Goal: Task Accomplishment & Management: Use online tool/utility

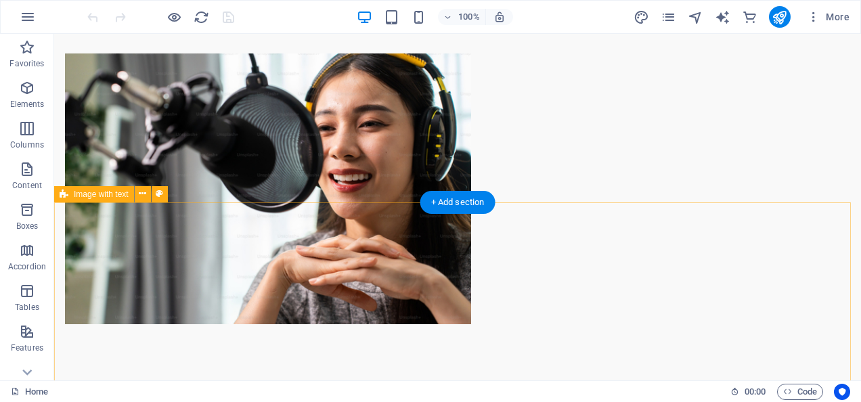
scroll to position [127, 0]
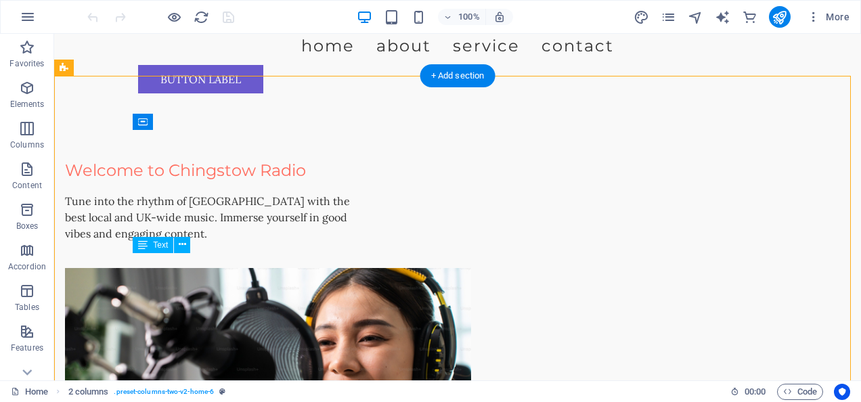
drag, startPoint x: 233, startPoint y: 292, endPoint x: 131, endPoint y: 272, distance: 103.5
click at [131, 272] on div "Welcome to Chingstow Radio Tune into the rhythm of [GEOGRAPHIC_DATA] with the b…" at bounding box center [457, 348] width 807 height 489
click at [135, 242] on div "Tune into the rhythm of [GEOGRAPHIC_DATA] with the best local and UK-wide music…" at bounding box center [216, 217] width 303 height 49
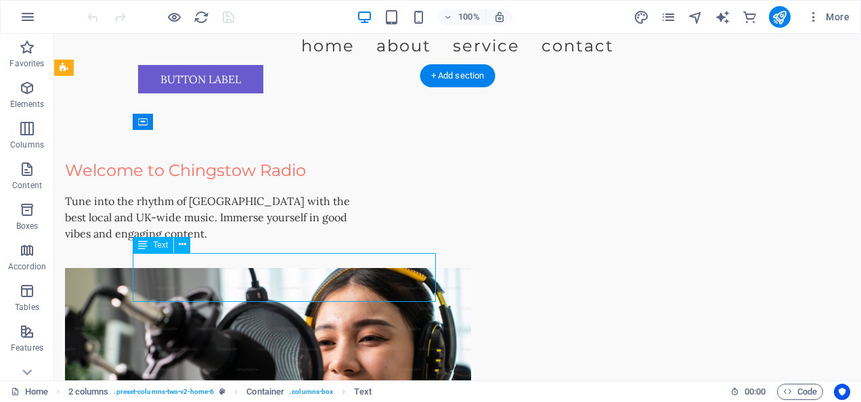
click at [135, 242] on div "Tune into the rhythm of [GEOGRAPHIC_DATA] with the best local and UK-wide music…" at bounding box center [216, 217] width 303 height 49
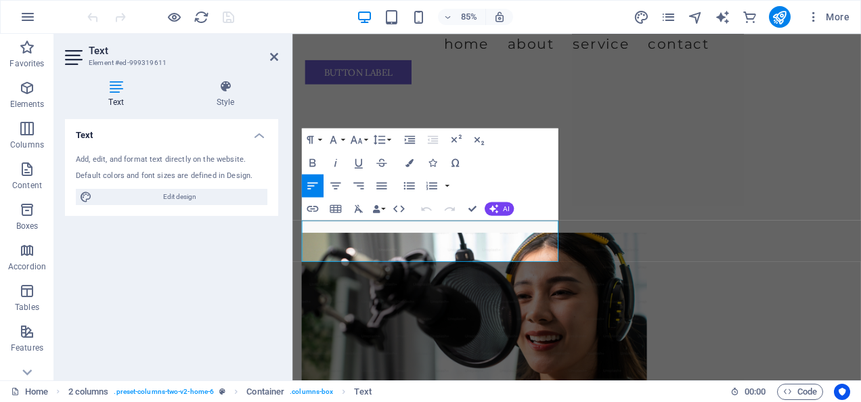
drag, startPoint x: 425, startPoint y: 295, endPoint x: 265, endPoint y: 263, distance: 163.5
click at [364, 140] on button "Font Size" at bounding box center [359, 139] width 22 height 23
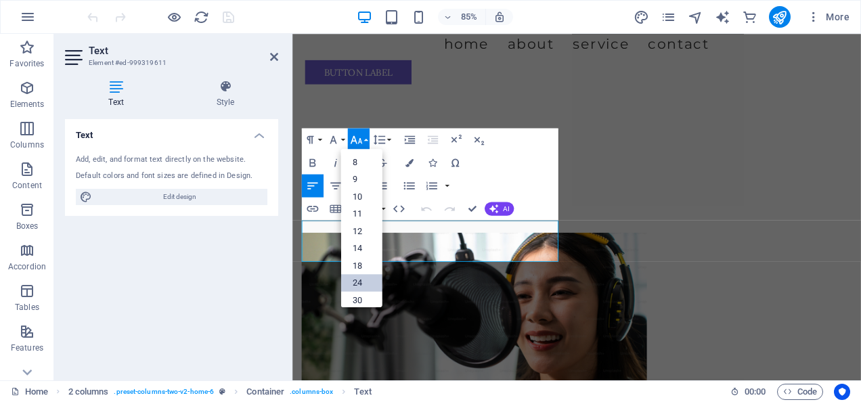
click at [360, 276] on link "24" at bounding box center [361, 283] width 41 height 18
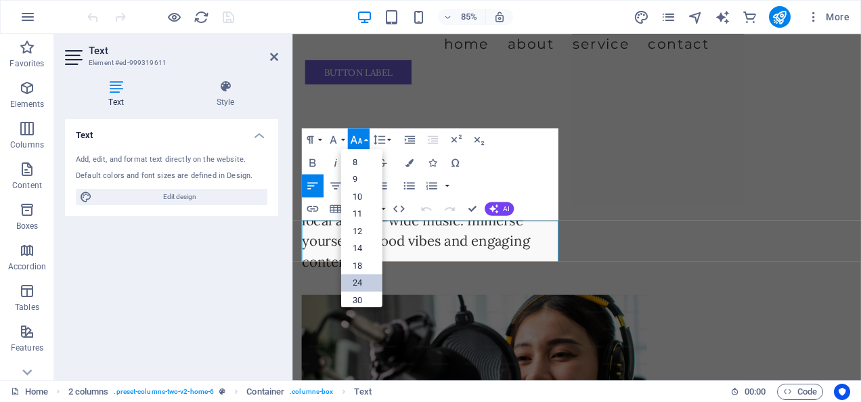
scroll to position [103, 0]
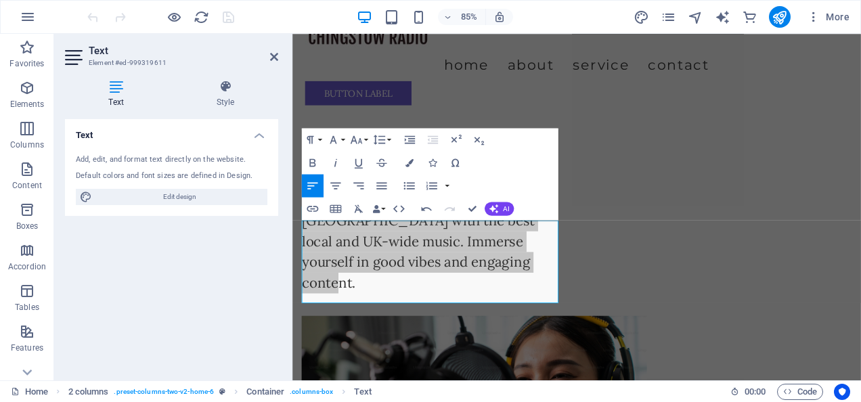
click at [268, 57] on header "Text Element #ed-999319611" at bounding box center [171, 51] width 213 height 35
click at [272, 57] on icon at bounding box center [274, 56] width 8 height 11
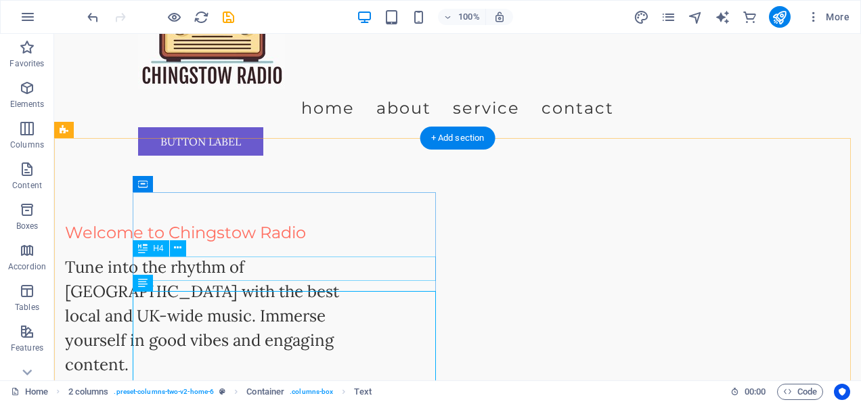
click at [301, 268] on div "Welcome to Chingstow Radio Tune into the rhythm of Waltham Forest with the best…" at bounding box center [216, 304] width 303 height 167
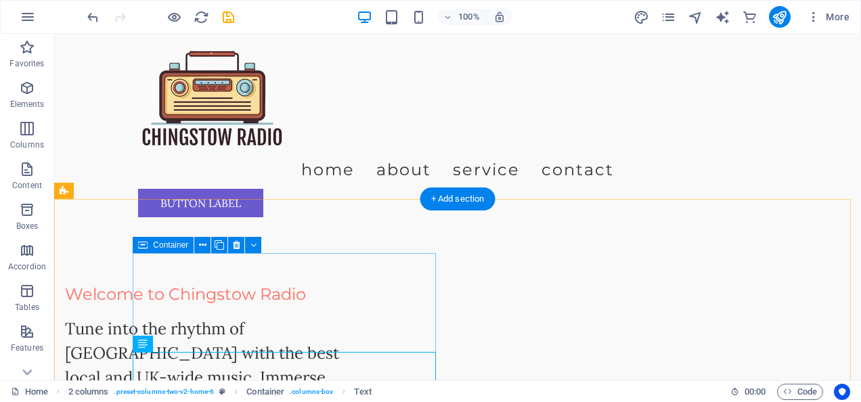
click at [301, 282] on div "Welcome to Chingstow Radio Tune into the rhythm of Waltham Forest with the best…" at bounding box center [216, 365] width 303 height 167
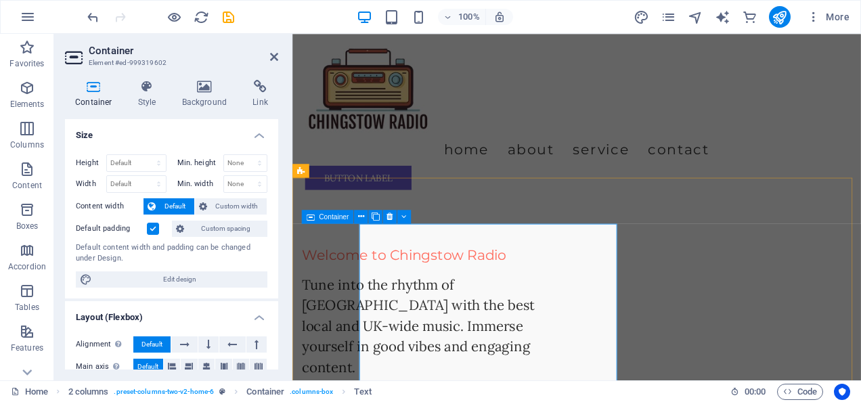
scroll to position [0, 0]
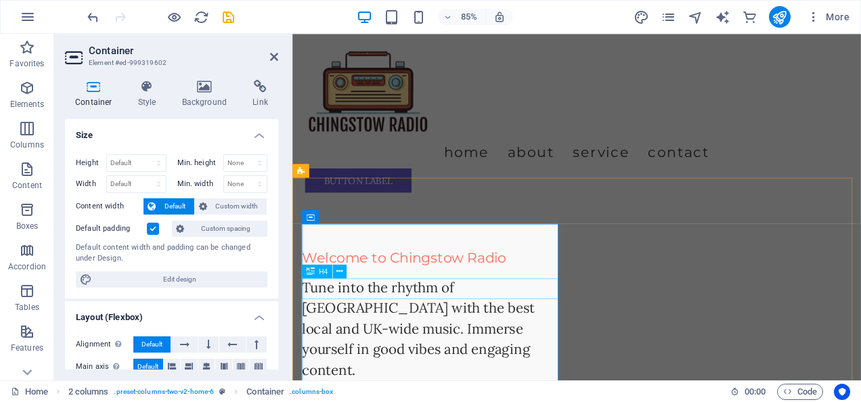
click at [412, 310] on div "Welcome to Chingstow Radio" at bounding box center [454, 298] width 303 height 24
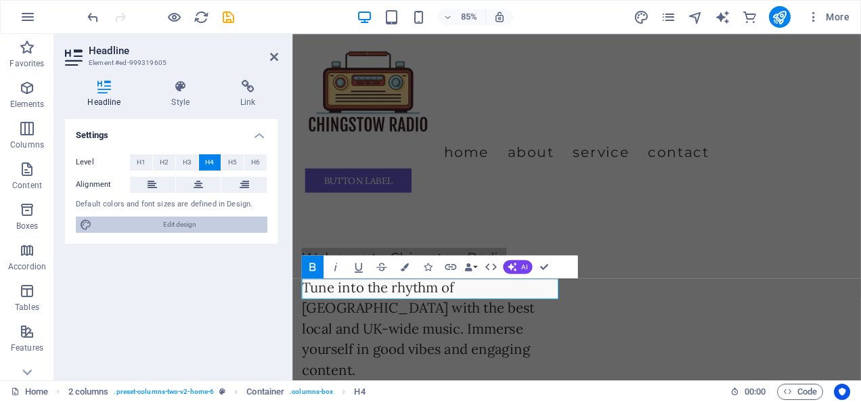
drag, startPoint x: 196, startPoint y: 228, endPoint x: 405, endPoint y: 473, distance: 322.8
click at [196, 228] on span "Edit design" at bounding box center [179, 225] width 167 height 16
select select "px"
select select "200"
select select "px"
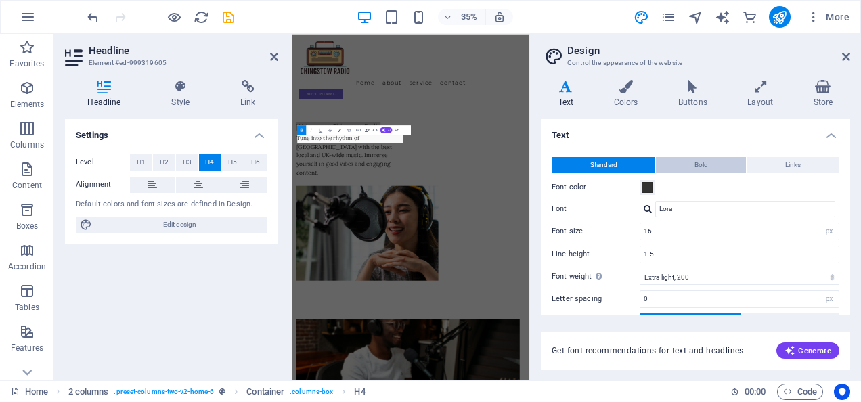
click at [687, 161] on button "Bold" at bounding box center [701, 165] width 90 height 16
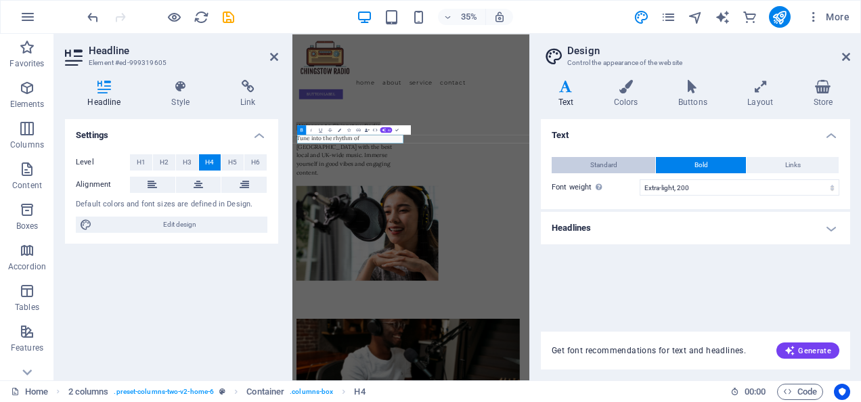
click at [595, 163] on span "Standard" at bounding box center [604, 165] width 27 height 16
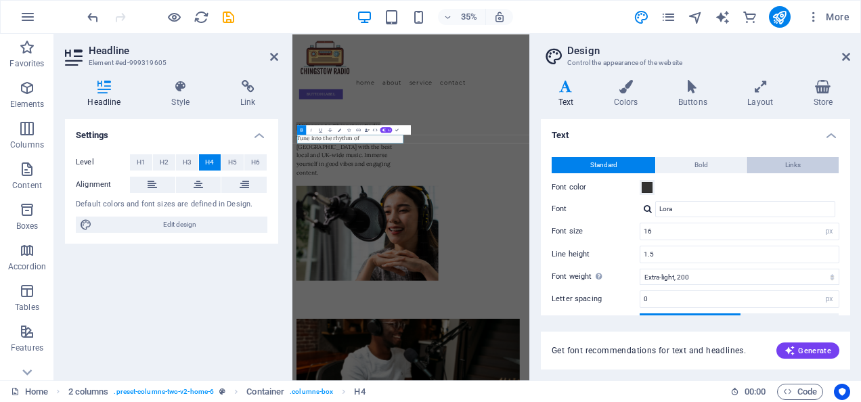
click at [794, 161] on span "Links" at bounding box center [794, 165] width 16 height 16
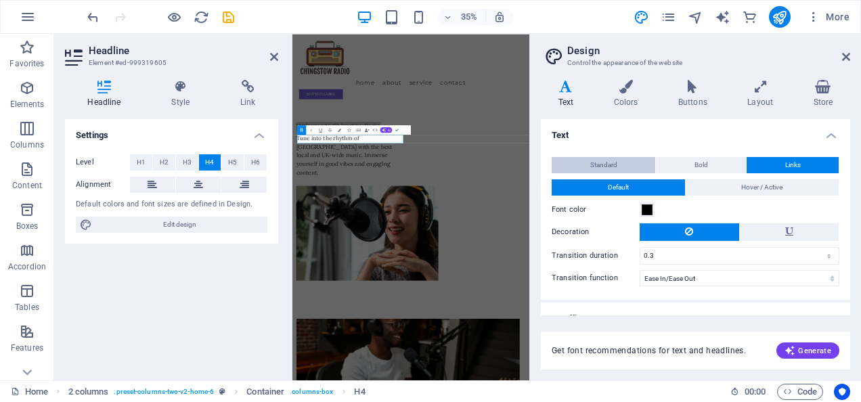
click at [595, 161] on span "Standard" at bounding box center [604, 165] width 27 height 16
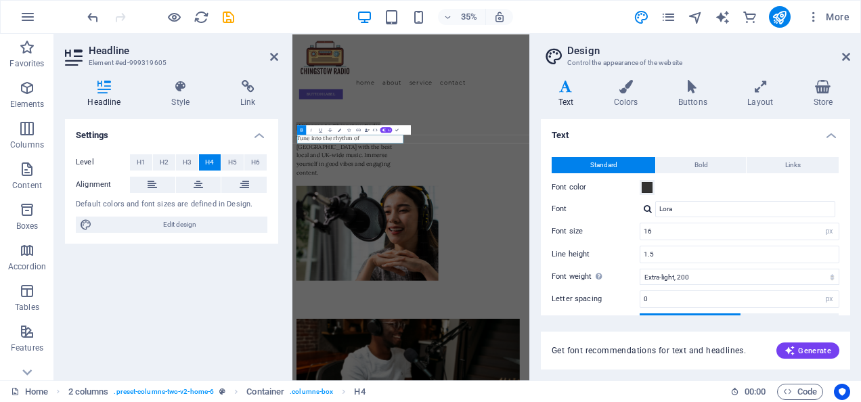
scroll to position [109, 0]
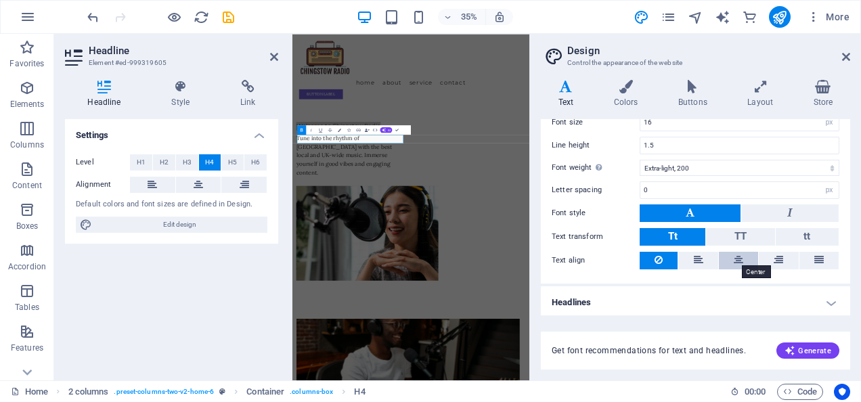
click at [737, 253] on icon at bounding box center [738, 260] width 9 height 16
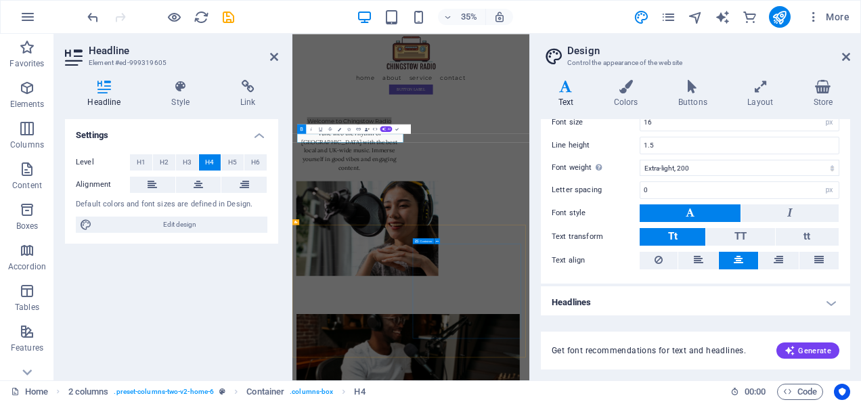
scroll to position [0, 0]
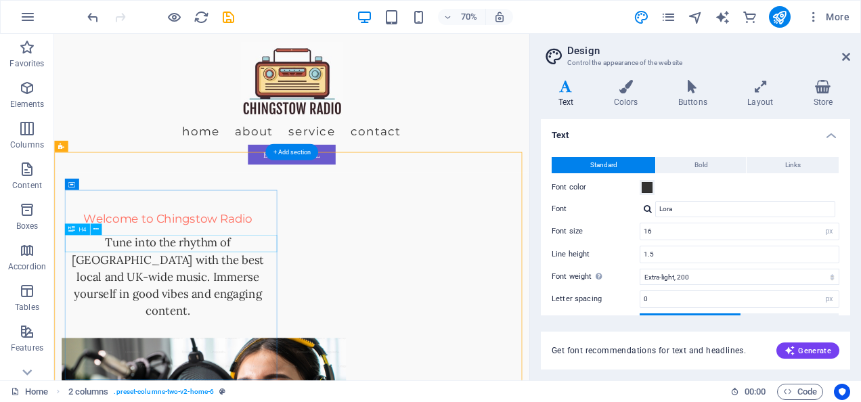
click at [295, 310] on div "Welcome to Chingstow Radio" at bounding box center [216, 298] width 303 height 24
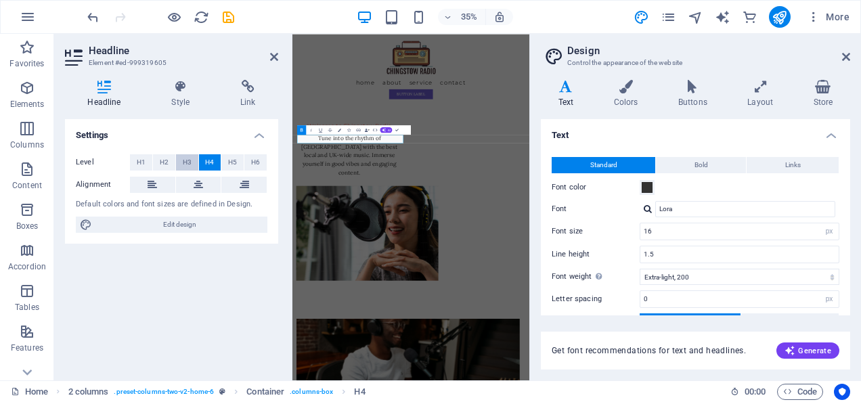
click at [185, 159] on span "H3" at bounding box center [187, 162] width 9 height 16
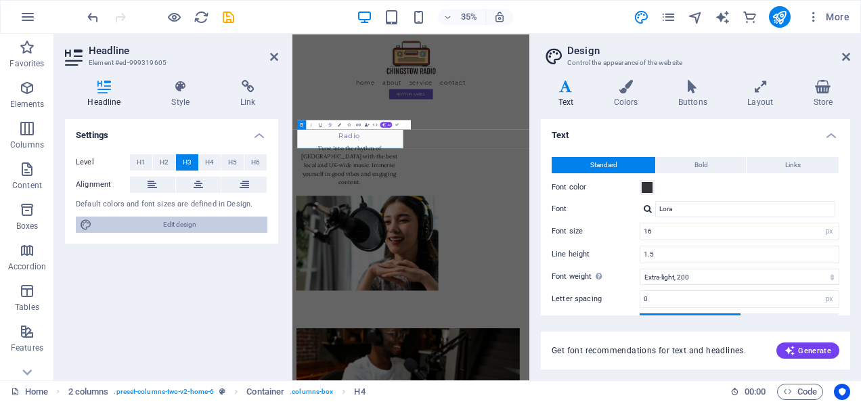
click at [183, 223] on span "Edit design" at bounding box center [179, 225] width 167 height 16
click at [630, 95] on h4 "Colors" at bounding box center [629, 94] width 64 height 28
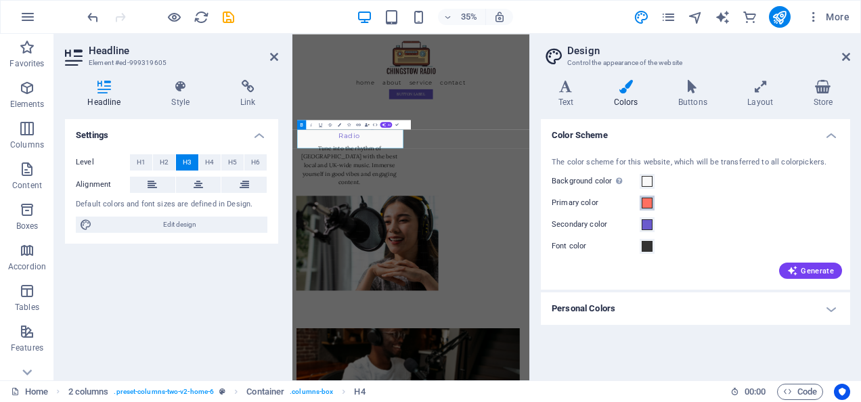
click at [646, 198] on span at bounding box center [647, 203] width 11 height 11
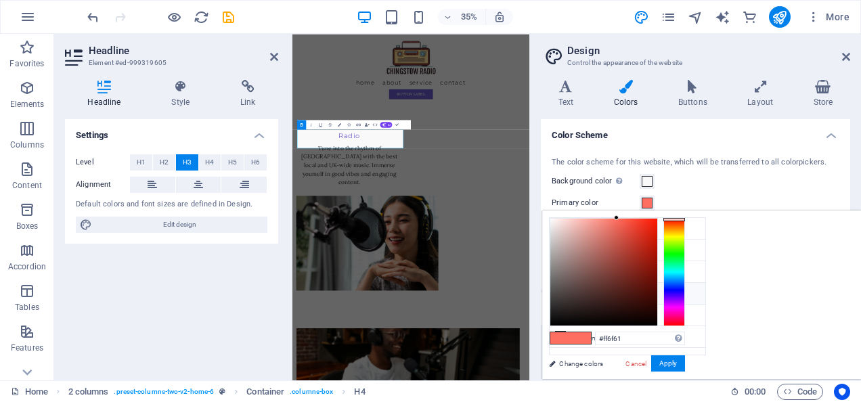
click at [559, 288] on icon at bounding box center [560, 292] width 9 height 9
type input "#333333"
click at [685, 362] on button "Apply" at bounding box center [668, 364] width 34 height 16
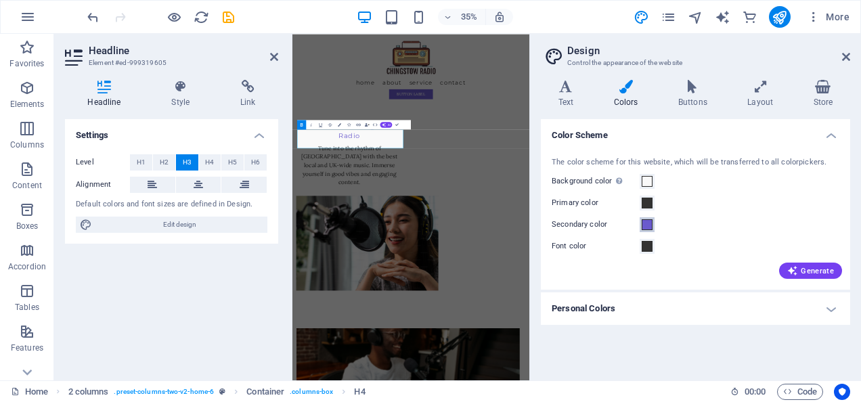
click at [645, 225] on span at bounding box center [647, 224] width 11 height 11
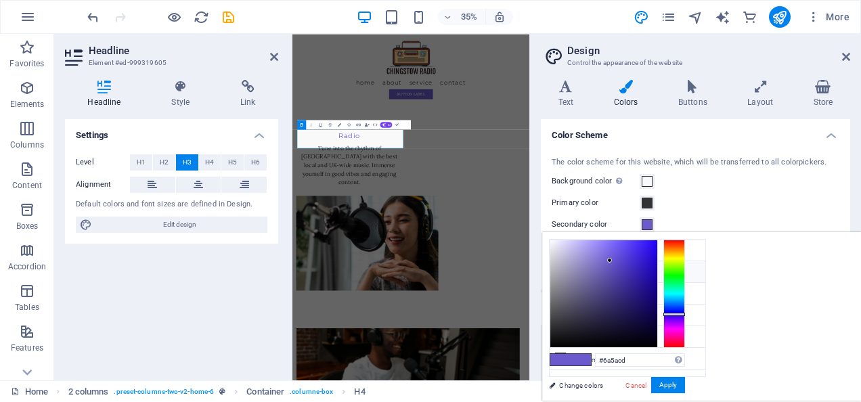
click at [555, 264] on li "Primary color #333333" at bounding box center [628, 272] width 156 height 22
type input "#333333"
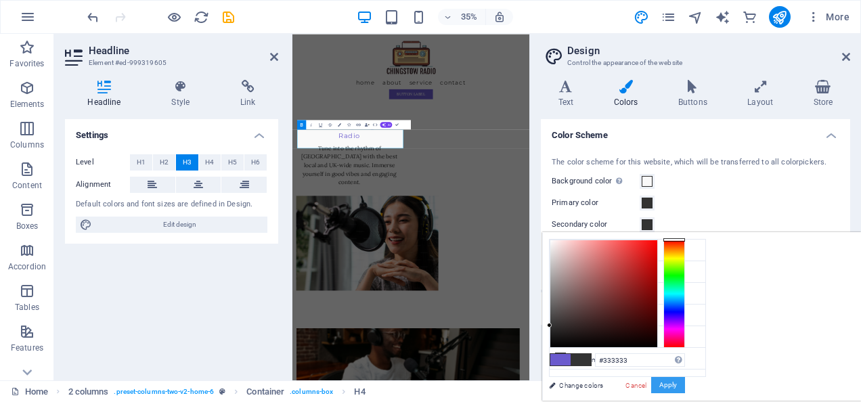
click at [685, 381] on button "Apply" at bounding box center [668, 385] width 34 height 16
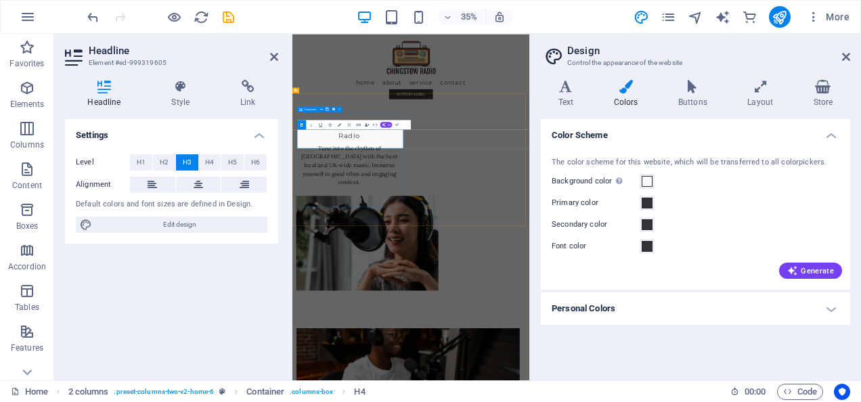
click at [371, 402] on div "Welcome to Chingstow Radio Tune into the rhythm of Waltham Forest with the best…" at bounding box center [454, 383] width 303 height 195
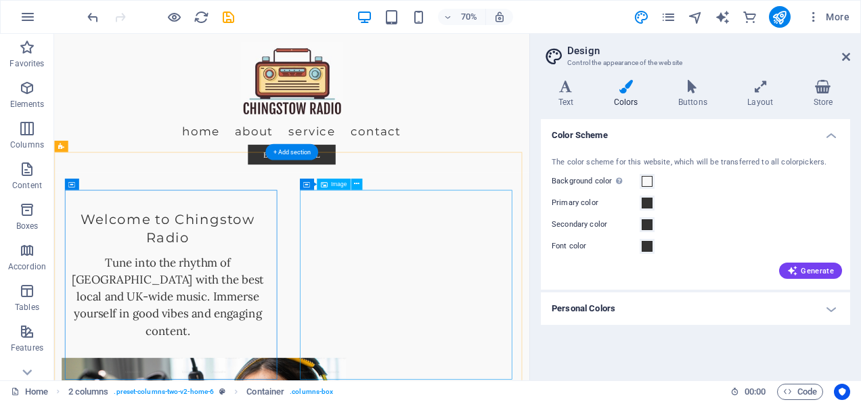
scroll to position [68, 0]
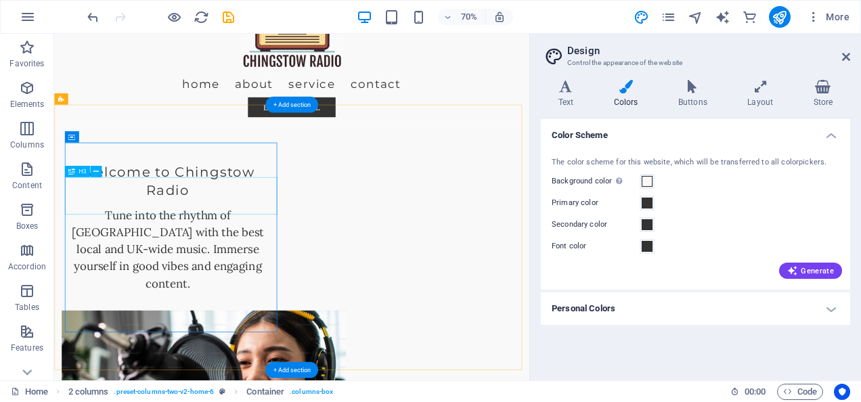
click at [221, 247] on div "Welcome to Chingstow Radio" at bounding box center [216, 244] width 303 height 53
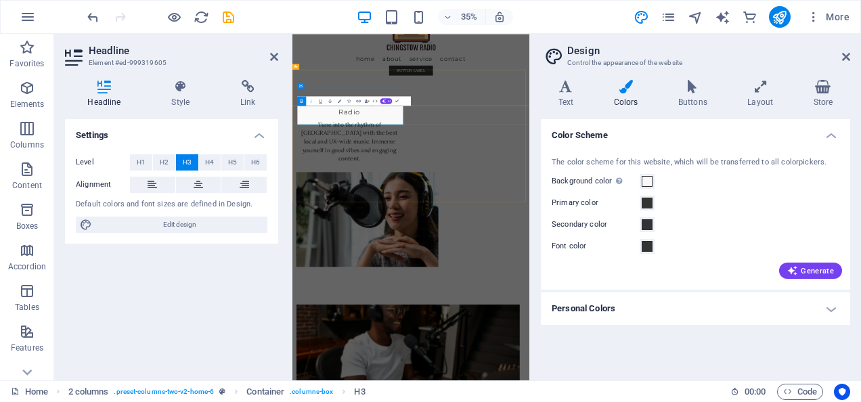
click at [469, 245] on strong "Welcome to Chingstow Radio" at bounding box center [455, 243] width 250 height 49
click at [849, 57] on icon at bounding box center [846, 56] width 8 height 11
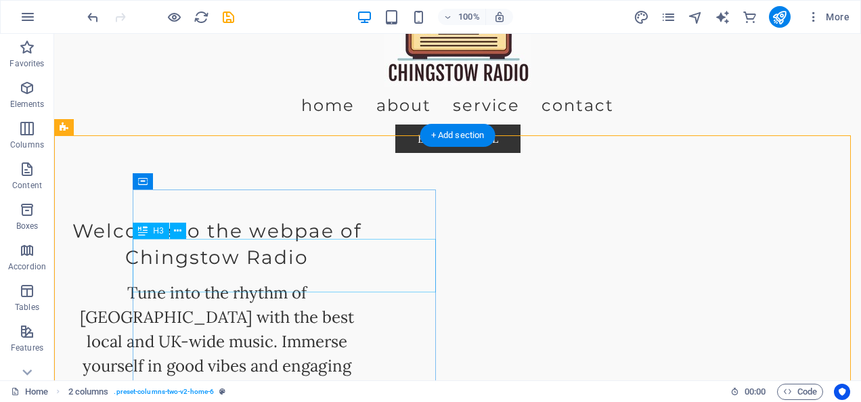
click at [366, 256] on div "Welcome to the webpae of Chingstow Radio" at bounding box center [216, 244] width 303 height 53
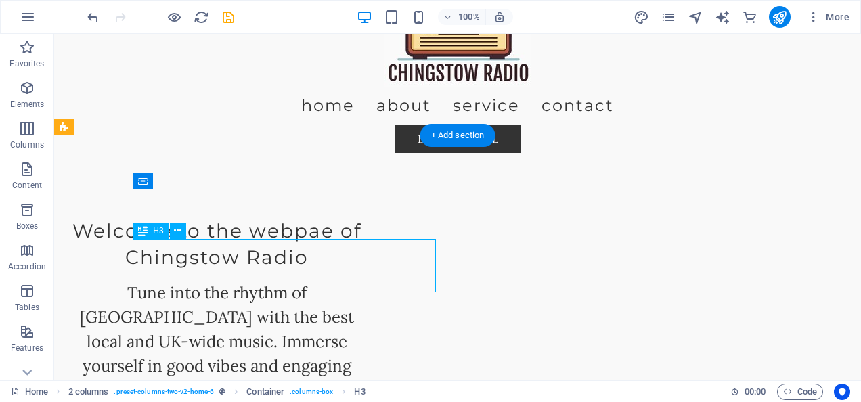
click at [366, 256] on div "Welcome to the webpae of Chingstow Radio" at bounding box center [216, 244] width 303 height 53
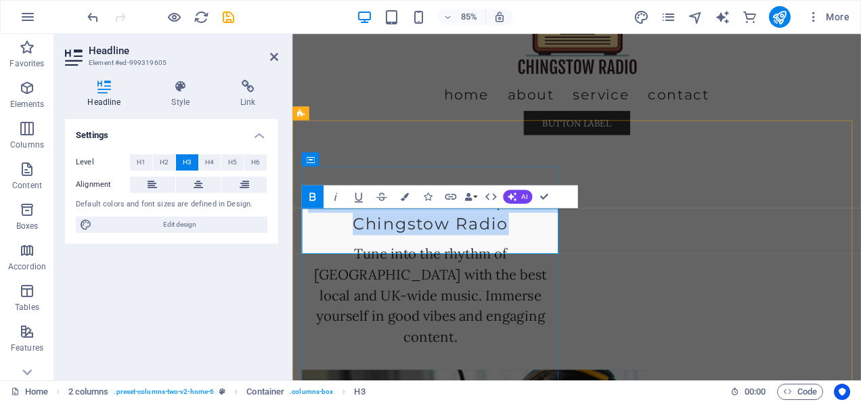
click at [554, 255] on strong "Welcome to the webpae of Chingstow Radio" at bounding box center [455, 243] width 289 height 49
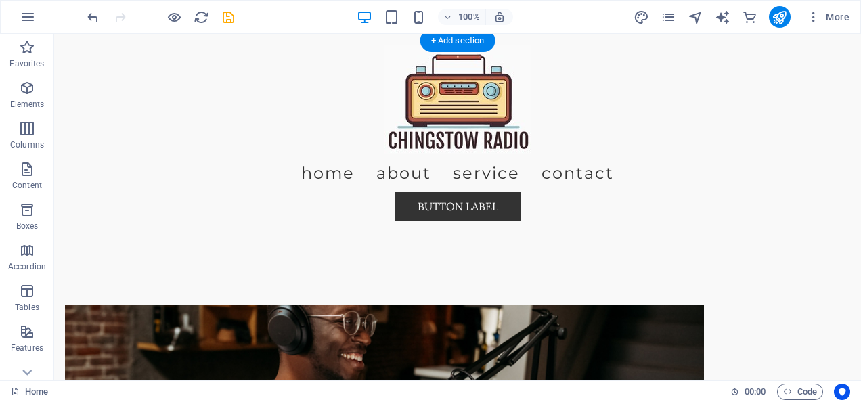
scroll to position [504, 0]
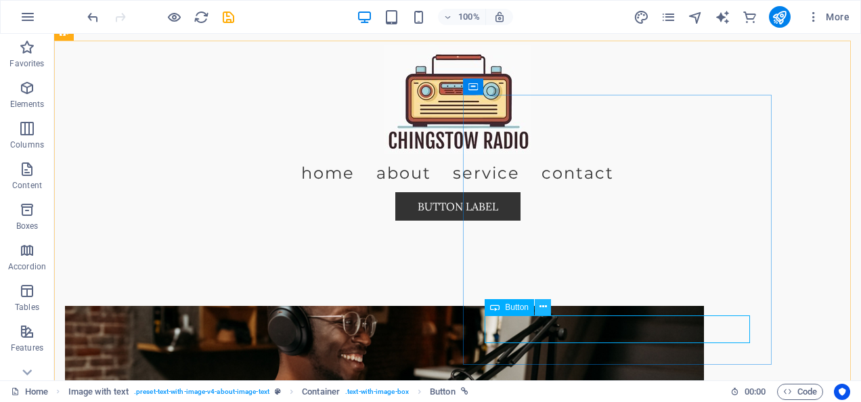
click at [543, 309] on icon at bounding box center [543, 307] width 7 height 14
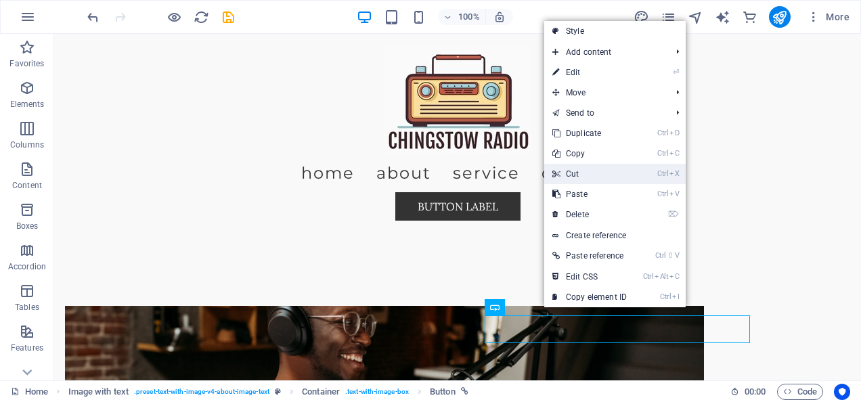
click at [585, 173] on link "Ctrl X Cut" at bounding box center [589, 174] width 91 height 20
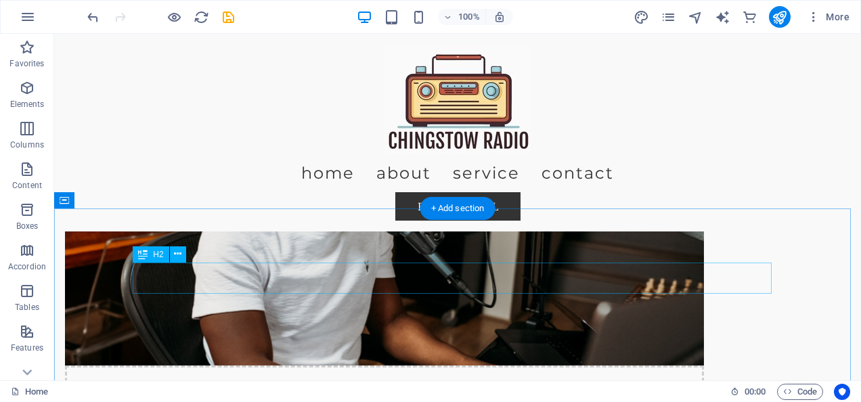
scroll to position [707, 0]
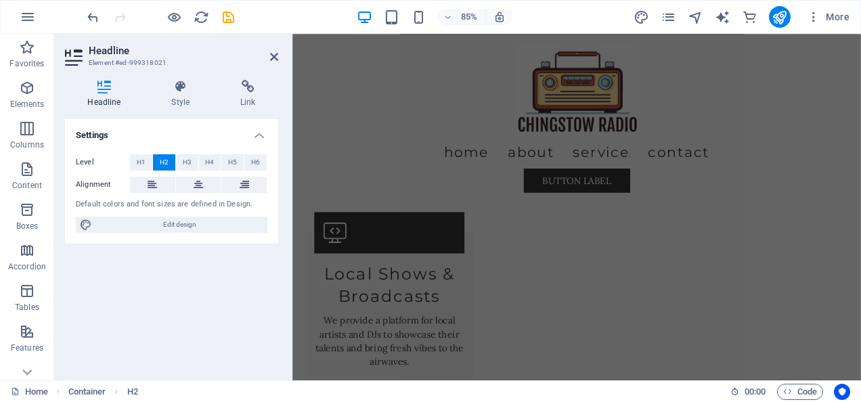
scroll to position [1234, 0]
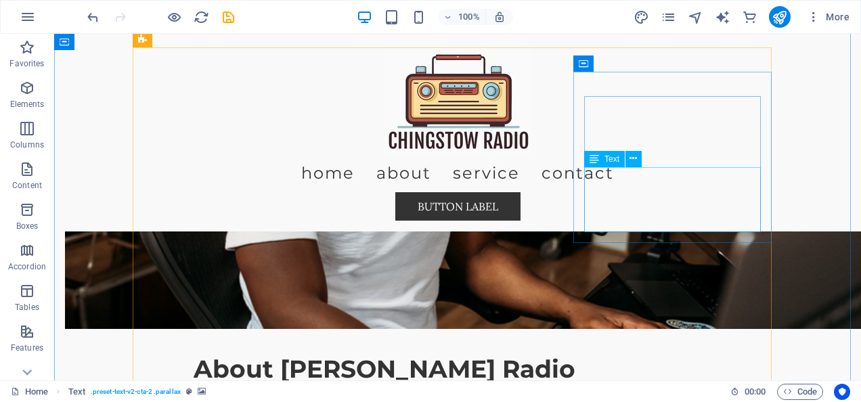
scroll to position [1349, 0]
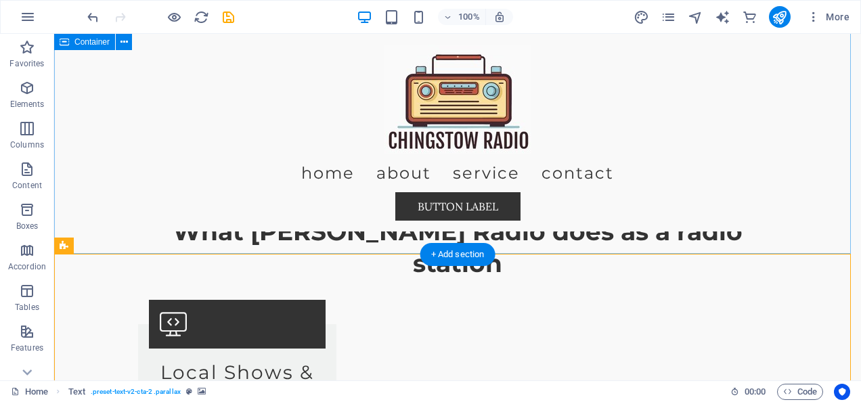
scroll to position [1281, 0]
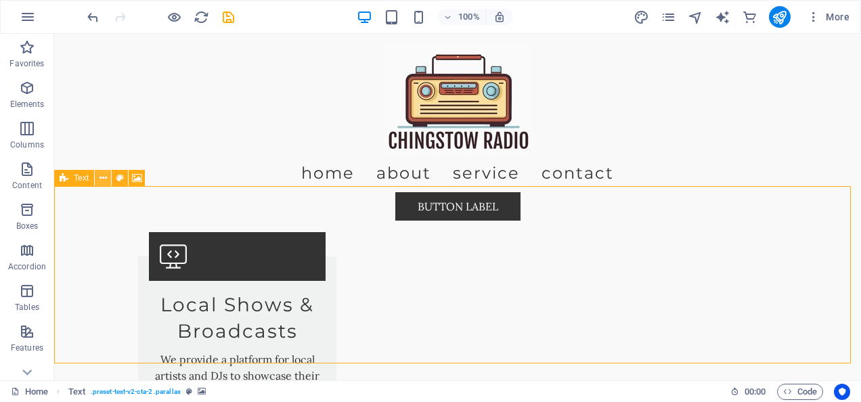
click at [102, 179] on icon at bounding box center [103, 178] width 7 height 14
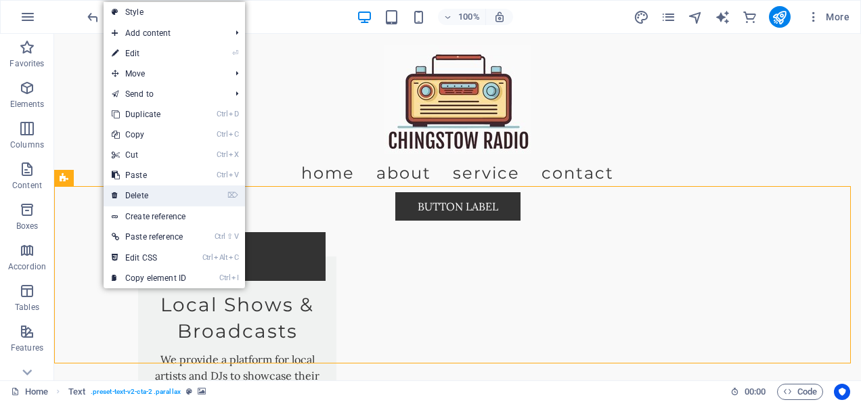
click at [137, 196] on link "⌦ Delete" at bounding box center [149, 196] width 91 height 20
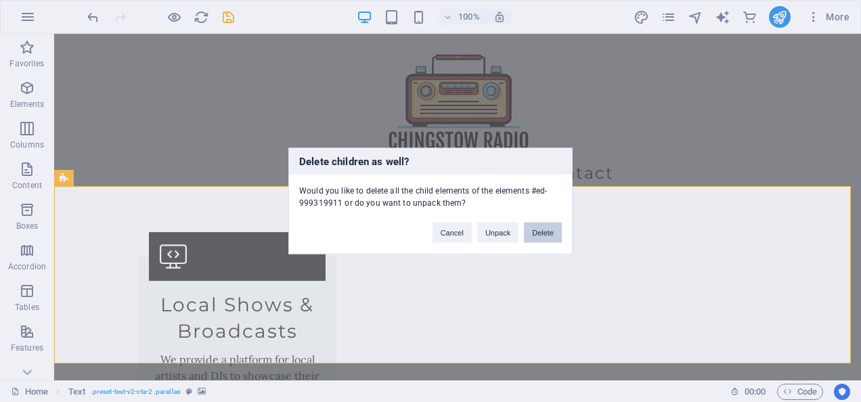
click at [547, 234] on button "Delete" at bounding box center [543, 233] width 38 height 20
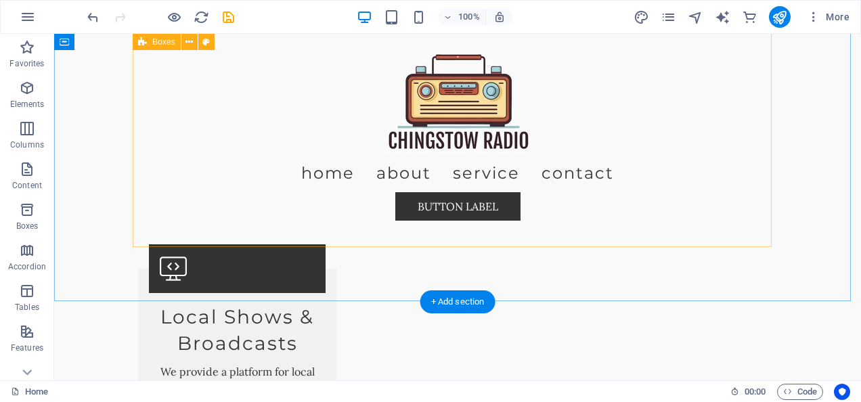
scroll to position [1281, 0]
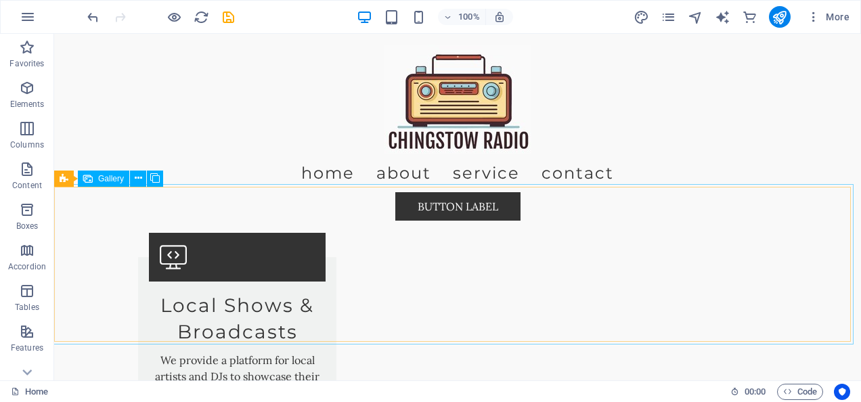
click at [114, 177] on span "Gallery" at bounding box center [111, 179] width 26 height 8
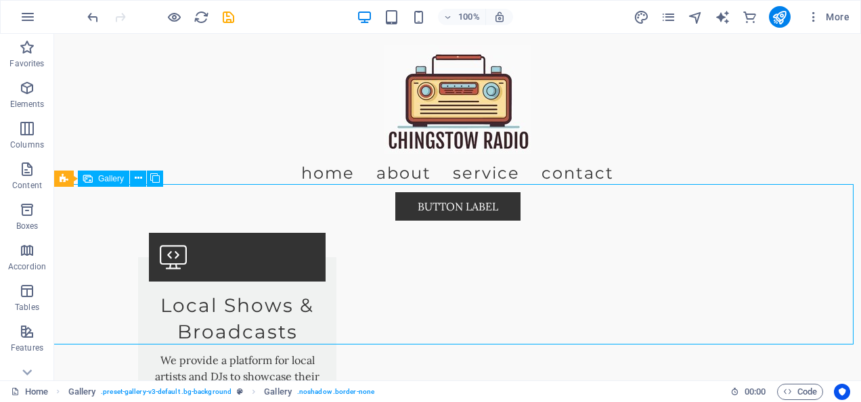
click at [95, 176] on div "Gallery" at bounding box center [103, 179] width 51 height 16
click at [60, 181] on icon at bounding box center [64, 179] width 9 height 16
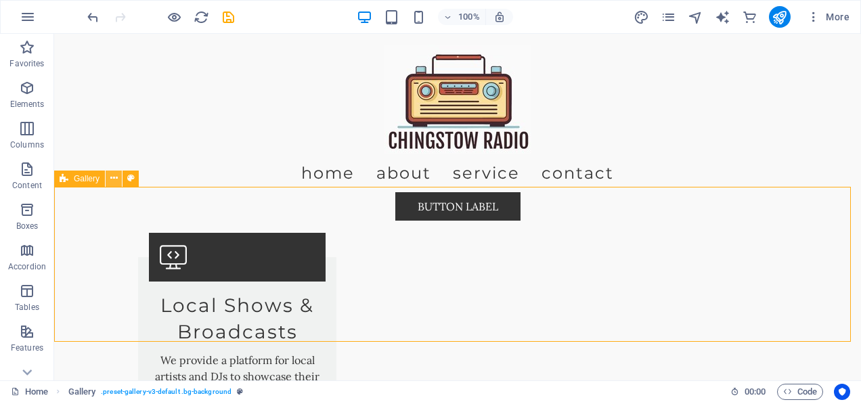
click at [112, 178] on icon at bounding box center [113, 178] width 7 height 14
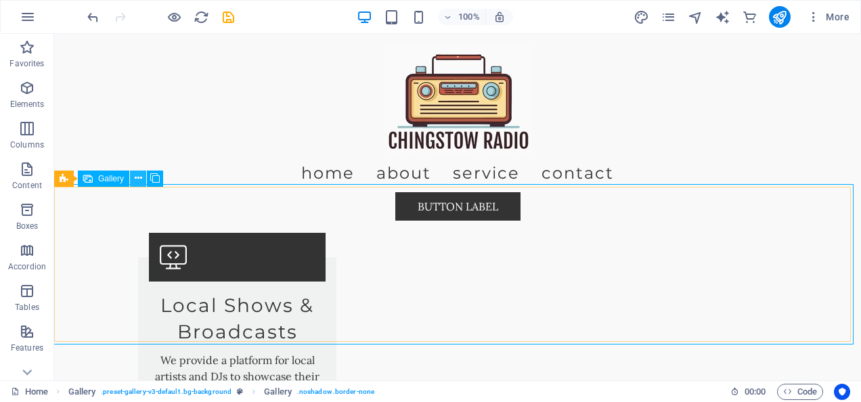
click at [135, 177] on icon at bounding box center [138, 178] width 7 height 14
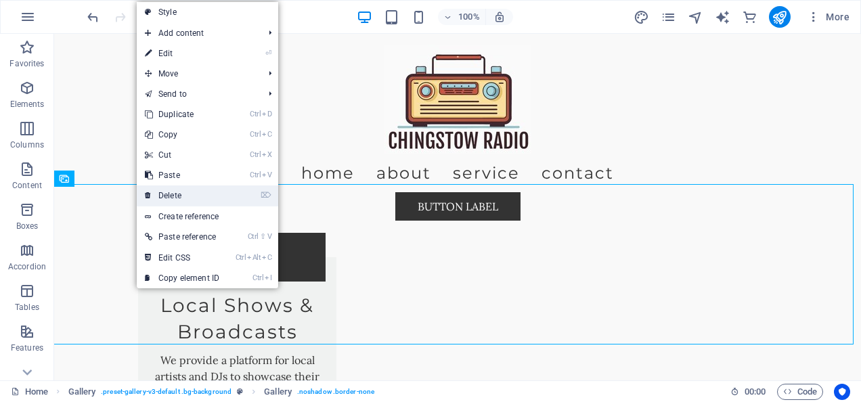
click at [179, 192] on link "⌦ Delete" at bounding box center [182, 196] width 91 height 20
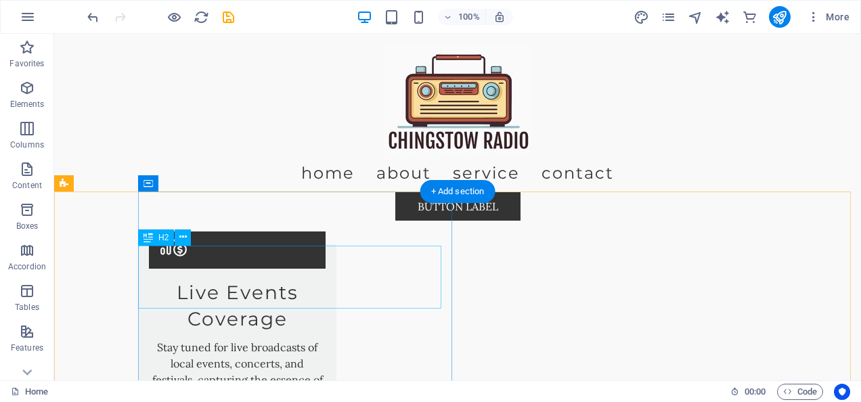
scroll to position [1755, 0]
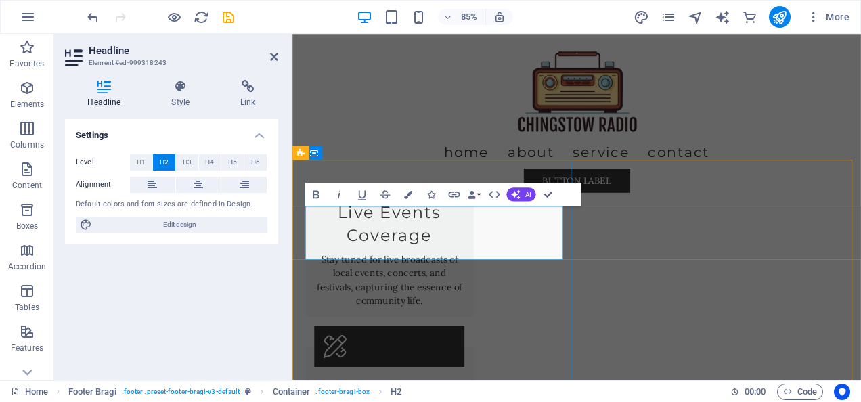
drag, startPoint x: 417, startPoint y: 251, endPoint x: 331, endPoint y: 251, distance: 86.0
drag, startPoint x: 516, startPoint y: 255, endPoint x: 564, endPoint y: 284, distance: 56.2
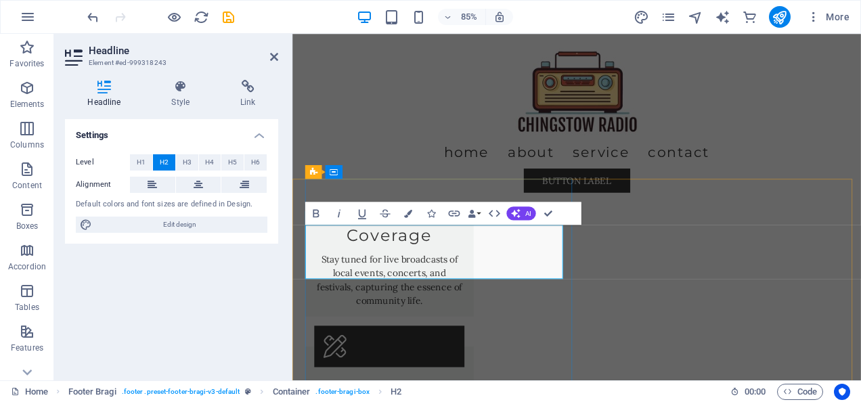
scroll to position [1732, 0]
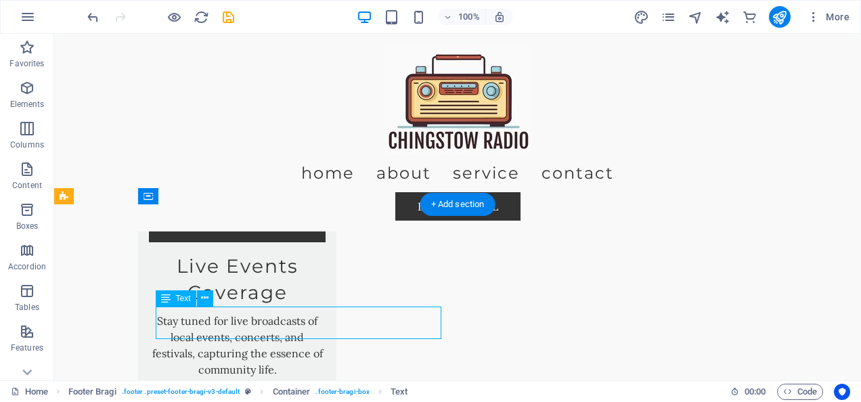
drag, startPoint x: 365, startPoint y: 329, endPoint x: 339, endPoint y: 328, distance: 26.4
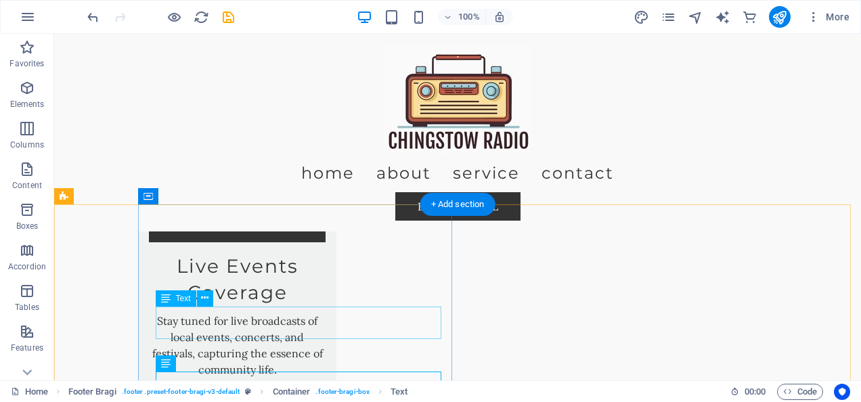
drag, startPoint x: 261, startPoint y: 314, endPoint x: 372, endPoint y: 328, distance: 112.0
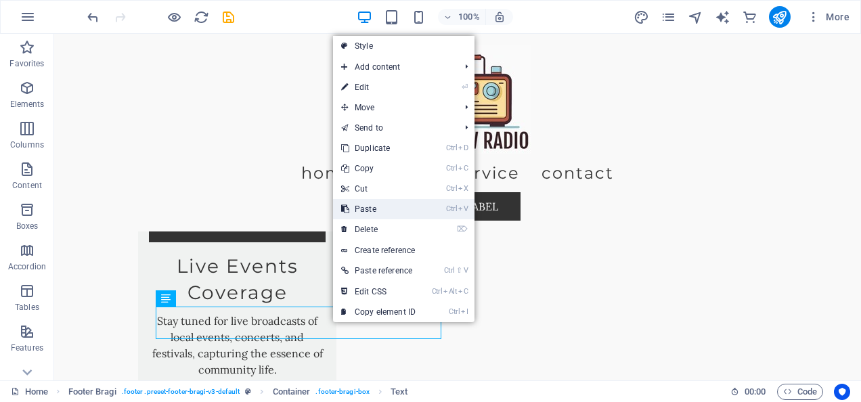
click at [380, 211] on link "Ctrl V Paste" at bounding box center [378, 209] width 91 height 20
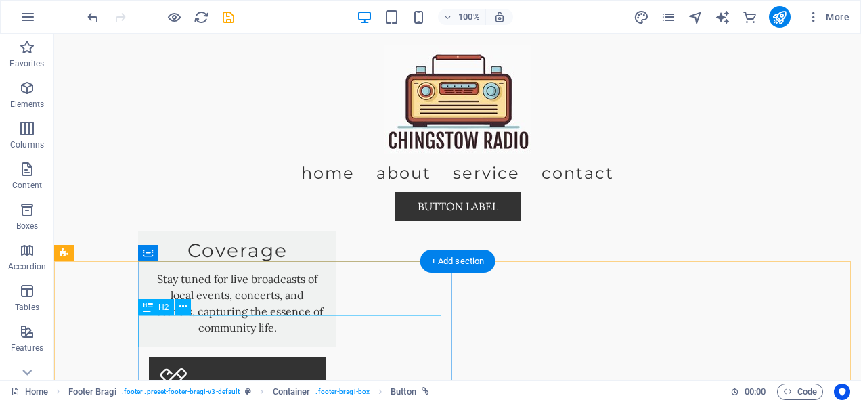
scroll to position [1800, 0]
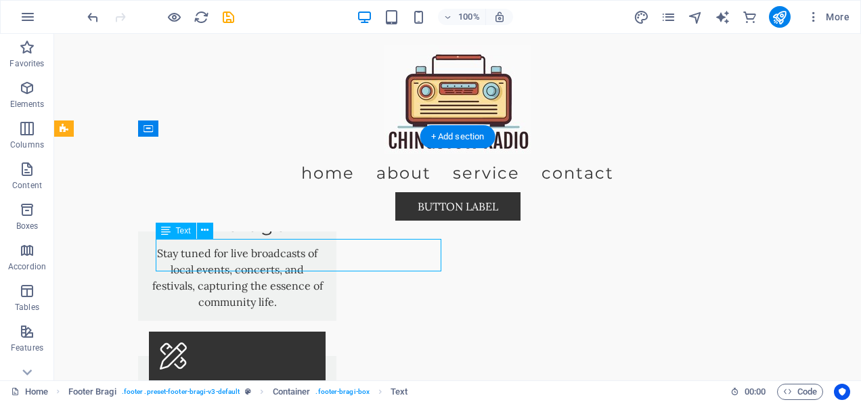
drag, startPoint x: 356, startPoint y: 261, endPoint x: 245, endPoint y: 249, distance: 111.7
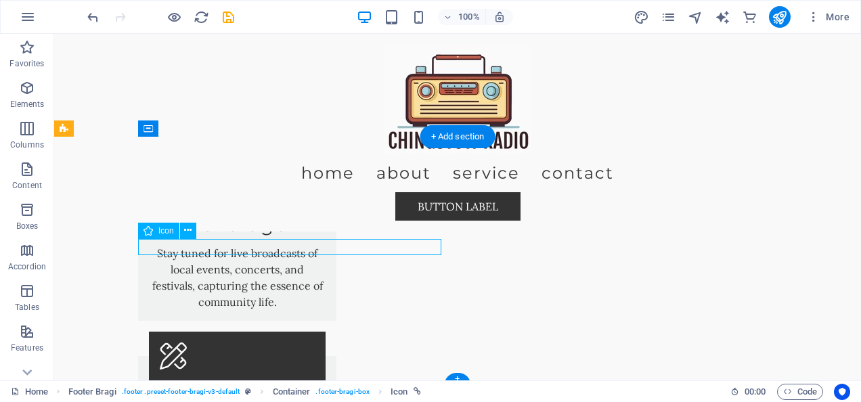
select select "xMidYMid"
select select "px"
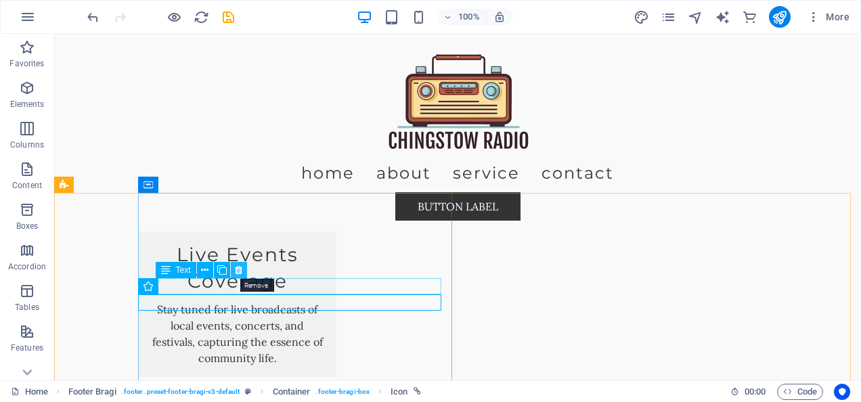
click at [238, 269] on icon at bounding box center [238, 270] width 7 height 14
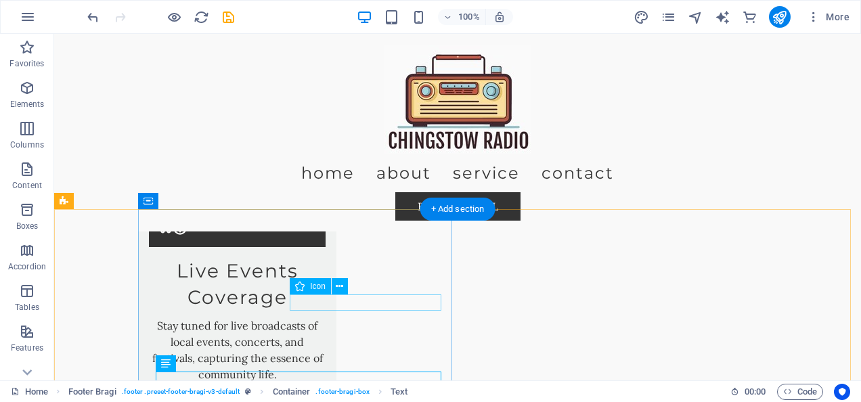
scroll to position [1789, 0]
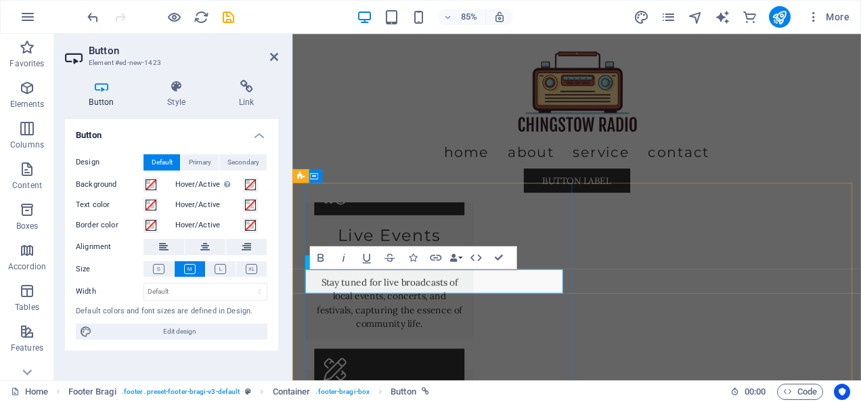
drag, startPoint x: 452, startPoint y: 327, endPoint x: 584, endPoint y: 326, distance: 132.7
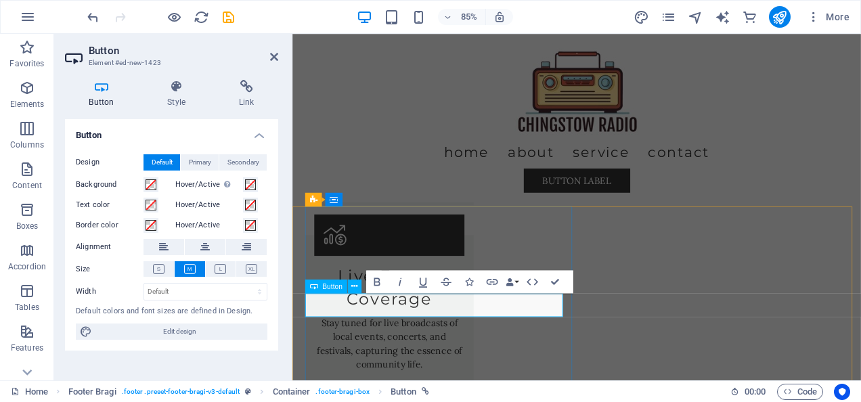
scroll to position [1660, 0]
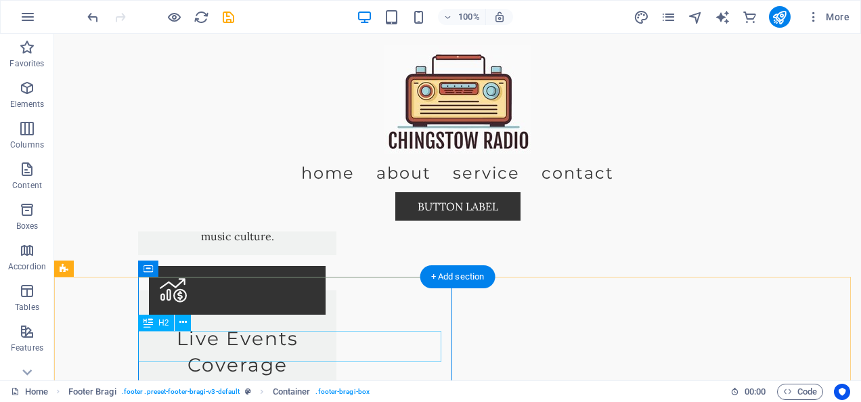
scroll to position [1728, 0]
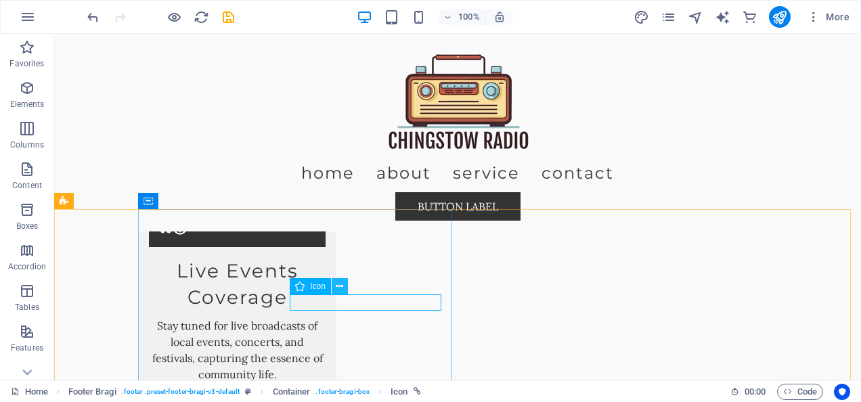
click at [339, 286] on icon at bounding box center [339, 287] width 7 height 14
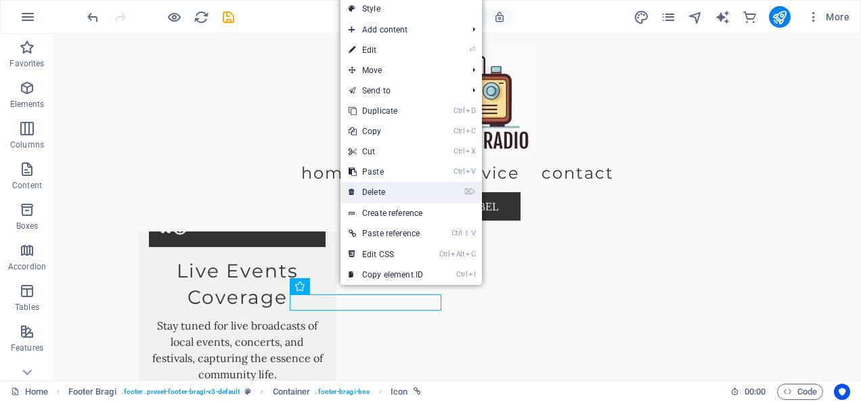
click at [359, 195] on link "⌦ Delete" at bounding box center [386, 192] width 91 height 20
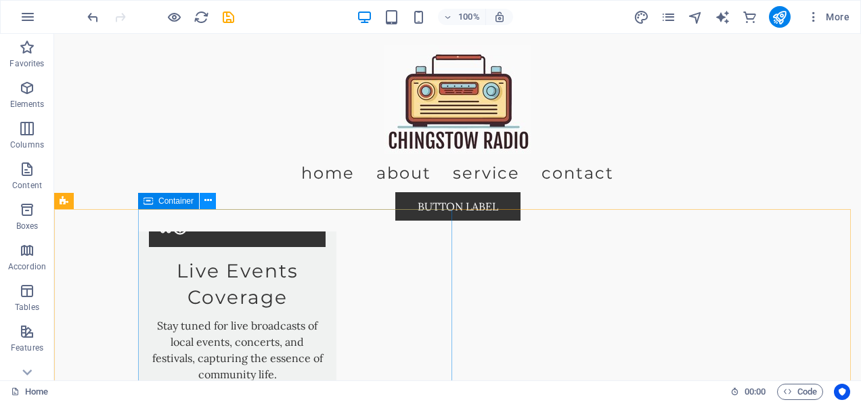
click at [205, 202] on icon at bounding box center [208, 201] width 7 height 14
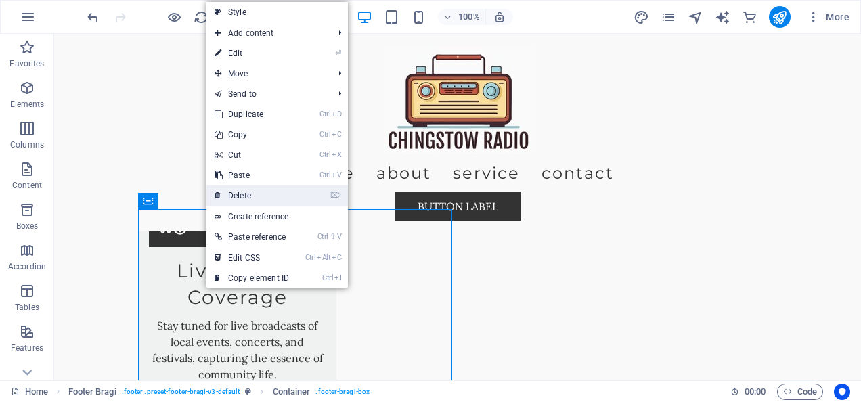
click at [241, 198] on link "⌦ Delete" at bounding box center [252, 196] width 91 height 20
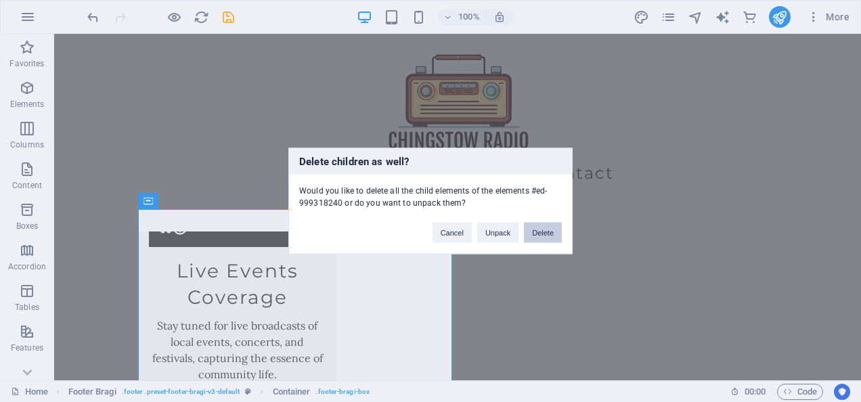
click at [537, 232] on button "Delete" at bounding box center [543, 233] width 38 height 20
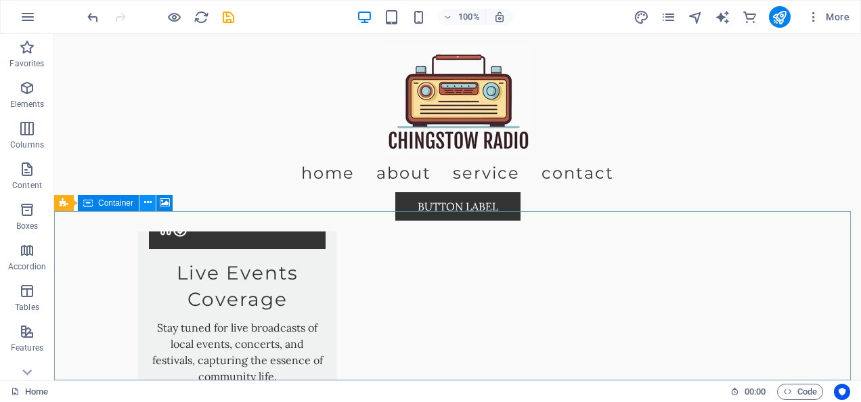
click at [146, 208] on icon at bounding box center [147, 203] width 7 height 14
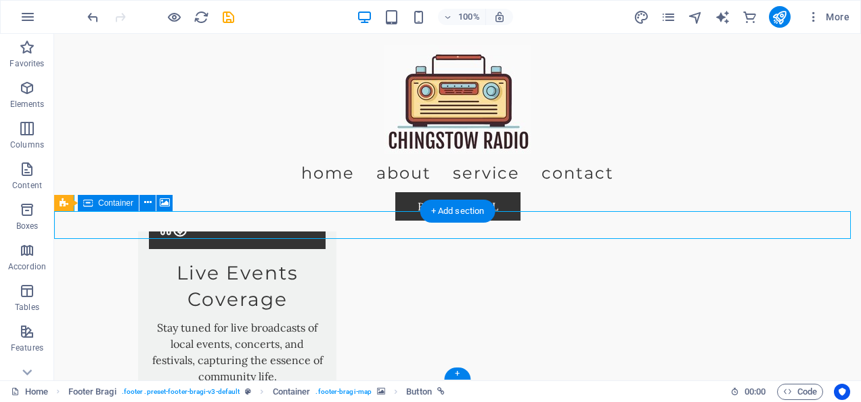
select select "px"
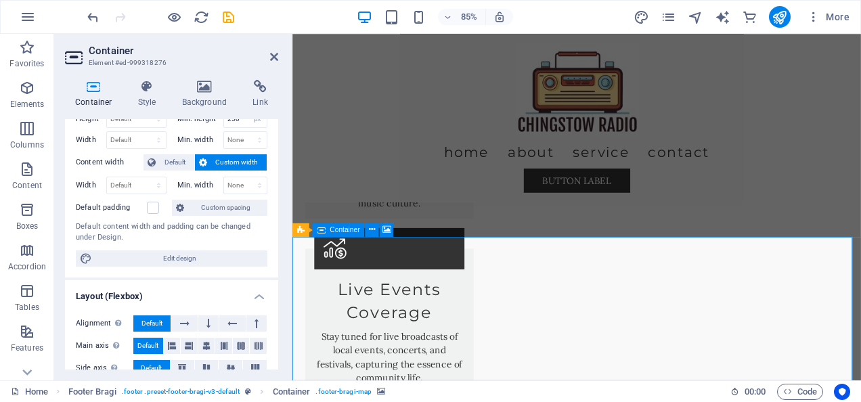
scroll to position [0, 0]
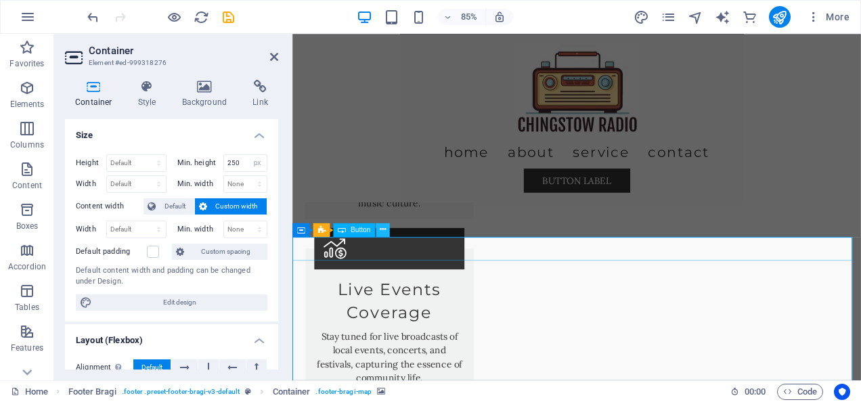
click at [381, 229] on icon at bounding box center [383, 230] width 6 height 12
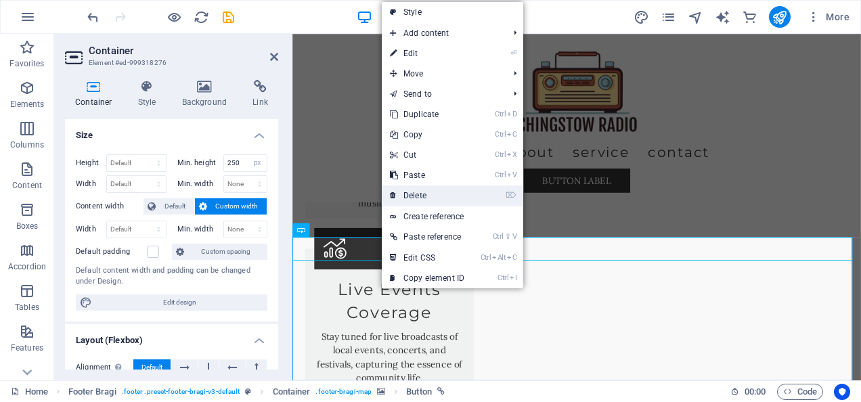
click at [404, 196] on link "⌦ Delete" at bounding box center [427, 196] width 91 height 20
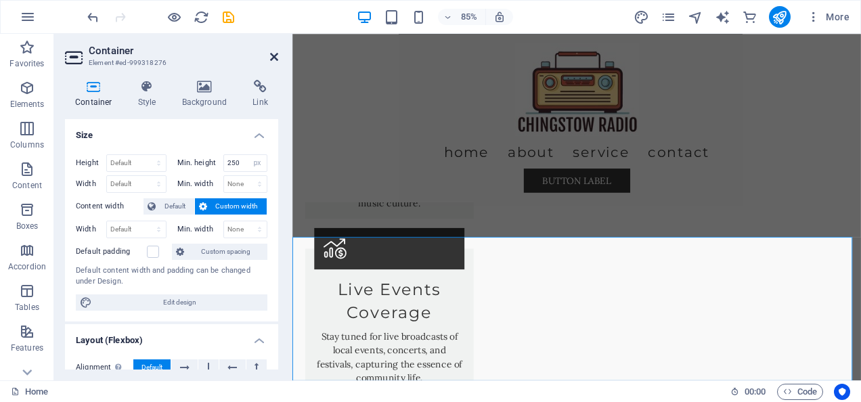
click at [275, 56] on icon at bounding box center [274, 56] width 8 height 11
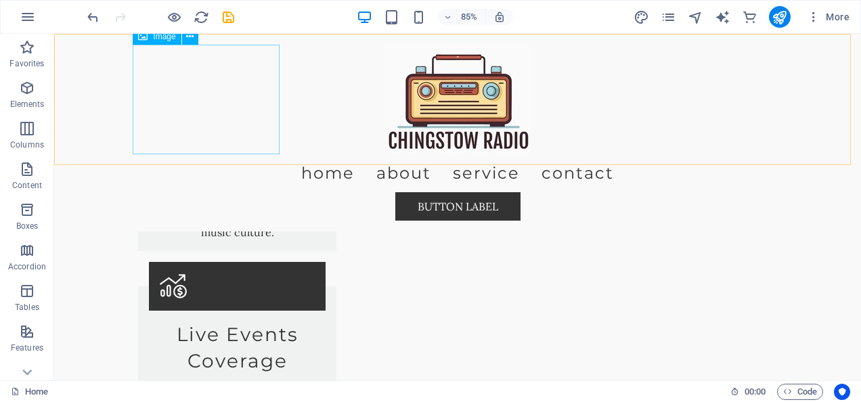
scroll to position [1726, 0]
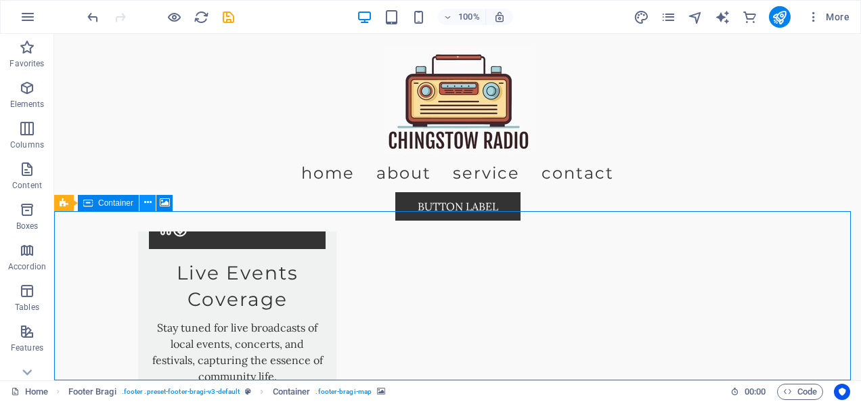
click at [142, 200] on button at bounding box center [148, 203] width 16 height 16
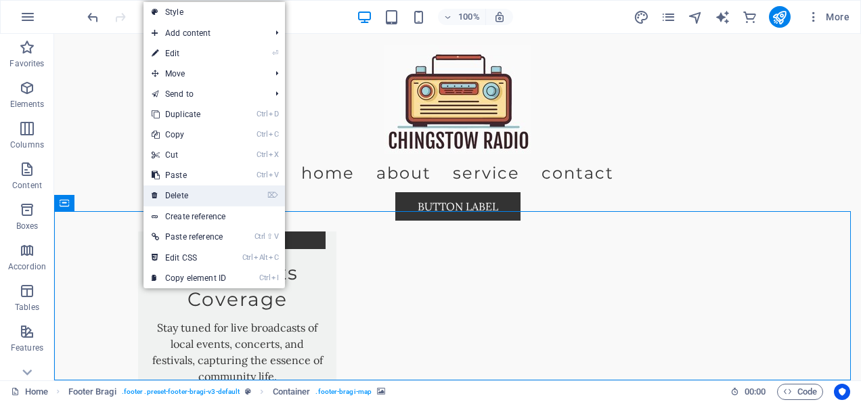
click at [186, 198] on link "⌦ Delete" at bounding box center [189, 196] width 91 height 20
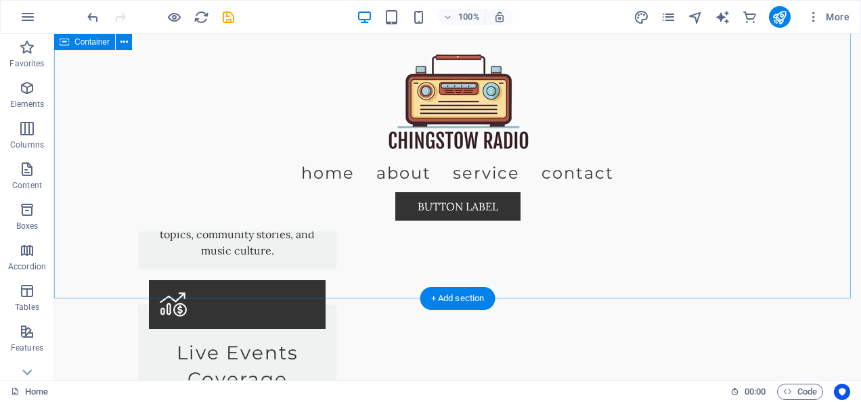
scroll to position [1652, 0]
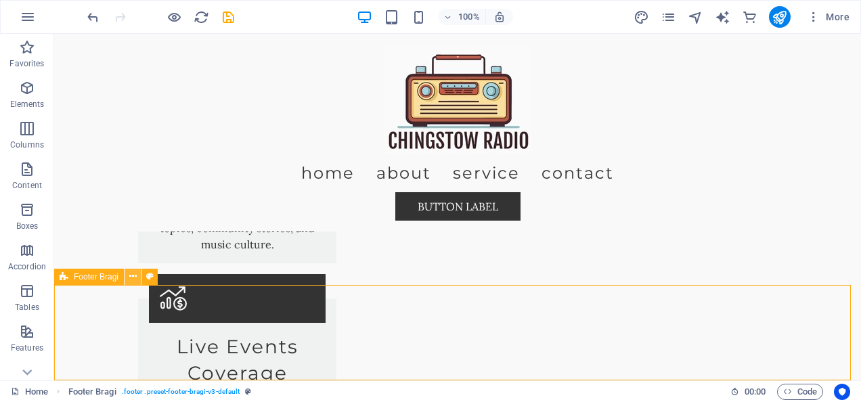
click at [130, 272] on icon at bounding box center [132, 277] width 7 height 14
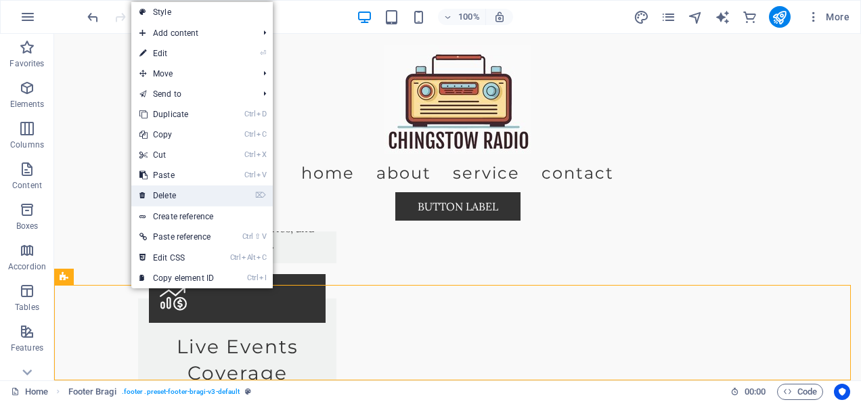
click at [180, 190] on link "⌦ Delete" at bounding box center [176, 196] width 91 height 20
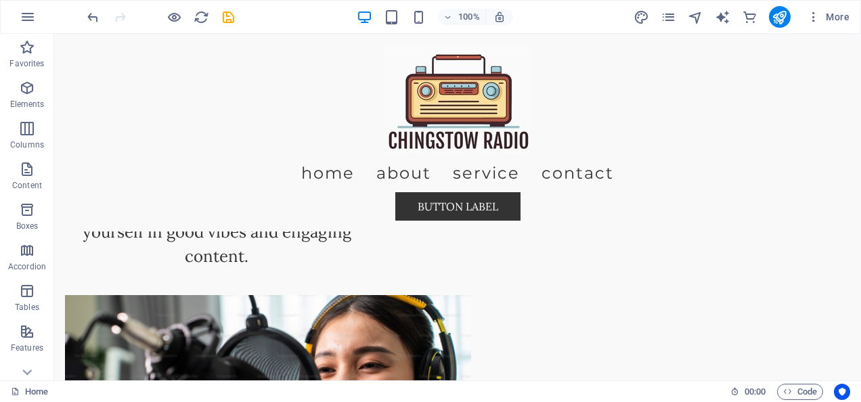
scroll to position [0, 0]
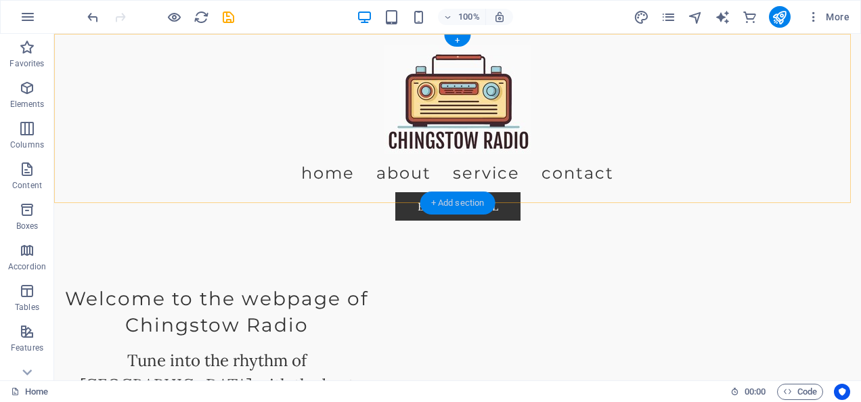
click at [464, 203] on div "+ Add section" at bounding box center [458, 203] width 75 height 23
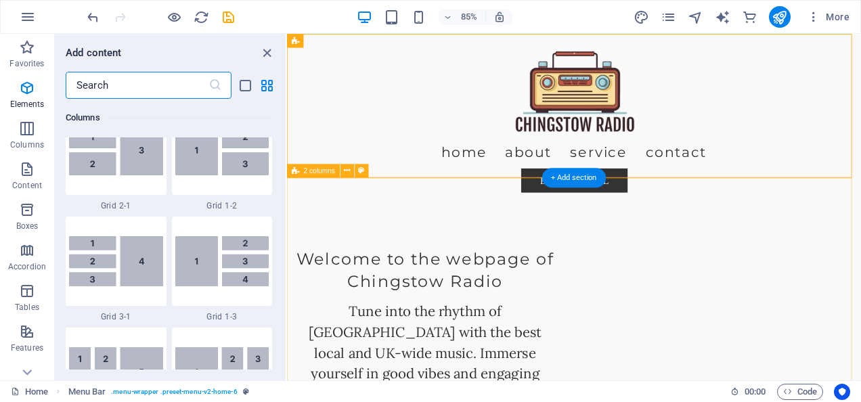
scroll to position [2370, 0]
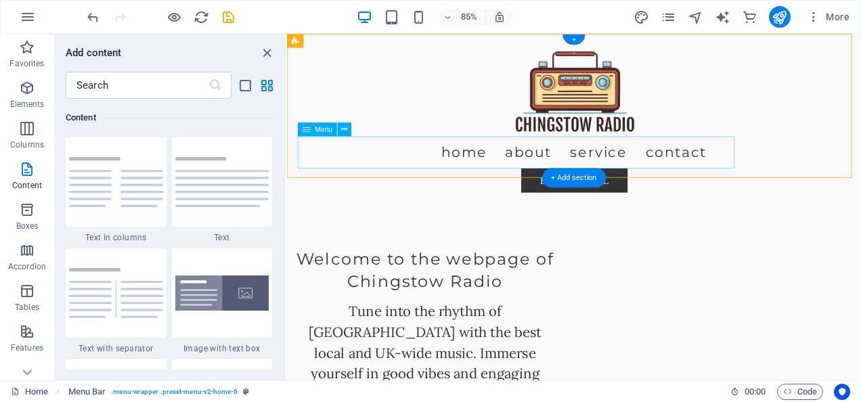
click at [494, 172] on nav "Home About Service Contact" at bounding box center [624, 173] width 639 height 38
click at [769, 163] on nav "Home About Service Contact" at bounding box center [624, 173] width 639 height 38
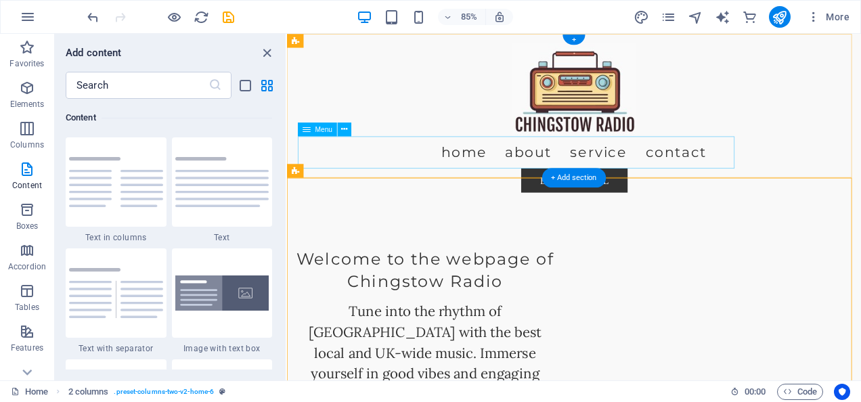
click at [491, 184] on nav "Home About Service Contact" at bounding box center [624, 173] width 639 height 38
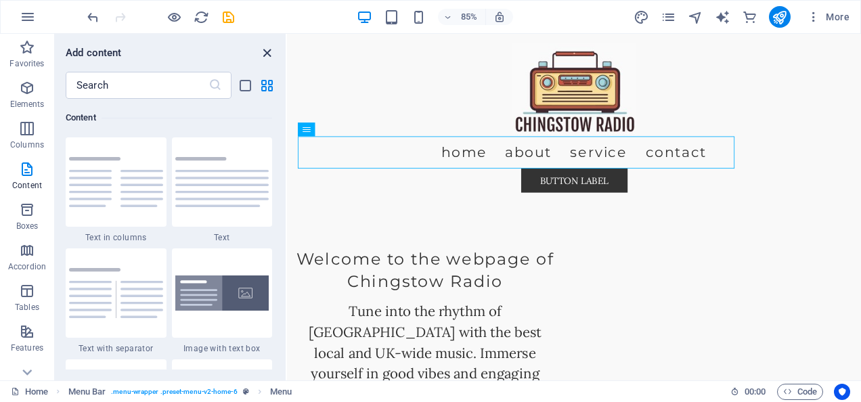
click at [264, 50] on icon "close panel" at bounding box center [267, 53] width 16 height 16
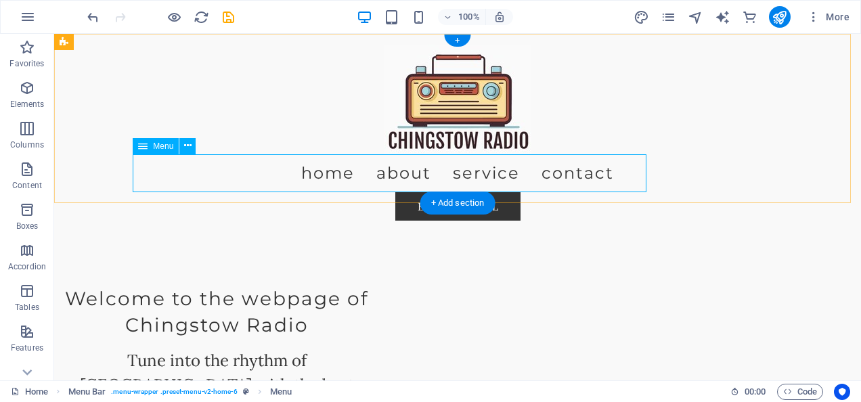
click at [341, 173] on nav "Home About Service Contact" at bounding box center [457, 173] width 639 height 38
click at [165, 148] on span "Menu" at bounding box center [163, 146] width 20 height 8
click at [184, 143] on icon at bounding box center [187, 146] width 7 height 14
click at [143, 149] on icon at bounding box center [142, 146] width 9 height 16
click at [675, 192] on div "Button label" at bounding box center [457, 206] width 639 height 28
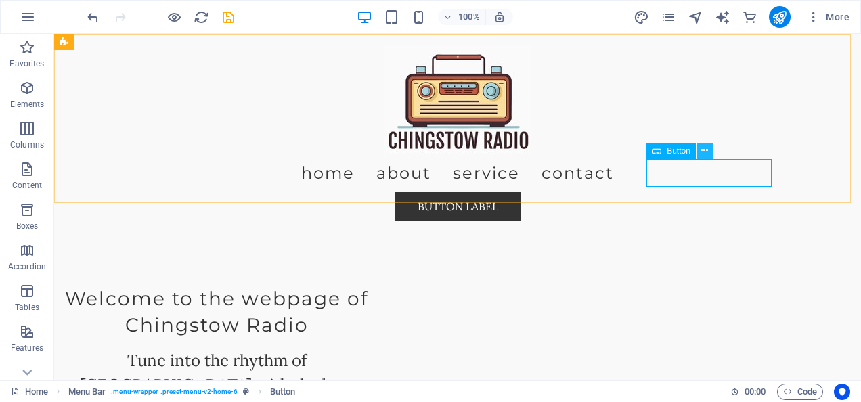
click at [700, 152] on button at bounding box center [705, 151] width 16 height 16
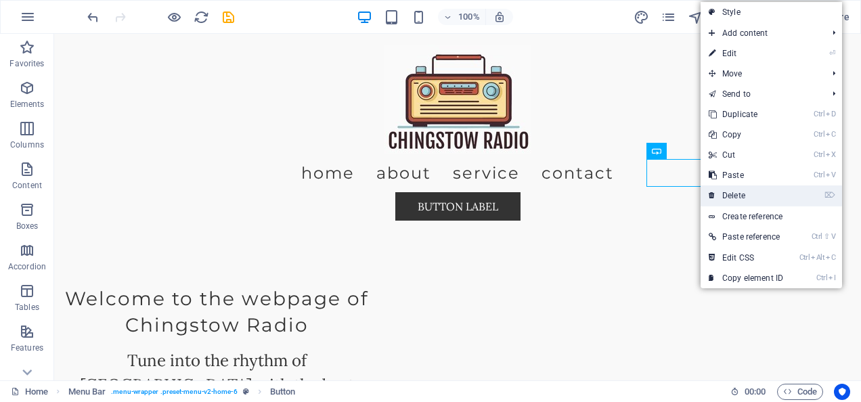
click at [740, 188] on link "⌦ Delete" at bounding box center [746, 196] width 91 height 20
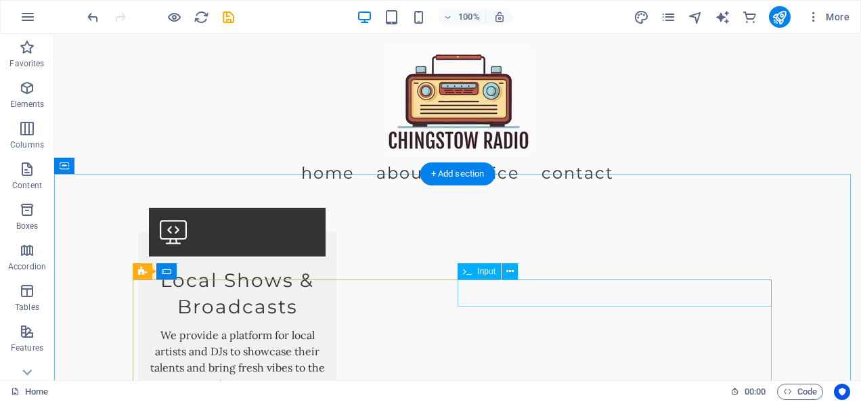
scroll to position [1249, 0]
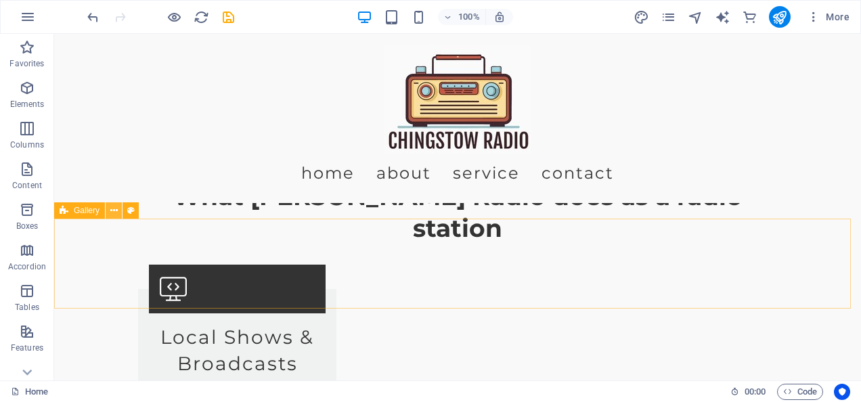
click at [110, 212] on icon at bounding box center [113, 211] width 7 height 14
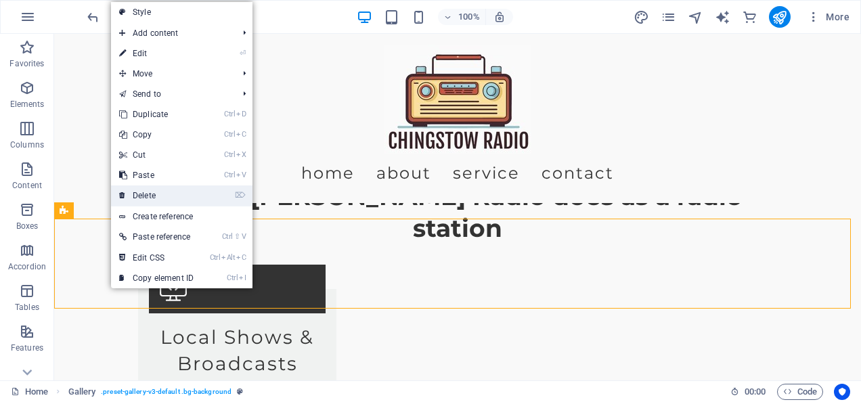
click at [156, 192] on link "⌦ Delete" at bounding box center [156, 196] width 91 height 20
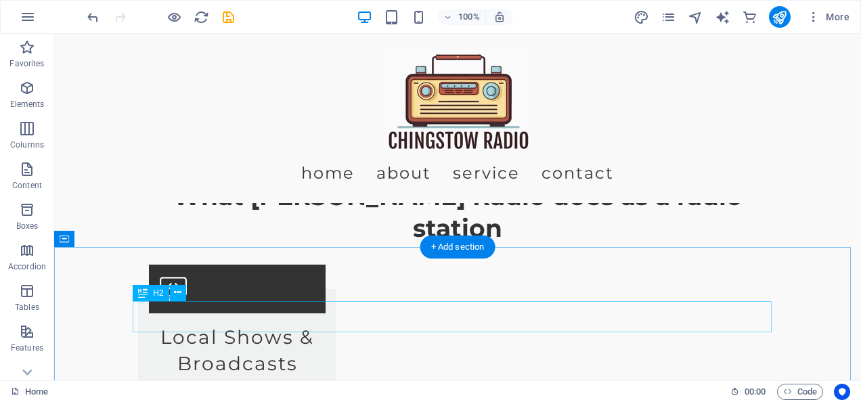
scroll to position [1262, 0]
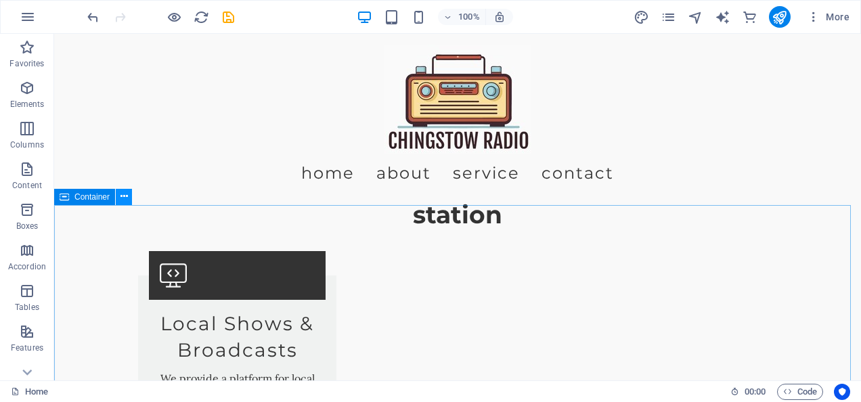
click at [121, 196] on icon at bounding box center [124, 197] width 7 height 14
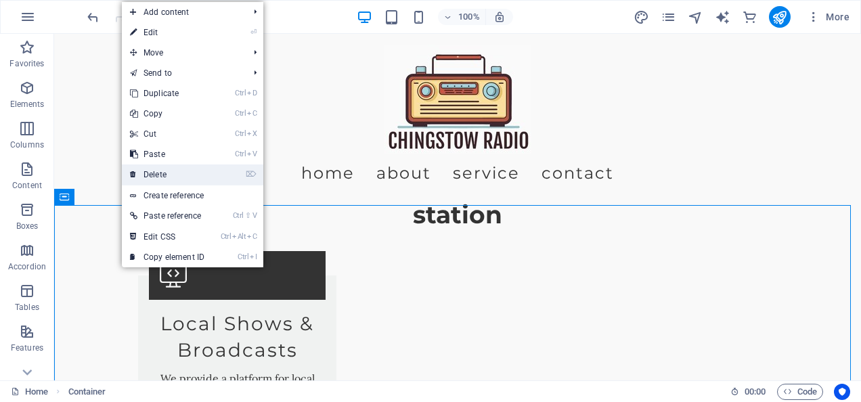
click at [160, 168] on link "⌦ Delete" at bounding box center [167, 175] width 91 height 20
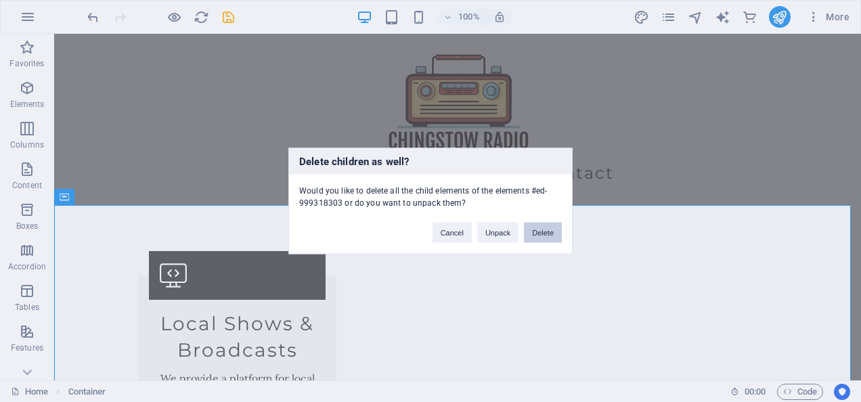
click at [539, 232] on button "Delete" at bounding box center [543, 233] width 38 height 20
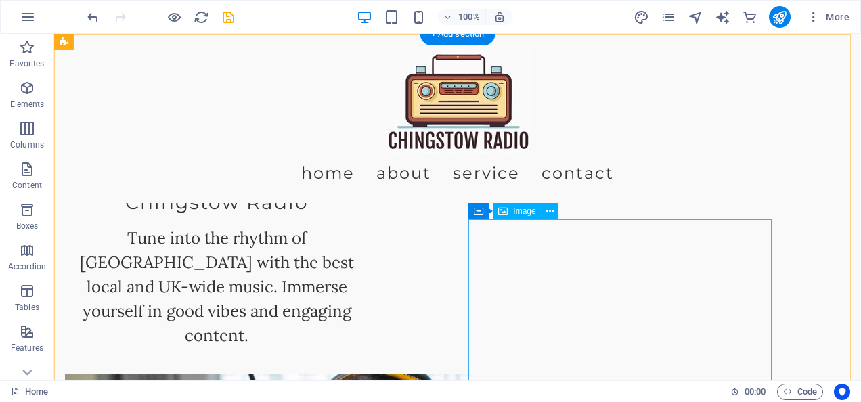
scroll to position [0, 0]
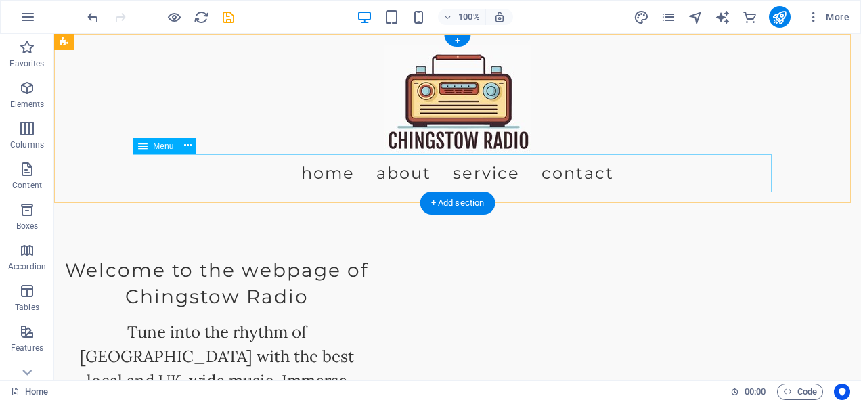
click at [249, 173] on nav "Home About Service Contact" at bounding box center [457, 173] width 639 height 38
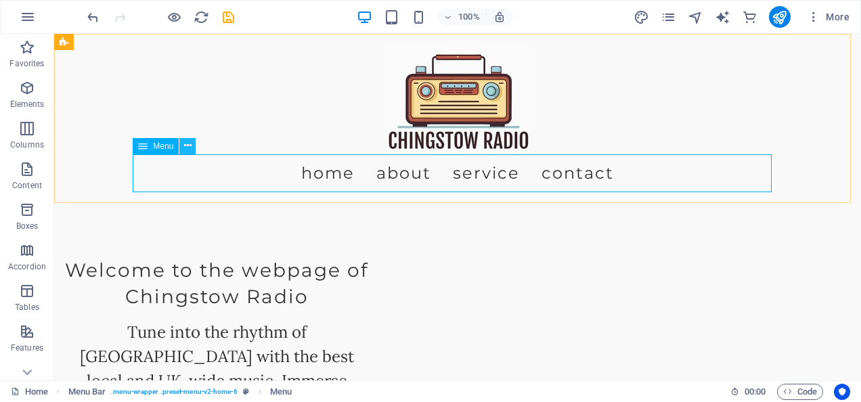
click at [184, 141] on icon at bounding box center [187, 146] width 7 height 14
click at [145, 152] on icon at bounding box center [142, 146] width 9 height 16
click at [188, 145] on icon at bounding box center [187, 146] width 7 height 14
click at [626, 163] on nav "Home About Service Contact" at bounding box center [457, 173] width 639 height 38
click at [317, 175] on nav "Home About Service Contact" at bounding box center [457, 173] width 639 height 38
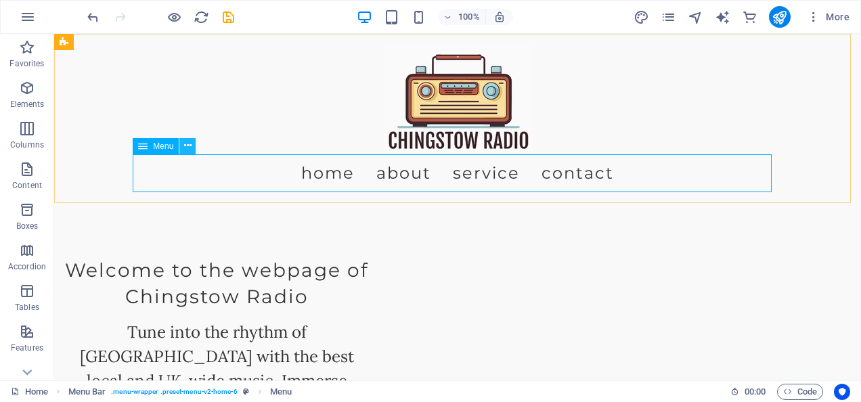
click at [184, 141] on icon at bounding box center [187, 146] width 7 height 14
click at [165, 144] on span "Menu" at bounding box center [163, 146] width 20 height 8
click at [186, 145] on icon at bounding box center [187, 146] width 7 height 14
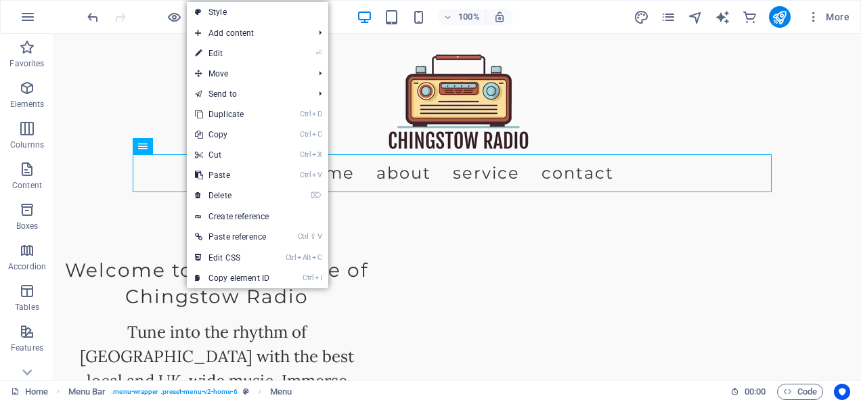
click at [245, 54] on link "⏎ Edit" at bounding box center [232, 53] width 91 height 20
select select
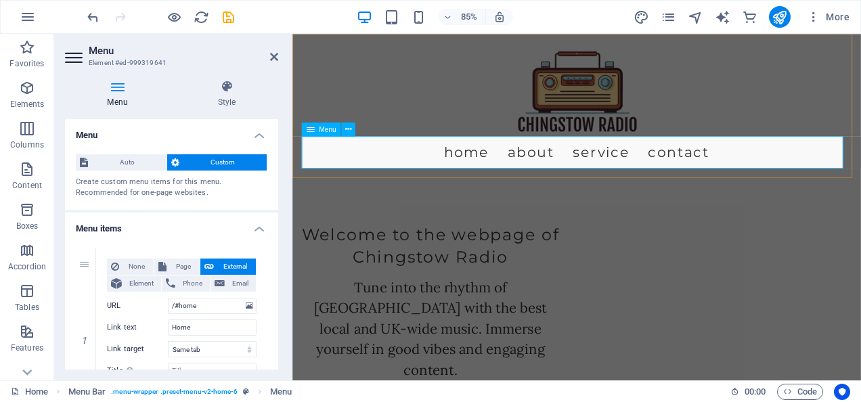
click at [507, 171] on nav "Home About Service Contact" at bounding box center [626, 173] width 639 height 38
click at [543, 163] on nav "Home About Service Contact" at bounding box center [626, 173] width 639 height 38
click at [552, 166] on nav "Home About Service Contact" at bounding box center [626, 173] width 639 height 38
click at [551, 167] on nav "Home About Service Contact" at bounding box center [626, 173] width 639 height 38
click at [583, 177] on nav "Home About Service Contact" at bounding box center [626, 173] width 639 height 38
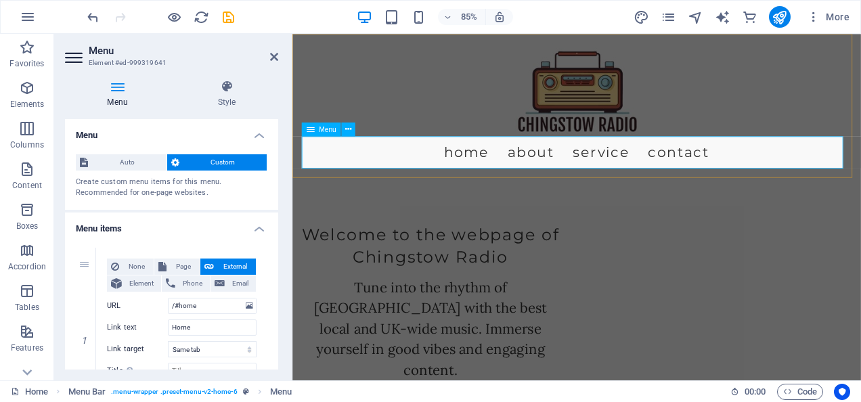
click at [582, 179] on nav "Home About Service Contact" at bounding box center [626, 173] width 639 height 38
click at [375, 181] on nav "Home About Service Contact" at bounding box center [626, 173] width 639 height 38
click at [347, 129] on icon at bounding box center [348, 129] width 6 height 12
click at [349, 77] on figure at bounding box center [626, 100] width 639 height 110
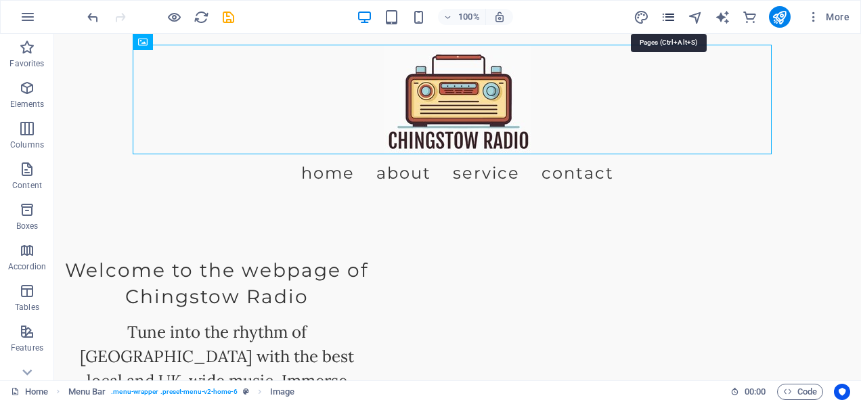
click at [668, 21] on icon "pages" at bounding box center [669, 17] width 16 height 16
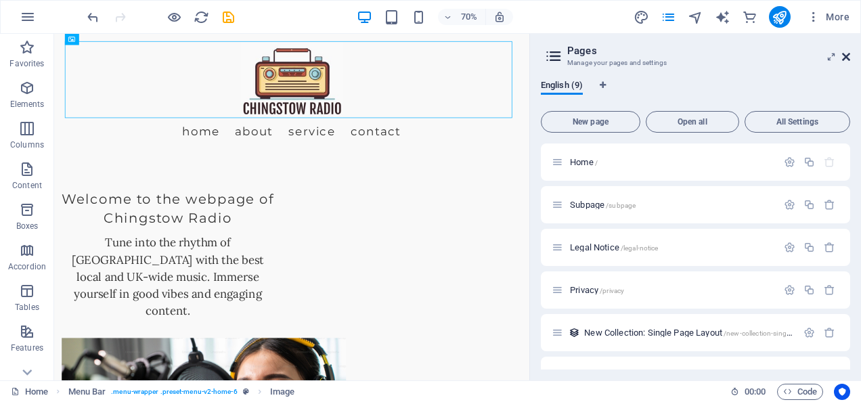
click at [842, 54] on icon at bounding box center [846, 56] width 8 height 11
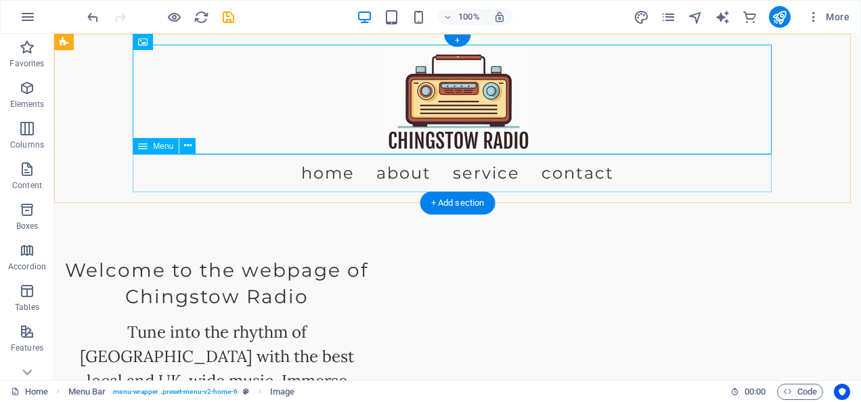
click at [358, 173] on nav "Home About Service Contact" at bounding box center [457, 173] width 639 height 38
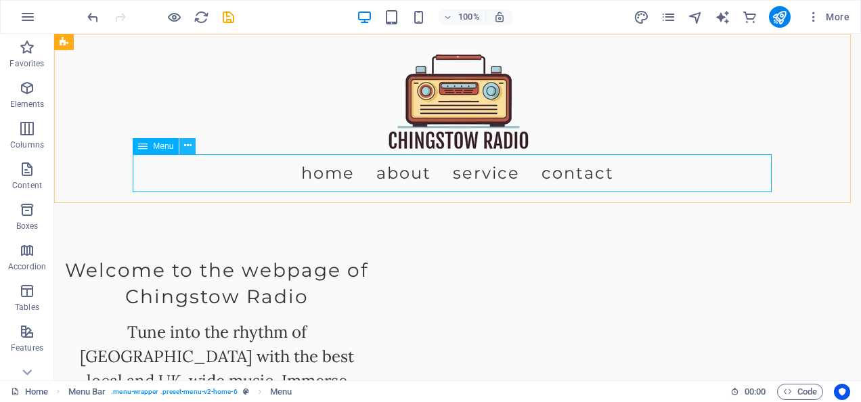
click at [186, 146] on icon at bounding box center [187, 146] width 7 height 14
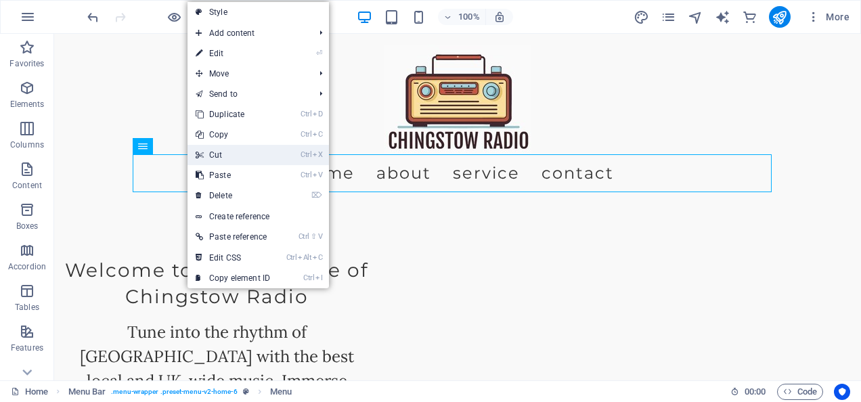
click at [202, 154] on icon at bounding box center [199, 155] width 7 height 20
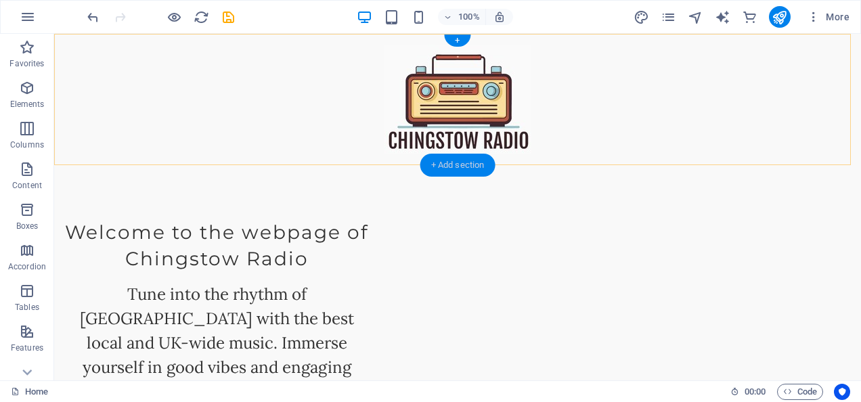
click at [463, 166] on div "+ Add section" at bounding box center [458, 165] width 75 height 23
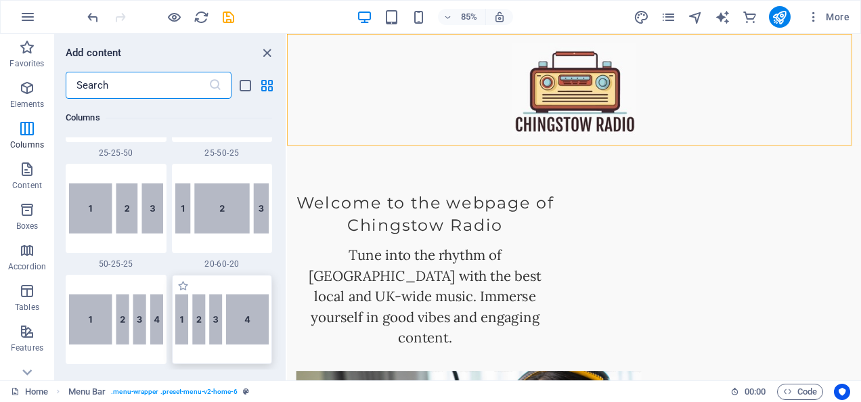
scroll to position [1151, 0]
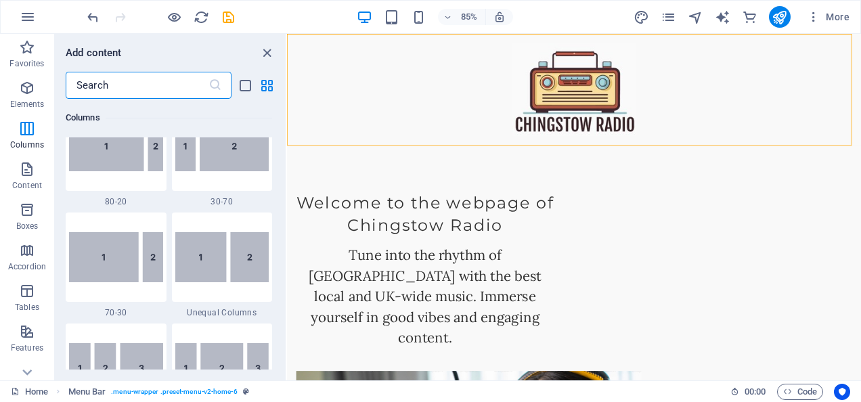
click at [123, 89] on input "text" at bounding box center [137, 85] width 143 height 27
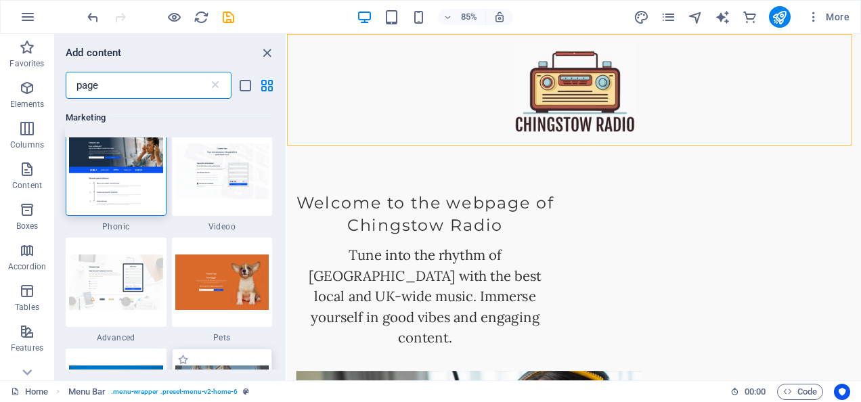
scroll to position [0, 0]
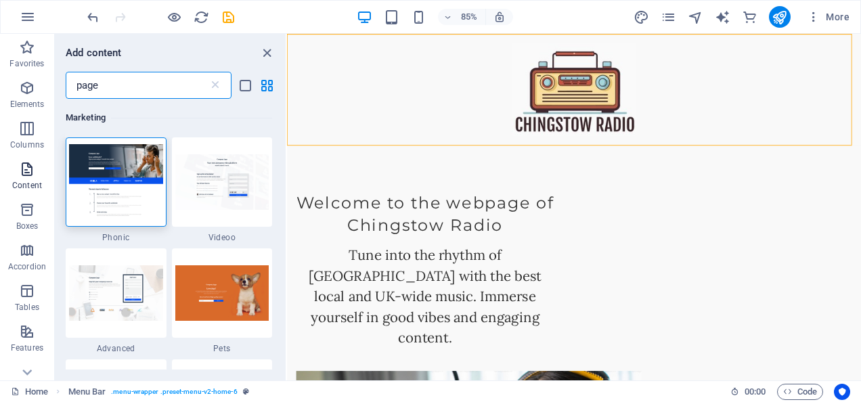
type input "page"
click at [32, 173] on icon "button" at bounding box center [27, 169] width 16 height 16
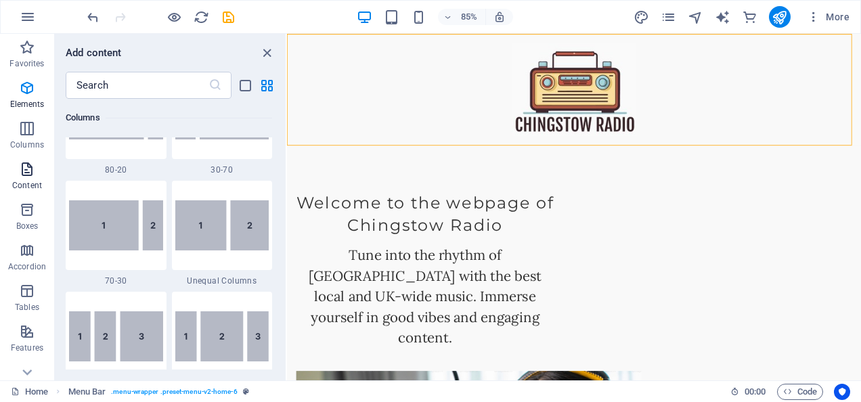
scroll to position [2370, 0]
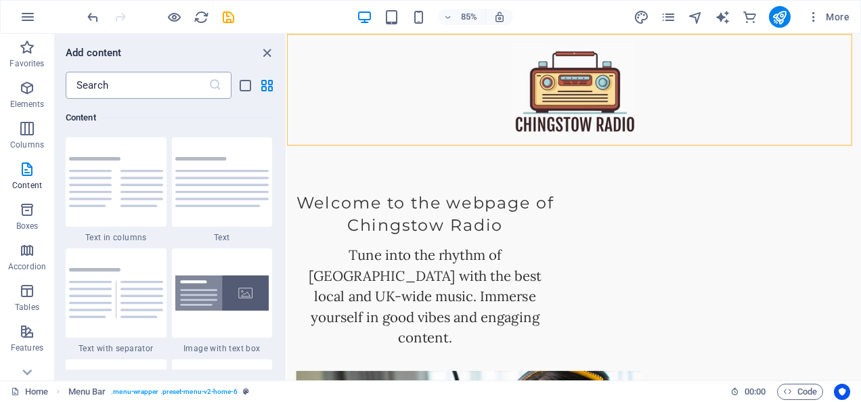
click at [138, 87] on input "text" at bounding box center [137, 85] width 143 height 27
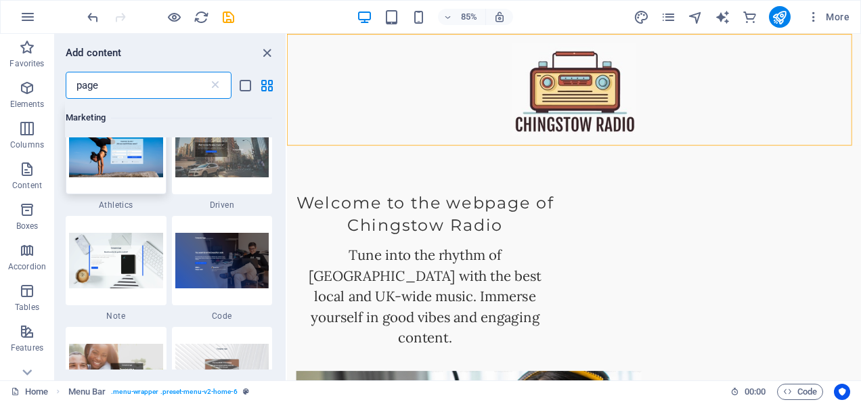
scroll to position [339, 0]
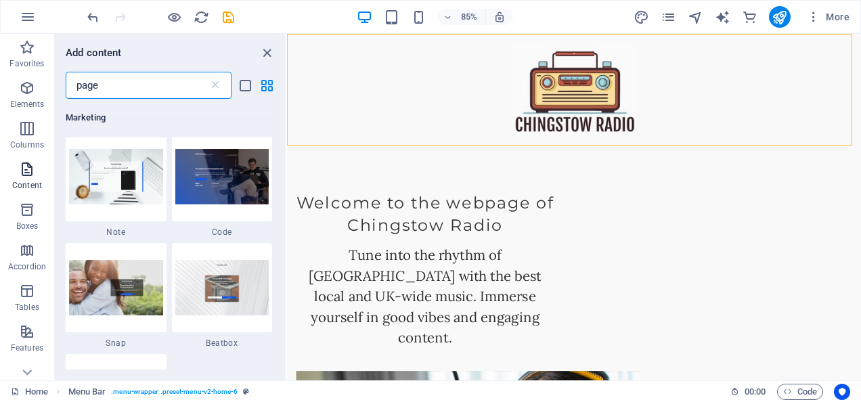
type input "page"
click at [27, 168] on icon "button" at bounding box center [27, 169] width 16 height 16
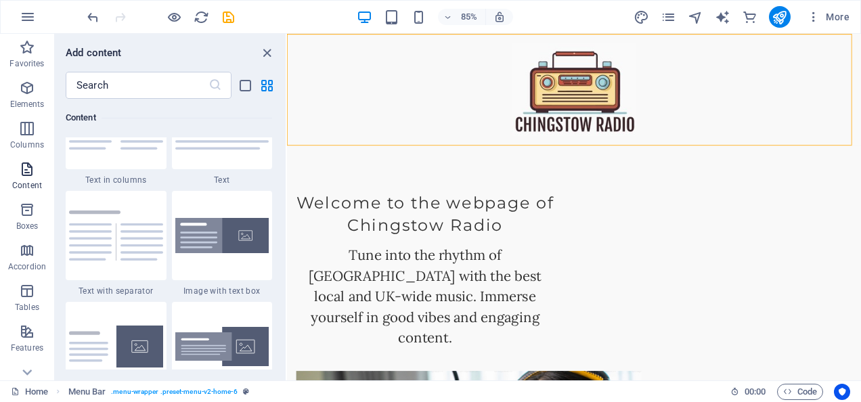
scroll to position [2369, 0]
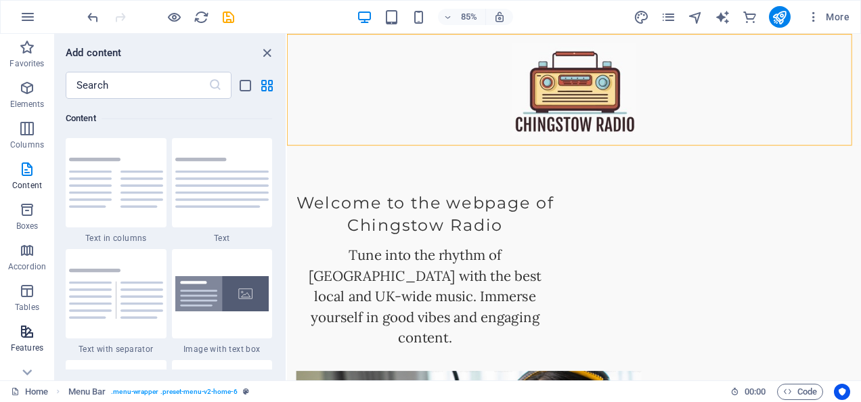
click at [14, 343] on p "Features" at bounding box center [27, 348] width 33 height 11
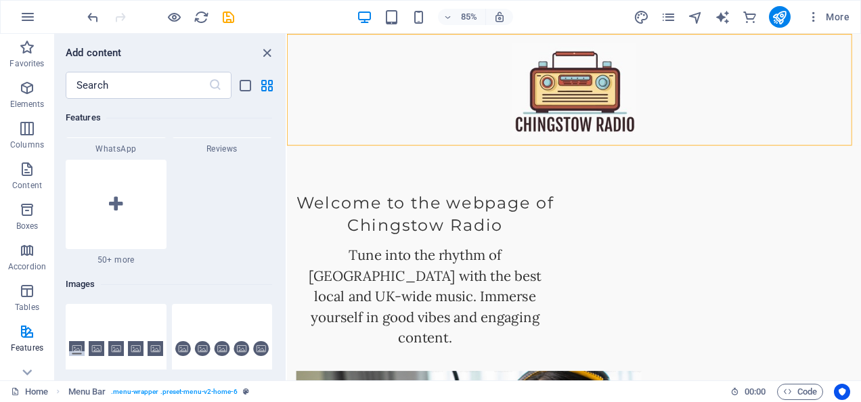
scroll to position [6633, 0]
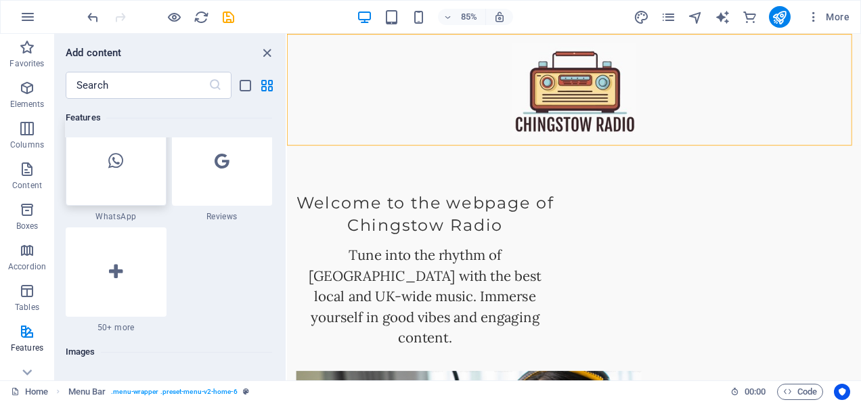
click at [127, 173] on div at bounding box center [116, 160] width 101 height 89
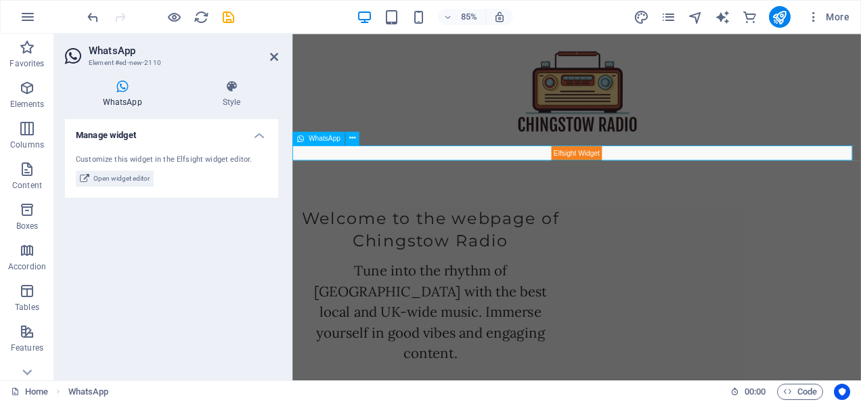
click at [311, 140] on span "WhatsApp" at bounding box center [325, 138] width 32 height 7
click at [271, 53] on icon at bounding box center [274, 56] width 8 height 11
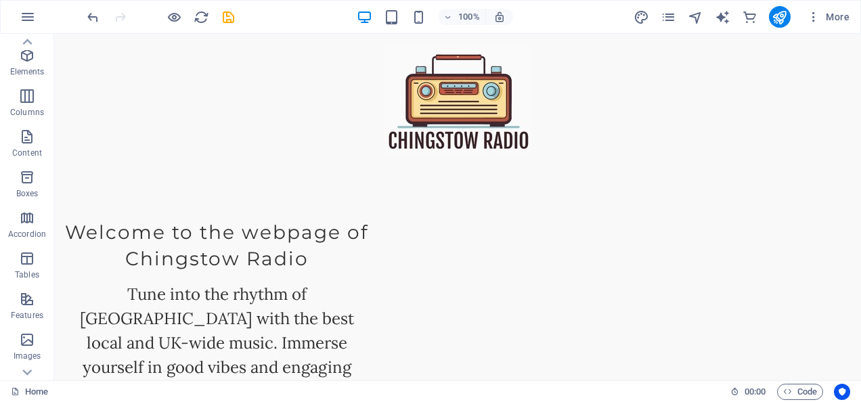
scroll to position [0, 0]
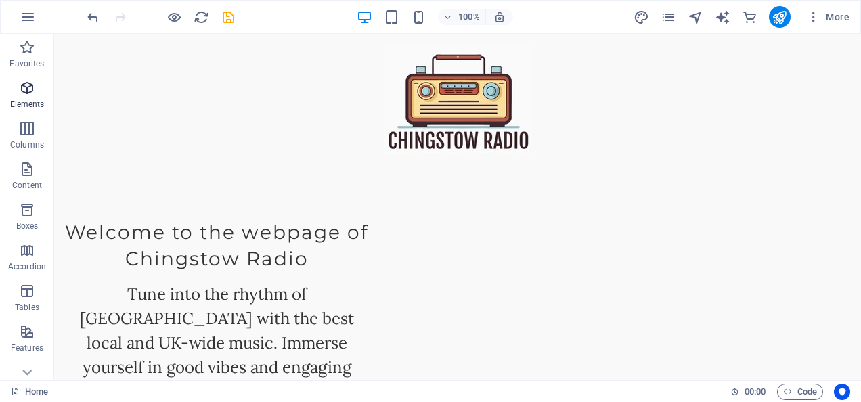
click at [30, 89] on icon "button" at bounding box center [27, 88] width 16 height 16
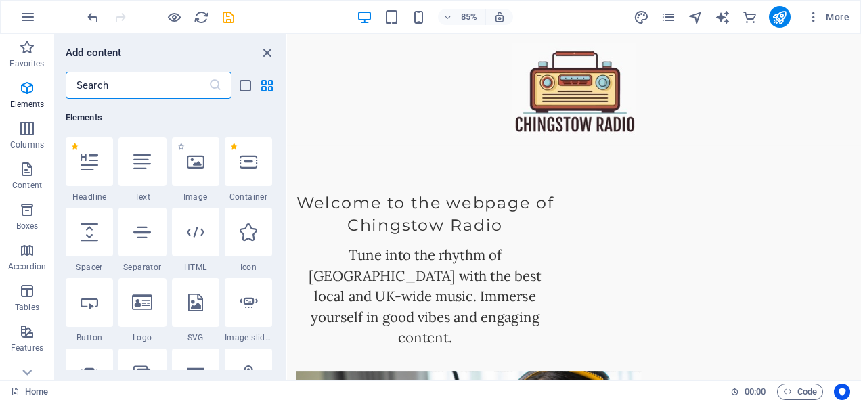
scroll to position [212, 0]
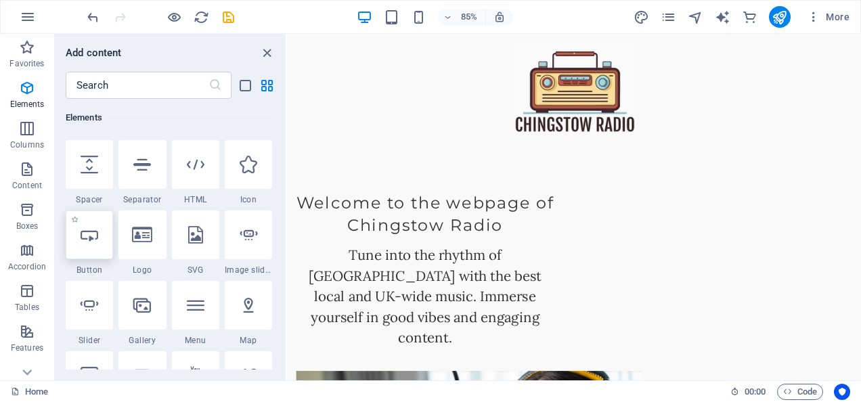
click at [93, 234] on icon at bounding box center [90, 235] width 18 height 18
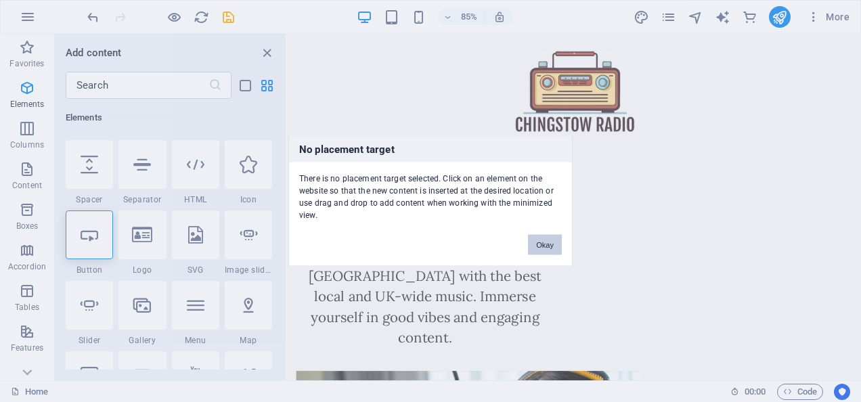
click at [549, 243] on button "Okay" at bounding box center [545, 245] width 34 height 20
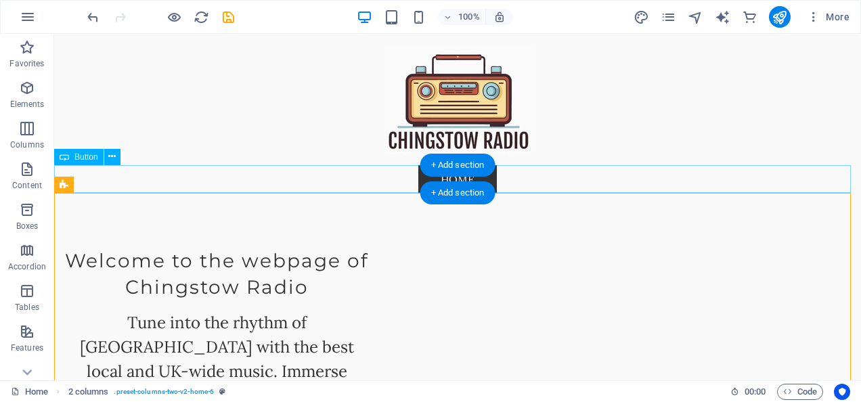
click at [367, 186] on div "Home" at bounding box center [457, 179] width 807 height 28
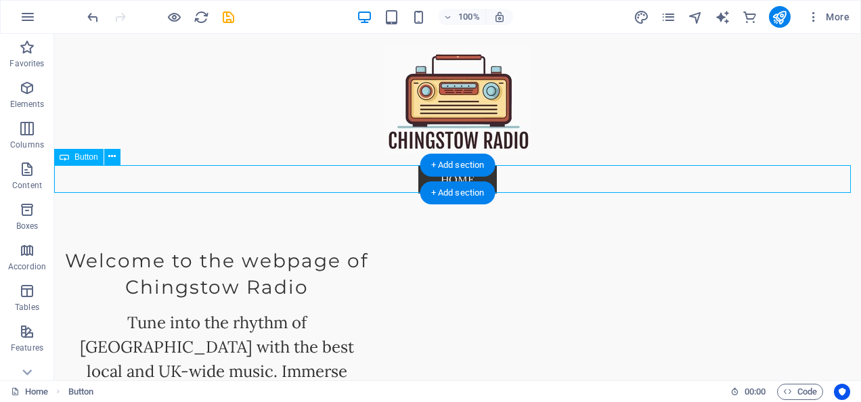
click at [416, 178] on div "Home" at bounding box center [457, 179] width 807 height 28
click at [515, 179] on div "Home" at bounding box center [457, 179] width 807 height 28
click at [424, 175] on div "Home" at bounding box center [457, 179] width 807 height 28
click at [459, 164] on div "+ Add section" at bounding box center [458, 165] width 75 height 23
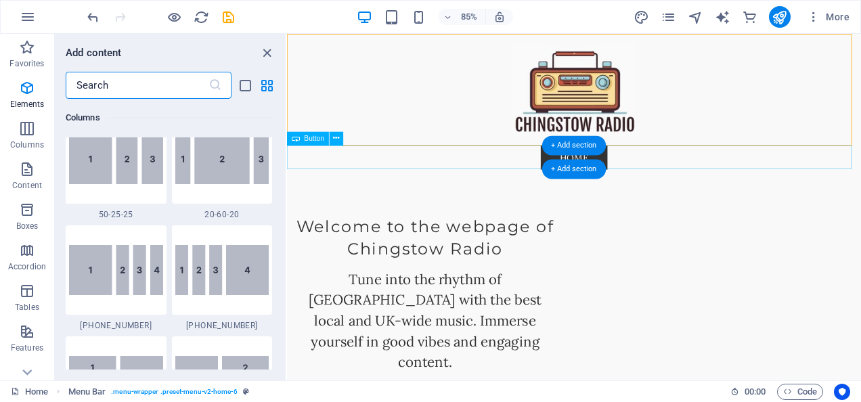
scroll to position [2370, 0]
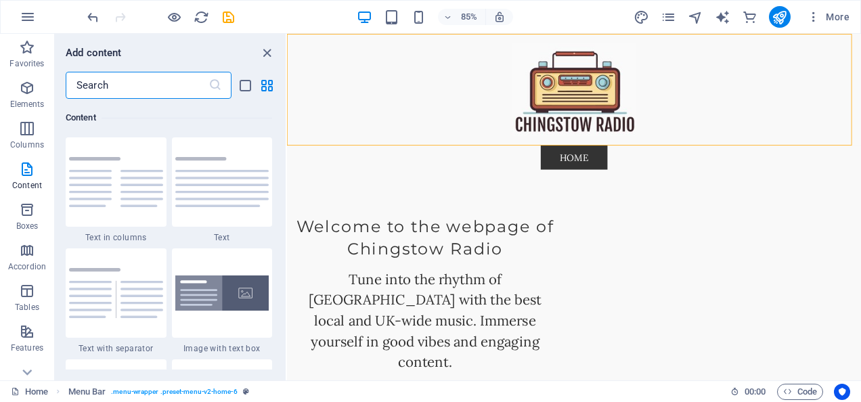
click at [129, 87] on input "text" at bounding box center [137, 85] width 143 height 27
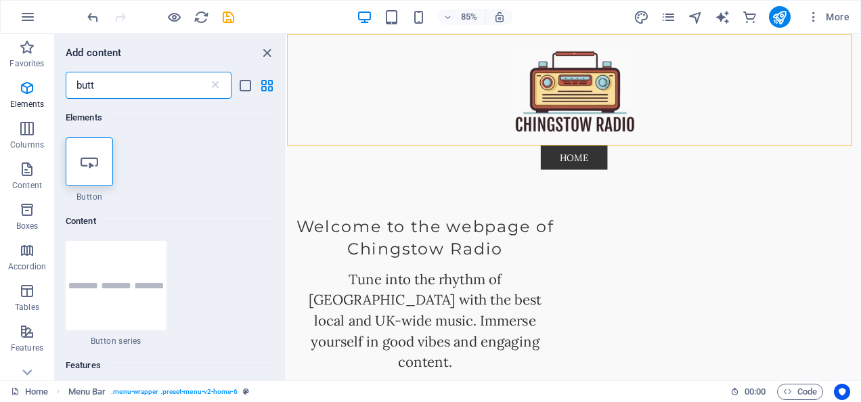
scroll to position [0, 0]
type input "butt"
click at [93, 160] on icon at bounding box center [90, 162] width 18 height 18
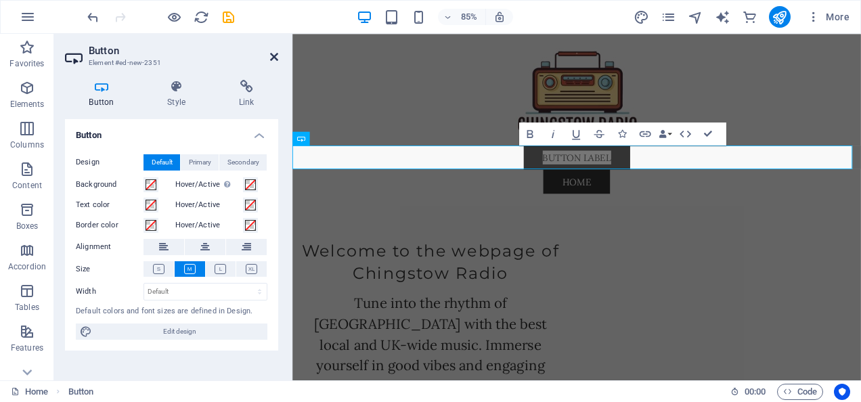
drag, startPoint x: 276, startPoint y: 51, endPoint x: 223, endPoint y: 20, distance: 62.3
click at [276, 51] on icon at bounding box center [274, 56] width 8 height 11
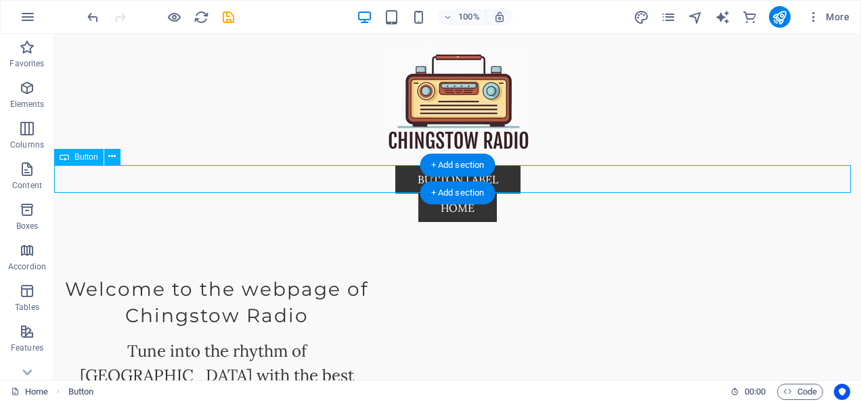
click at [414, 179] on div "Button label" at bounding box center [457, 179] width 807 height 28
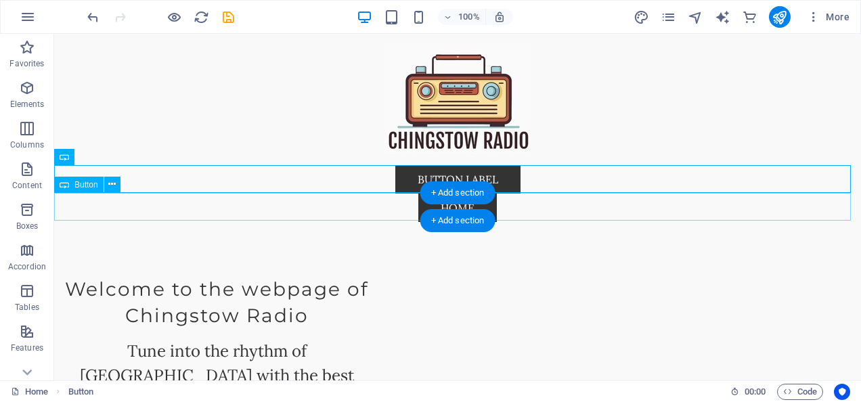
click at [421, 207] on div "Home" at bounding box center [457, 208] width 807 height 28
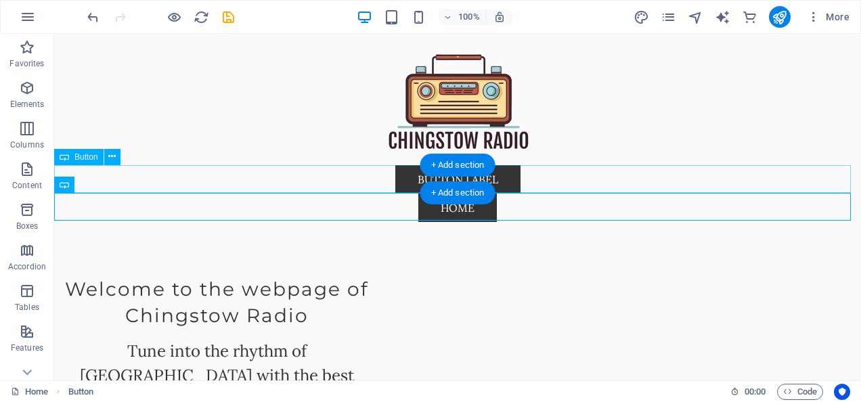
click at [402, 174] on div "Button label" at bounding box center [457, 179] width 807 height 28
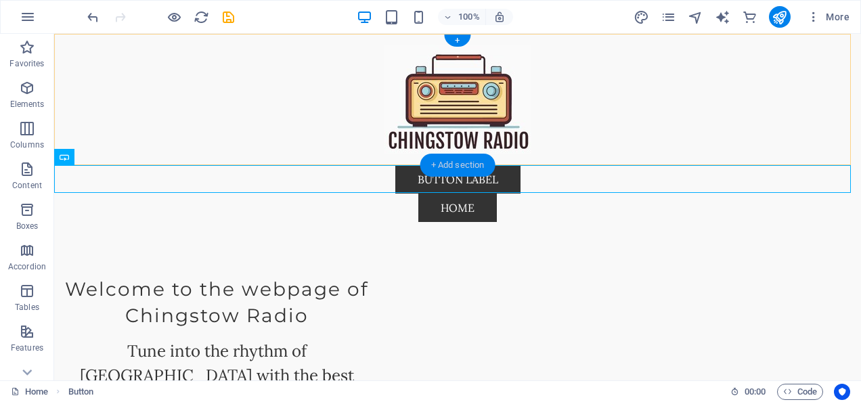
click at [435, 158] on div "+ Add section" at bounding box center [458, 165] width 75 height 23
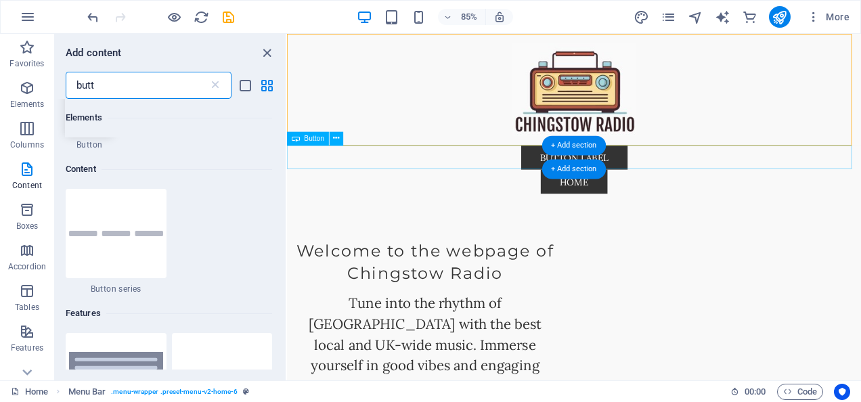
scroll to position [104, 0]
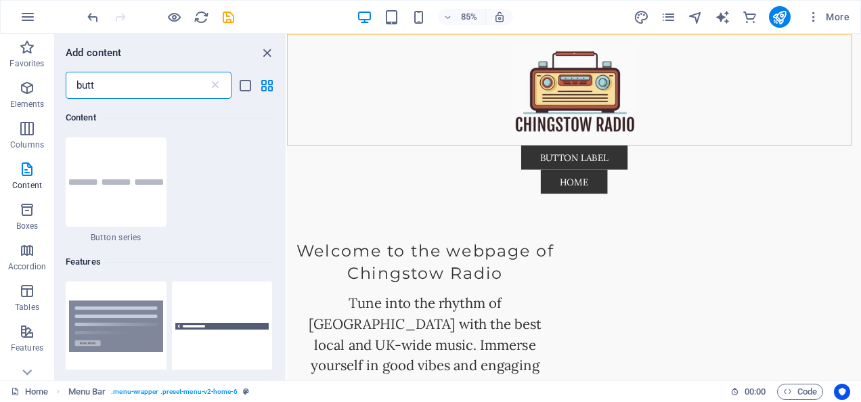
click at [119, 90] on input "butt" at bounding box center [137, 85] width 143 height 27
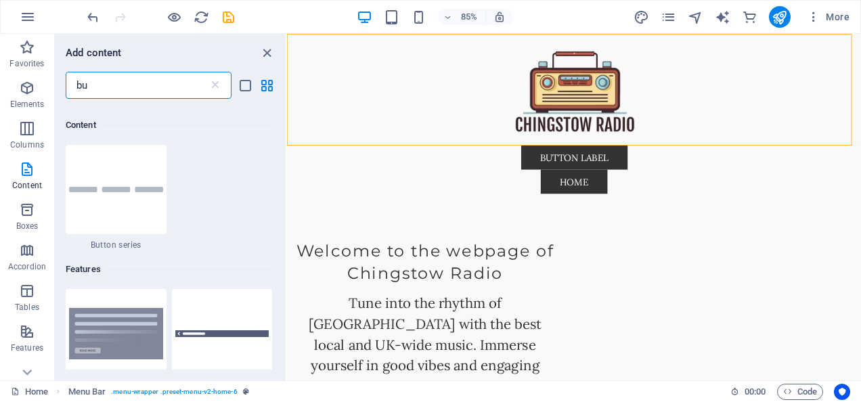
type input "b"
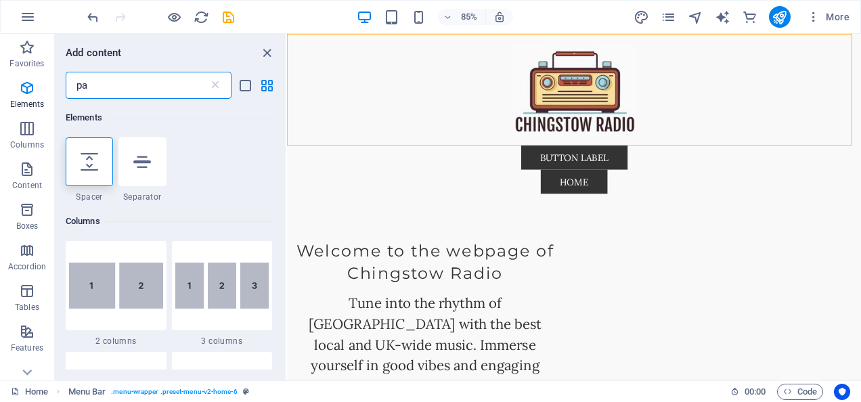
scroll to position [0, 0]
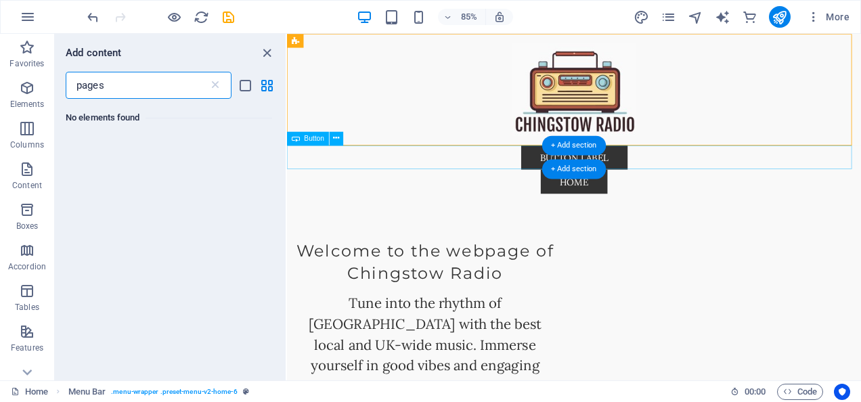
type input "pages"
click at [561, 170] on div "Button label" at bounding box center [625, 179] width 676 height 28
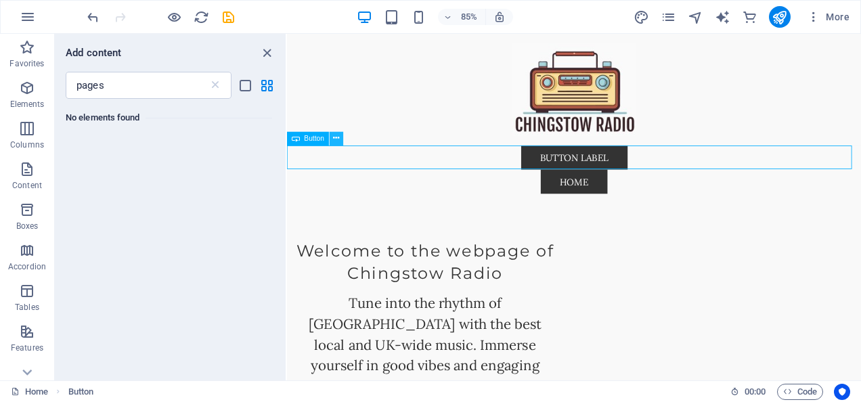
click at [336, 137] on icon at bounding box center [336, 138] width 6 height 12
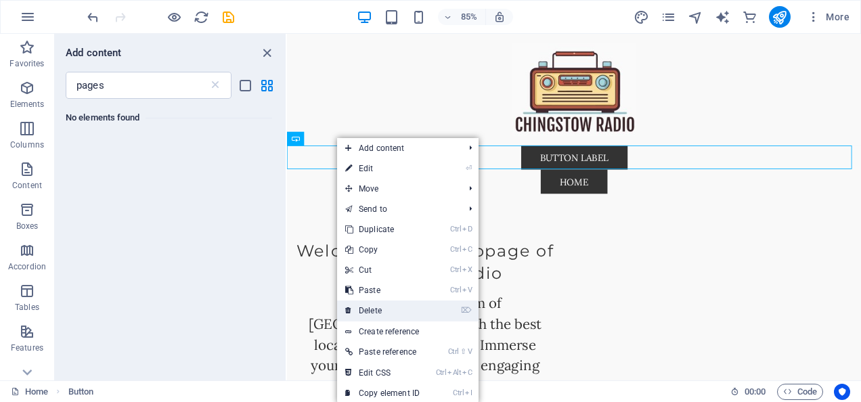
click at [371, 304] on link "⌦ Delete" at bounding box center [382, 311] width 91 height 20
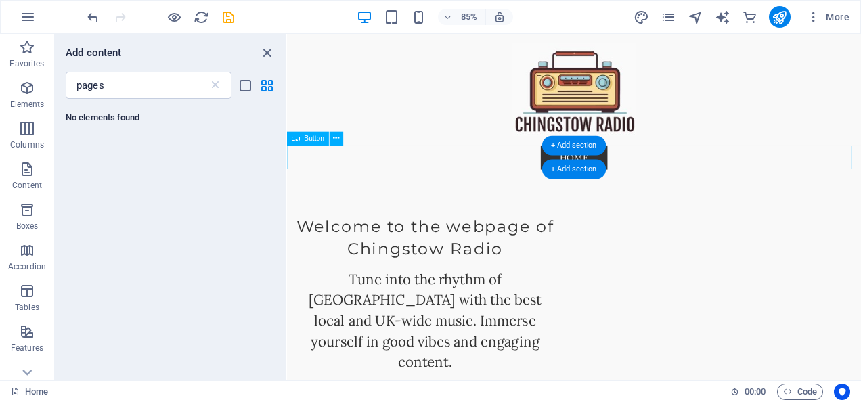
click at [667, 174] on div "Home" at bounding box center [625, 179] width 676 height 28
click at [662, 183] on div "Home" at bounding box center [625, 179] width 676 height 28
click at [664, 179] on div "Home" at bounding box center [625, 179] width 676 height 28
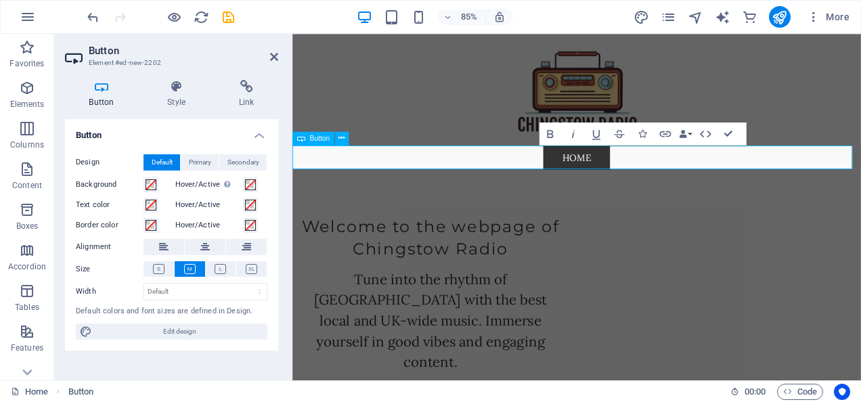
click at [664, 177] on div "Home" at bounding box center [627, 179] width 669 height 28
click at [670, 177] on div "Home" at bounding box center [627, 179] width 669 height 28
click at [100, 87] on icon at bounding box center [101, 87] width 73 height 14
drag, startPoint x: 392, startPoint y: 121, endPoint x: 680, endPoint y: 175, distance: 293.0
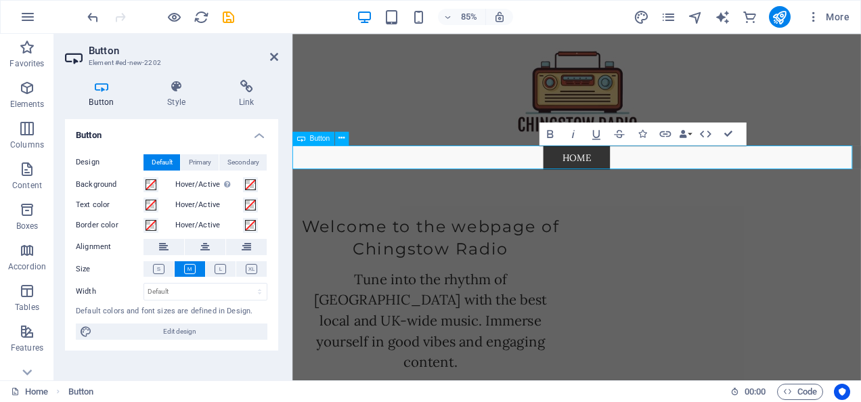
drag, startPoint x: 393, startPoint y: 123, endPoint x: 679, endPoint y: 174, distance: 290.3
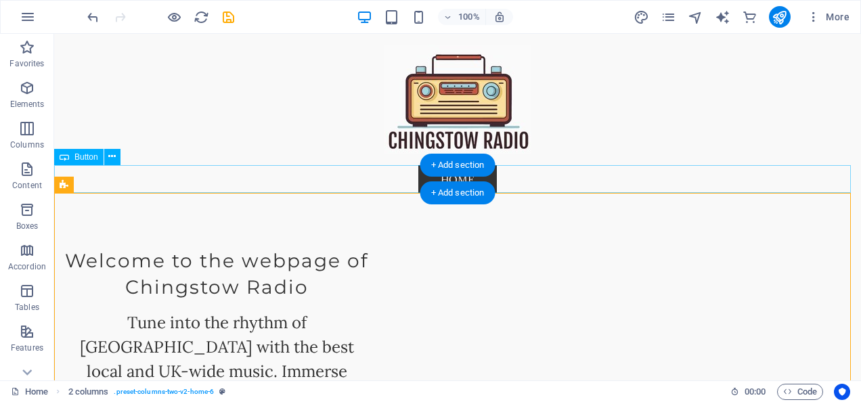
click at [418, 179] on div "Home" at bounding box center [457, 179] width 807 height 28
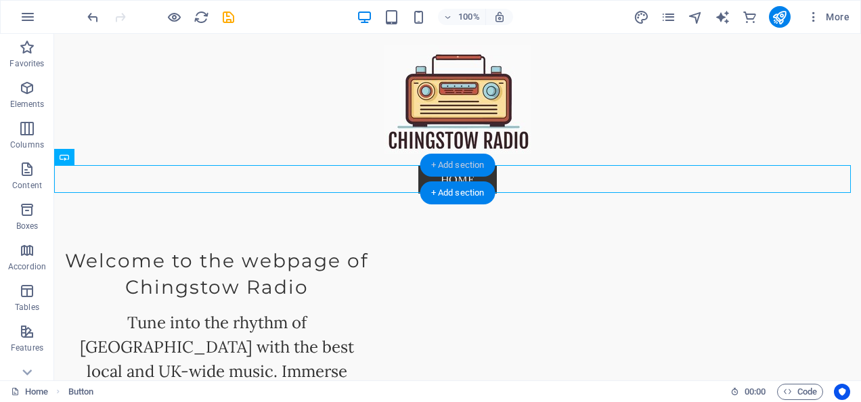
click at [467, 165] on div "+ Add section" at bounding box center [458, 165] width 75 height 23
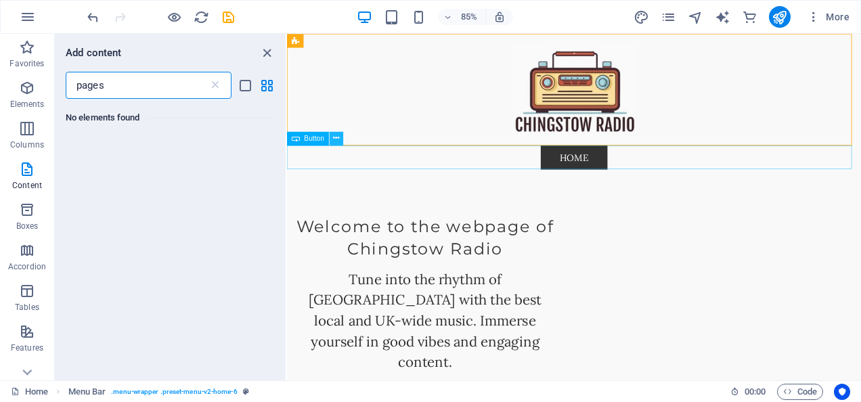
click at [338, 137] on icon at bounding box center [336, 138] width 6 height 12
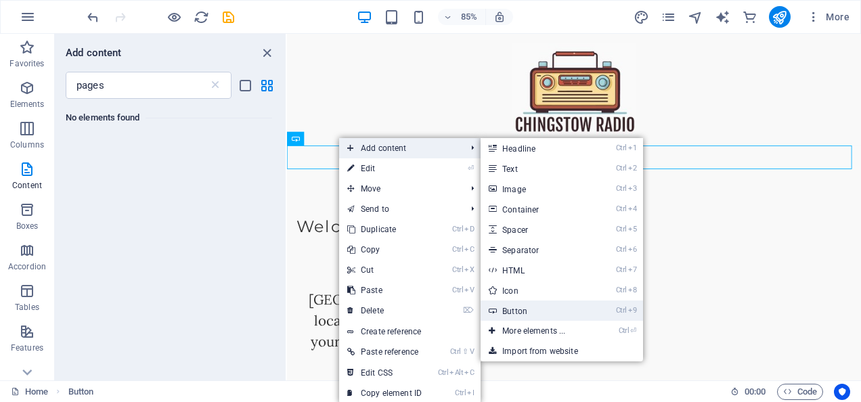
click at [516, 304] on link "Ctrl 9 Button" at bounding box center [537, 311] width 112 height 20
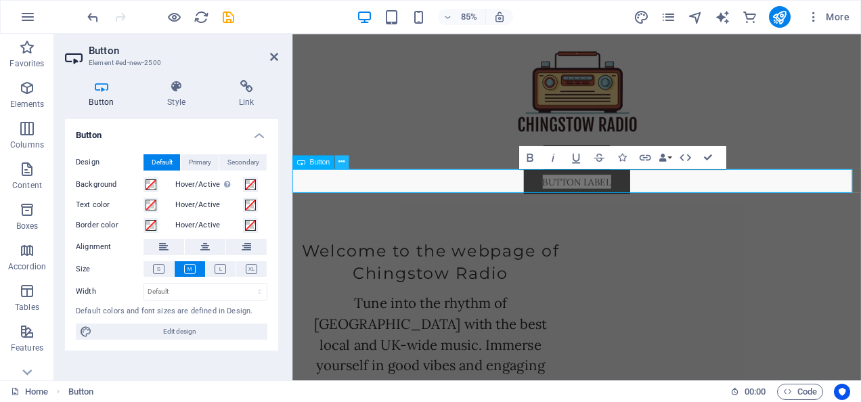
click at [343, 160] on icon at bounding box center [342, 162] width 6 height 12
click at [711, 198] on div "Button label" at bounding box center [627, 208] width 669 height 28
click at [274, 56] on icon at bounding box center [274, 56] width 8 height 11
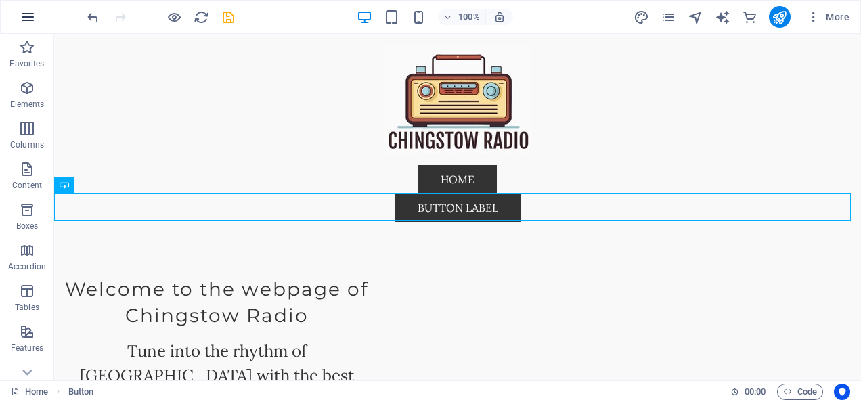
click at [20, 16] on icon "button" at bounding box center [28, 17] width 16 height 16
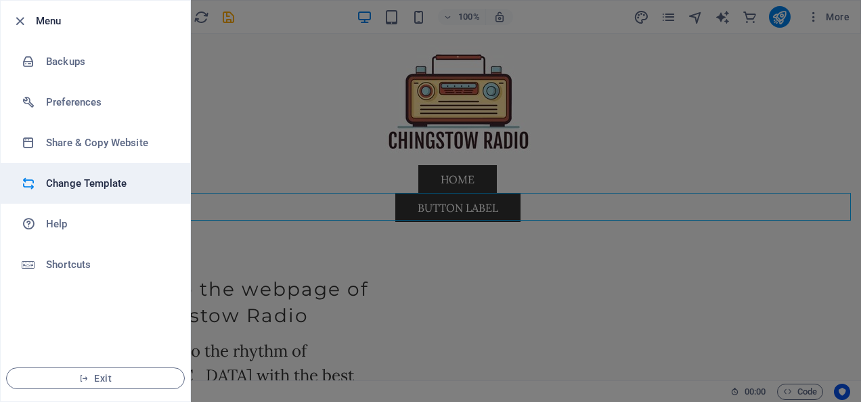
click at [94, 186] on h6 "Change Template" at bounding box center [108, 183] width 125 height 16
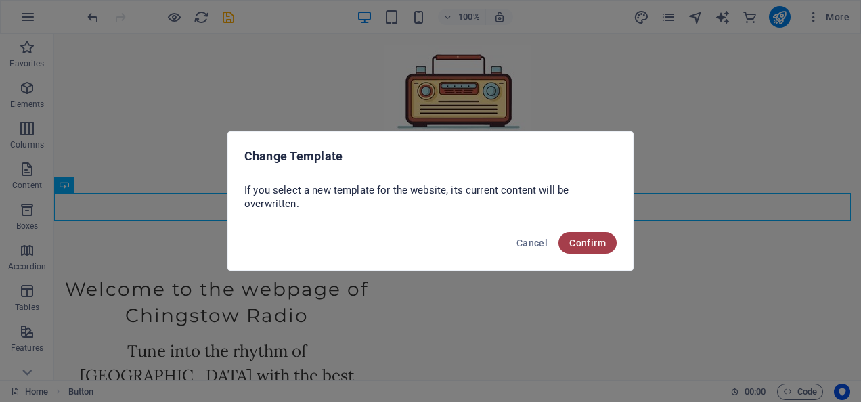
click at [579, 244] on span "Confirm" at bounding box center [588, 243] width 37 height 11
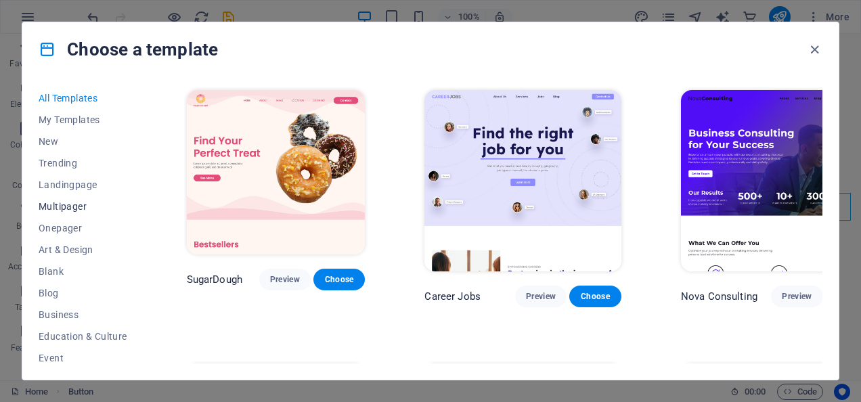
click at [69, 207] on span "Multipager" at bounding box center [83, 206] width 89 height 11
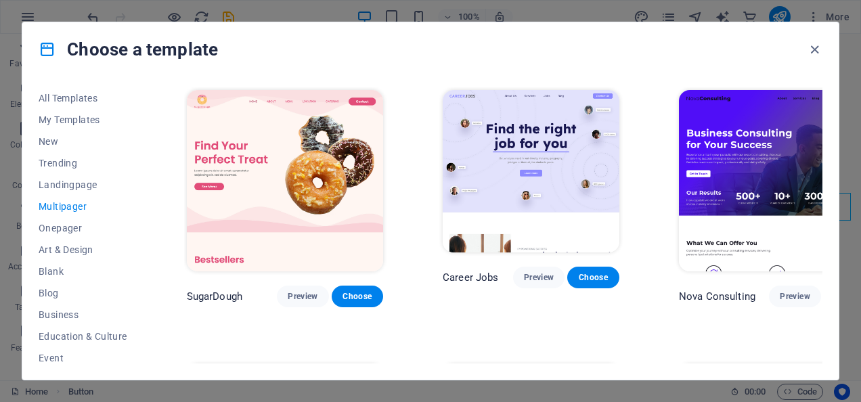
click at [69, 207] on span "Multipager" at bounding box center [83, 206] width 89 height 11
click at [73, 184] on span "Landingpage" at bounding box center [83, 184] width 89 height 11
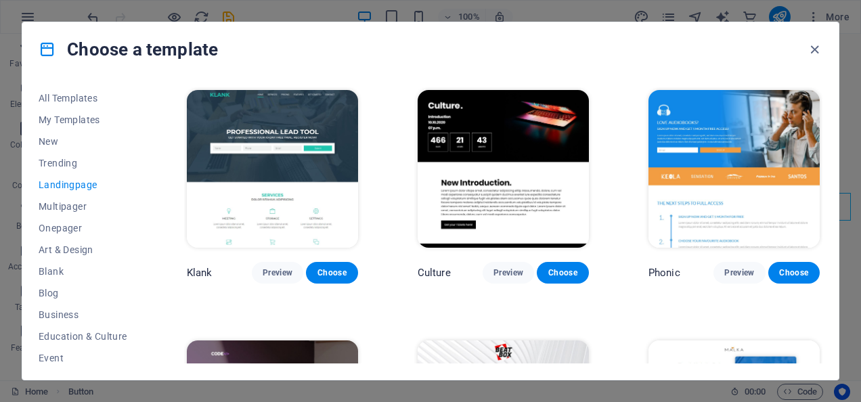
click at [741, 111] on img at bounding box center [734, 169] width 171 height 158
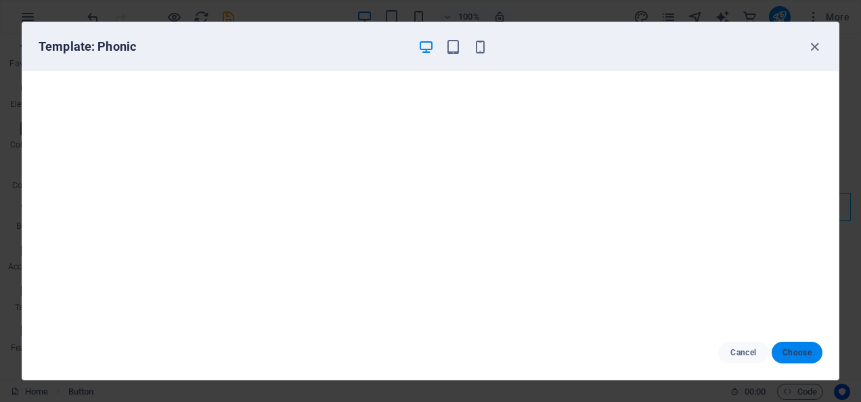
click at [790, 351] on span "Choose" at bounding box center [797, 352] width 29 height 11
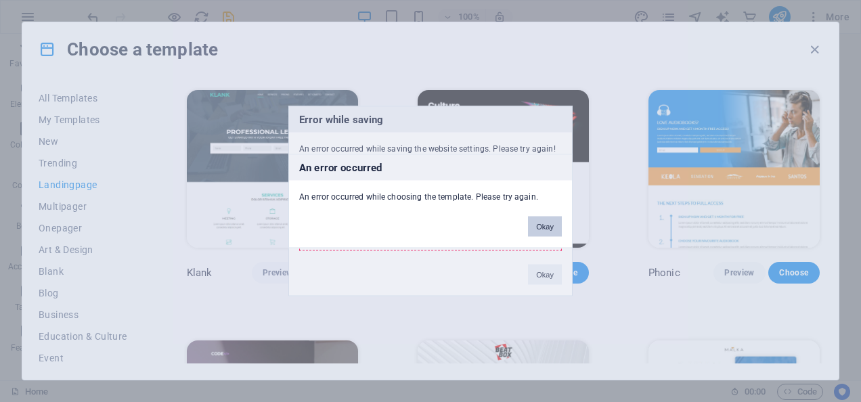
click at [549, 221] on button "Okay" at bounding box center [545, 227] width 34 height 20
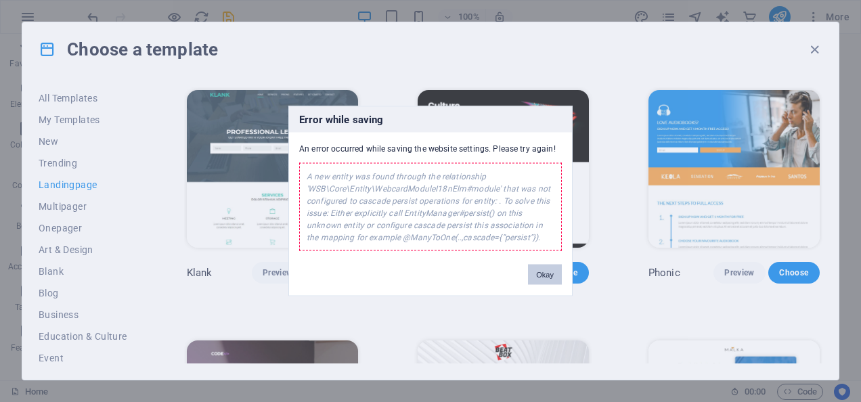
click at [551, 272] on button "Okay" at bounding box center [545, 275] width 34 height 20
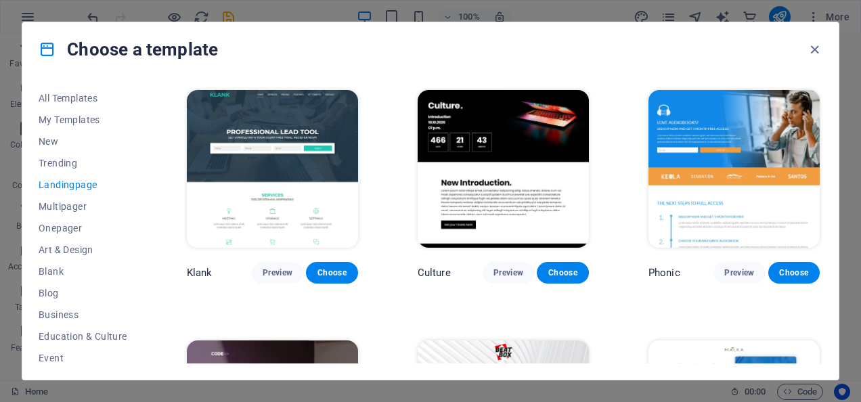
click at [742, 141] on img at bounding box center [734, 169] width 171 height 158
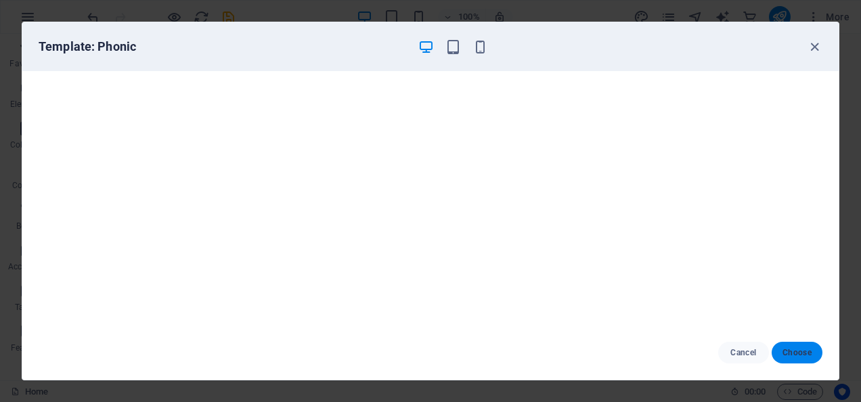
click at [791, 354] on span "Choose" at bounding box center [797, 352] width 29 height 11
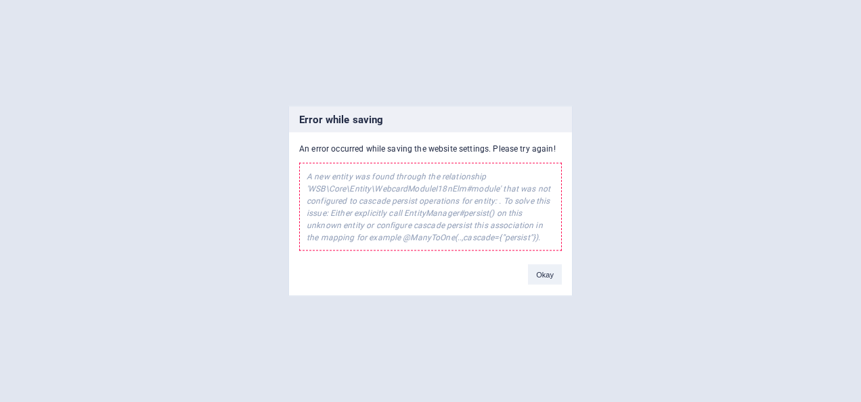
click at [536, 287] on div "Error while saving An error occurred while saving the website settings. Please …" at bounding box center [430, 201] width 284 height 190
click at [546, 273] on button "Okay" at bounding box center [545, 275] width 34 height 20
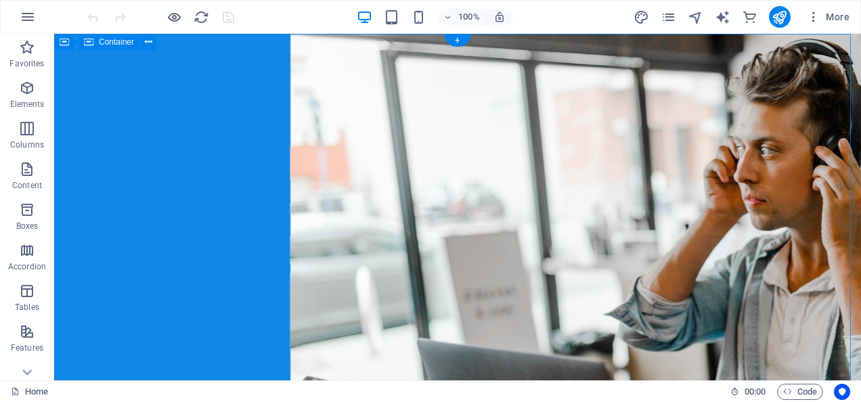
select select "vh"
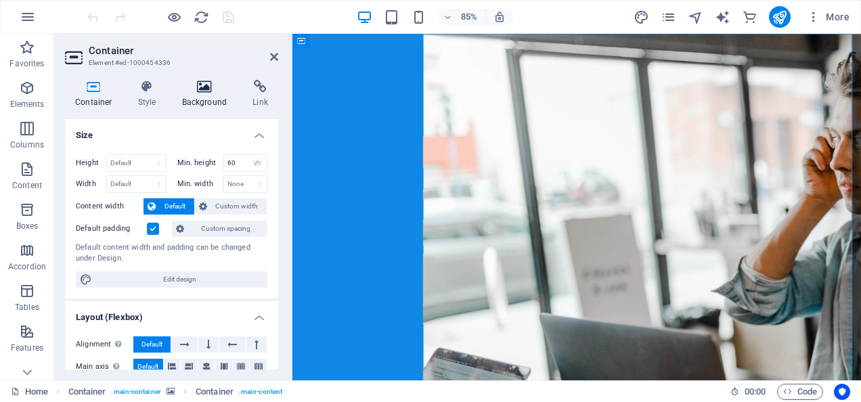
click at [207, 93] on h4 "Background" at bounding box center [207, 94] width 71 height 28
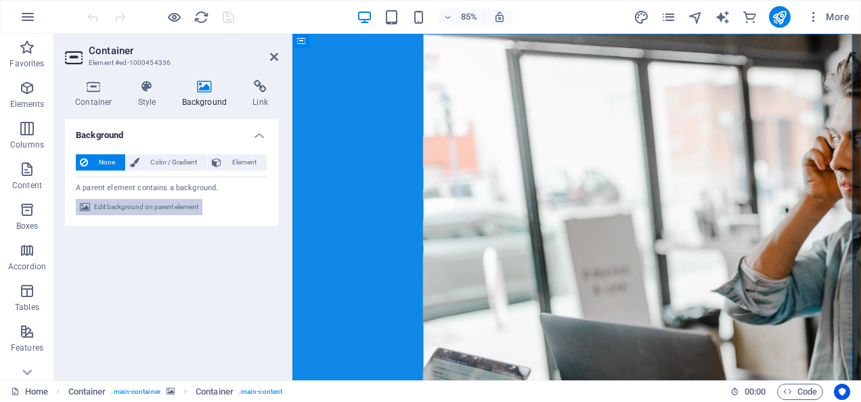
click at [143, 209] on span "Edit background on parent element" at bounding box center [146, 207] width 104 height 16
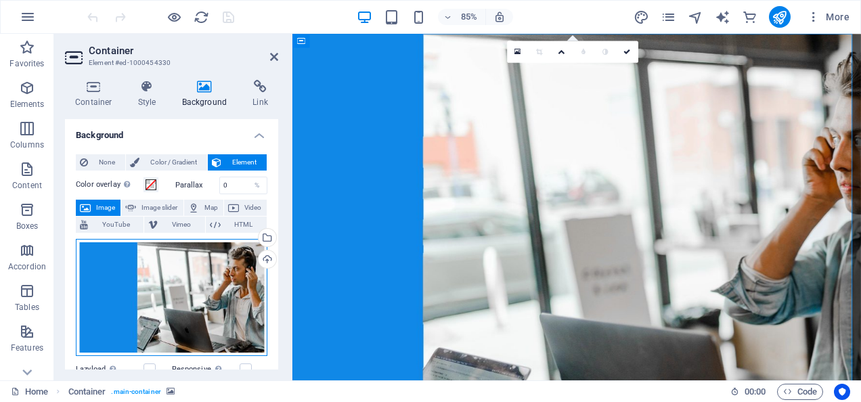
click at [179, 263] on div "Drag files here, click to choose files or select files from Files or our free s…" at bounding box center [172, 298] width 192 height 118
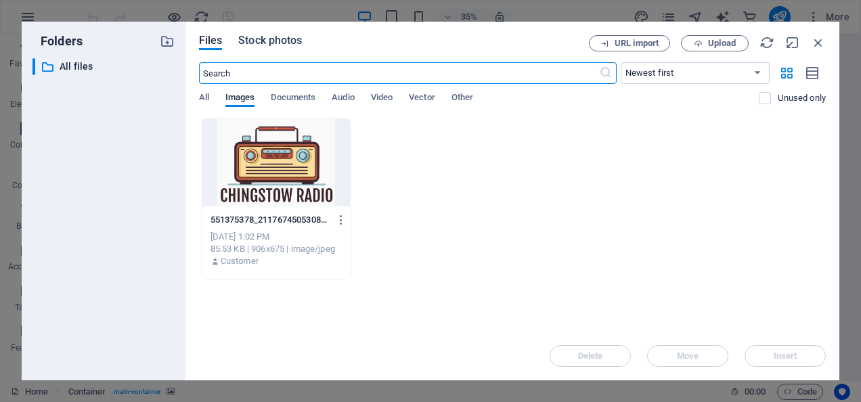
click at [272, 35] on span "Stock photos" at bounding box center [270, 41] width 64 height 16
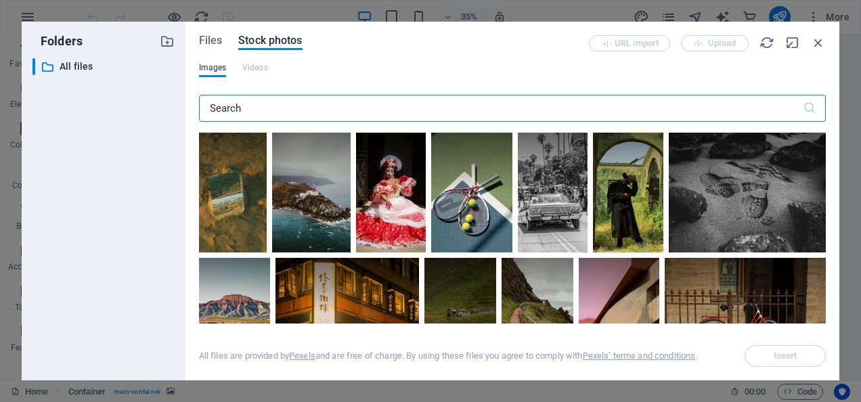
click at [247, 102] on input "text" at bounding box center [501, 108] width 604 height 27
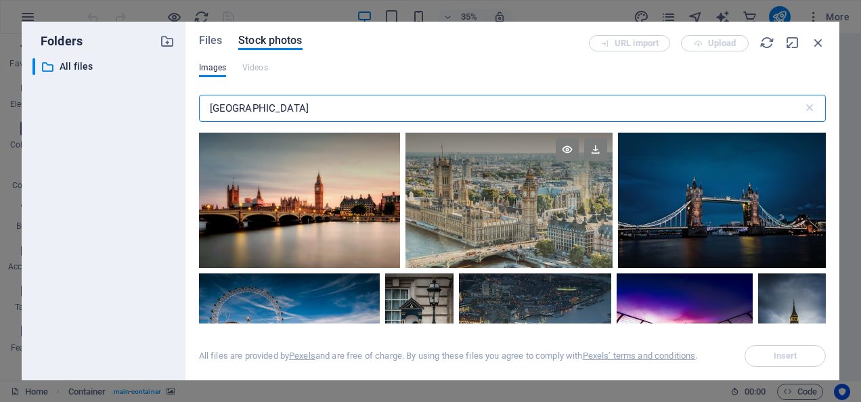
type input "london"
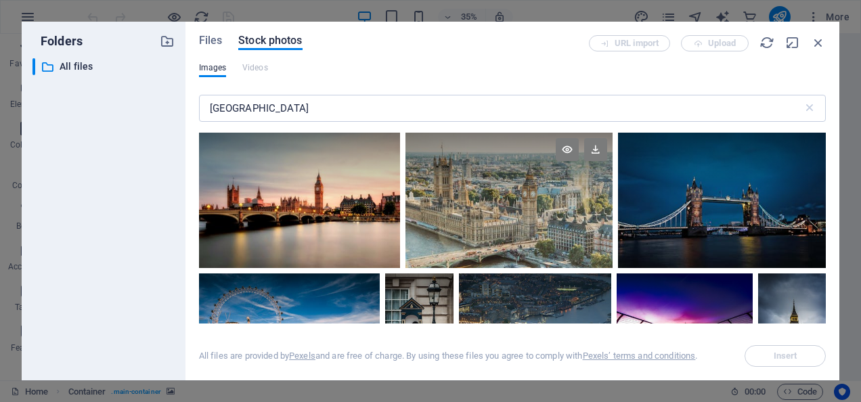
click at [528, 195] on div at bounding box center [509, 167] width 207 height 68
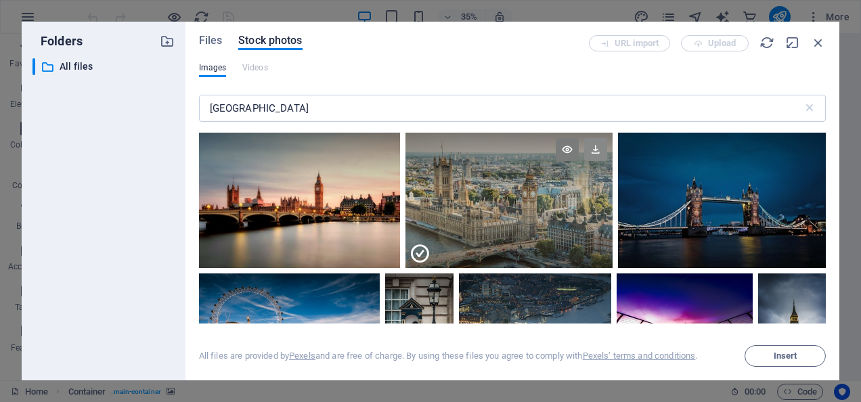
click at [593, 150] on icon at bounding box center [595, 149] width 23 height 23
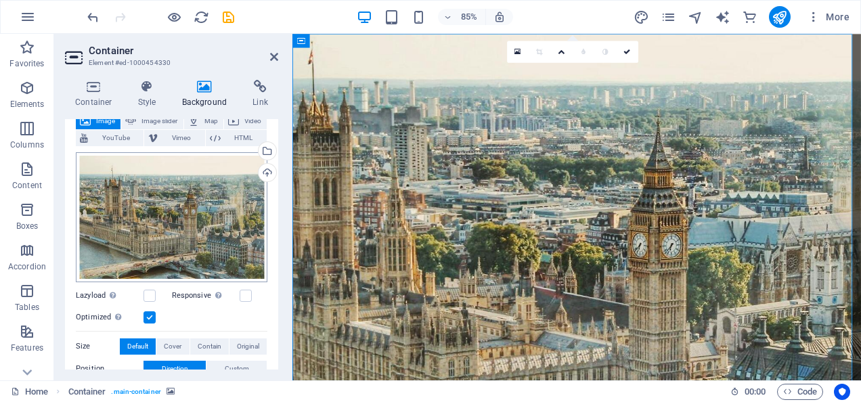
scroll to position [68, 0]
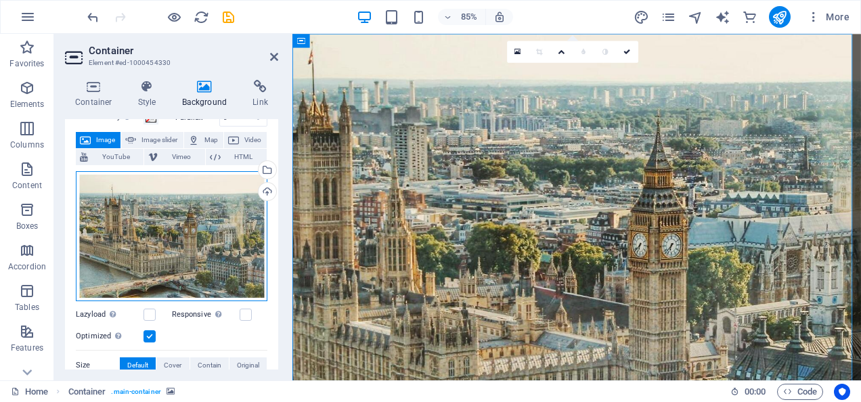
click at [160, 234] on div "Drag files here, click to choose files or select files from Files or our free s…" at bounding box center [172, 236] width 192 height 130
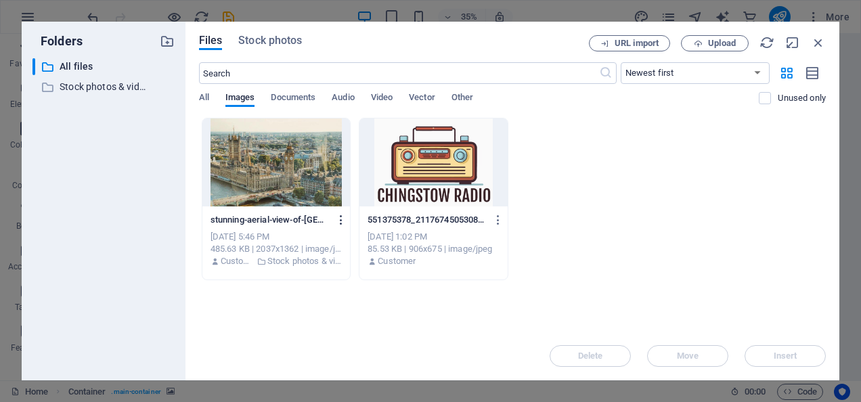
click at [343, 218] on icon "button" at bounding box center [341, 220] width 13 height 12
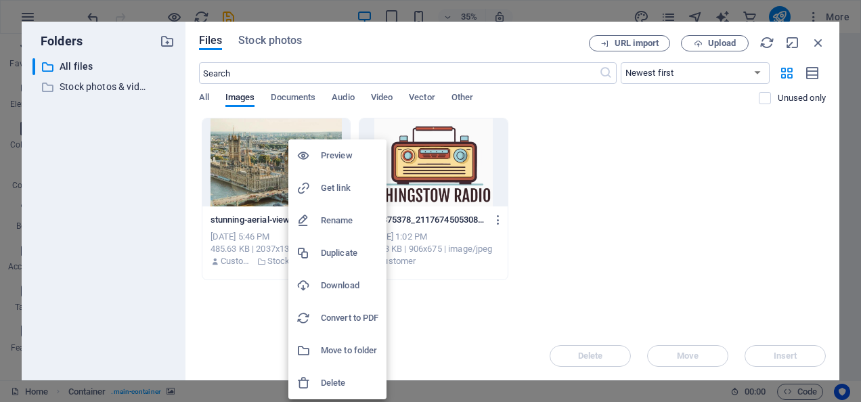
click at [339, 387] on h6 "Delete" at bounding box center [350, 383] width 58 height 16
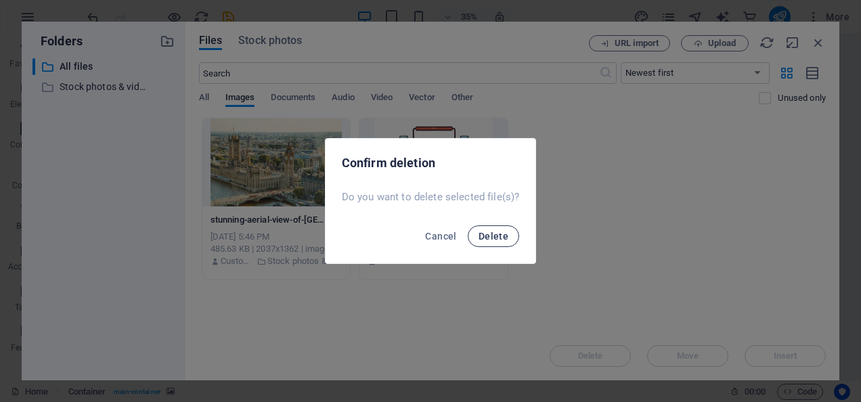
click at [497, 237] on span "Delete" at bounding box center [494, 236] width 30 height 11
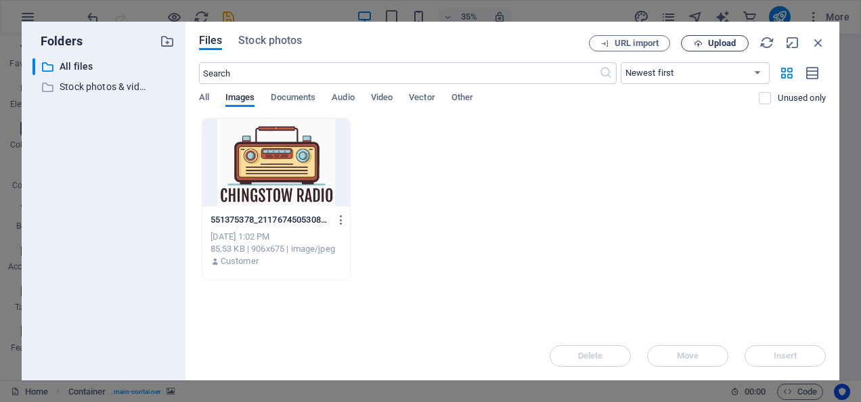
click at [711, 39] on span "Upload" at bounding box center [722, 43] width 28 height 8
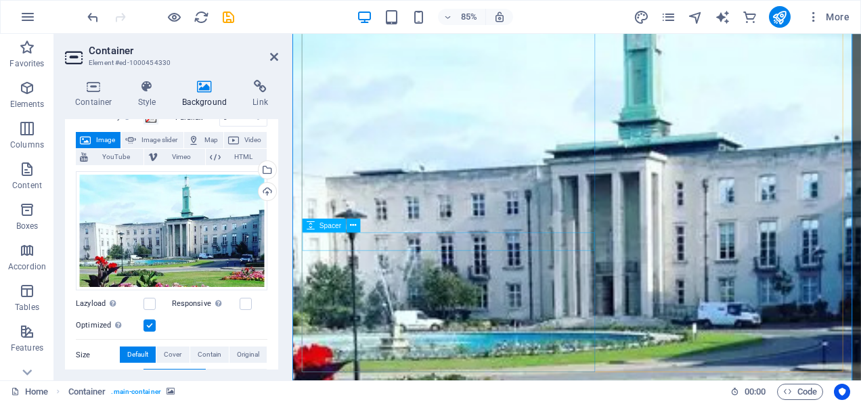
scroll to position [0, 0]
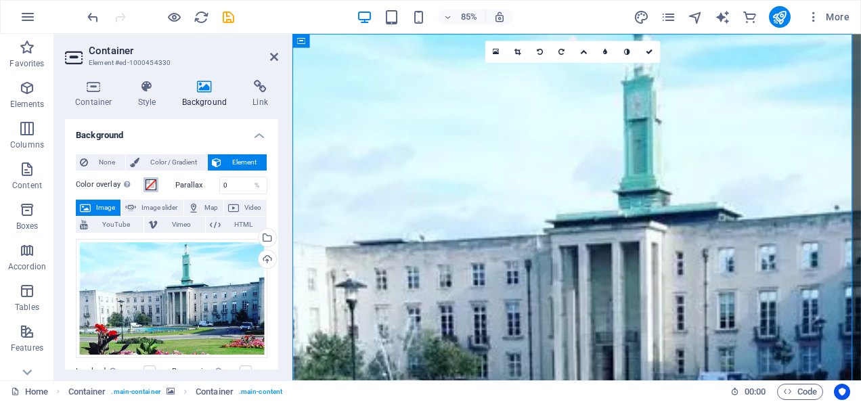
click at [151, 187] on span at bounding box center [151, 184] width 11 height 11
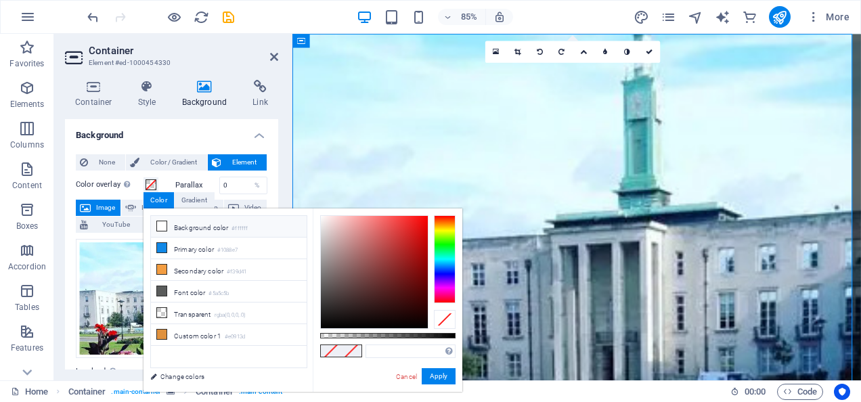
click at [163, 228] on icon at bounding box center [161, 225] width 9 height 9
click at [349, 352] on span at bounding box center [351, 351] width 20 height 12
click at [156, 307] on li "Transparent rgba(0,0,0,.0)" at bounding box center [229, 314] width 156 height 22
type input "rgba(0, 0, 0, 0)"
click at [156, 307] on li "Transparent rgba(0,0,0,.0)" at bounding box center [229, 314] width 156 height 22
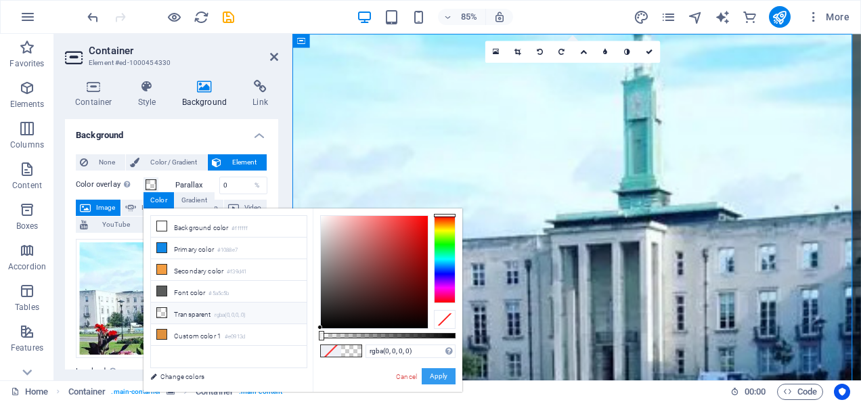
click at [444, 377] on button "Apply" at bounding box center [439, 376] width 34 height 16
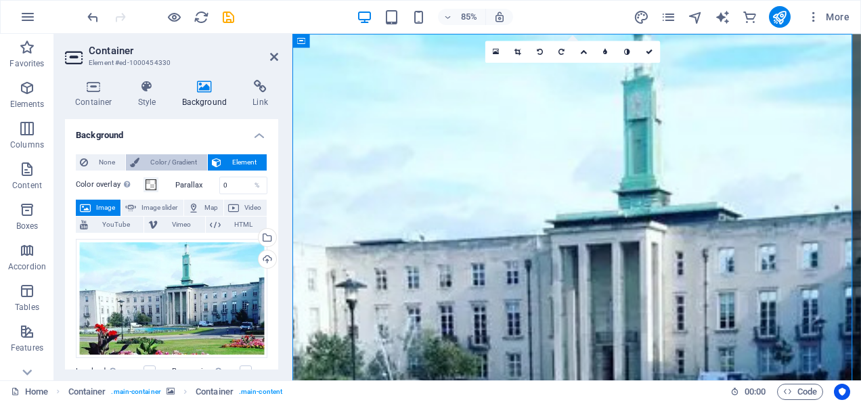
click at [160, 160] on span "Color / Gradient" at bounding box center [174, 162] width 60 height 16
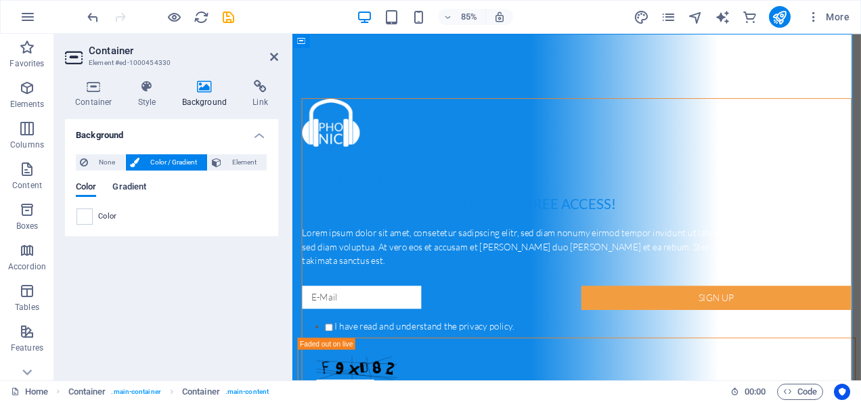
click at [131, 192] on span "Gradient" at bounding box center [129, 188] width 34 height 19
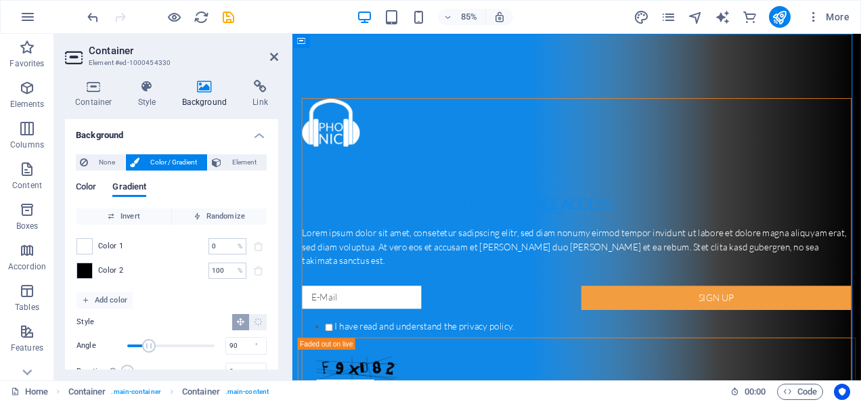
click at [92, 192] on span "Color" at bounding box center [86, 188] width 20 height 19
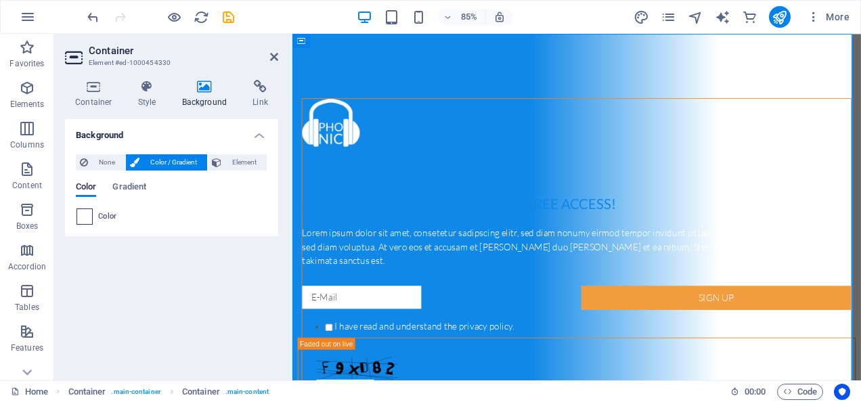
click at [84, 217] on span at bounding box center [84, 216] width 15 height 15
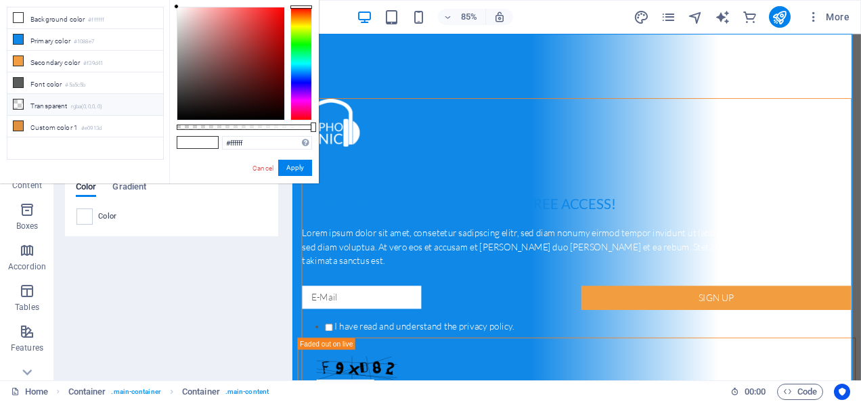
click at [23, 101] on li "Transparent rgba(0,0,0,.0)" at bounding box center [85, 105] width 156 height 22
type input "rgba(0, 0, 0, 0)"
click at [297, 164] on button "Apply" at bounding box center [295, 168] width 34 height 16
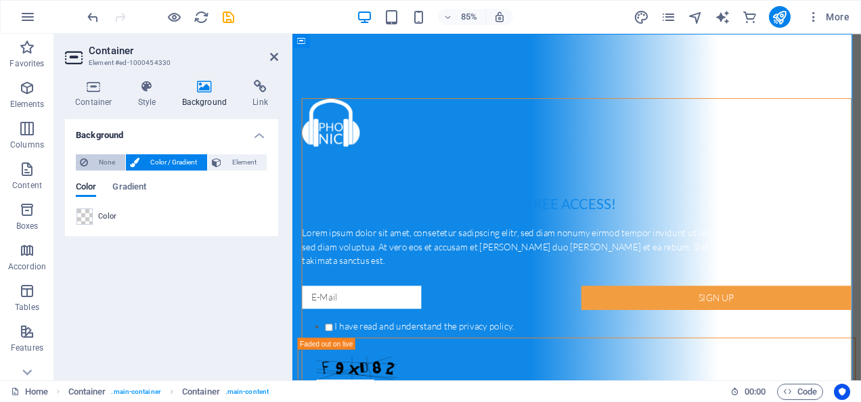
click at [106, 154] on span "None" at bounding box center [106, 162] width 29 height 16
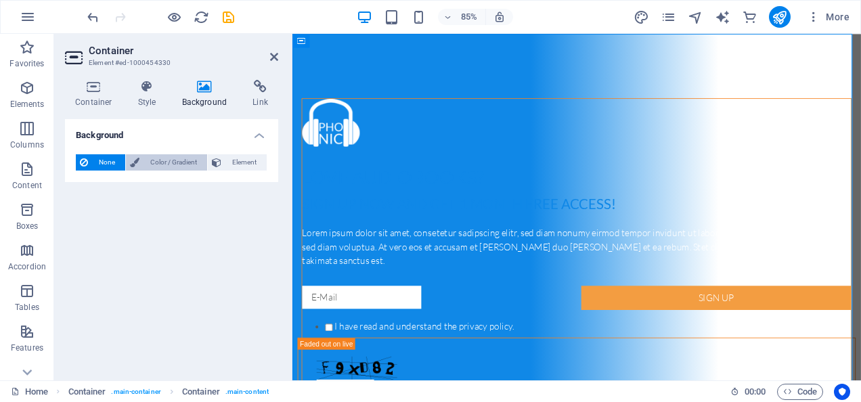
click at [151, 159] on span "Color / Gradient" at bounding box center [174, 162] width 60 height 16
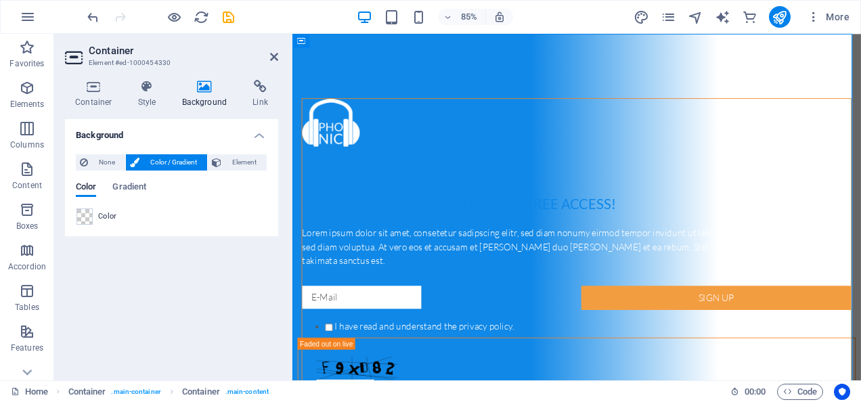
click at [256, 135] on h4 "Background" at bounding box center [171, 131] width 213 height 24
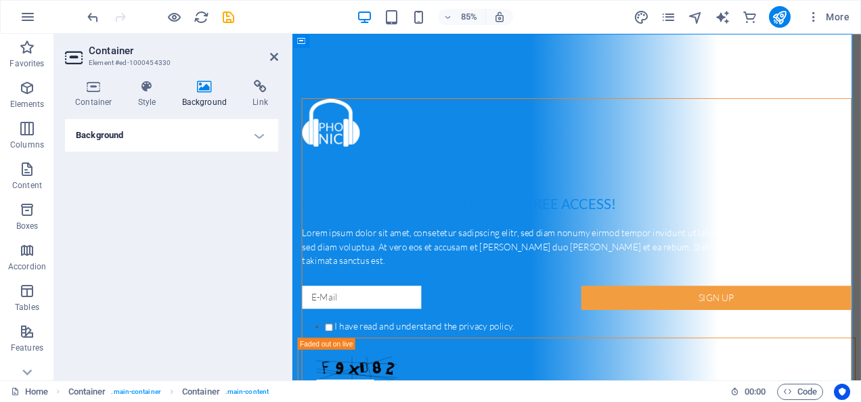
click at [256, 135] on h4 "Background" at bounding box center [171, 135] width 213 height 33
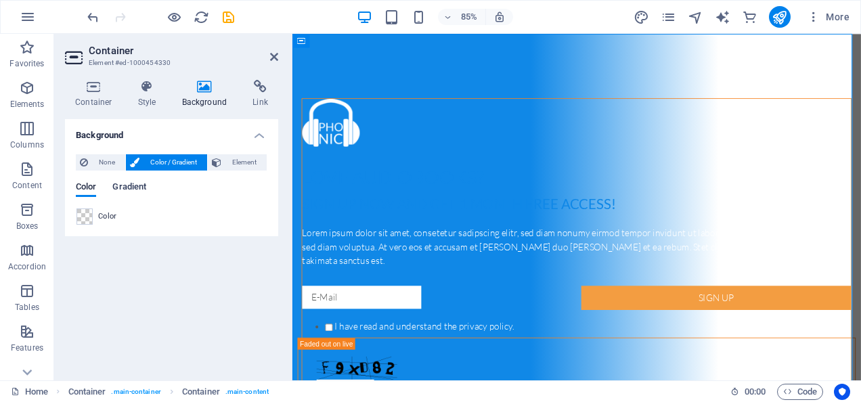
click at [127, 188] on span "Gradient" at bounding box center [129, 188] width 34 height 19
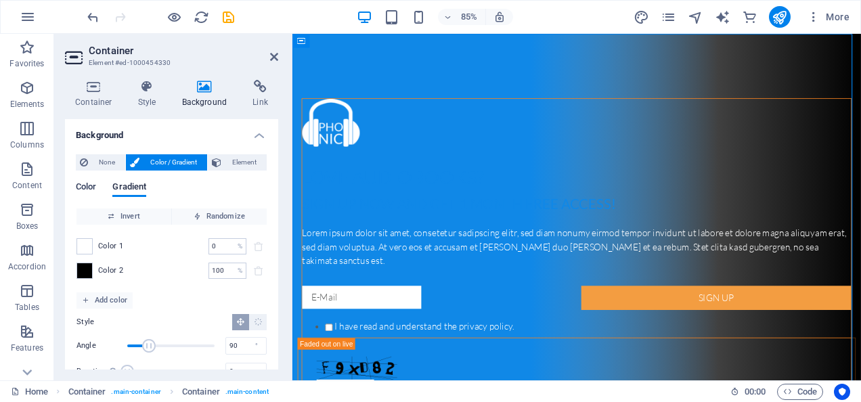
click at [87, 184] on span "Color" at bounding box center [86, 188] width 20 height 19
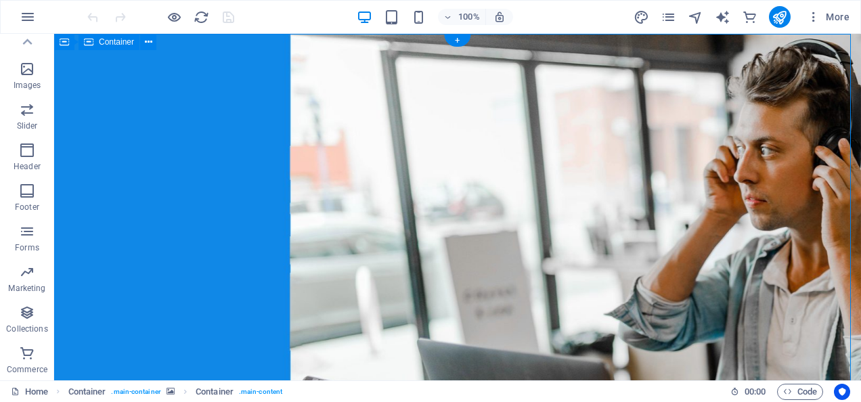
select select "vh"
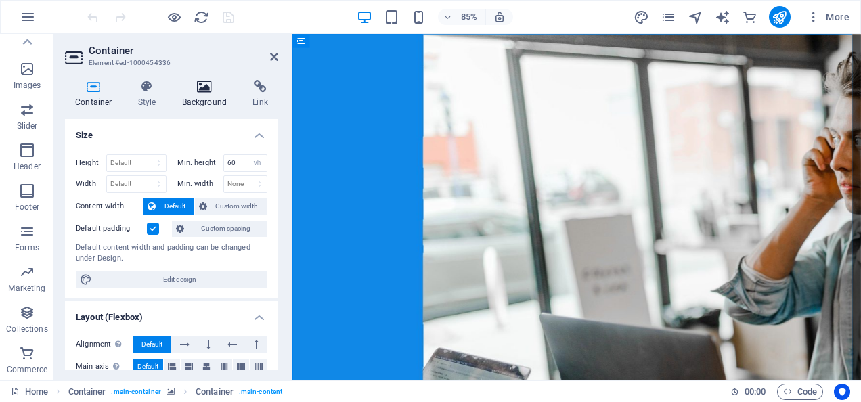
click at [202, 85] on icon at bounding box center [205, 87] width 66 height 14
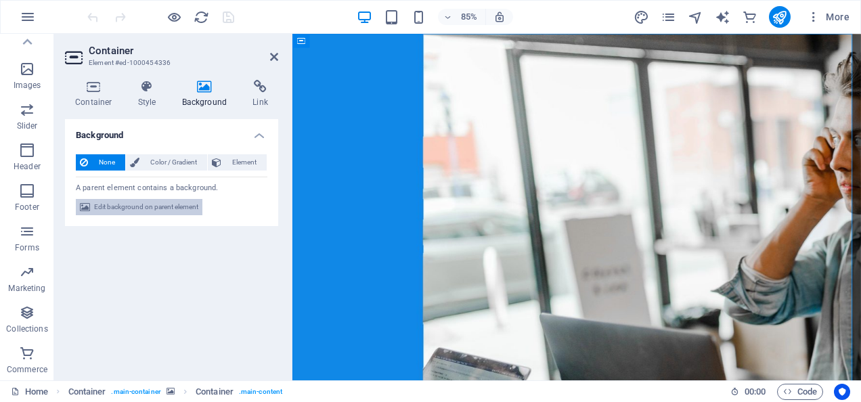
click at [148, 205] on span "Edit background on parent element" at bounding box center [146, 207] width 104 height 16
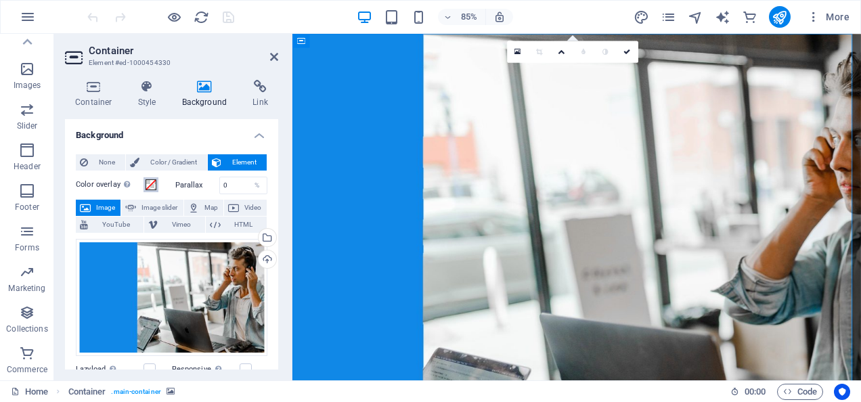
click at [148, 186] on span at bounding box center [151, 184] width 11 height 11
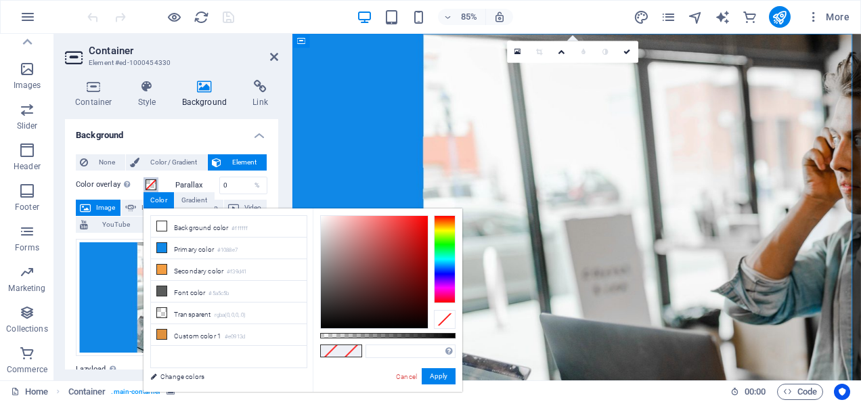
click at [148, 186] on span at bounding box center [151, 184] width 11 height 11
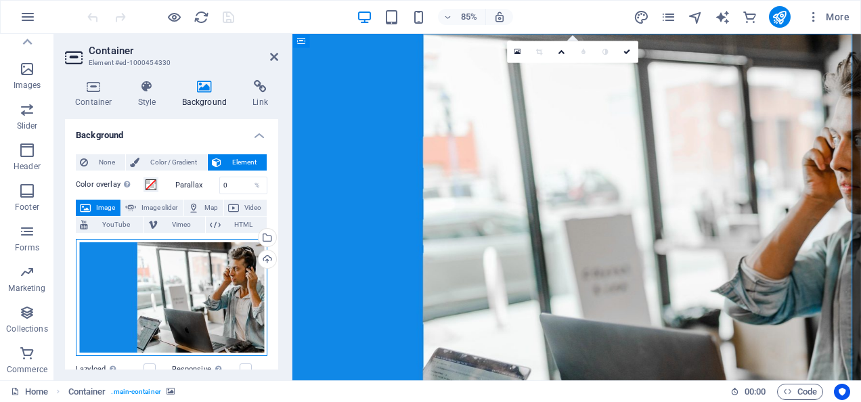
click at [175, 276] on div "Drag files here, click to choose files or select files from Files or our free s…" at bounding box center [172, 298] width 192 height 118
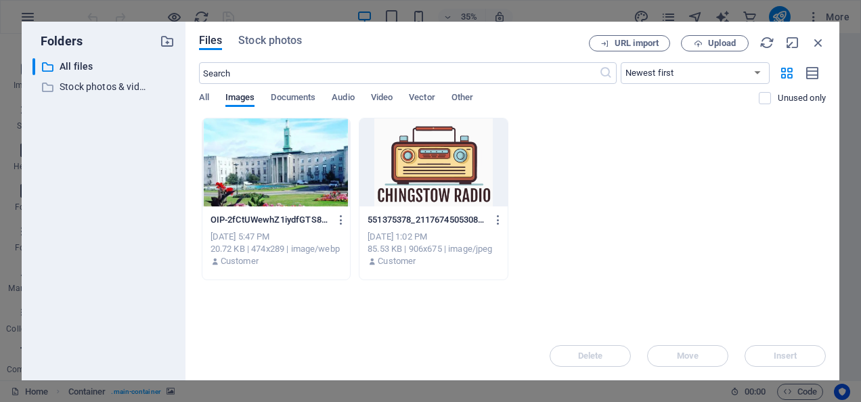
click at [291, 167] on div at bounding box center [276, 163] width 148 height 88
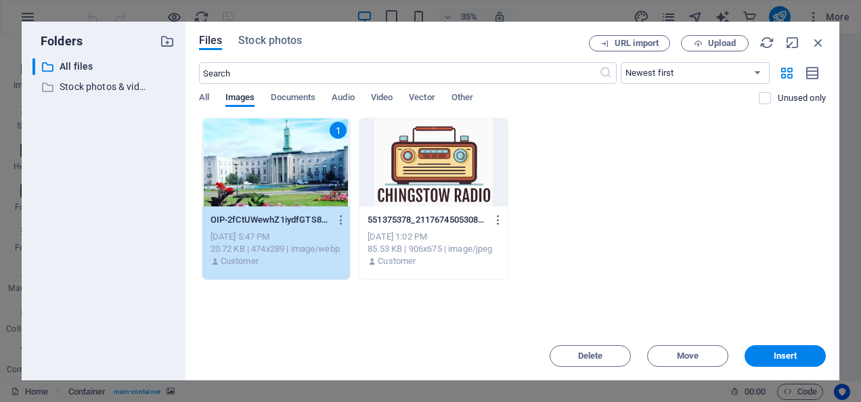
click at [291, 167] on div "1" at bounding box center [276, 163] width 148 height 88
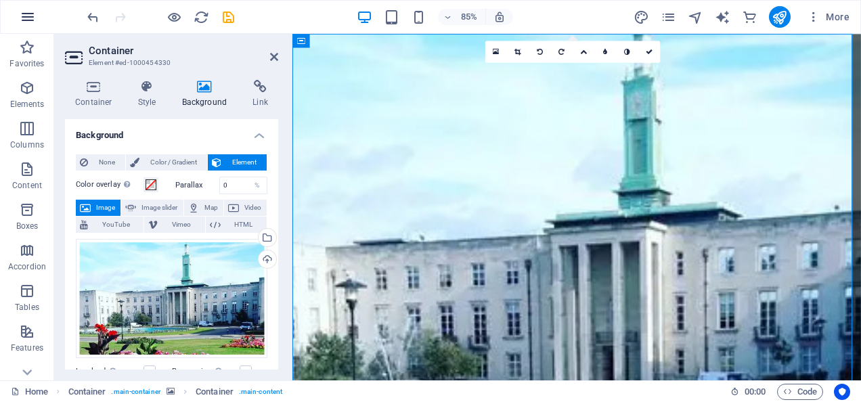
click at [33, 18] on icon "button" at bounding box center [28, 17] width 16 height 16
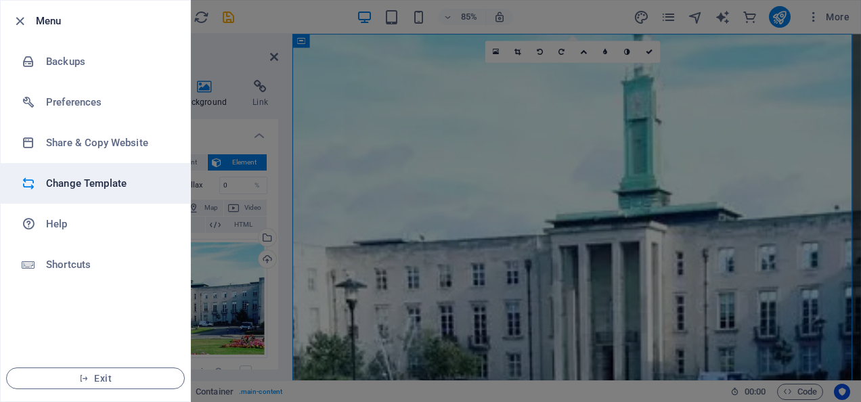
click at [106, 182] on h6 "Change Template" at bounding box center [108, 183] width 125 height 16
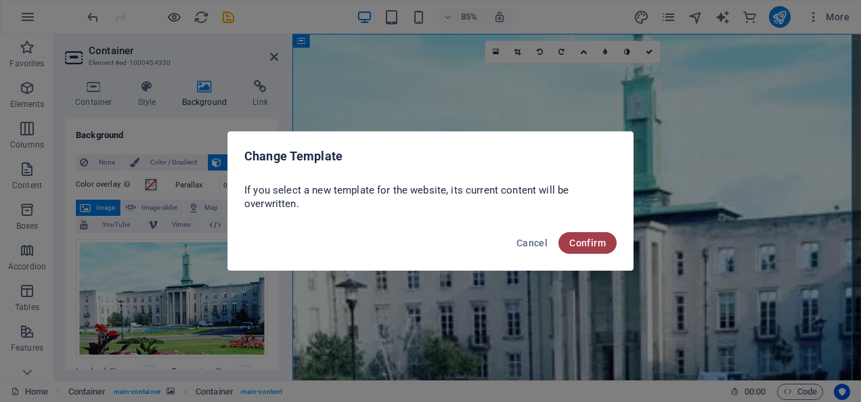
click at [588, 250] on button "Confirm" at bounding box center [588, 243] width 58 height 22
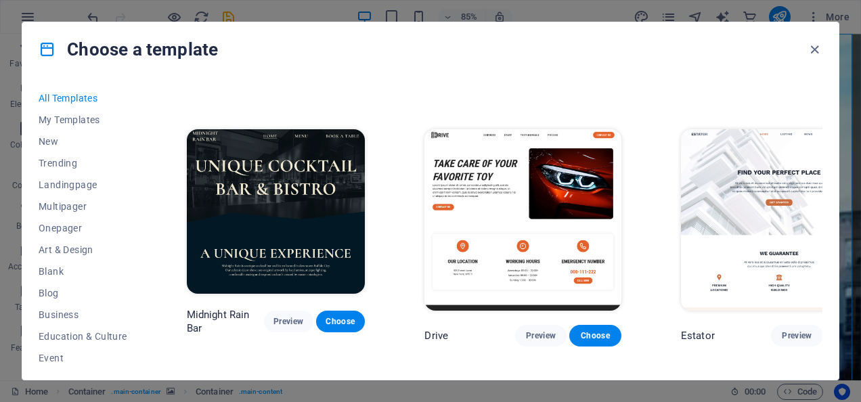
scroll to position [3183, 0]
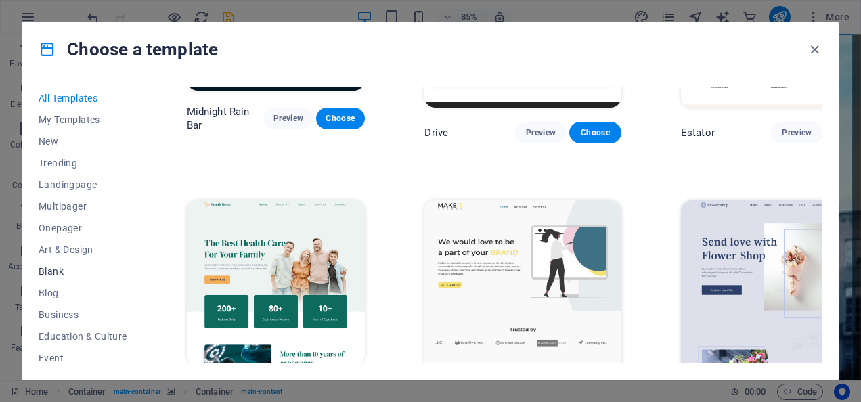
click at [62, 265] on button "Blank" at bounding box center [83, 272] width 89 height 22
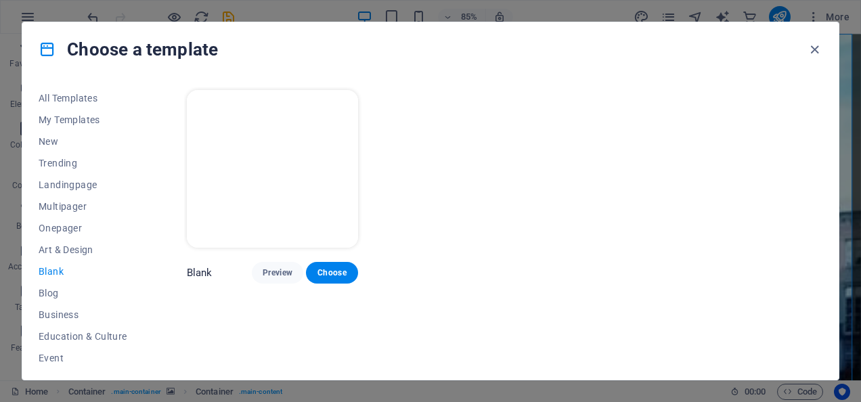
scroll to position [0, 0]
click at [62, 312] on span "Business" at bounding box center [83, 314] width 89 height 11
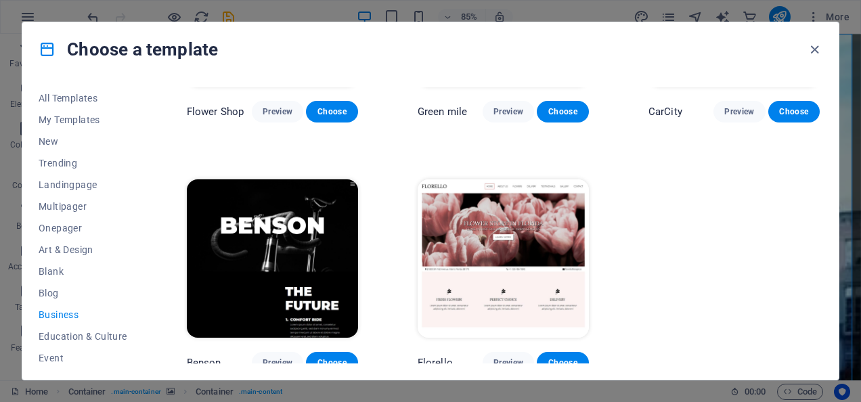
scroll to position [421, 0]
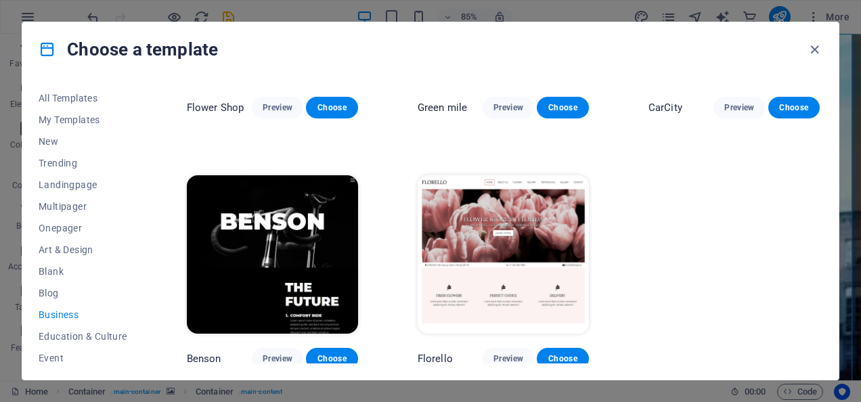
click at [531, 204] on img at bounding box center [503, 254] width 171 height 158
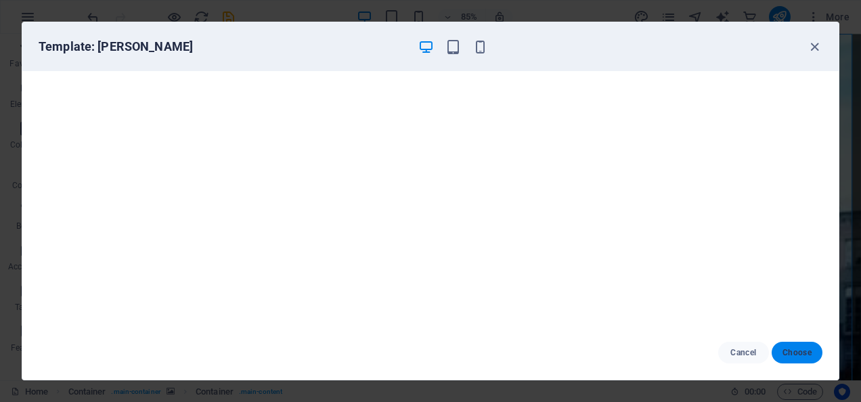
click at [791, 348] on span "Choose" at bounding box center [797, 352] width 29 height 11
checkbox input "false"
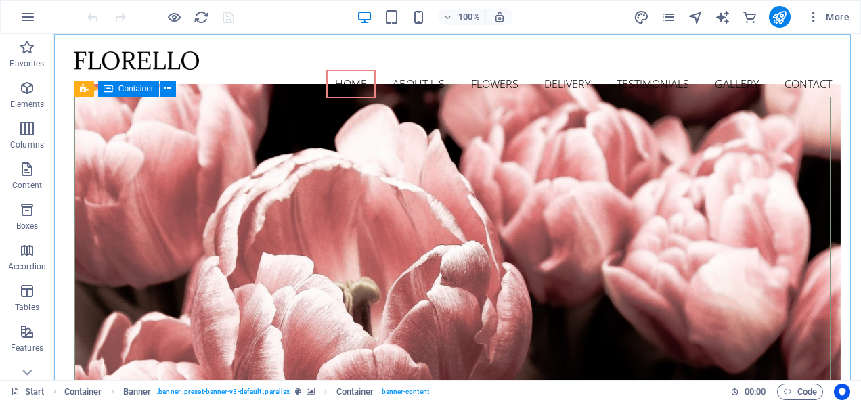
click at [123, 82] on div "Container" at bounding box center [128, 89] width 61 height 16
click at [171, 91] on icon at bounding box center [167, 88] width 7 height 14
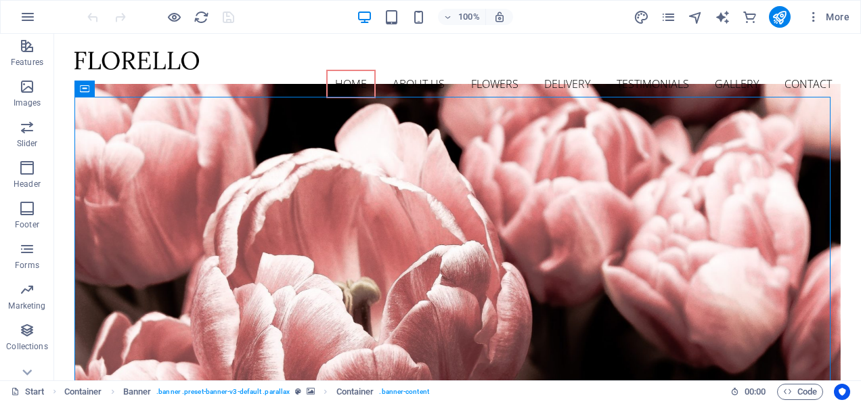
scroll to position [303, 0]
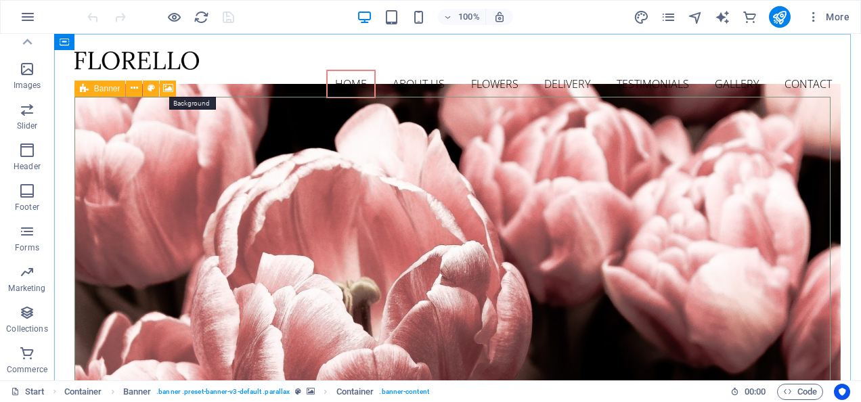
click at [169, 85] on icon at bounding box center [168, 88] width 10 height 14
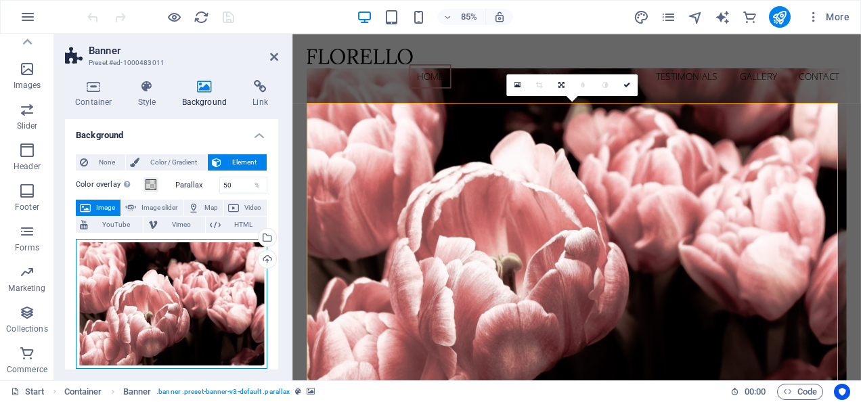
click at [163, 284] on div "Drag files here, click to choose files or select files from Files or our free s…" at bounding box center [172, 304] width 192 height 130
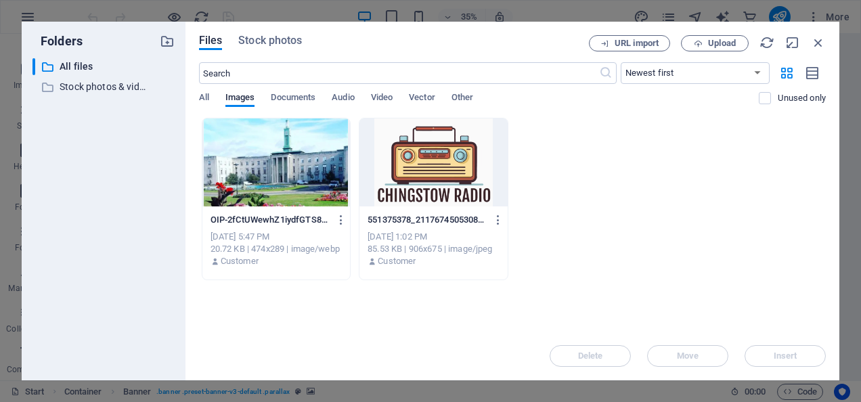
click at [278, 158] on div at bounding box center [276, 163] width 148 height 88
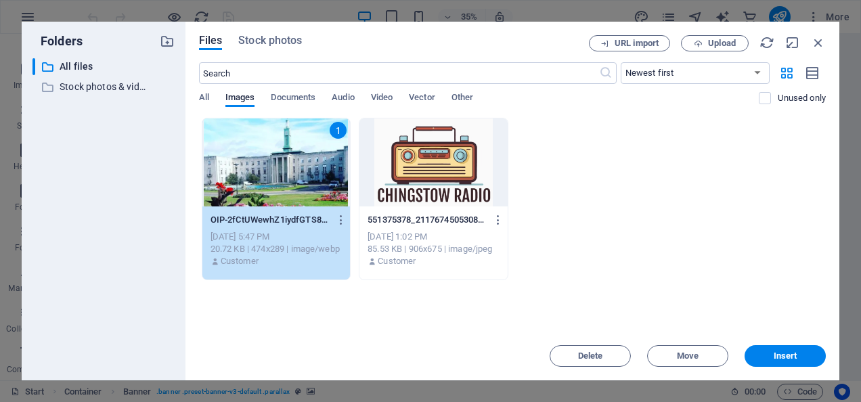
click at [278, 158] on div "1" at bounding box center [276, 163] width 148 height 88
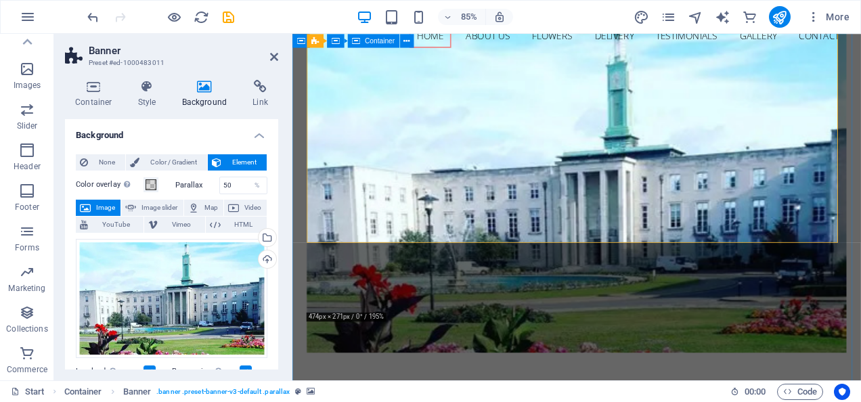
scroll to position [0, 0]
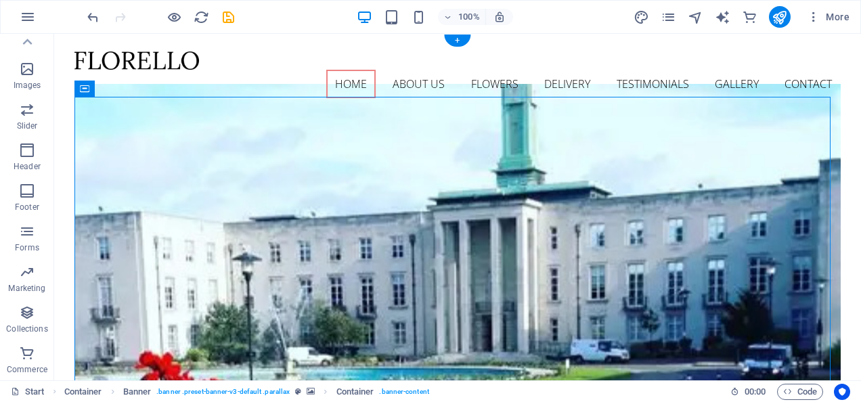
drag, startPoint x: 303, startPoint y: 181, endPoint x: 509, endPoint y: 134, distance: 211.3
click at [30, 39] on icon at bounding box center [27, 42] width 19 height 19
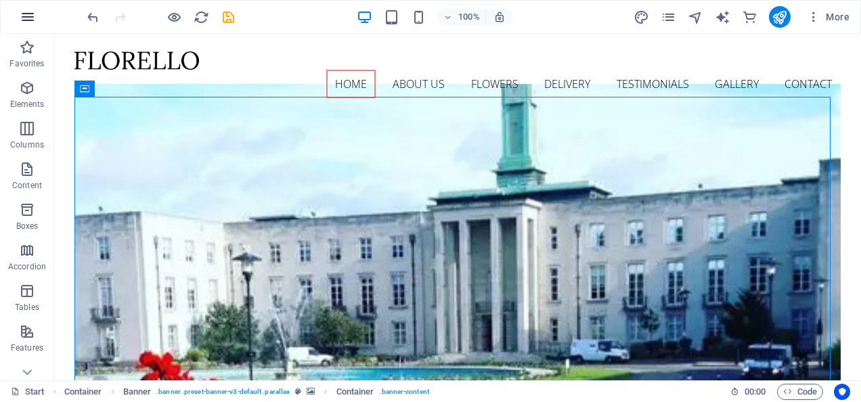
click at [34, 14] on icon "button" at bounding box center [28, 17] width 16 height 16
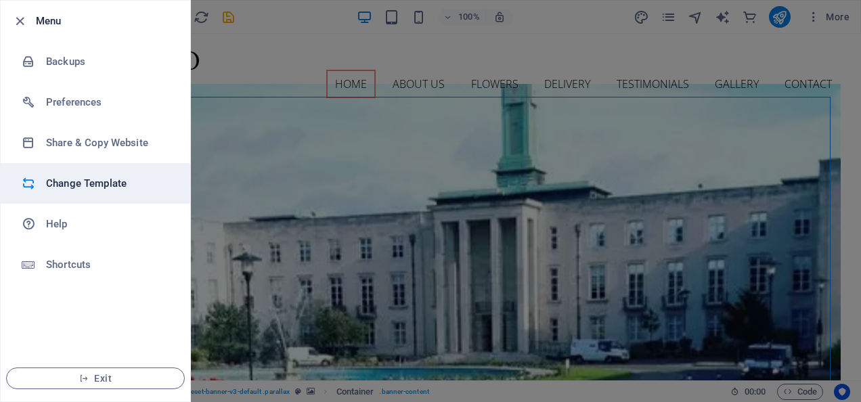
click at [101, 179] on h6 "Change Template" at bounding box center [108, 183] width 125 height 16
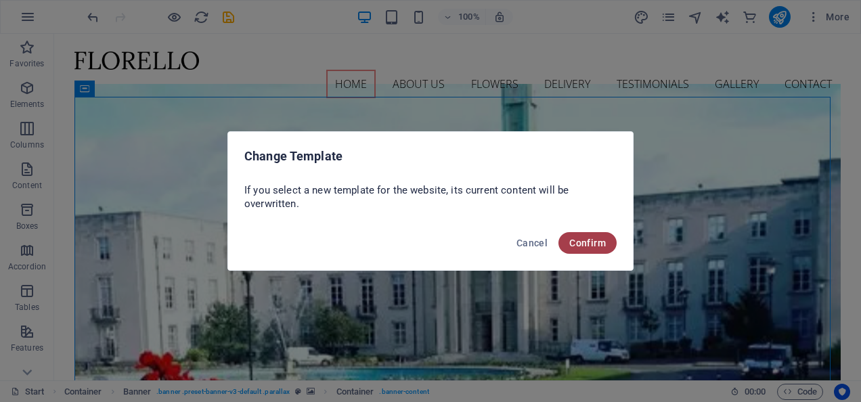
click at [574, 242] on span "Confirm" at bounding box center [588, 243] width 37 height 11
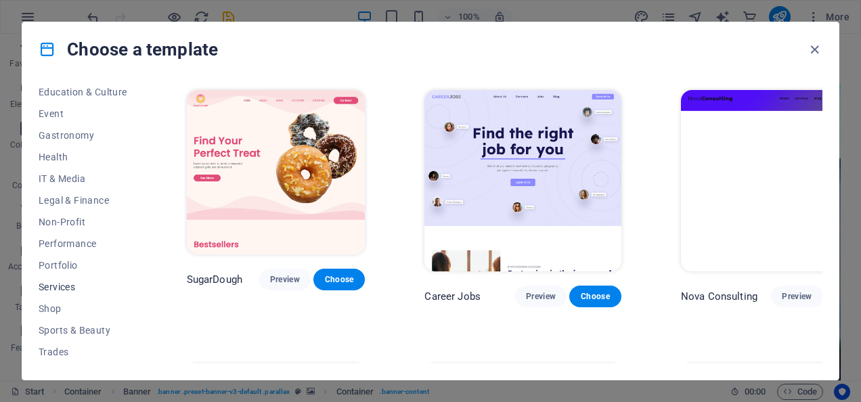
scroll to position [219, 0]
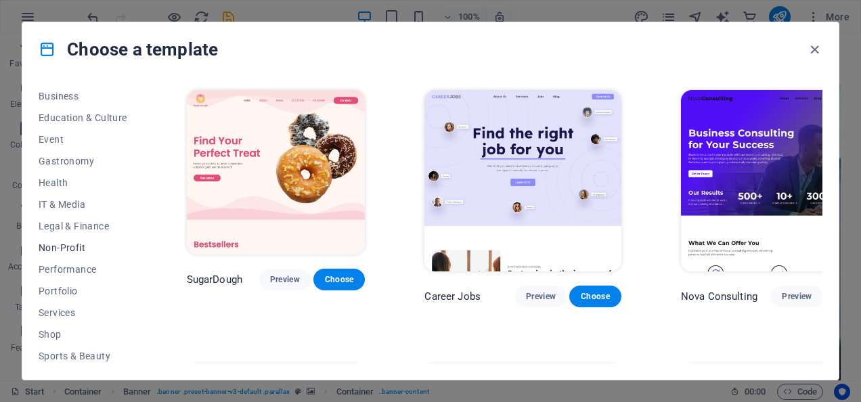
click at [74, 247] on span "Non-Profit" at bounding box center [83, 247] width 89 height 11
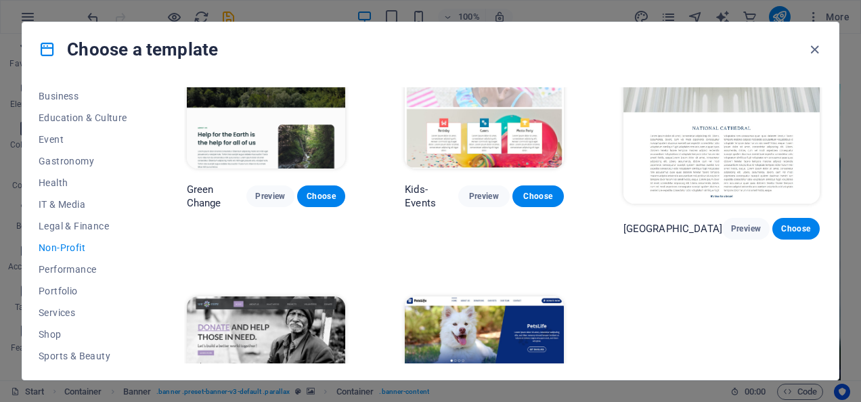
scroll to position [0, 0]
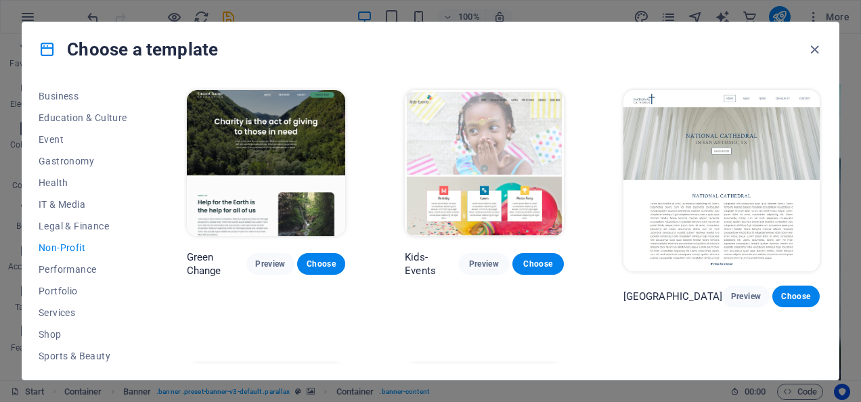
click at [712, 130] on img at bounding box center [722, 180] width 196 height 181
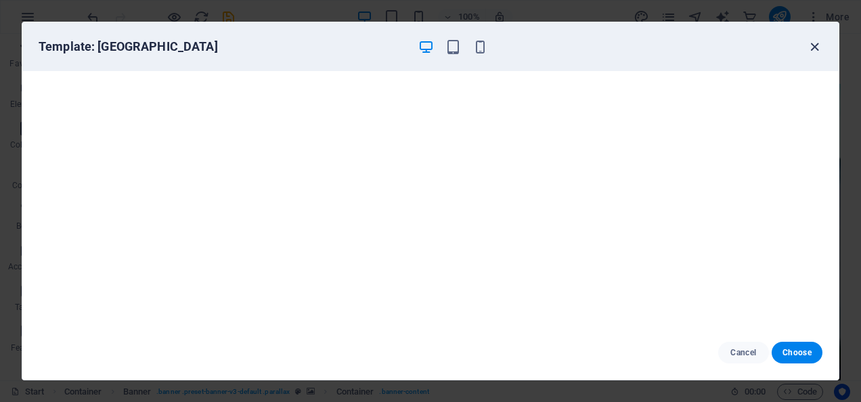
click at [817, 41] on icon "button" at bounding box center [815, 47] width 16 height 16
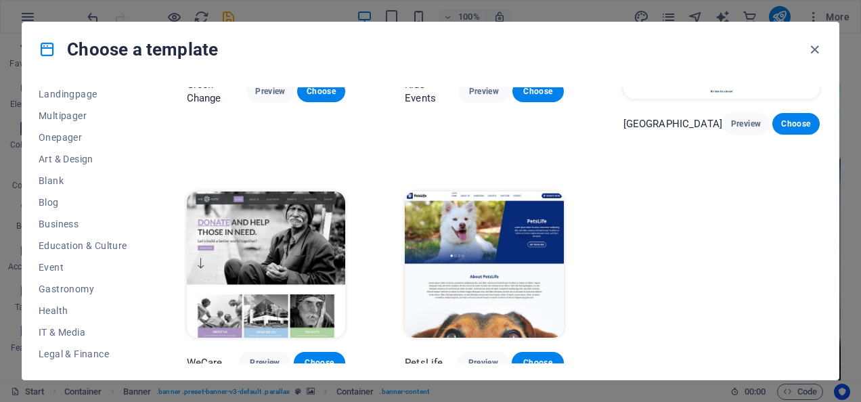
scroll to position [83, 0]
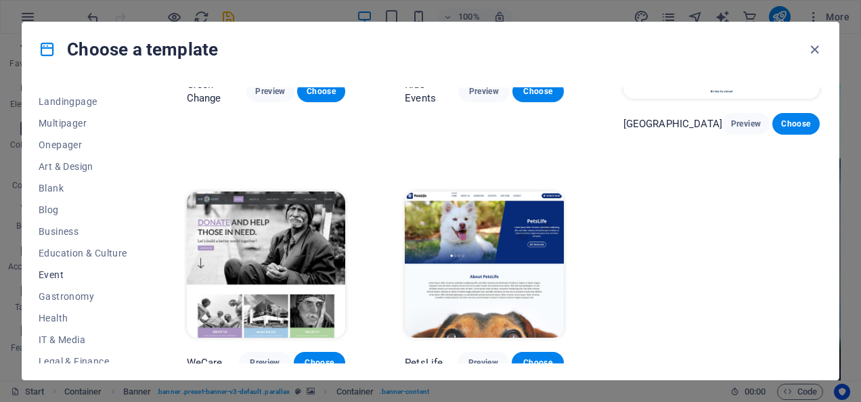
click at [47, 278] on span "Event" at bounding box center [83, 275] width 89 height 11
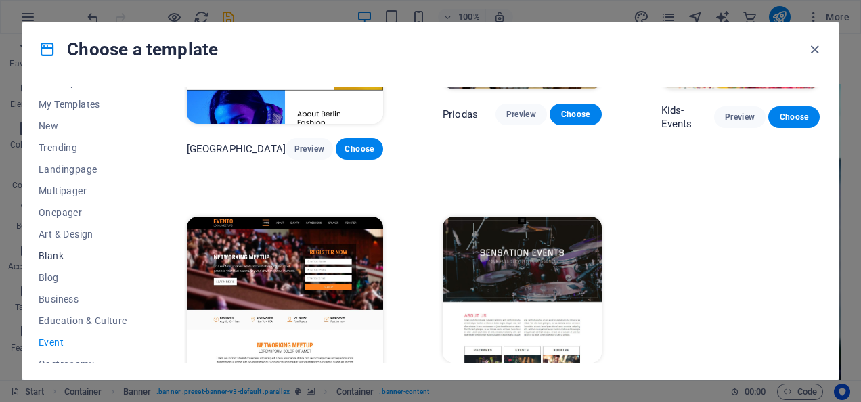
scroll to position [0, 0]
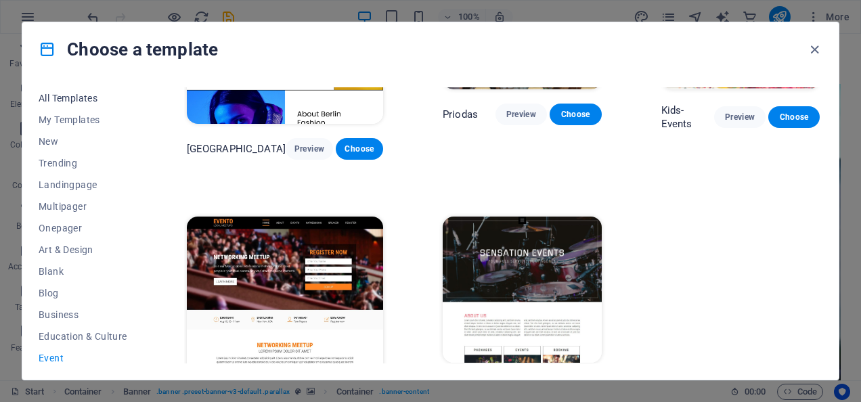
click at [80, 102] on span "All Templates" at bounding box center [83, 98] width 89 height 11
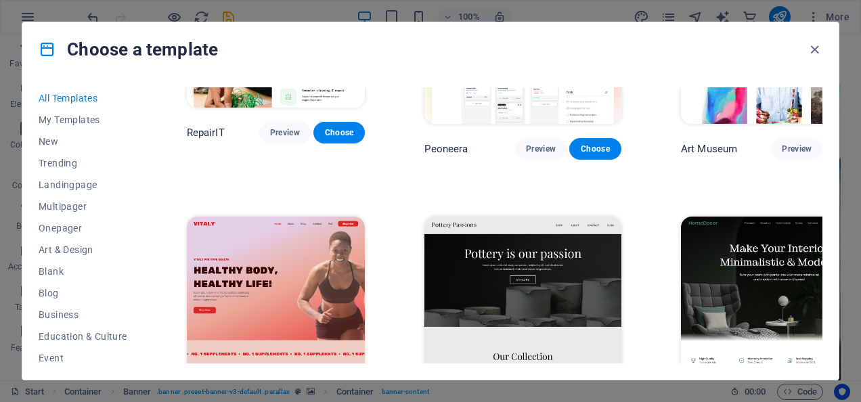
scroll to position [5324, 0]
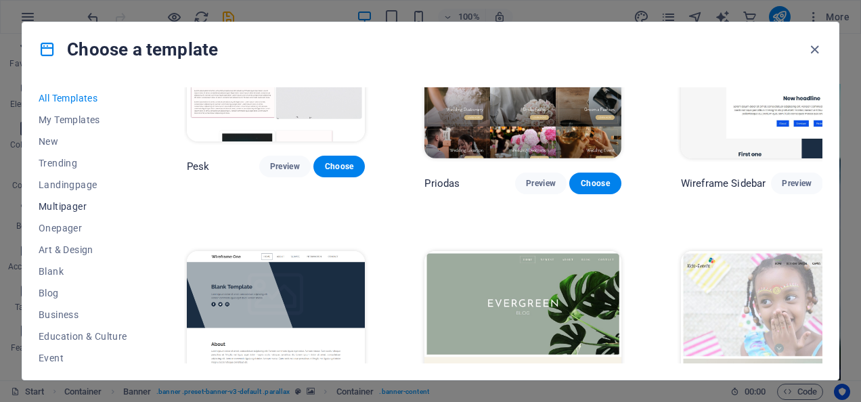
click at [62, 207] on span "Multipager" at bounding box center [83, 206] width 89 height 11
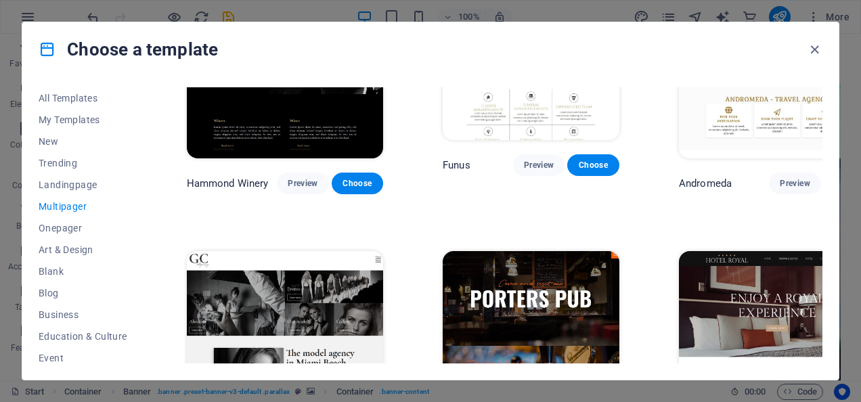
scroll to position [3000, 0]
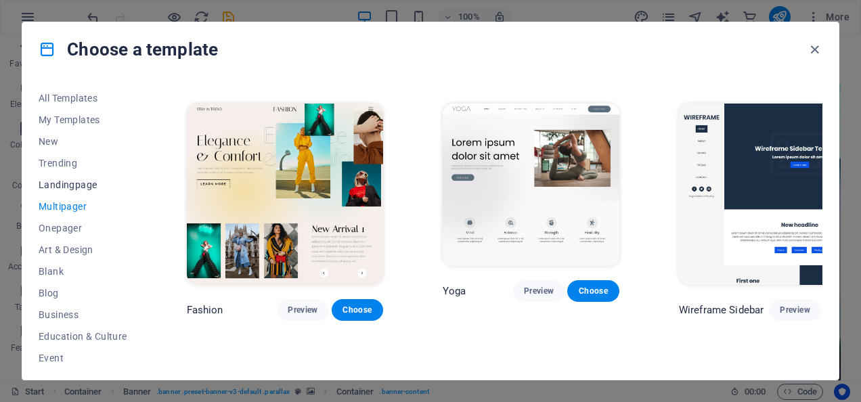
click at [73, 184] on span "Landingpage" at bounding box center [83, 184] width 89 height 11
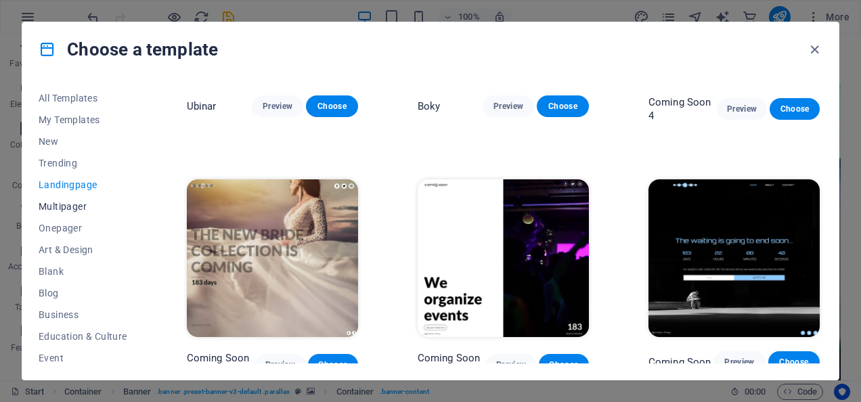
click at [70, 208] on span "Multipager" at bounding box center [83, 206] width 89 height 11
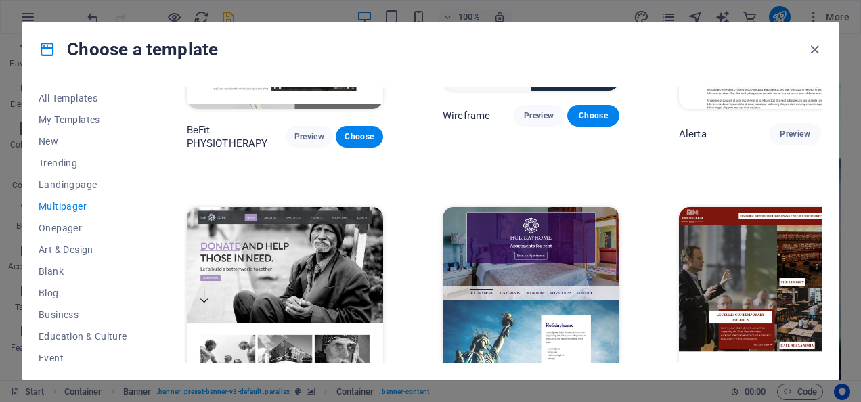
scroll to position [4558, 0]
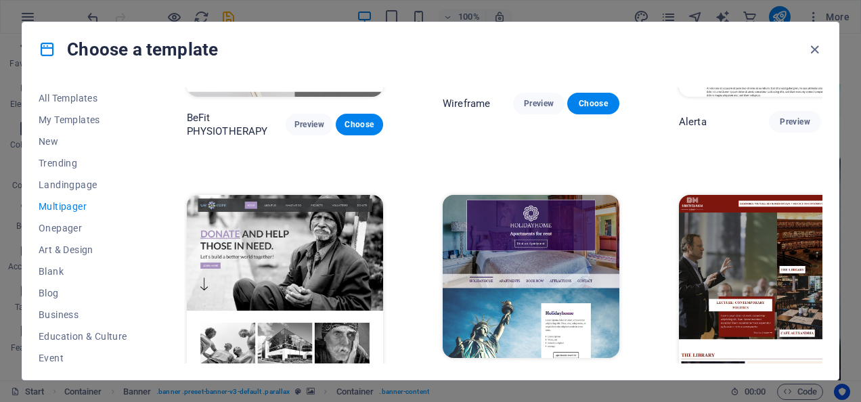
click at [150, 268] on div "All Templates My Templates New Trending Landingpage Multipager Onepager Art & D…" at bounding box center [430, 228] width 817 height 303
click at [142, 268] on div "All Templates My Templates New Trending Landingpage Multipager Onepager Art & D…" at bounding box center [91, 225] width 105 height 276
click at [137, 267] on div "All Templates My Templates New Trending Landingpage Multipager Onepager Art & D…" at bounding box center [91, 225] width 105 height 276
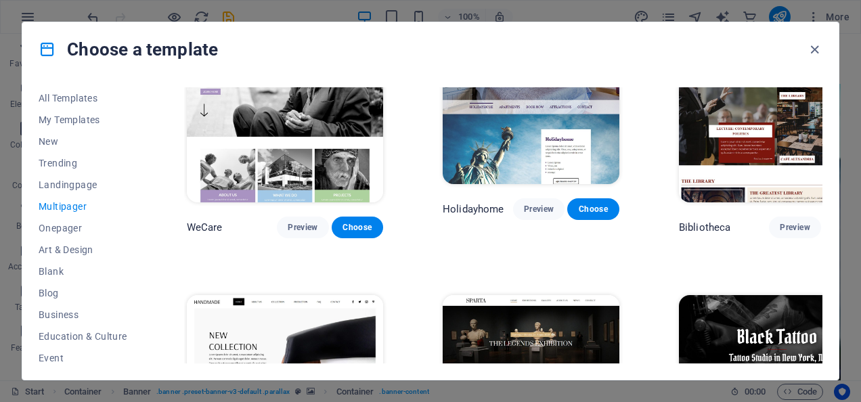
scroll to position [4761, 0]
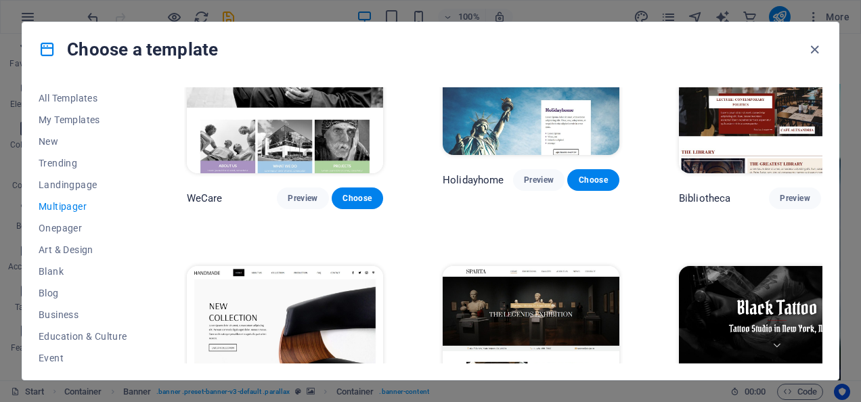
click at [146, 244] on div "All Templates My Templates New Trending Landingpage Multipager Onepager Art & D…" at bounding box center [430, 228] width 817 height 303
drag, startPoint x: 141, startPoint y: 196, endPoint x: 141, endPoint y: 252, distance: 55.5
click at [141, 252] on div "All Templates My Templates New Trending Landingpage Multipager Onepager Art & D…" at bounding box center [91, 225] width 105 height 276
click at [142, 251] on div "All Templates My Templates New Trending Landingpage Multipager Onepager Art & D…" at bounding box center [91, 225] width 105 height 276
drag, startPoint x: 814, startPoint y: 47, endPoint x: 760, endPoint y: 14, distance: 63.5
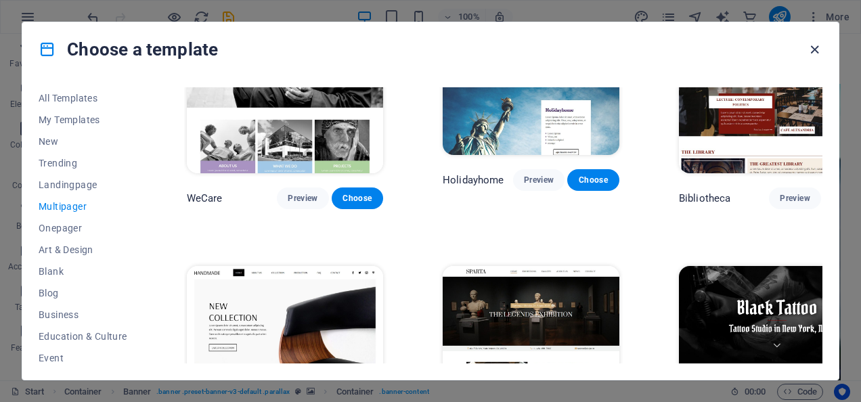
click at [814, 47] on icon "button" at bounding box center [815, 50] width 16 height 16
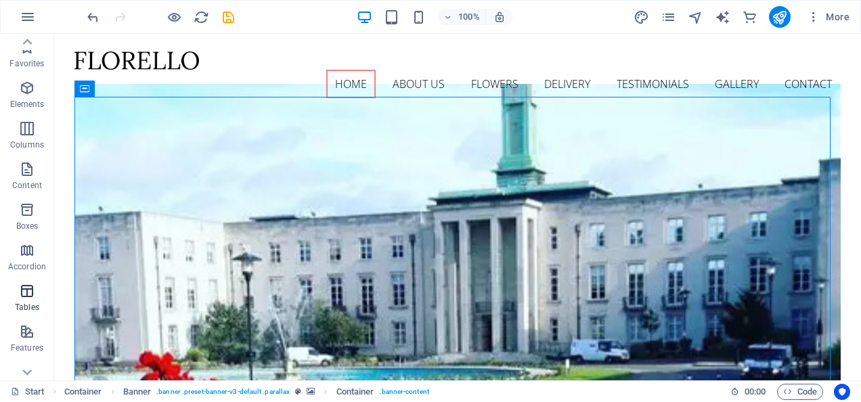
scroll to position [0, 0]
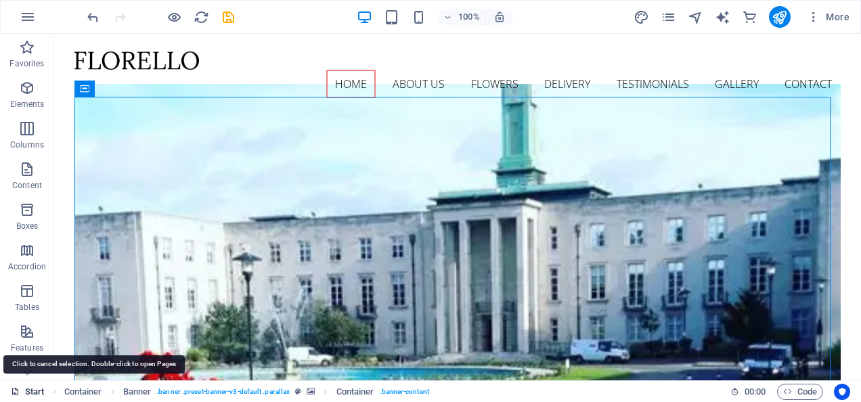
click at [28, 394] on link "Start" at bounding box center [28, 392] width 34 height 16
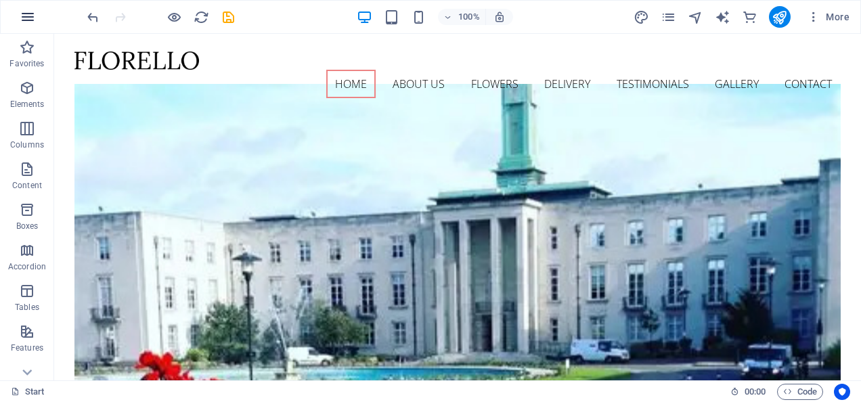
click at [28, 18] on icon "button" at bounding box center [28, 17] width 16 height 16
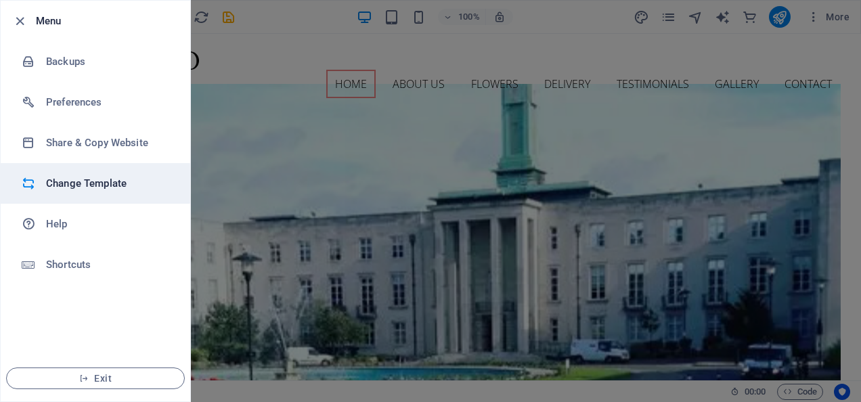
click at [89, 196] on li "Change Template" at bounding box center [96, 183] width 190 height 41
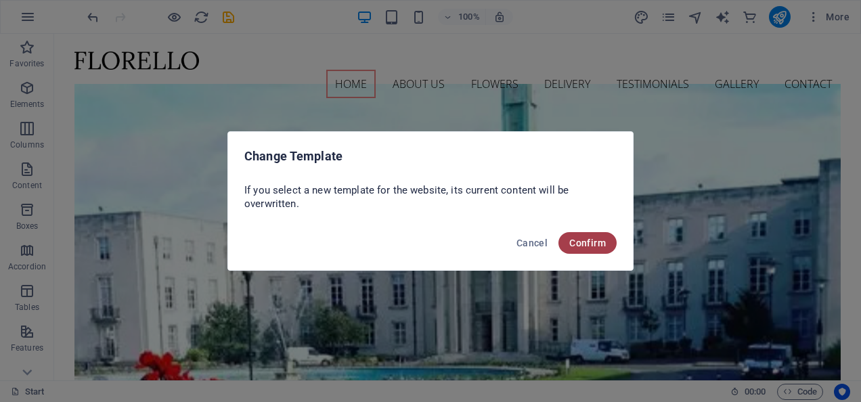
click at [604, 241] on span "Confirm" at bounding box center [588, 243] width 37 height 11
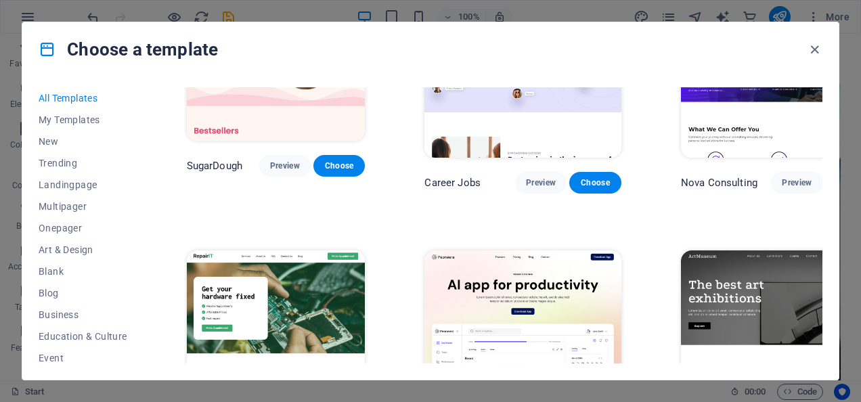
scroll to position [135, 0]
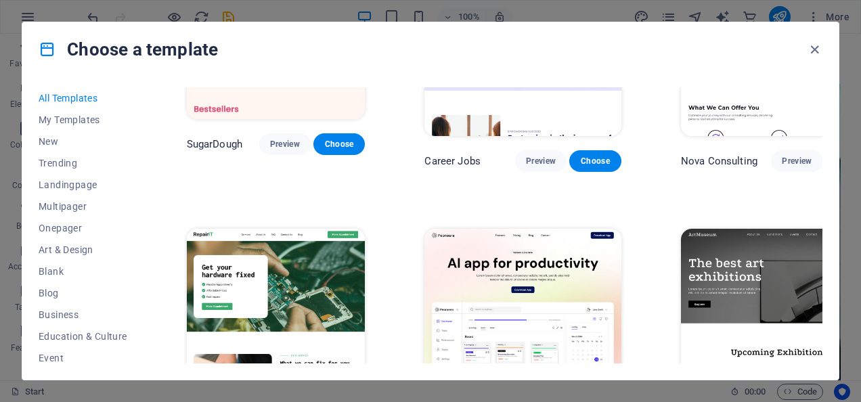
click at [26, 321] on div "All Templates My Templates New Trending Landingpage Multipager Onepager Art & D…" at bounding box center [430, 228] width 817 height 303
click at [40, 319] on span "Business" at bounding box center [83, 314] width 89 height 11
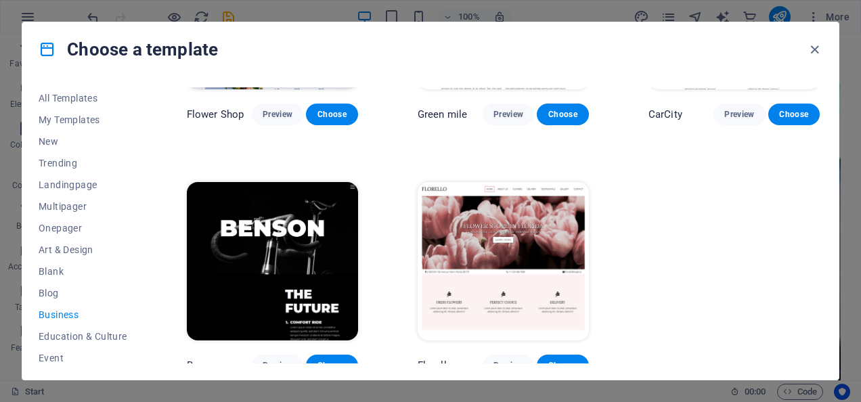
scroll to position [421, 0]
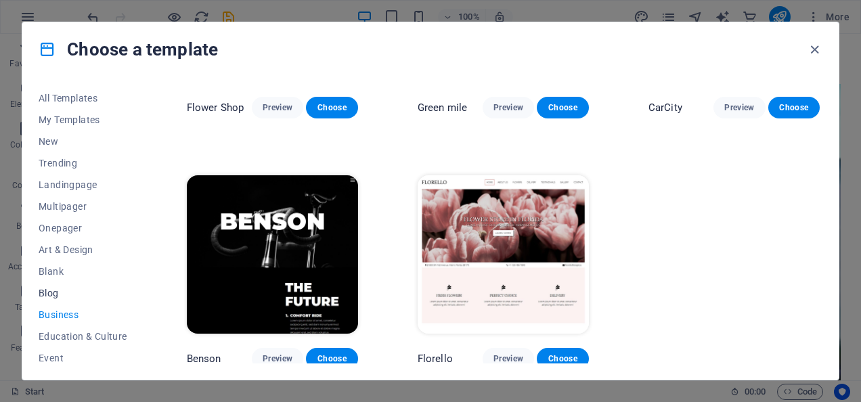
click at [62, 291] on span "Blog" at bounding box center [83, 293] width 89 height 11
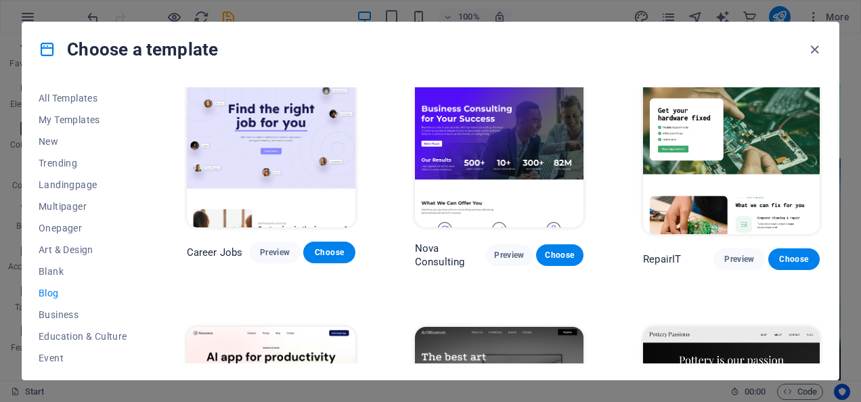
scroll to position [0, 0]
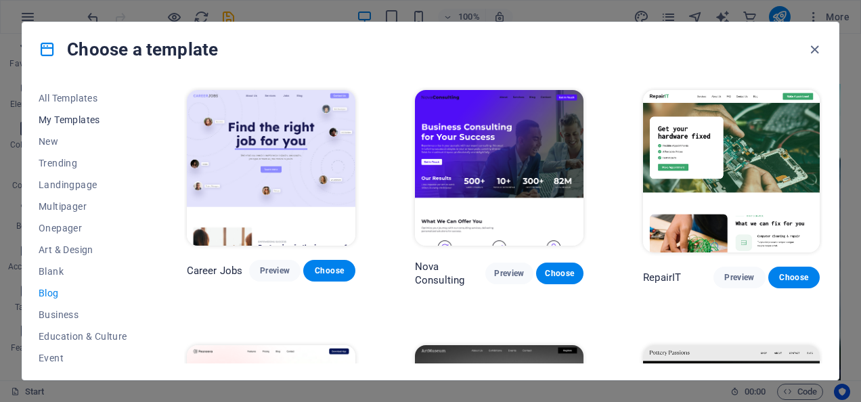
click at [68, 123] on span "My Templates" at bounding box center [83, 119] width 89 height 11
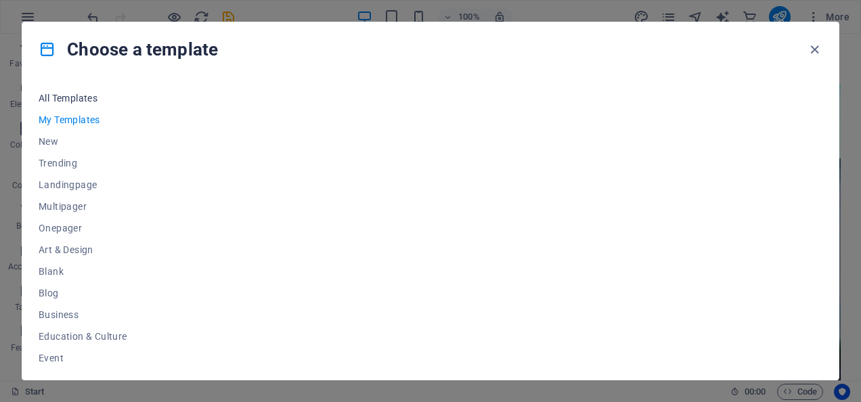
click at [86, 100] on span "All Templates" at bounding box center [83, 98] width 89 height 11
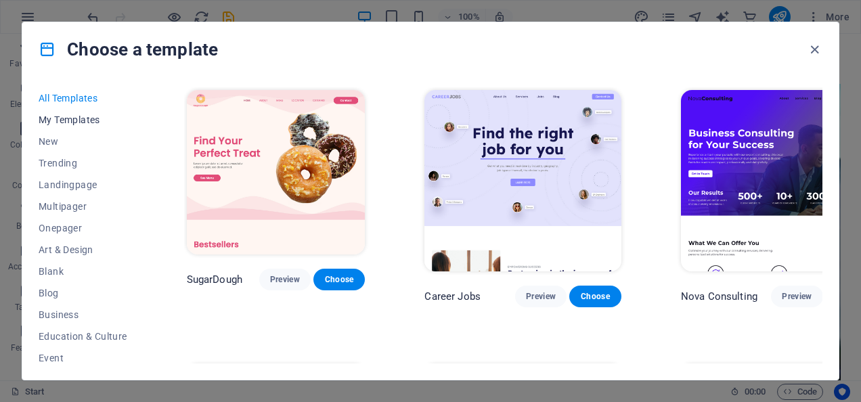
click at [91, 117] on span "My Templates" at bounding box center [83, 119] width 89 height 11
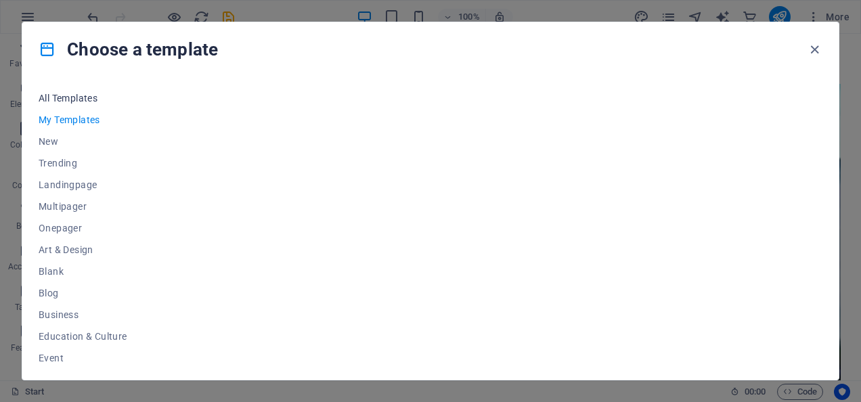
click at [95, 94] on span "All Templates" at bounding box center [83, 98] width 89 height 11
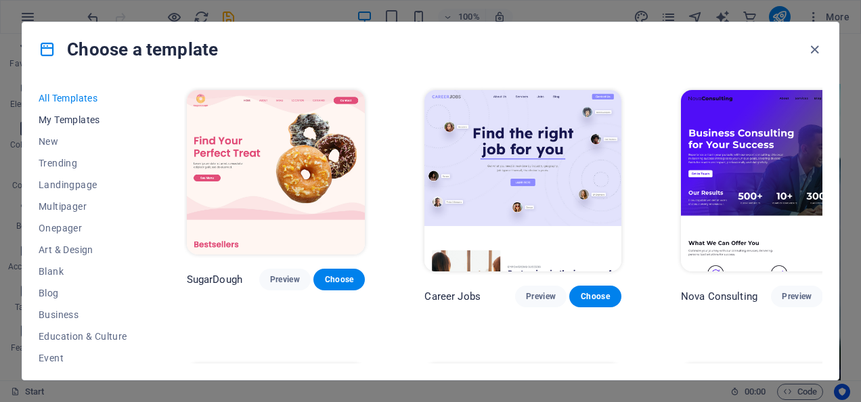
click at [93, 115] on span "My Templates" at bounding box center [83, 119] width 89 height 11
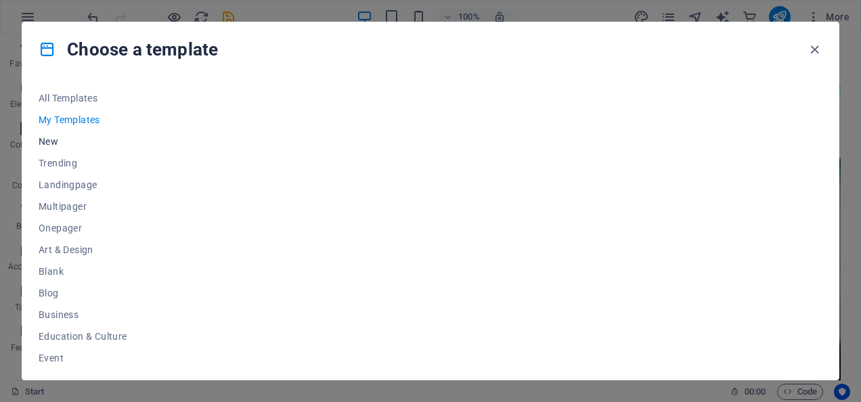
click at [52, 140] on span "New" at bounding box center [83, 141] width 89 height 11
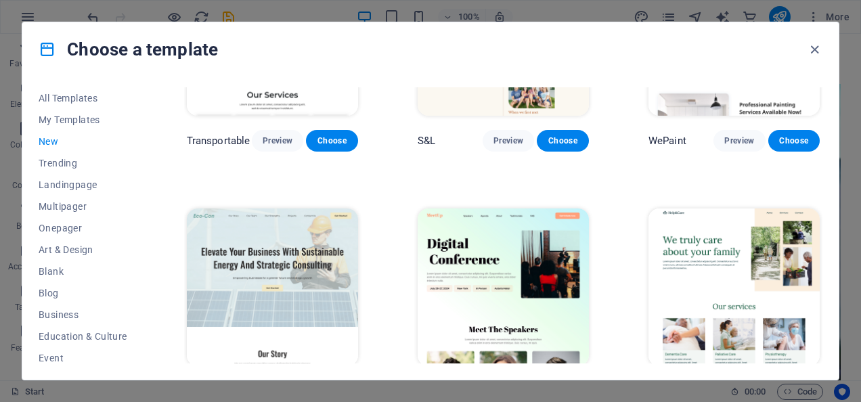
scroll to position [1180, 0]
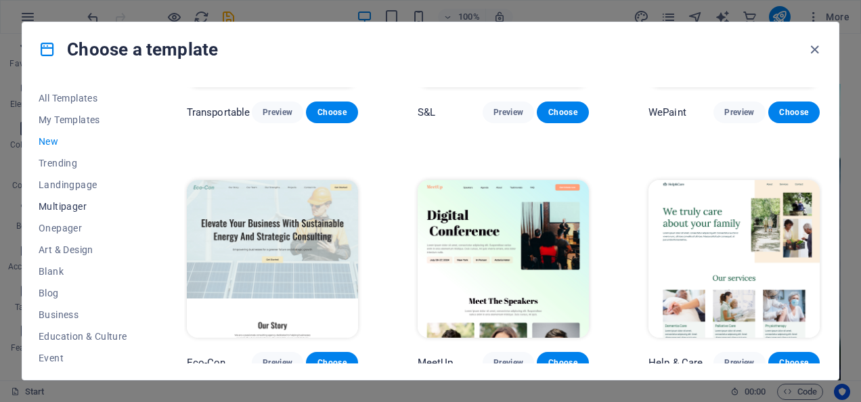
click at [87, 208] on span "Multipager" at bounding box center [83, 206] width 89 height 11
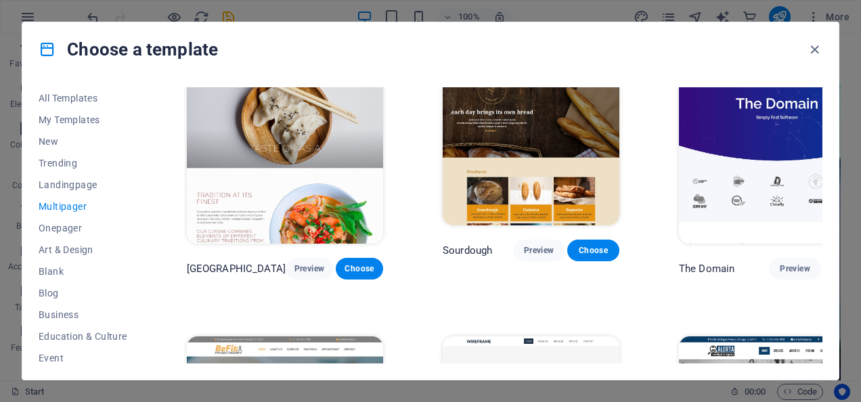
scroll to position [4148, 0]
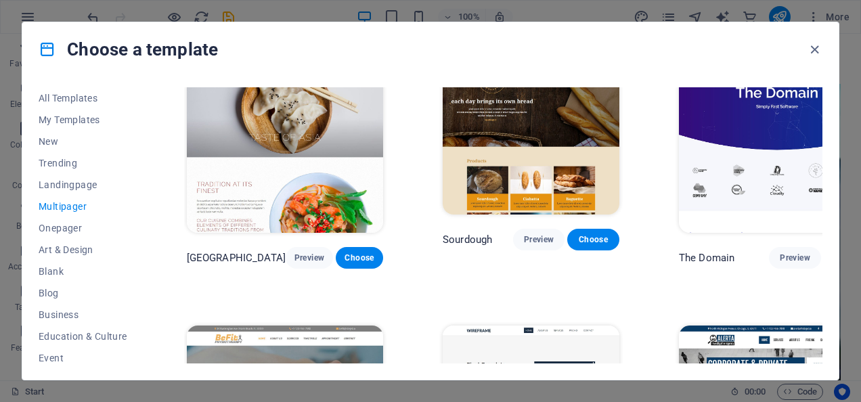
click at [525, 326] on img at bounding box center [531, 407] width 177 height 163
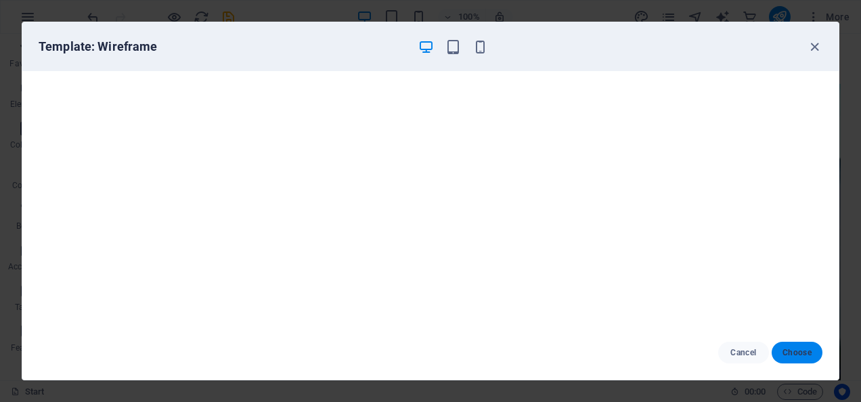
click at [812, 350] on button "Choose" at bounding box center [797, 353] width 51 height 22
checkbox input "false"
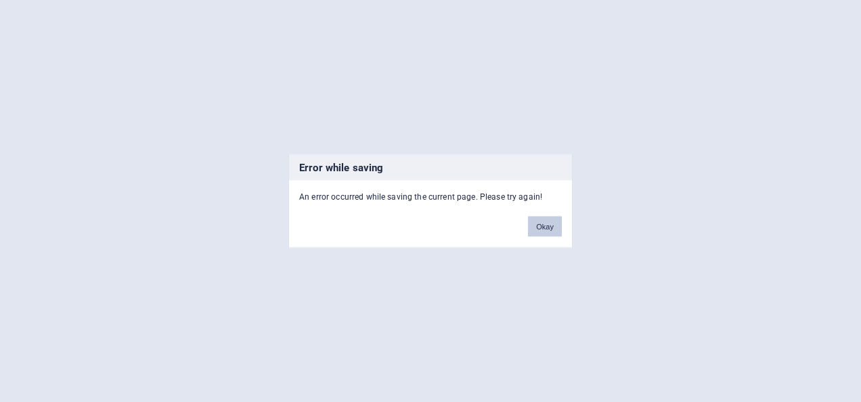
click at [539, 233] on button "Okay" at bounding box center [545, 227] width 34 height 20
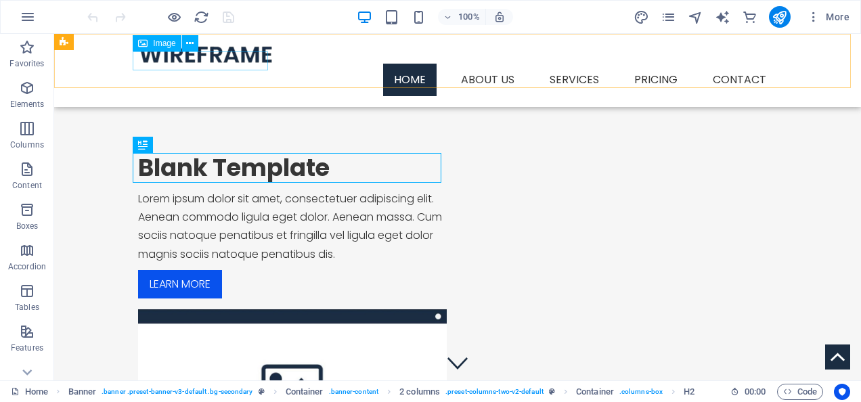
click at [209, 58] on figure at bounding box center [457, 54] width 639 height 19
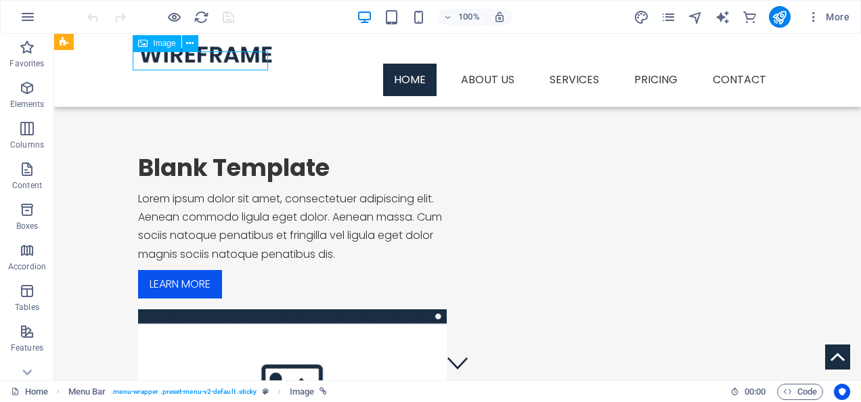
click at [209, 58] on figure at bounding box center [457, 54] width 639 height 19
select select "px"
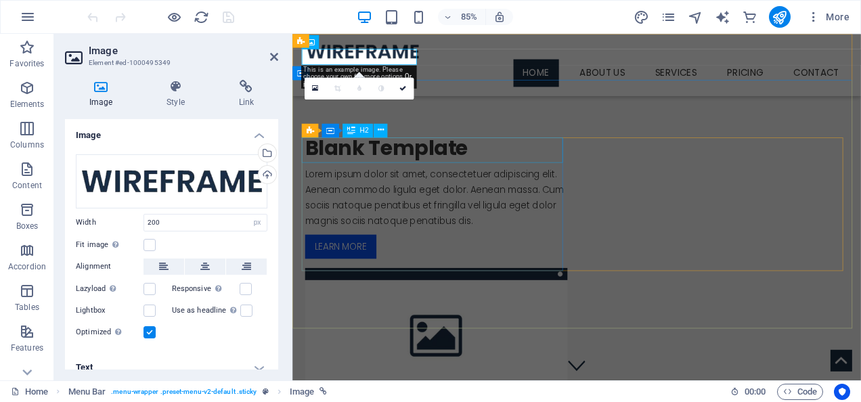
click at [337, 137] on div "2 columns Container H2" at bounding box center [348, 130] width 93 height 14
click at [390, 100] on div "0" at bounding box center [359, 89] width 109 height 22
click at [482, 104] on div "Blank Template Lorem ipsum dolor sit amet, consectetuer adipiscing elit. Aenean…" at bounding box center [627, 310] width 669 height 444
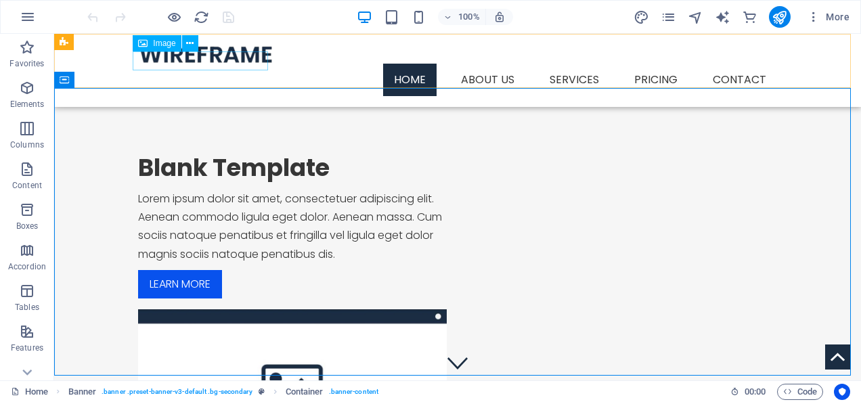
click at [217, 62] on figure at bounding box center [457, 54] width 639 height 19
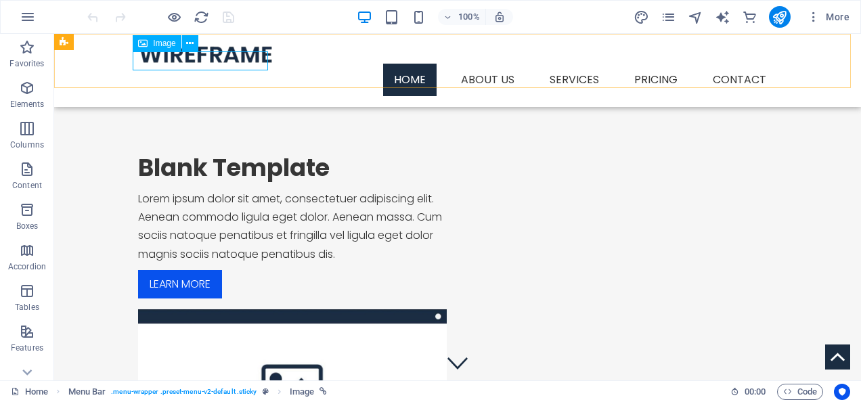
click at [165, 45] on span "Image" at bounding box center [164, 43] width 22 height 8
click at [168, 42] on span "Image" at bounding box center [164, 43] width 22 height 8
click at [184, 42] on button at bounding box center [190, 43] width 16 height 16
click at [150, 74] on div "Menu Home About us Services Service Detail Pricing Contact" at bounding box center [457, 70] width 807 height 73
click at [186, 63] on figure at bounding box center [457, 54] width 639 height 19
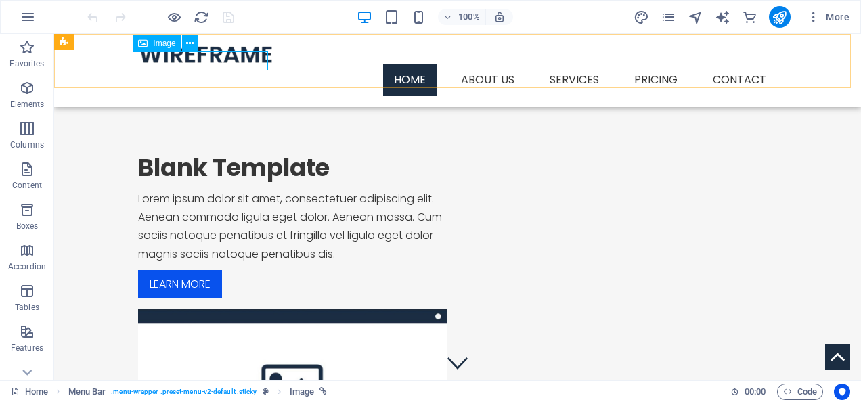
click at [159, 44] on span "Image" at bounding box center [164, 43] width 22 height 8
click at [189, 40] on icon at bounding box center [189, 44] width 7 height 14
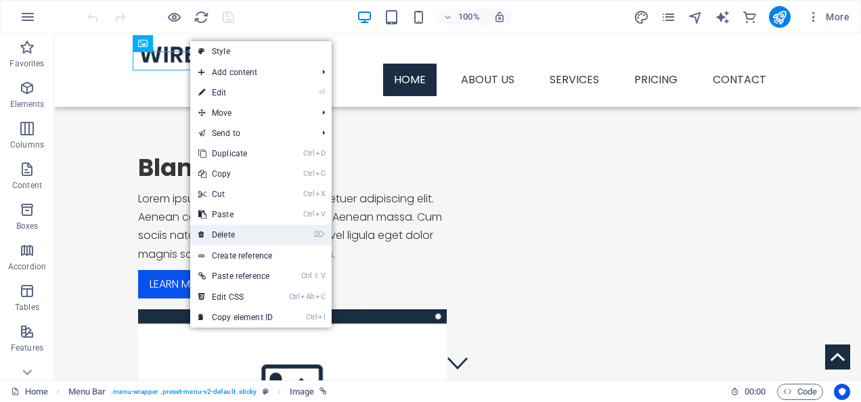
click at [228, 240] on link "⌦ Delete" at bounding box center [235, 235] width 91 height 20
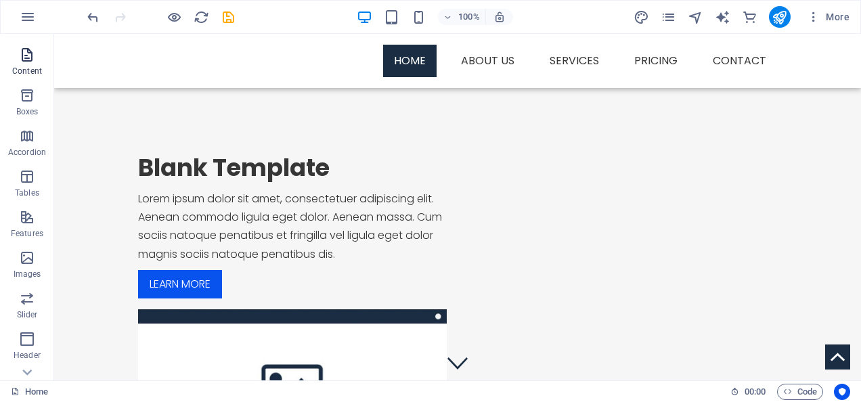
scroll to position [135, 0]
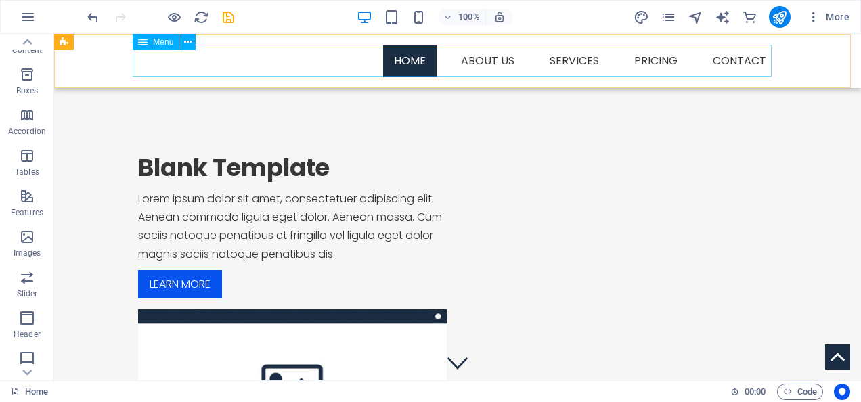
drag, startPoint x: 80, startPoint y: 270, endPoint x: 192, endPoint y: 64, distance: 233.6
click at [191, 64] on nav "Home About us Services Service Detail Pricing Contact" at bounding box center [457, 61] width 639 height 33
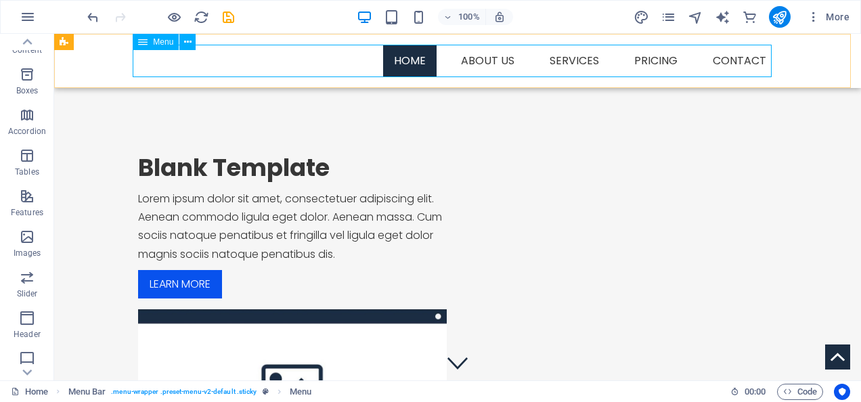
drag, startPoint x: 83, startPoint y: 270, endPoint x: 213, endPoint y: 56, distance: 251.0
click at [188, 38] on icon at bounding box center [187, 42] width 7 height 14
drag, startPoint x: 79, startPoint y: 271, endPoint x: 95, endPoint y: 64, distance: 207.8
click at [124, 41] on icon at bounding box center [123, 42] width 7 height 14
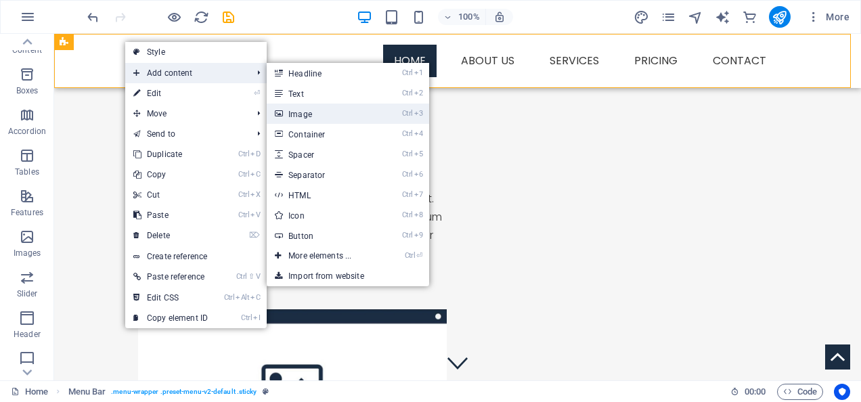
click at [297, 109] on link "Ctrl 3 Image" at bounding box center [323, 114] width 112 height 20
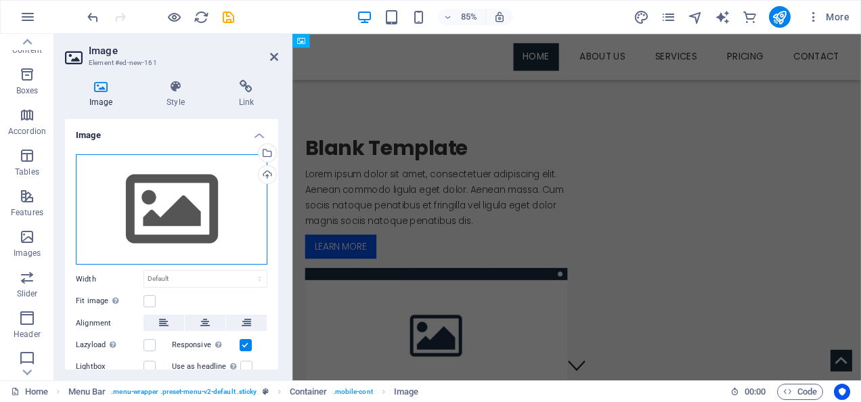
click at [144, 180] on div "Drag files here, click to choose files or select files from Files or our free s…" at bounding box center [172, 209] width 192 height 111
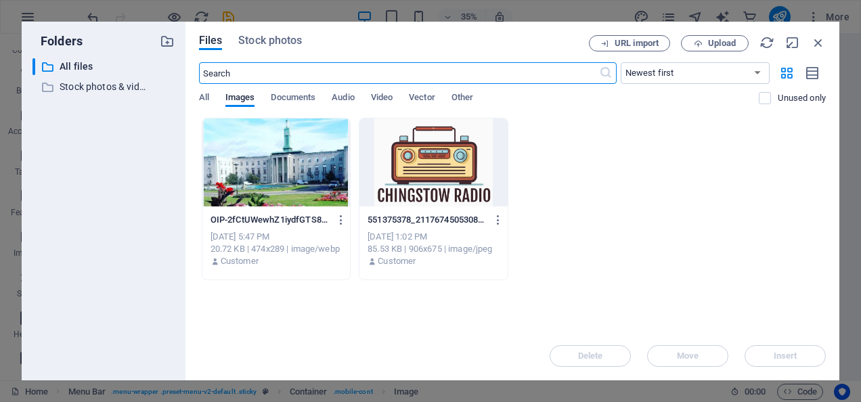
click at [402, 156] on div at bounding box center [434, 163] width 148 height 88
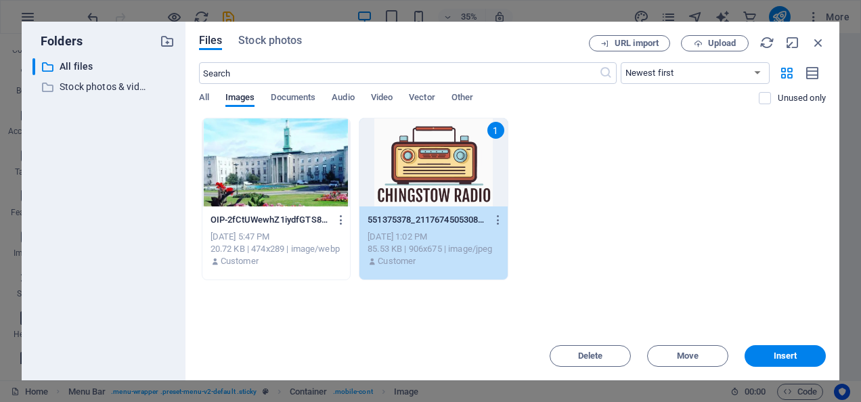
click at [402, 156] on div "1" at bounding box center [434, 163] width 148 height 88
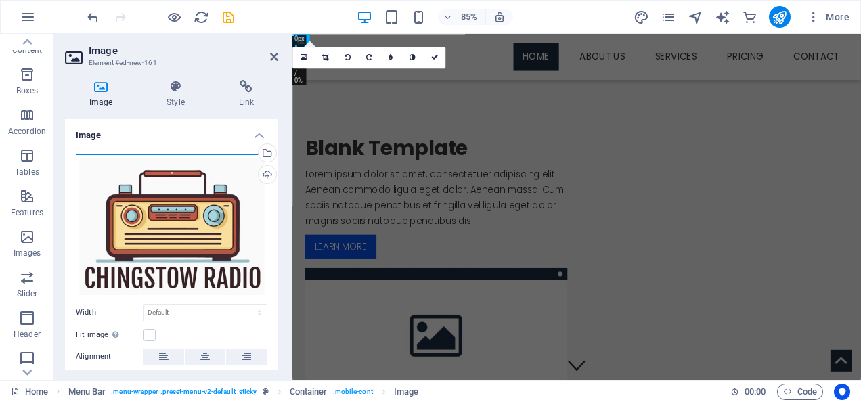
click at [156, 248] on div "Drag files here, click to choose files or select files from Files or our free s…" at bounding box center [172, 226] width 192 height 144
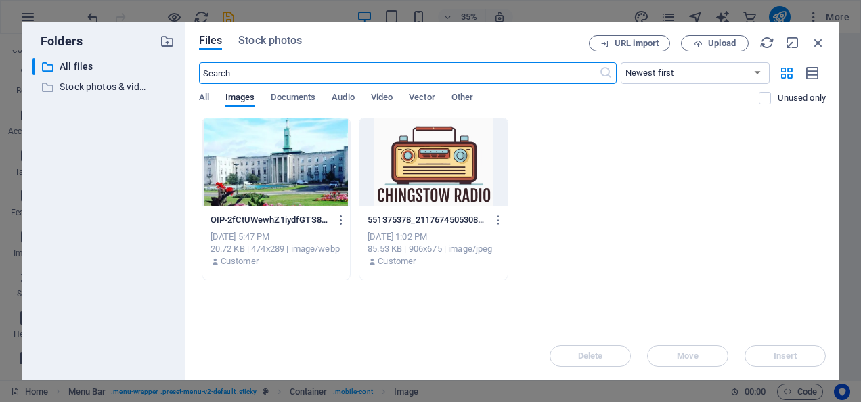
click at [439, 176] on div at bounding box center [434, 163] width 148 height 88
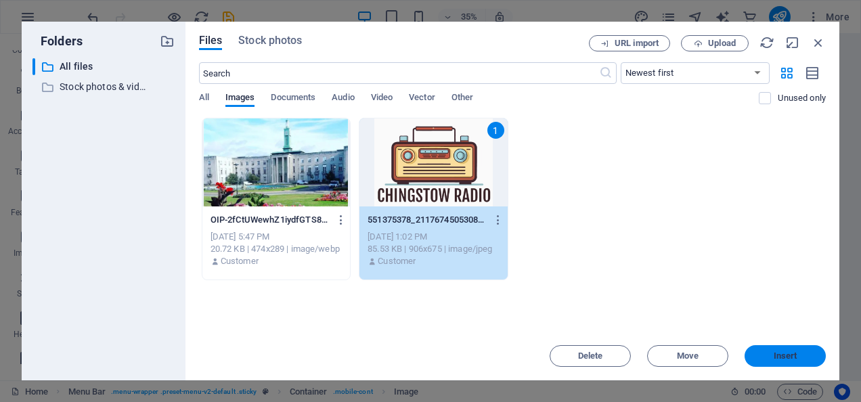
click at [802, 357] on span "Insert" at bounding box center [785, 356] width 70 height 8
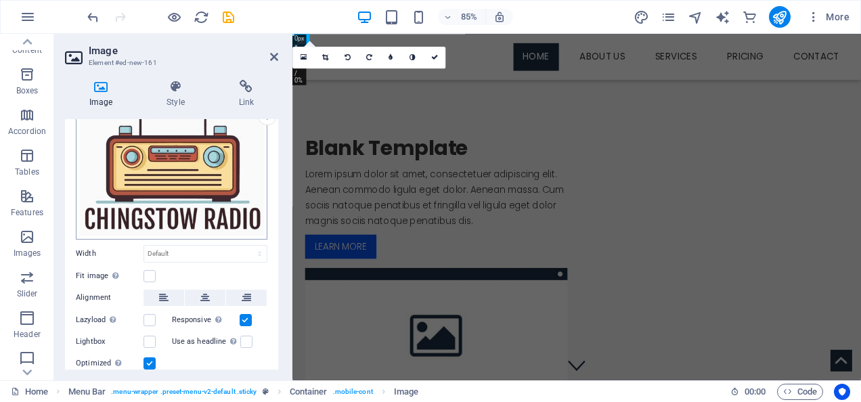
scroll to position [102, 0]
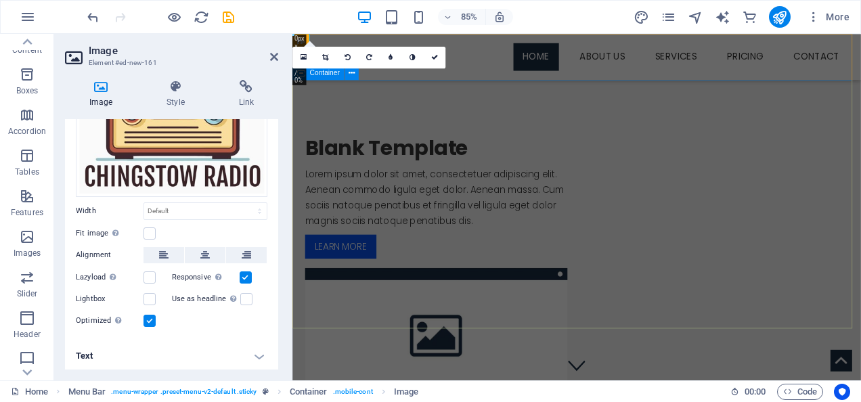
click at [454, 121] on div "Blank Template Lorem ipsum dolor sit amet, consectetuer adipiscing elit. Aenean…" at bounding box center [627, 310] width 669 height 444
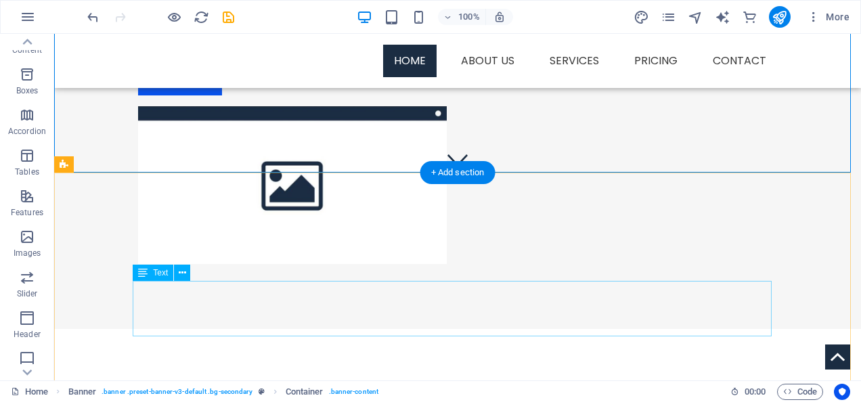
scroll to position [0, 0]
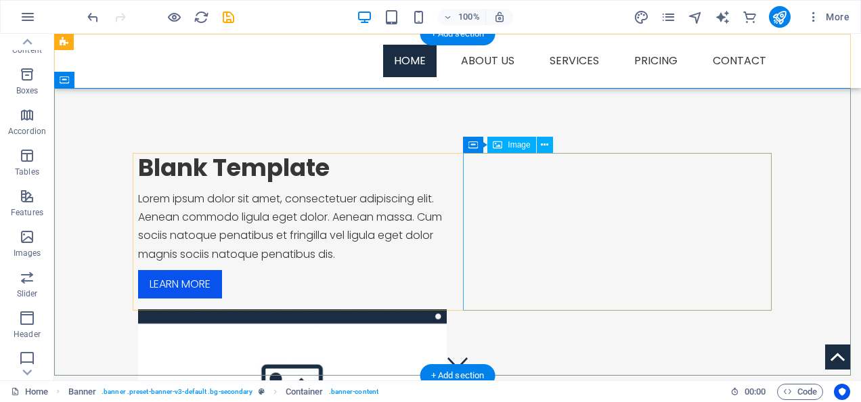
click at [447, 309] on figure at bounding box center [292, 388] width 309 height 158
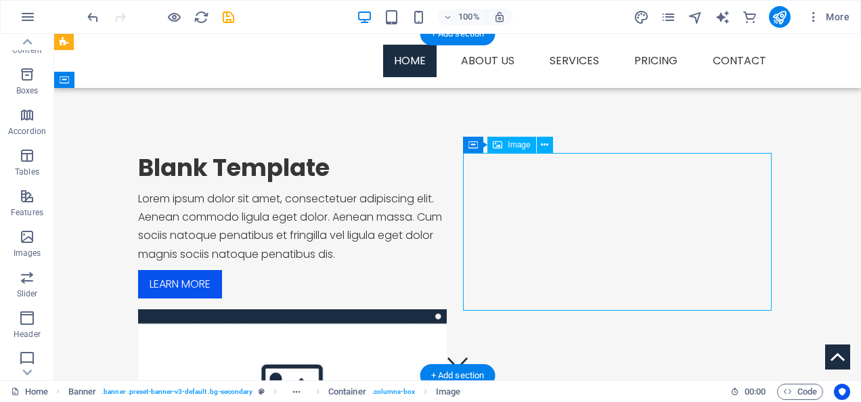
click at [447, 309] on figure at bounding box center [292, 388] width 309 height 158
click at [515, 146] on span "Image" at bounding box center [519, 145] width 22 height 8
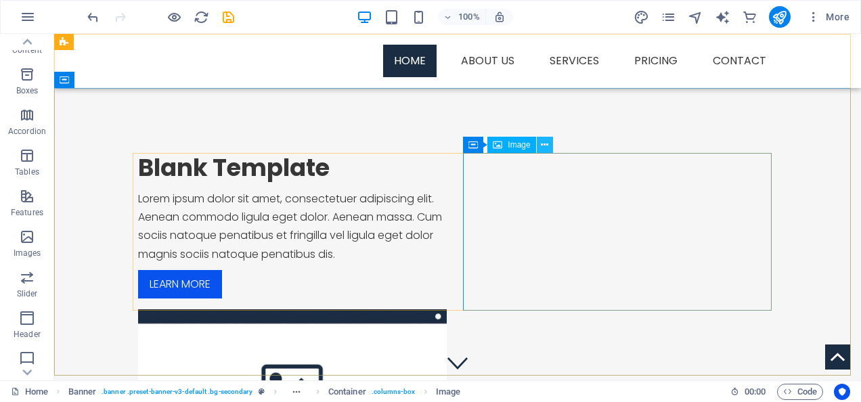
click at [543, 142] on icon at bounding box center [544, 145] width 7 height 14
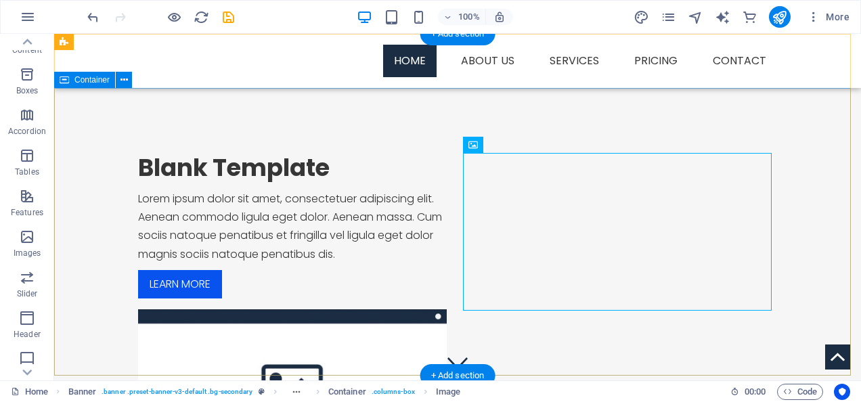
click at [73, 134] on div "Blank Template Lorem ipsum dolor sit amet, consectetuer adipiscing elit. Aenean…" at bounding box center [457, 310] width 807 height 444
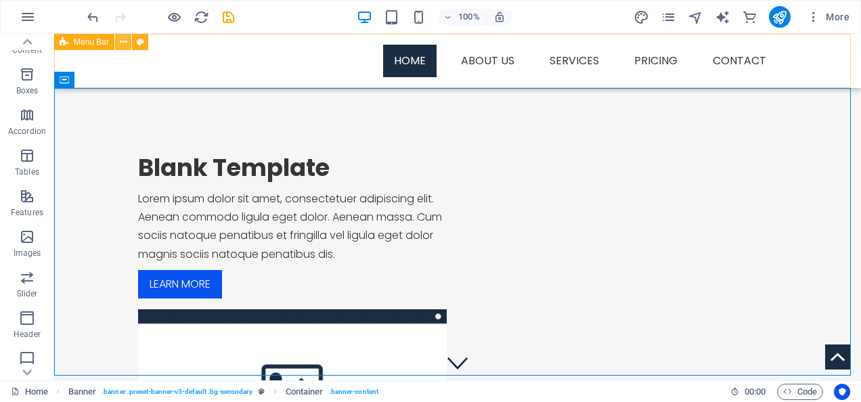
click at [123, 41] on icon at bounding box center [123, 42] width 7 height 14
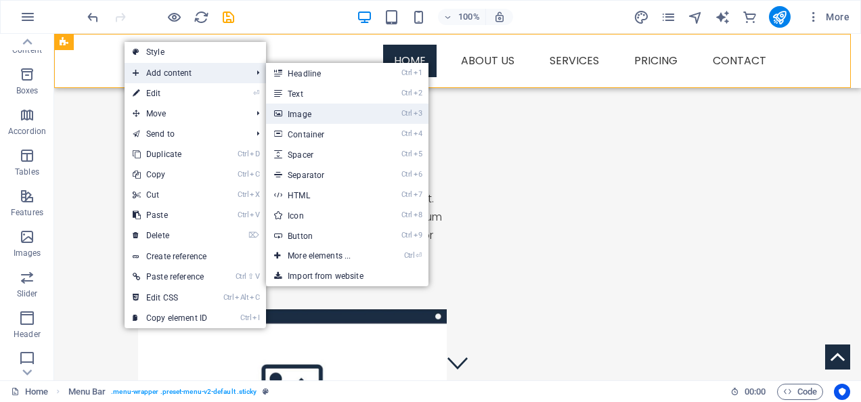
click at [307, 108] on link "Ctrl 3 Image" at bounding box center [322, 114] width 112 height 20
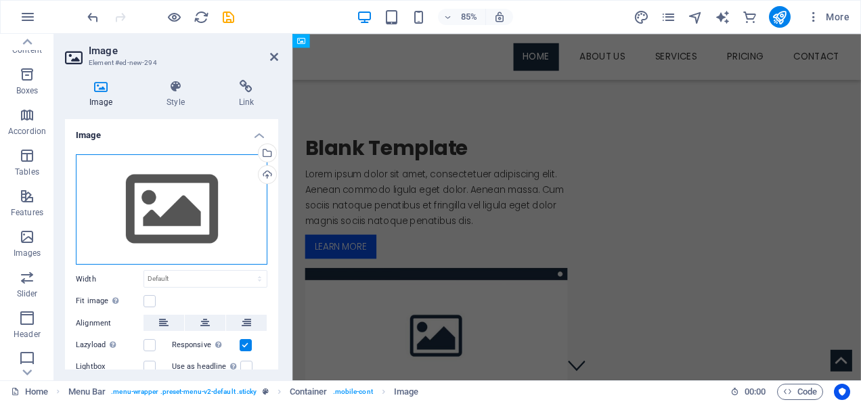
click at [168, 206] on div "Drag files here, click to choose files or select files from Files or our free s…" at bounding box center [172, 209] width 192 height 111
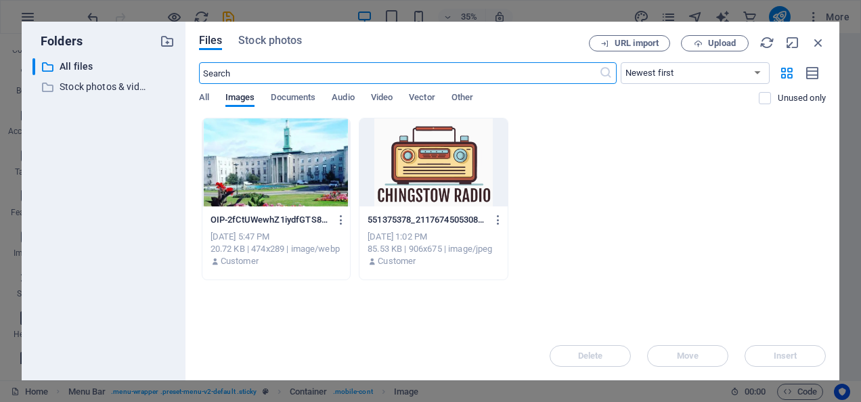
click at [419, 148] on div at bounding box center [434, 163] width 148 height 88
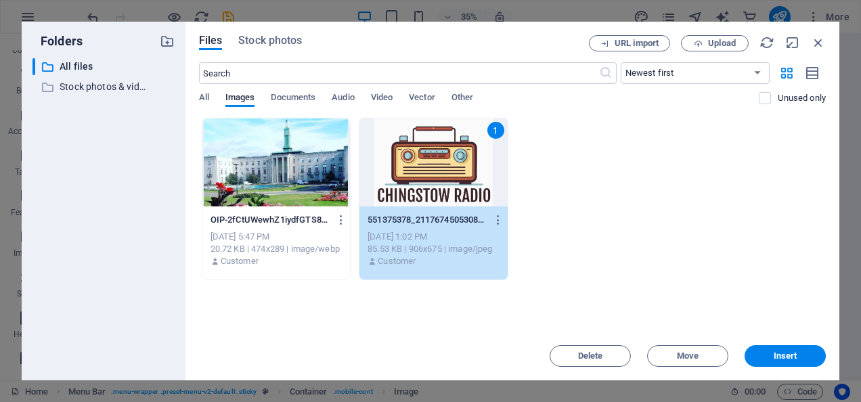
click at [419, 148] on div "1" at bounding box center [434, 163] width 148 height 88
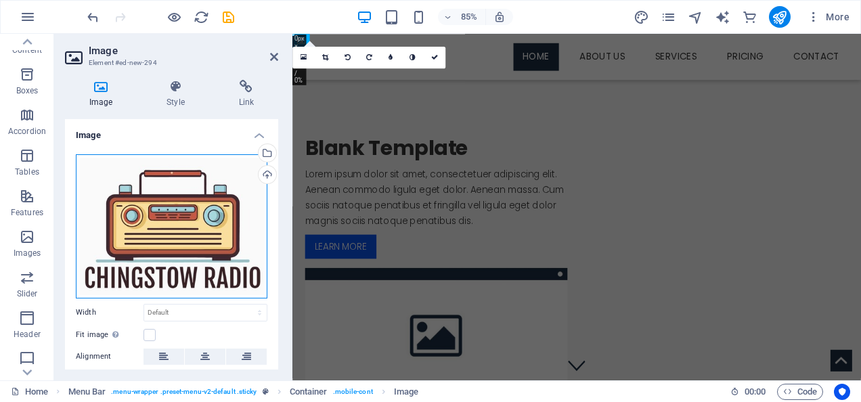
click at [132, 209] on div "Drag files here, click to choose files or select files from Files or our free s…" at bounding box center [172, 226] width 192 height 144
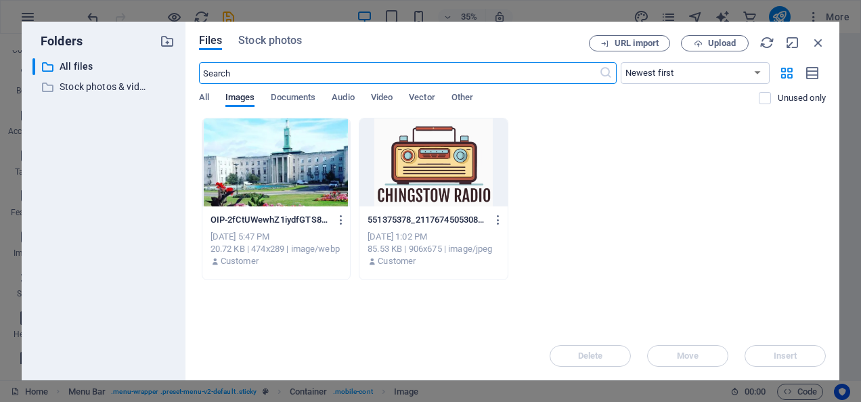
click at [377, 157] on div at bounding box center [434, 163] width 148 height 88
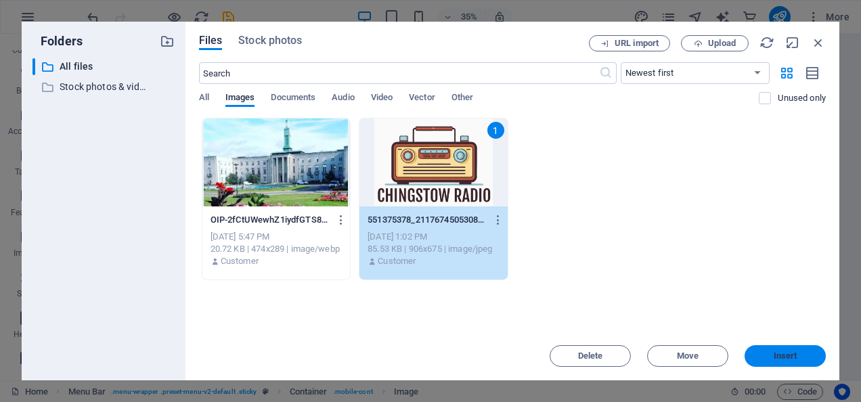
click at [779, 345] on button "Insert" at bounding box center [785, 356] width 81 height 22
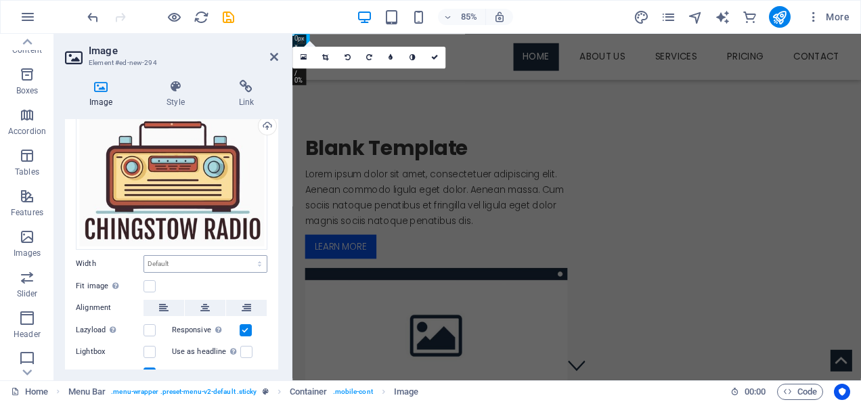
scroll to position [102, 0]
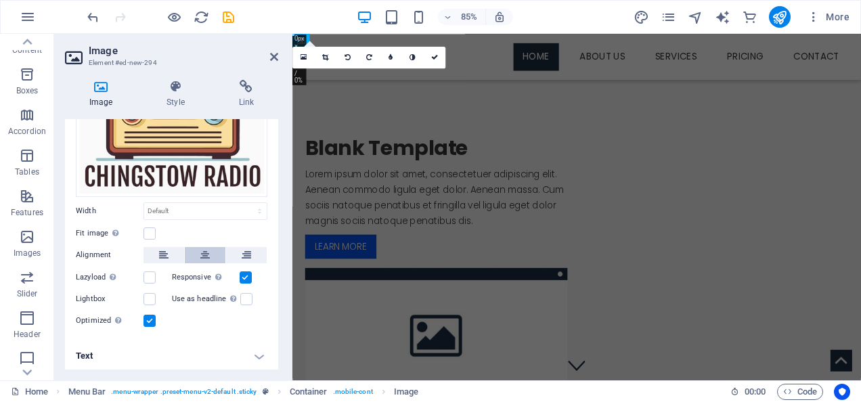
click at [200, 251] on icon at bounding box center [204, 255] width 9 height 16
click at [165, 254] on icon at bounding box center [163, 255] width 9 height 16
click at [326, 102] on div "Blank Template Lorem ipsum dolor sit amet, consectetuer adipiscing elit. Aenean…" at bounding box center [627, 310] width 669 height 444
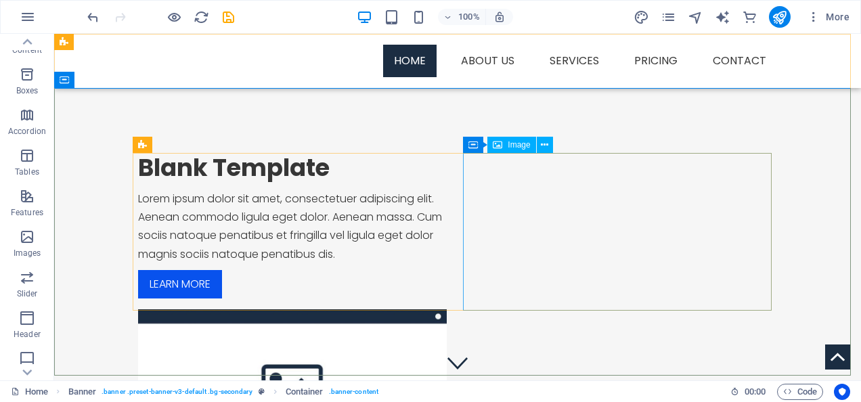
click at [512, 143] on span "Image" at bounding box center [519, 145] width 22 height 8
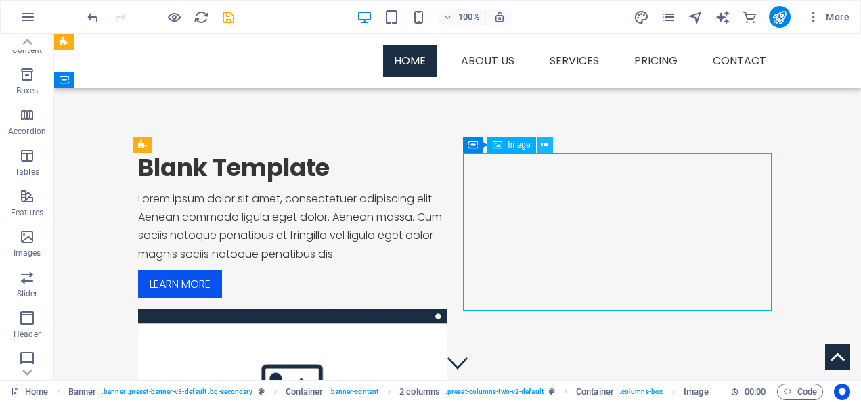
click at [543, 147] on icon at bounding box center [544, 145] width 7 height 14
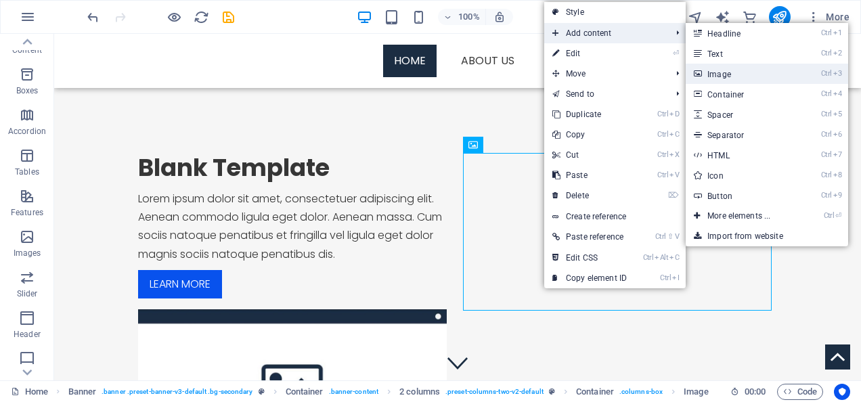
click at [710, 73] on link "Ctrl 3 Image" at bounding box center [742, 74] width 112 height 20
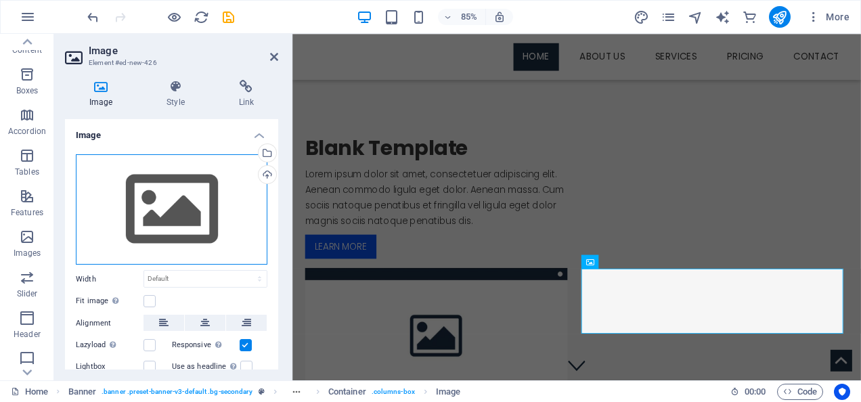
click at [170, 213] on div "Drag files here, click to choose files or select files from Files or our free s…" at bounding box center [172, 209] width 192 height 111
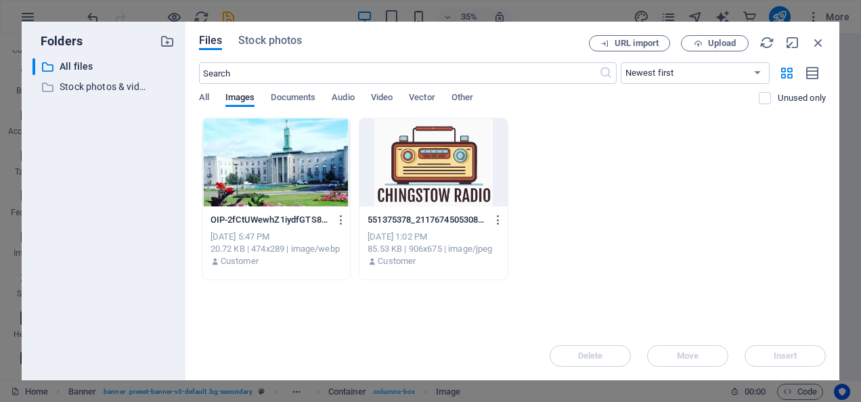
click at [440, 161] on div at bounding box center [434, 163] width 148 height 88
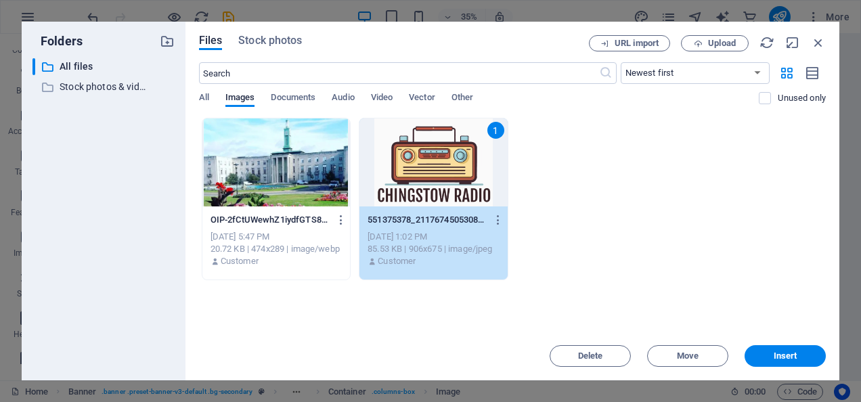
click at [440, 161] on div "1" at bounding box center [434, 163] width 148 height 88
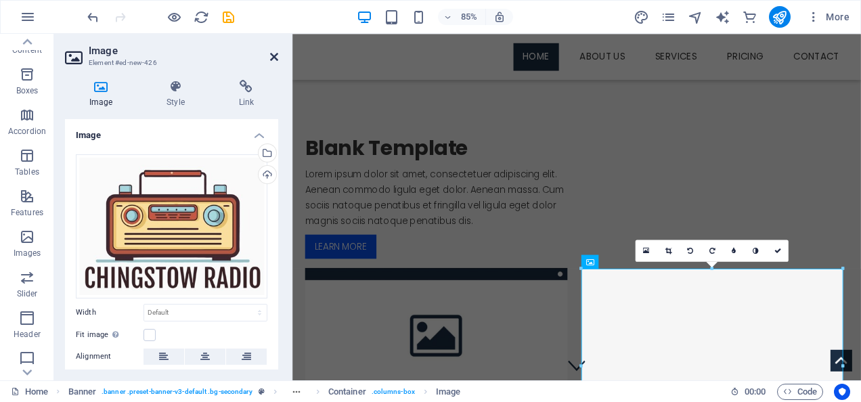
drag, startPoint x: 272, startPoint y: 56, endPoint x: 264, endPoint y: 51, distance: 9.4
click at [272, 56] on icon at bounding box center [274, 56] width 8 height 11
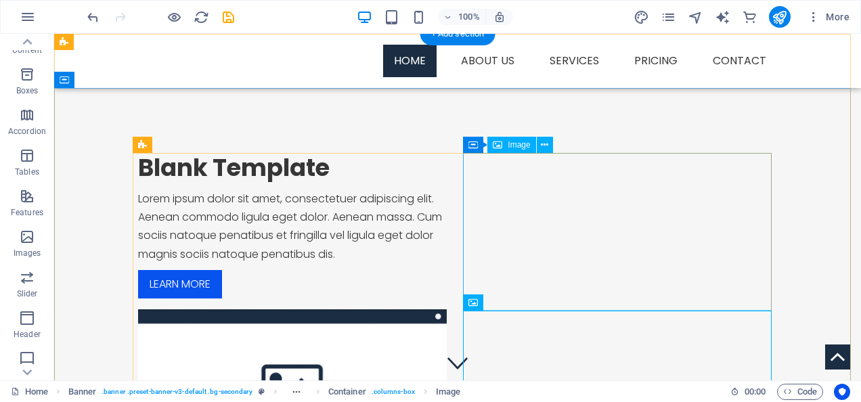
click at [447, 309] on figure at bounding box center [292, 388] width 309 height 158
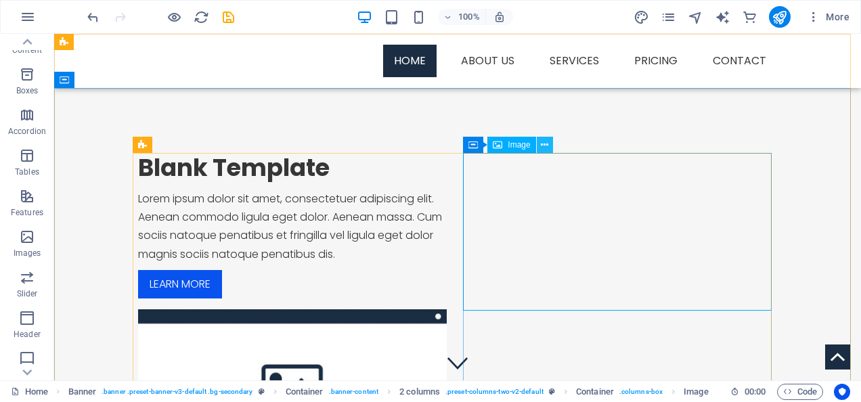
click at [545, 142] on icon at bounding box center [544, 145] width 7 height 14
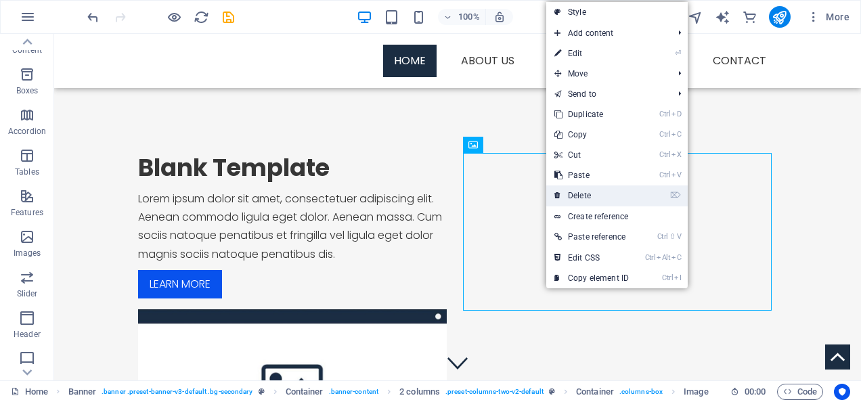
click at [592, 195] on link "⌦ Delete" at bounding box center [592, 196] width 91 height 20
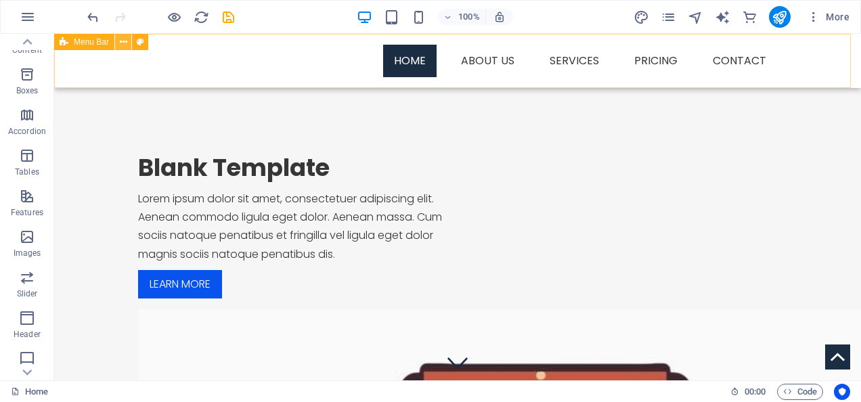
click at [123, 44] on icon at bounding box center [123, 42] width 7 height 14
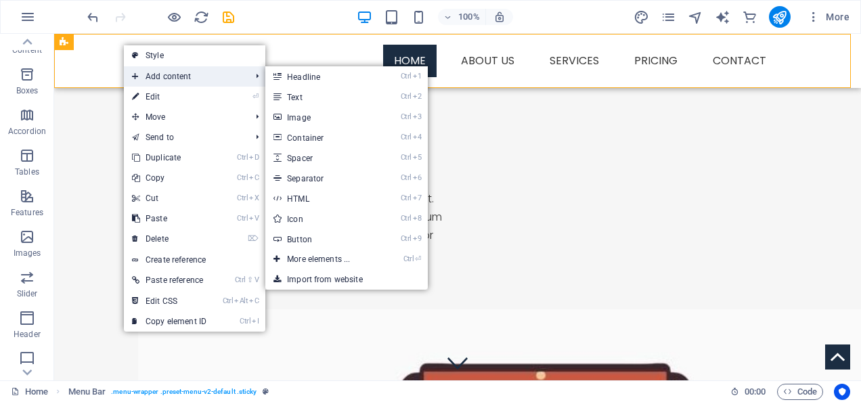
click at [163, 79] on span "Add content" at bounding box center [184, 76] width 121 height 20
click at [312, 79] on link "Ctrl 1 Headline" at bounding box center [321, 76] width 112 height 20
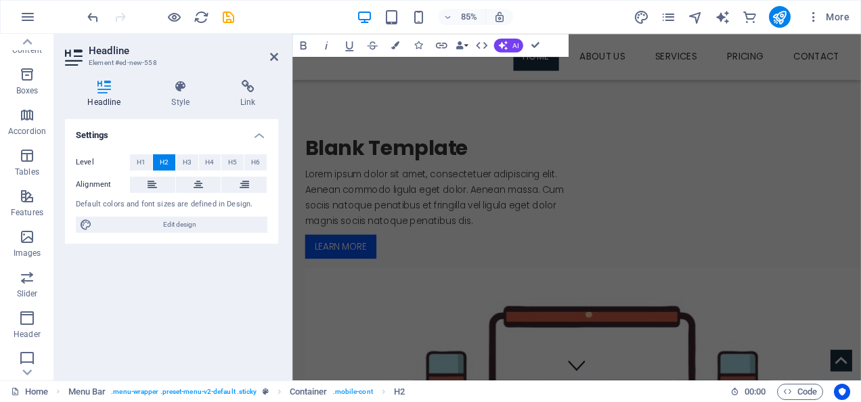
click at [272, 50] on h2 "Headline" at bounding box center [184, 51] width 190 height 12
click at [273, 58] on icon at bounding box center [274, 56] width 8 height 11
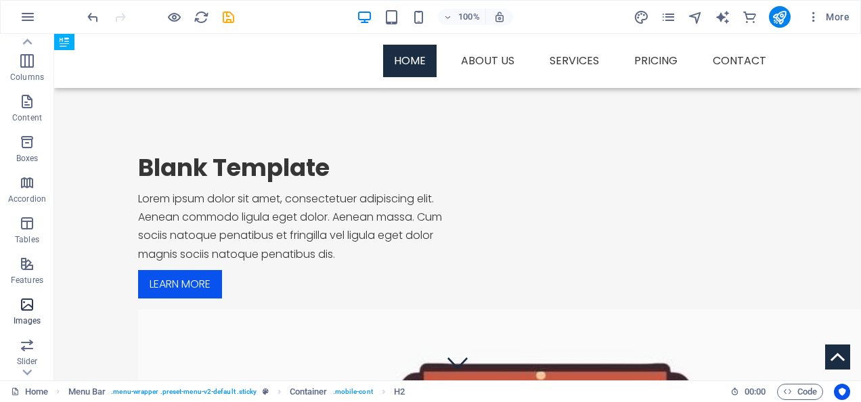
scroll to position [0, 0]
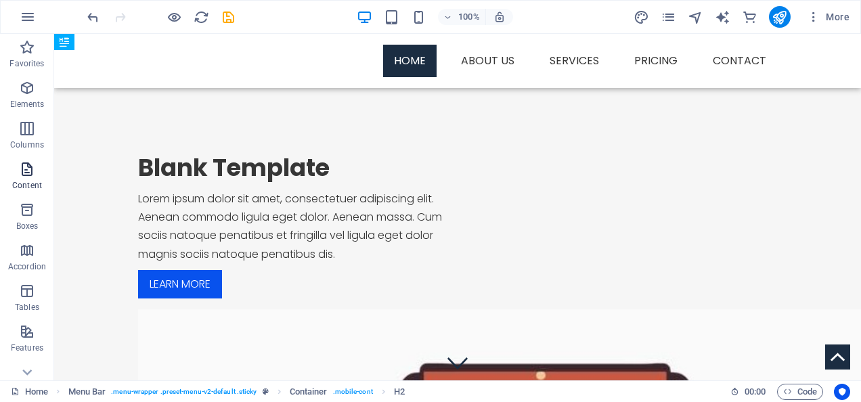
click at [30, 167] on icon "button" at bounding box center [27, 169] width 16 height 16
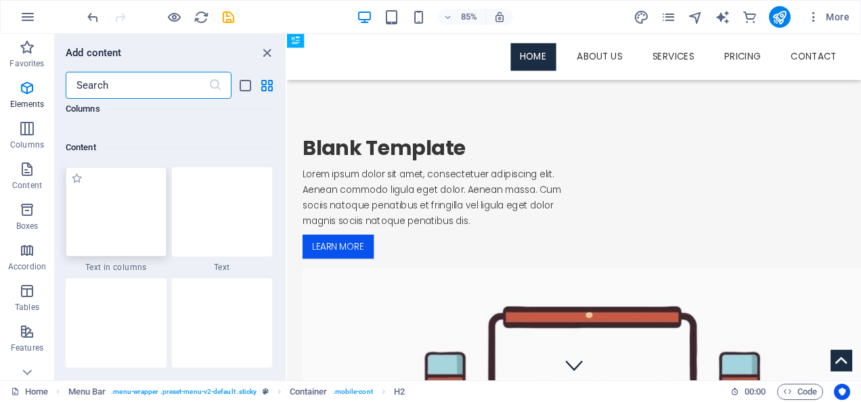
scroll to position [2370, 0]
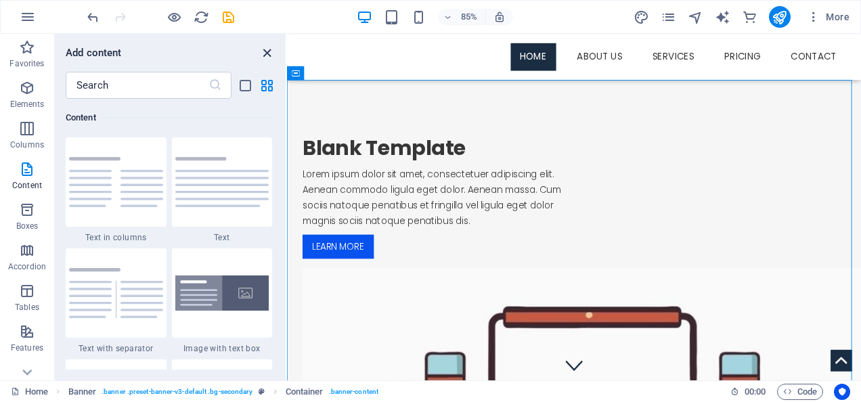
click at [268, 52] on icon "close panel" at bounding box center [267, 53] width 16 height 16
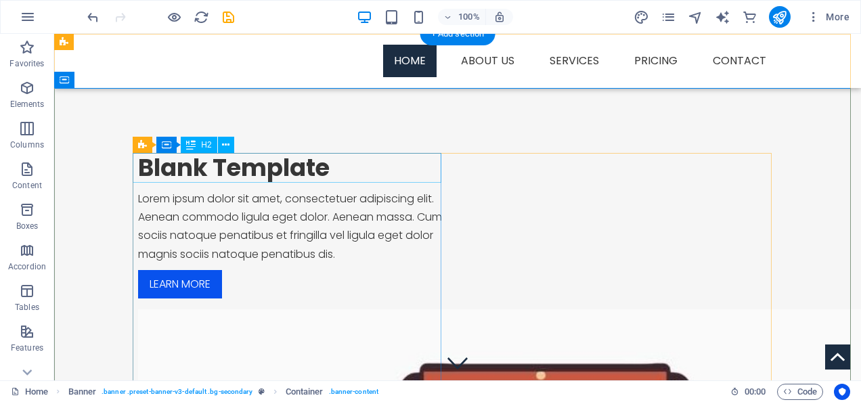
click at [212, 159] on div "Blank Template" at bounding box center [292, 168] width 309 height 30
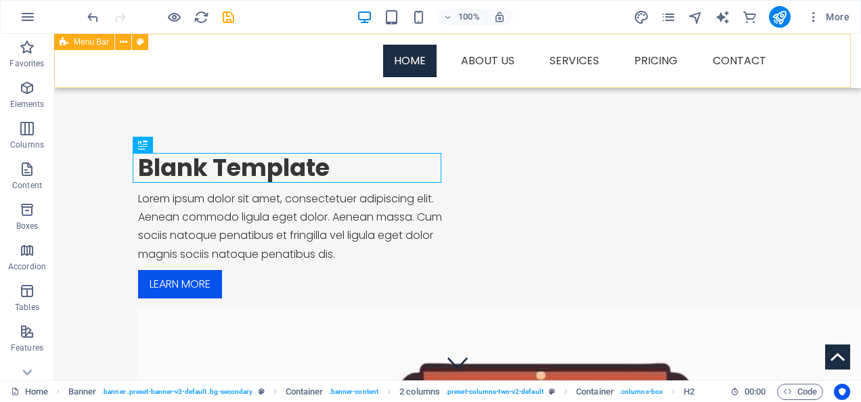
click at [84, 64] on div "New headline Menu Home About us Services Service Detail Pricing Contact" at bounding box center [457, 61] width 807 height 54
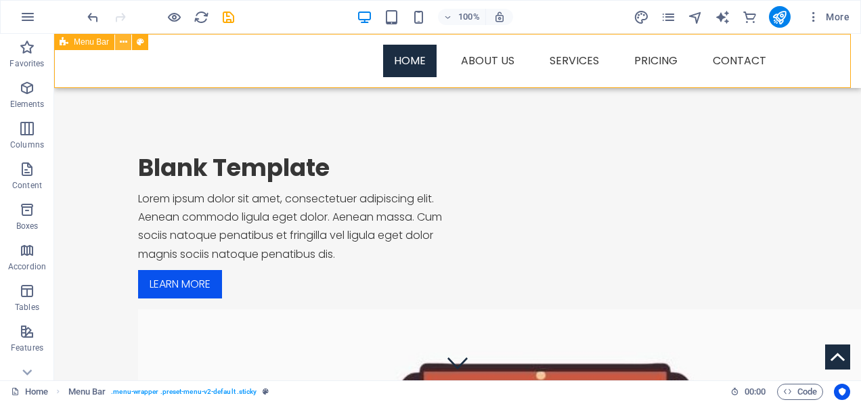
click at [126, 38] on icon at bounding box center [123, 42] width 7 height 14
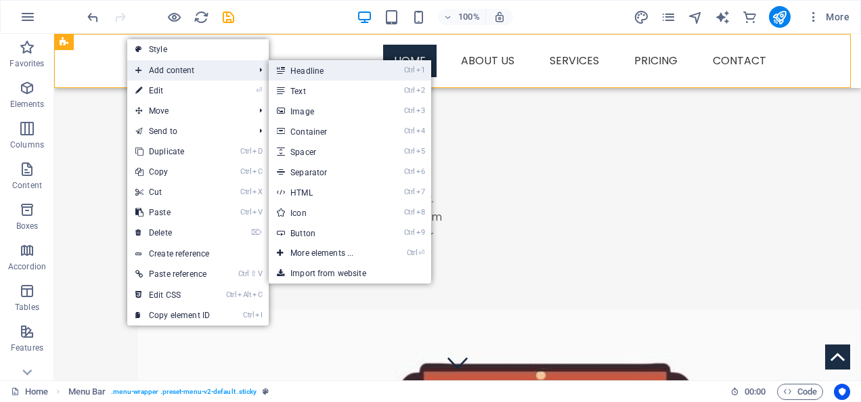
click at [291, 70] on link "Ctrl 1 Headline" at bounding box center [325, 70] width 112 height 20
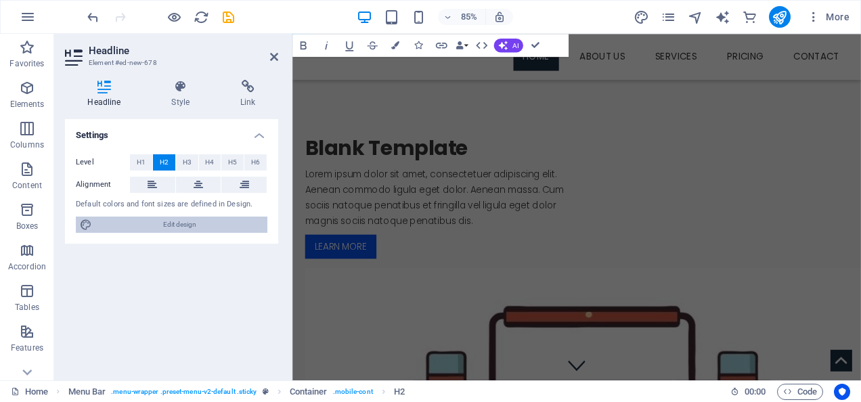
click at [179, 225] on span "Edit design" at bounding box center [179, 225] width 167 height 16
select select "px"
select select "300"
select select "px"
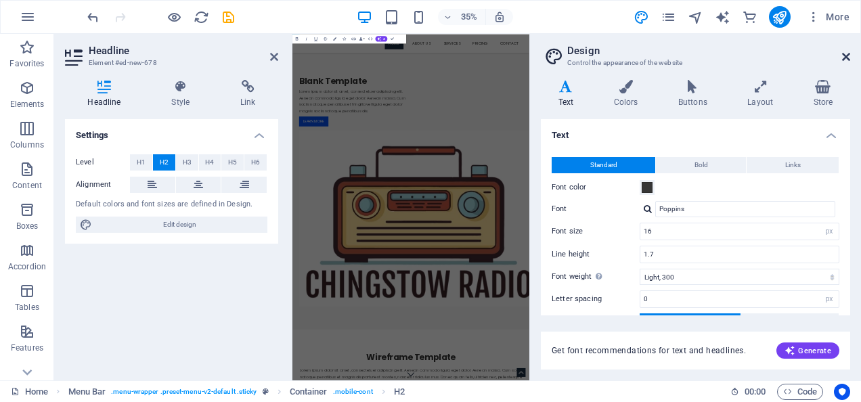
click at [849, 55] on icon at bounding box center [846, 56] width 8 height 11
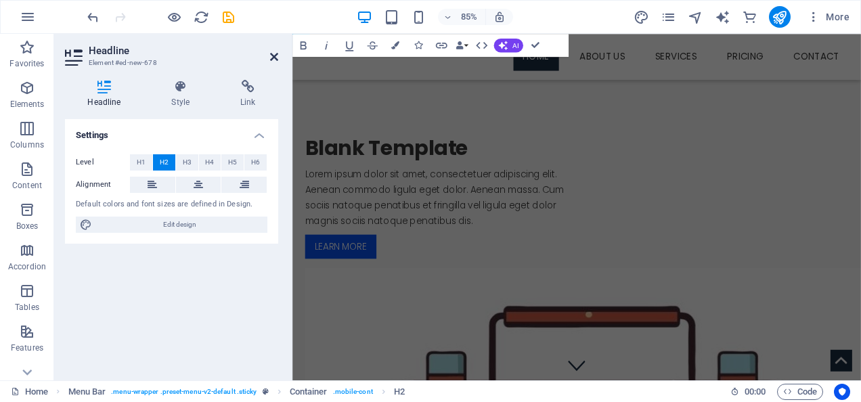
click at [272, 59] on icon at bounding box center [274, 56] width 8 height 11
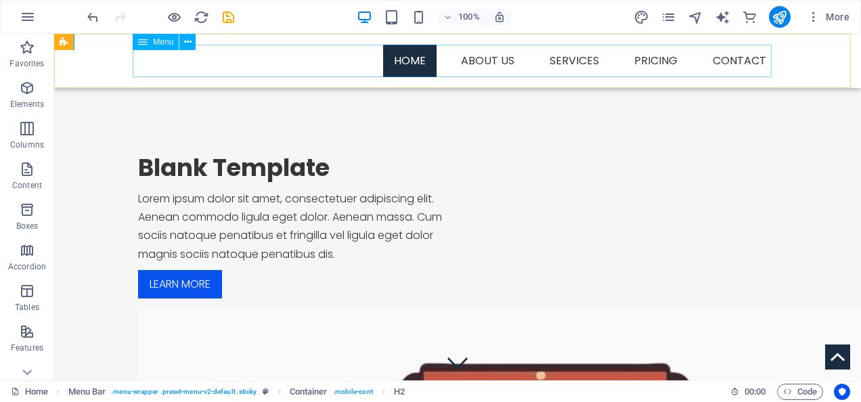
click at [230, 61] on nav "Home About us Services Service Detail Pricing Contact" at bounding box center [457, 61] width 639 height 33
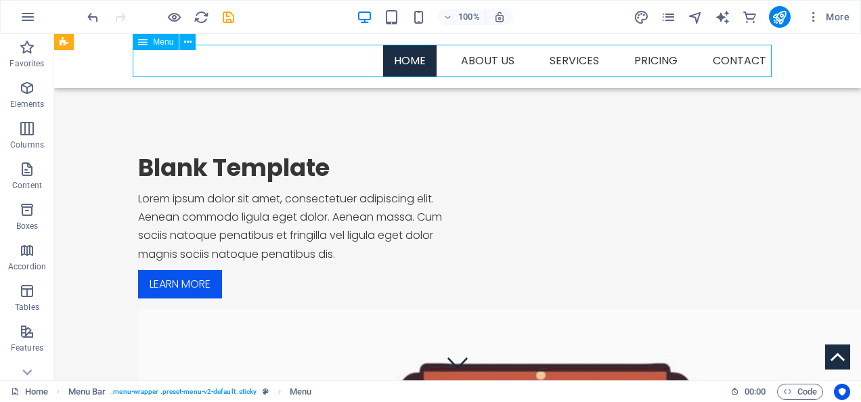
click at [230, 61] on nav "Home About us Services Service Detail Pricing Contact" at bounding box center [457, 61] width 639 height 33
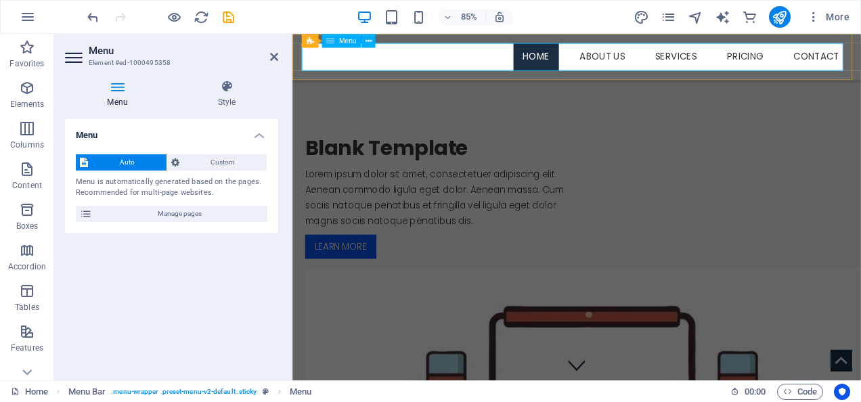
click at [324, 64] on nav "Home About us Services Service Detail Pricing Contact" at bounding box center [626, 61] width 639 height 33
drag, startPoint x: 271, startPoint y: 52, endPoint x: 217, endPoint y: 18, distance: 64.2
click at [271, 51] on icon at bounding box center [274, 56] width 8 height 11
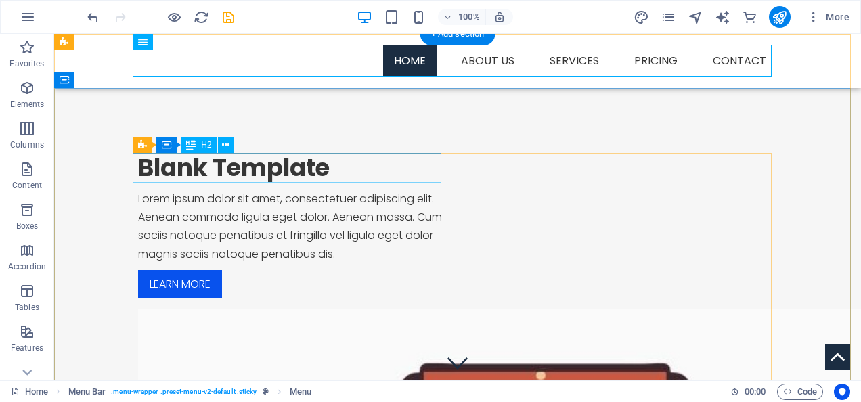
click at [257, 176] on div "Blank Template" at bounding box center [292, 168] width 309 height 30
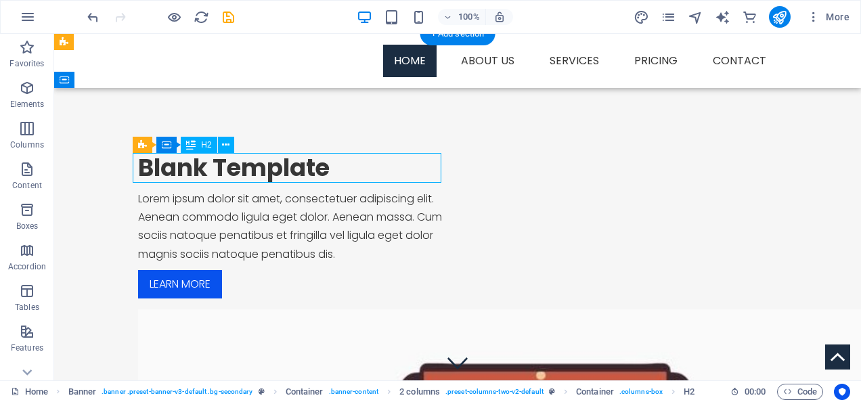
click at [257, 176] on div "Blank Template" at bounding box center [292, 168] width 309 height 30
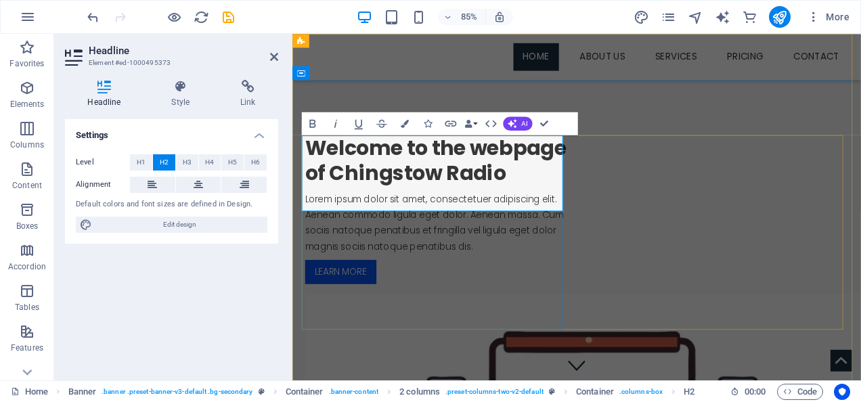
click at [310, 198] on h2 "Welcome to the webpage of Chingstow Radio" at bounding box center [461, 183] width 309 height 60
click at [309, 200] on h2 "Welcome to the webpage of Chingstow Radio" at bounding box center [461, 183] width 309 height 60
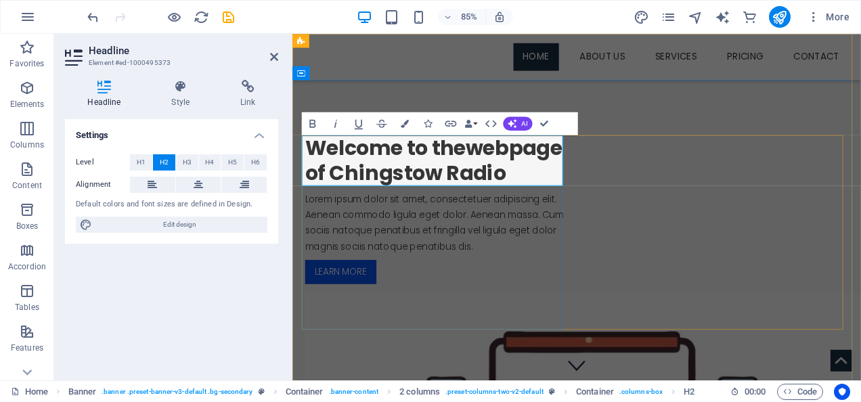
click at [561, 203] on h2 "Welcome to thewebpage of Chingstow Radio" at bounding box center [461, 183] width 309 height 60
click at [498, 171] on h2 "Welcome to thewebpage of Chingstow Radio" at bounding box center [461, 183] width 309 height 60
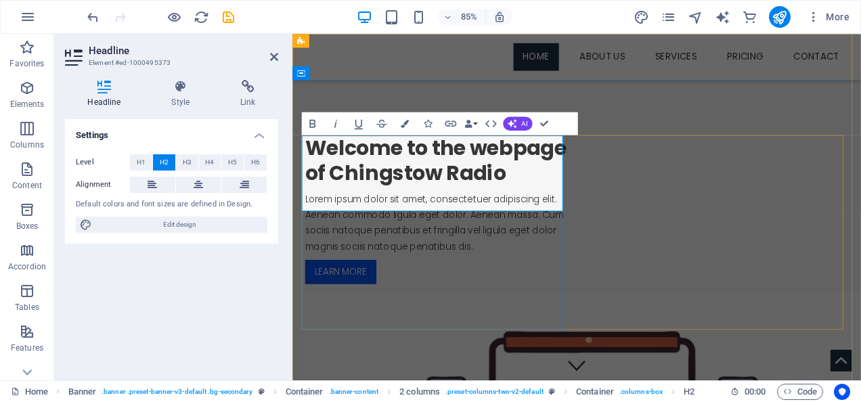
click at [454, 197] on h2 "Welcome to the webpage of Chingstow Radio" at bounding box center [461, 183] width 309 height 60
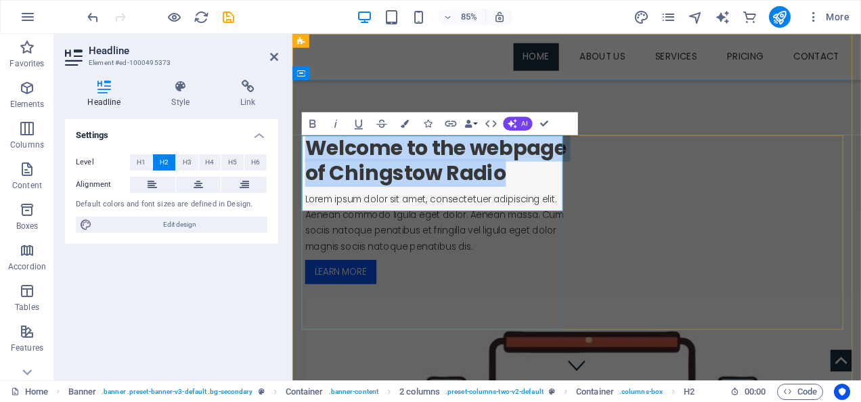
drag, startPoint x: 417, startPoint y: 228, endPoint x: 303, endPoint y: 169, distance: 129.0
click at [307, 169] on h2 "Welcome to the webpage of Chingstow Radio" at bounding box center [461, 183] width 309 height 60
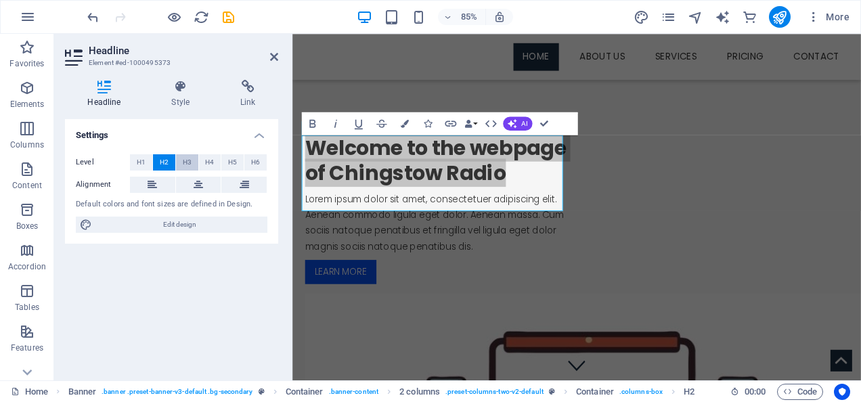
click at [181, 165] on button "H3" at bounding box center [187, 162] width 22 height 16
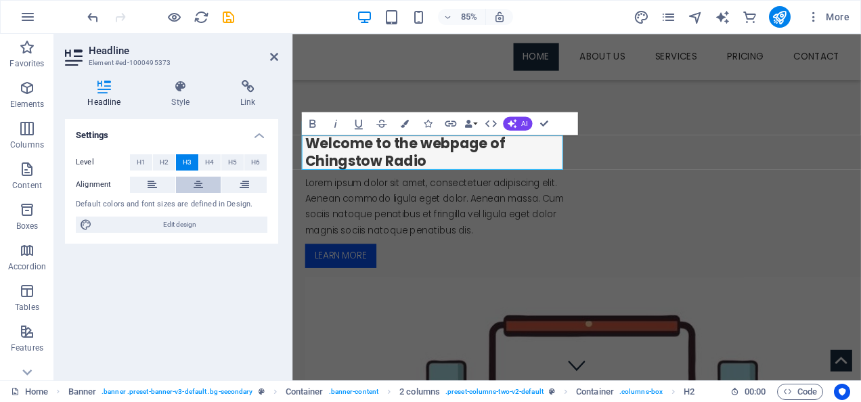
click at [202, 184] on icon at bounding box center [198, 185] width 9 height 16
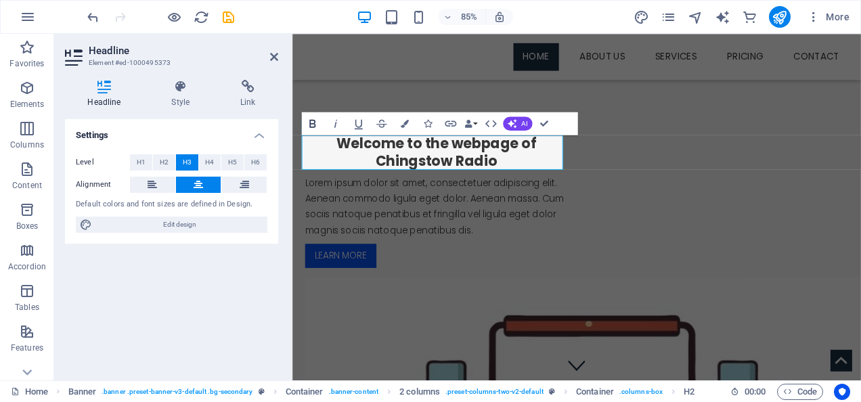
click at [310, 125] on icon "button" at bounding box center [312, 124] width 6 height 8
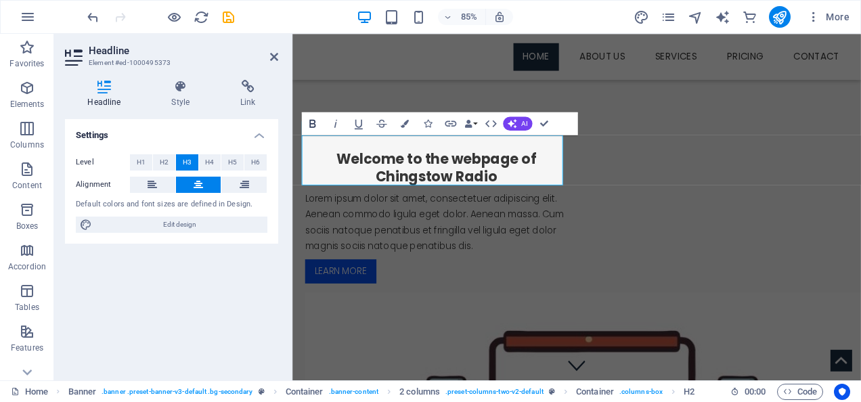
click at [310, 125] on icon "button" at bounding box center [312, 124] width 6 height 8
click at [311, 125] on icon "button" at bounding box center [313, 123] width 14 height 14
click at [526, 273] on div "Lorem ipsum dolor sit amet, consectetuer adipiscing elit. Aenean commodo ligula…" at bounding box center [461, 256] width 309 height 74
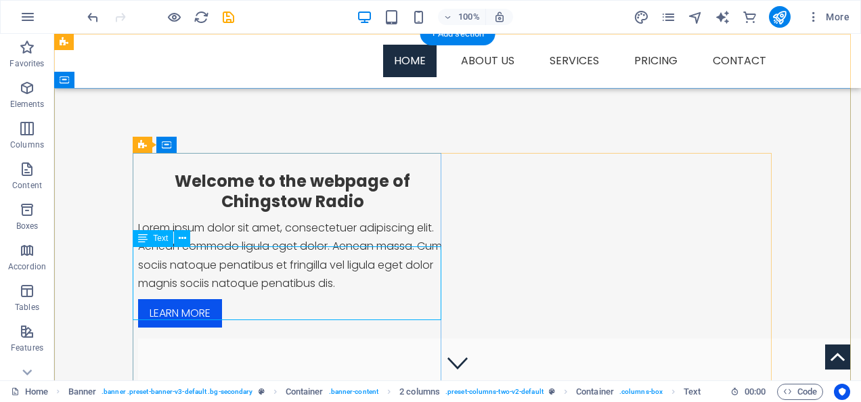
click at [297, 265] on div "Lorem ipsum dolor sit amet, consectetuer adipiscing elit. Aenean commodo ligula…" at bounding box center [292, 256] width 309 height 74
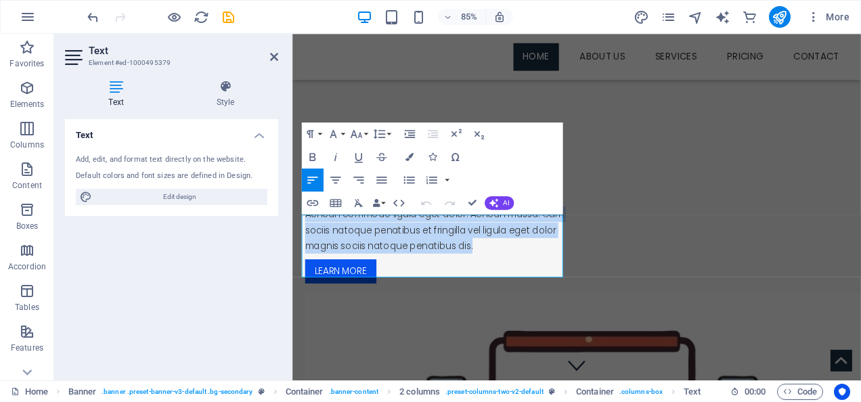
drag, startPoint x: 573, startPoint y: 313, endPoint x: 582, endPoint y: 251, distance: 63.0
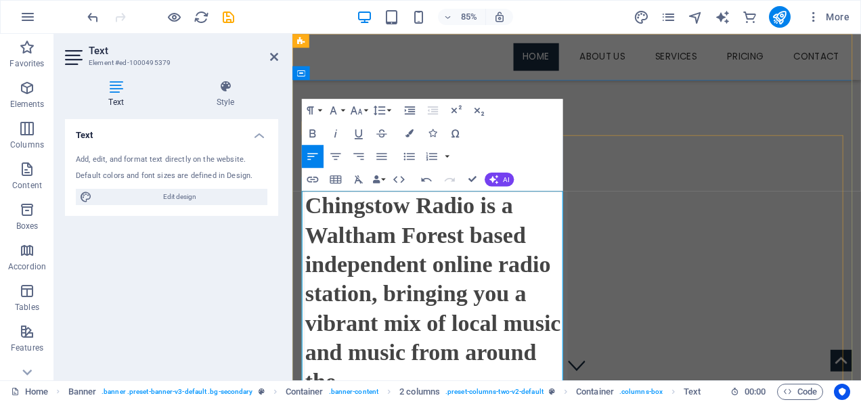
scroll to position [135, 0]
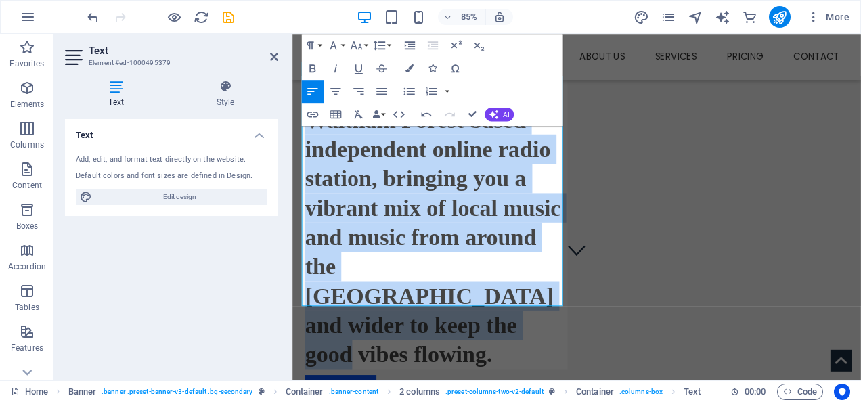
drag, startPoint x: 530, startPoint y: 339, endPoint x: 293, endPoint y: 93, distance: 341.5
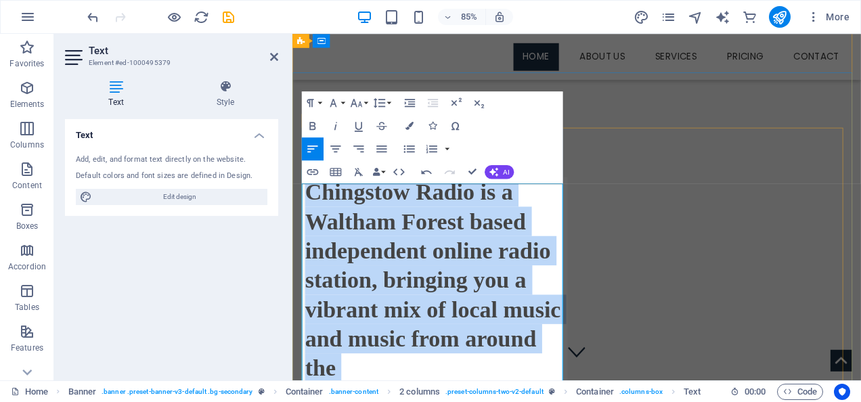
scroll to position [0, 0]
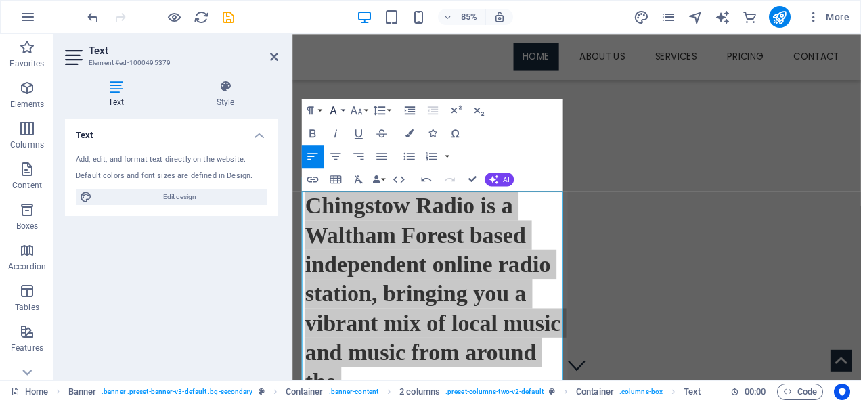
click at [339, 107] on icon "button" at bounding box center [333, 111] width 14 height 14
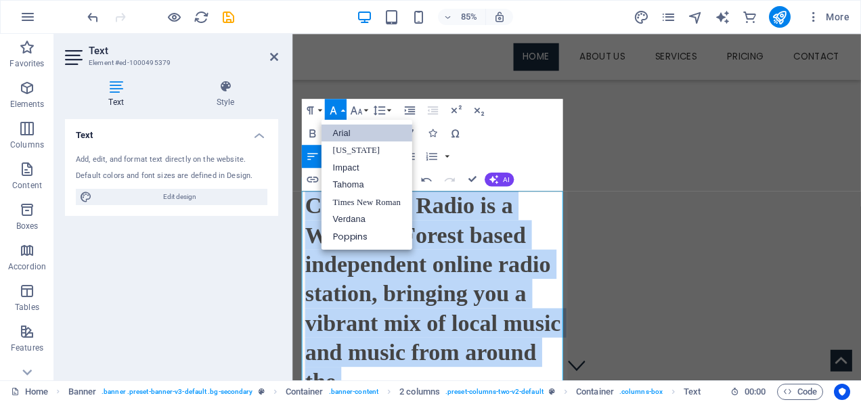
click at [345, 134] on link "Arial" at bounding box center [367, 134] width 91 height 18
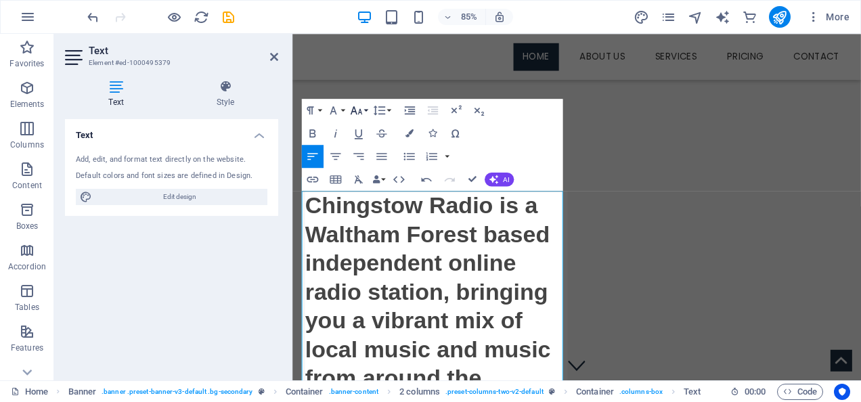
click at [365, 112] on button "Font Size" at bounding box center [359, 110] width 22 height 23
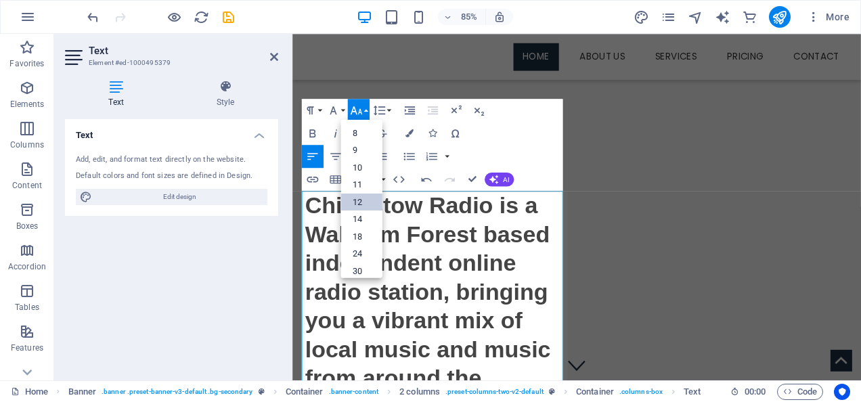
click at [358, 201] on link "12" at bounding box center [361, 203] width 41 height 18
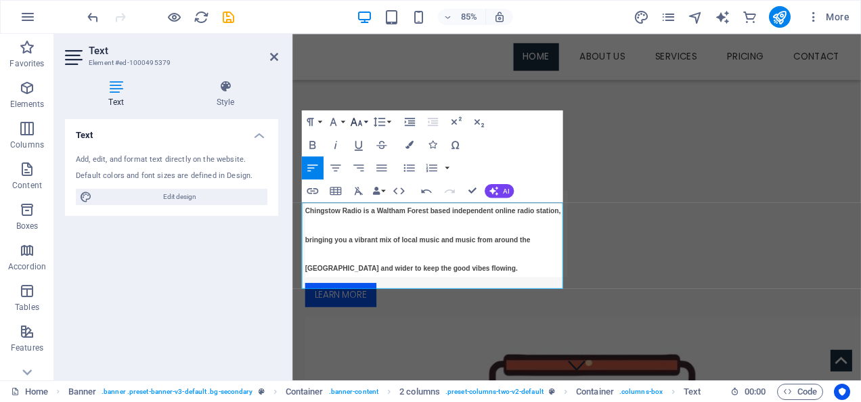
click at [365, 124] on button "Font Size" at bounding box center [359, 121] width 22 height 23
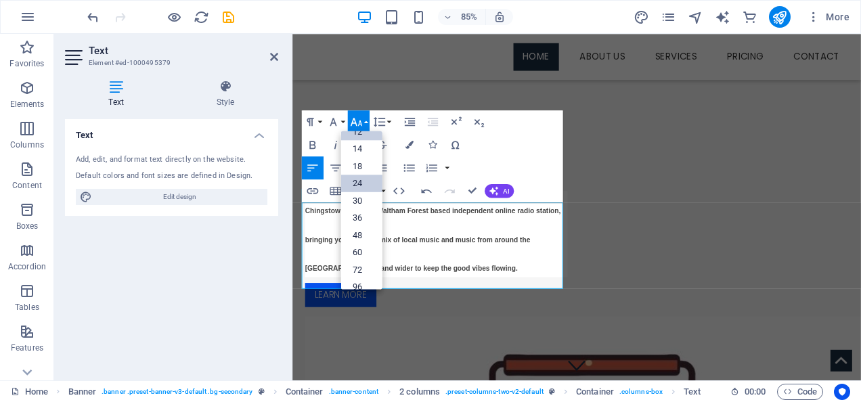
click at [368, 186] on link "24" at bounding box center [361, 184] width 41 height 18
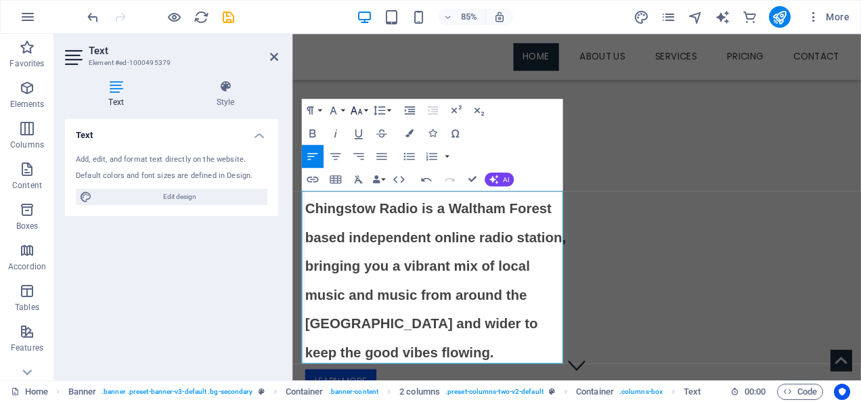
click at [366, 109] on button "Font Size" at bounding box center [359, 110] width 22 height 23
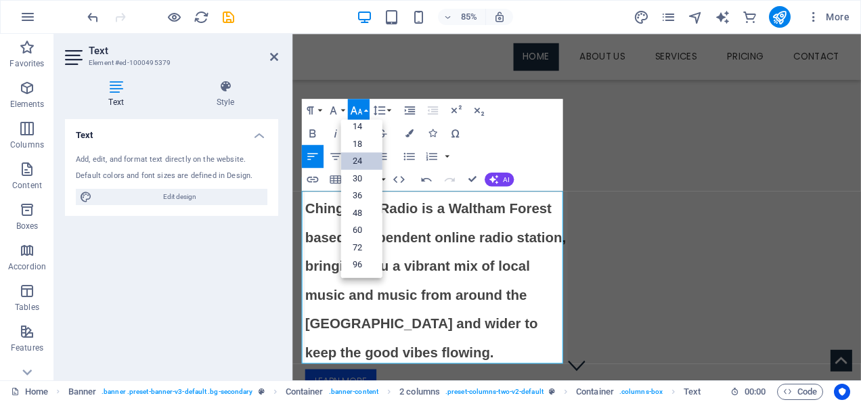
scroll to position [108, 0]
click at [360, 138] on link "18" at bounding box center [361, 145] width 41 height 18
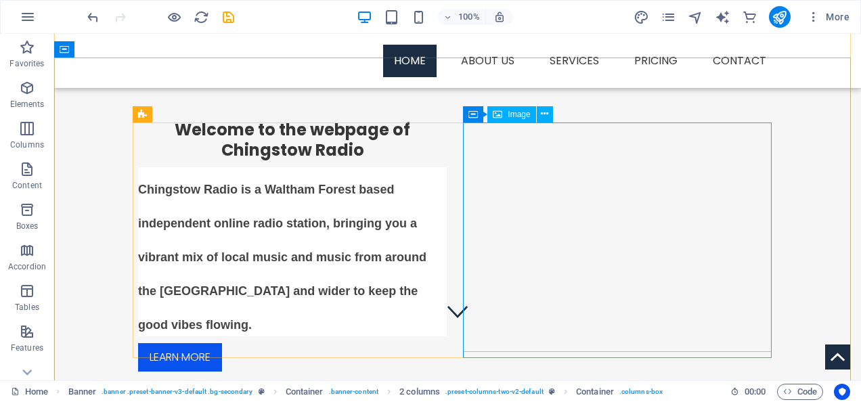
scroll to position [68, 0]
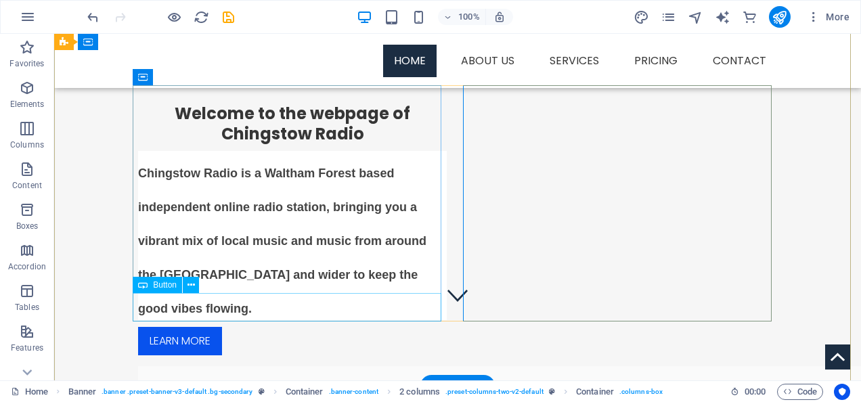
click at [205, 327] on div "Learn more" at bounding box center [292, 341] width 309 height 28
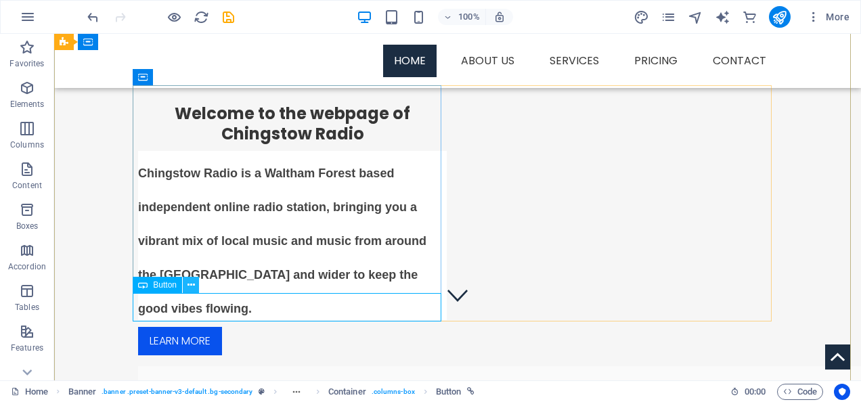
click at [191, 283] on icon at bounding box center [191, 285] width 7 height 14
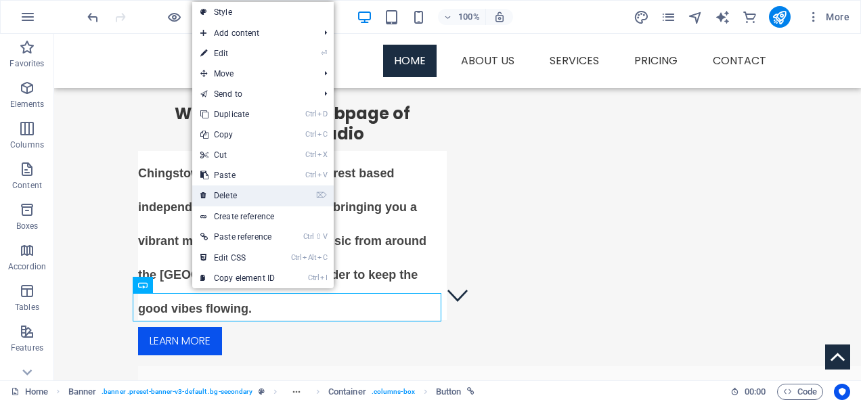
click at [234, 191] on link "⌦ Delete" at bounding box center [237, 196] width 91 height 20
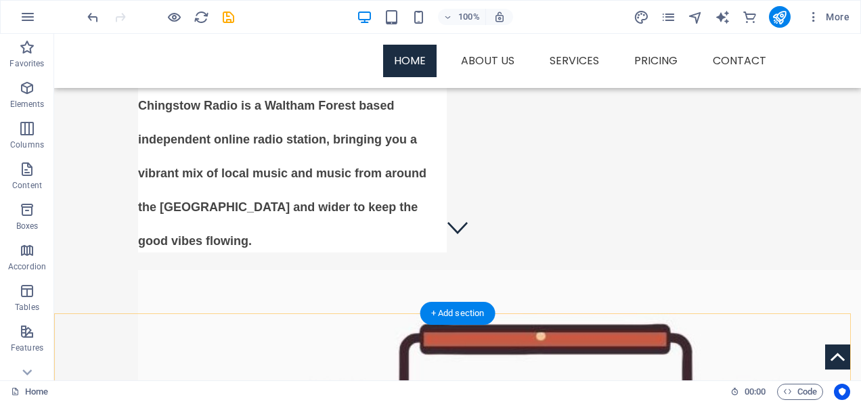
scroll to position [0, 0]
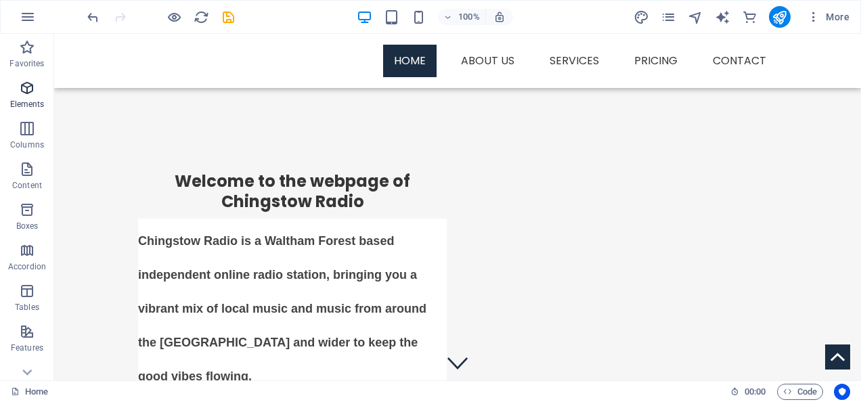
click at [28, 83] on icon "button" at bounding box center [27, 88] width 16 height 16
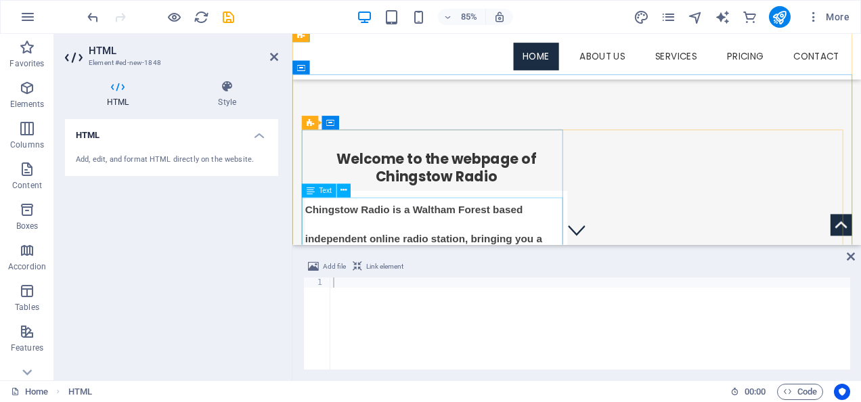
scroll to position [135, 0]
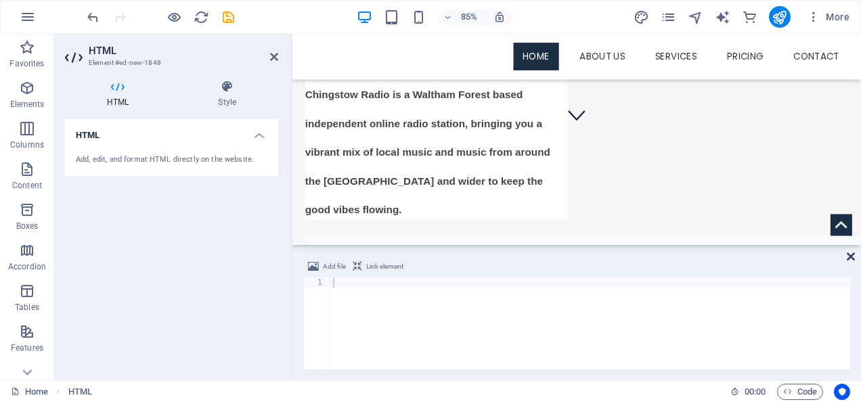
click at [849, 253] on icon at bounding box center [851, 256] width 8 height 11
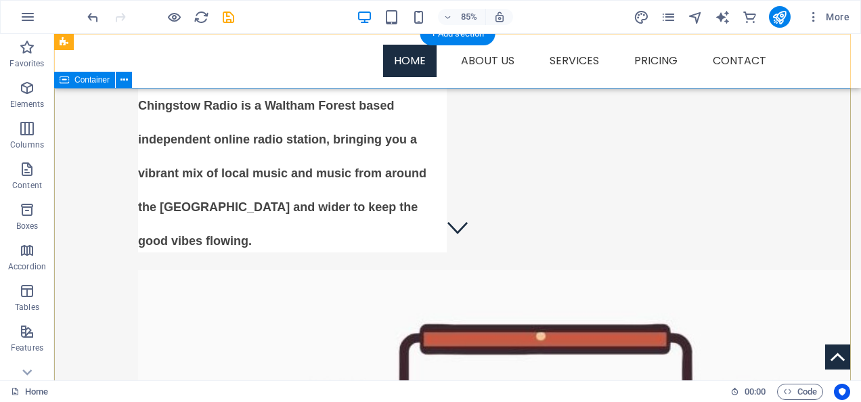
scroll to position [0, 0]
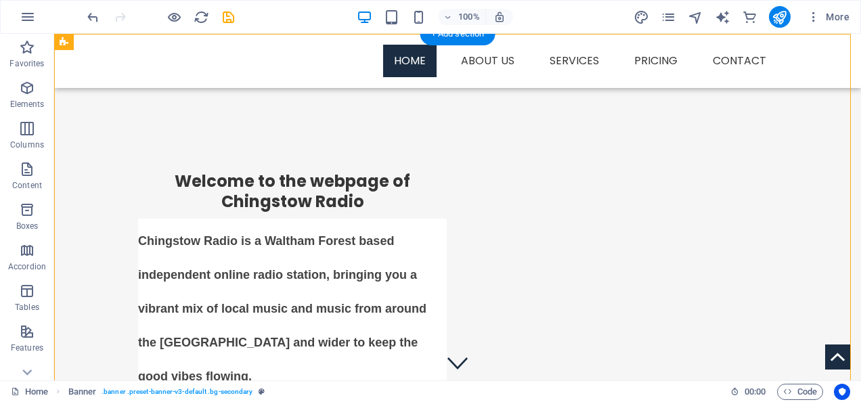
drag, startPoint x: 586, startPoint y: 205, endPoint x: 504, endPoint y: 242, distance: 90.9
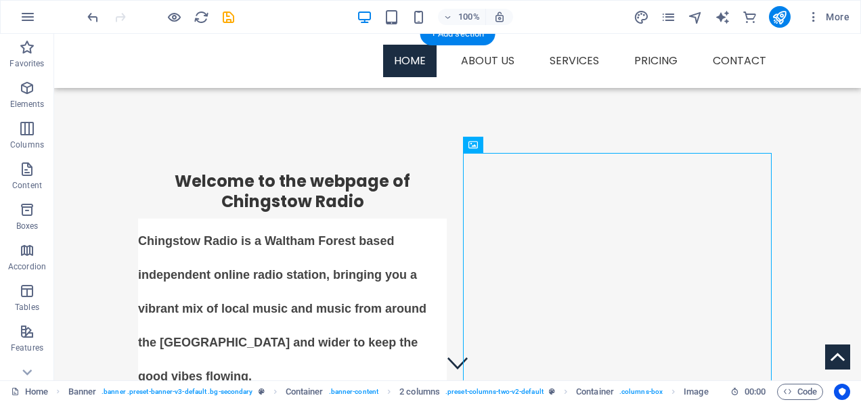
drag, startPoint x: 559, startPoint y: 233, endPoint x: 550, endPoint y: 209, distance: 26.2
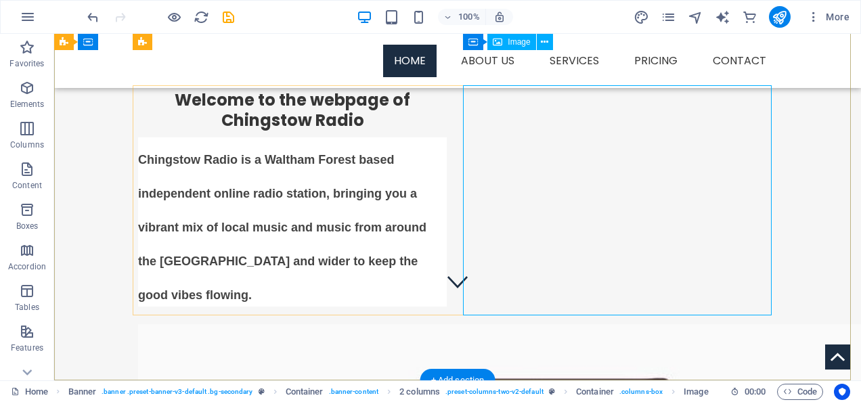
scroll to position [68, 0]
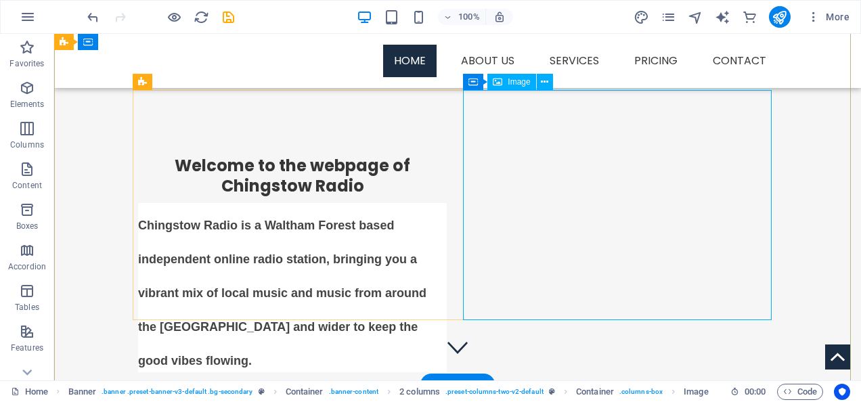
scroll to position [0, 0]
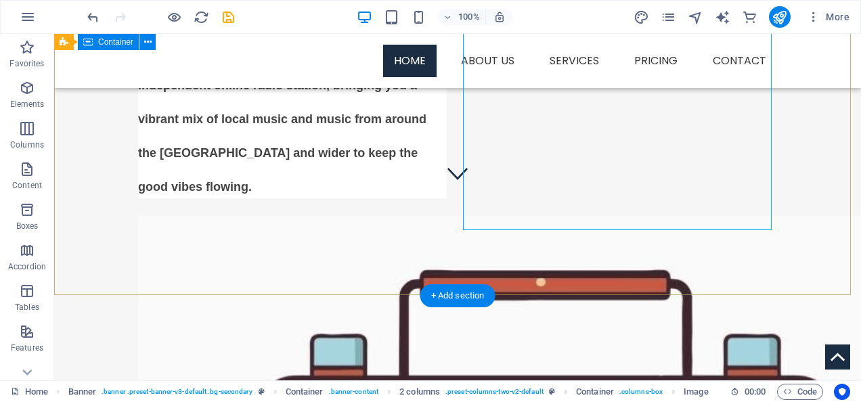
scroll to position [203, 0]
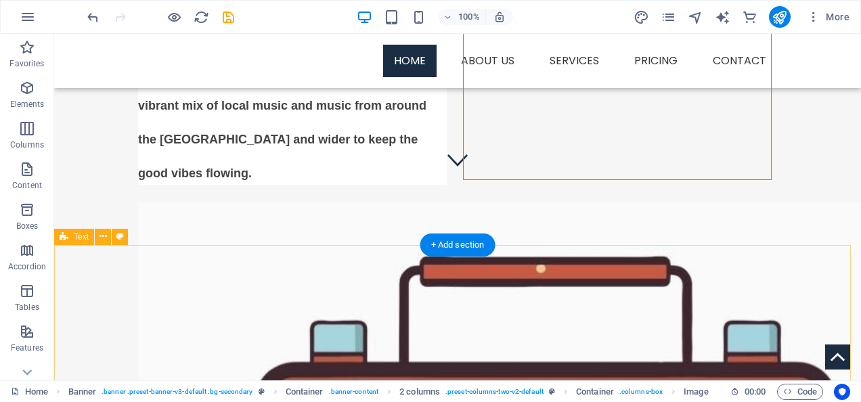
drag, startPoint x: 79, startPoint y: 165, endPoint x: 202, endPoint y: 252, distance: 150.7
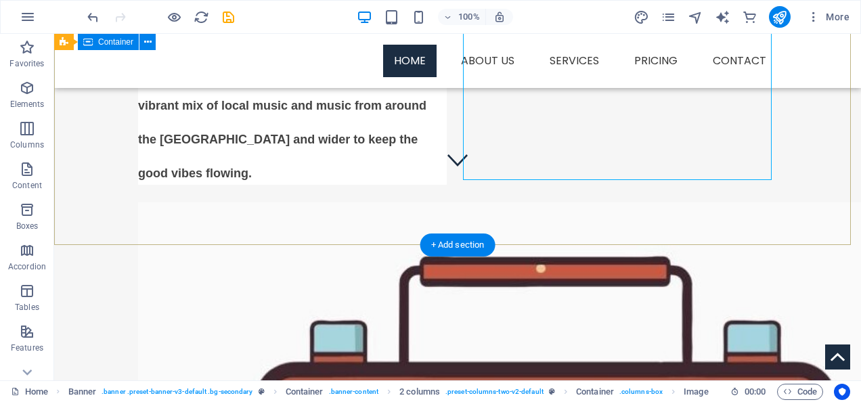
drag, startPoint x: 79, startPoint y: 165, endPoint x: 151, endPoint y: 182, distance: 74.6
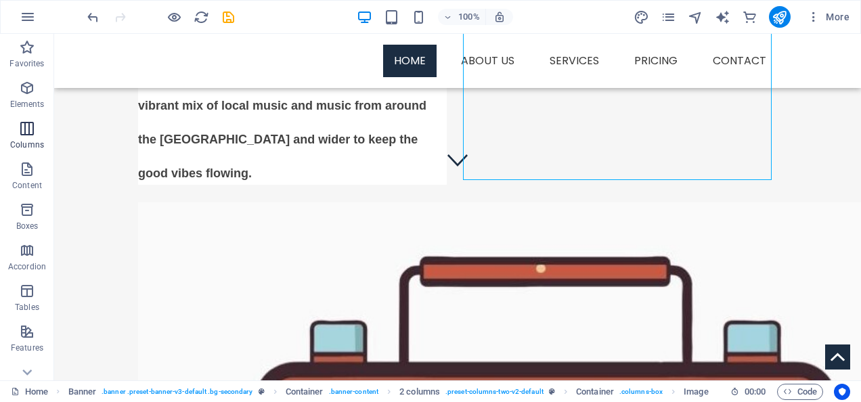
click at [26, 129] on icon "button" at bounding box center [27, 129] width 16 height 16
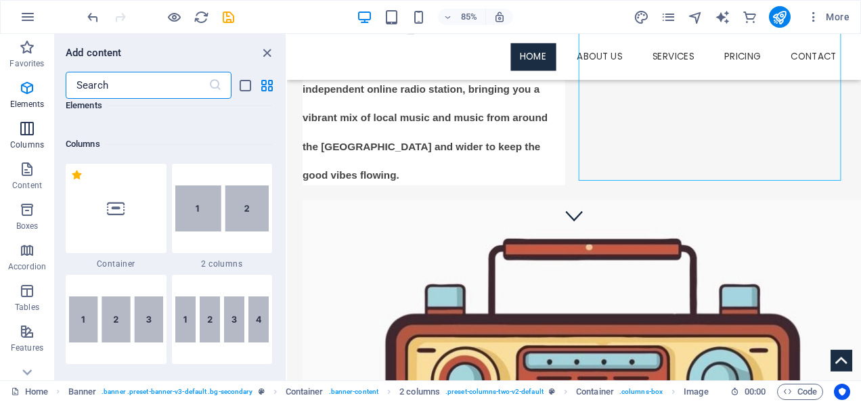
scroll to position [670, 0]
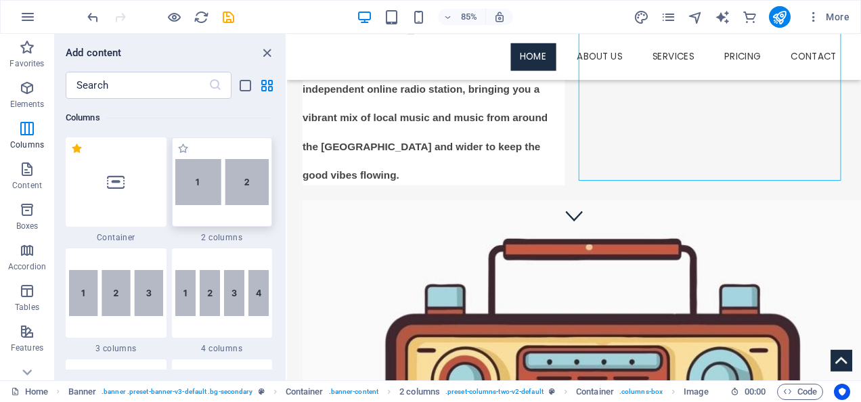
click at [228, 189] on img at bounding box center [222, 182] width 94 height 46
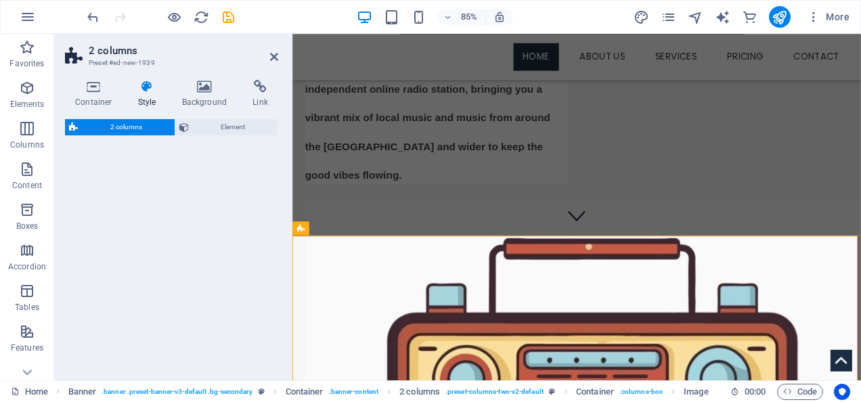
select select "rem"
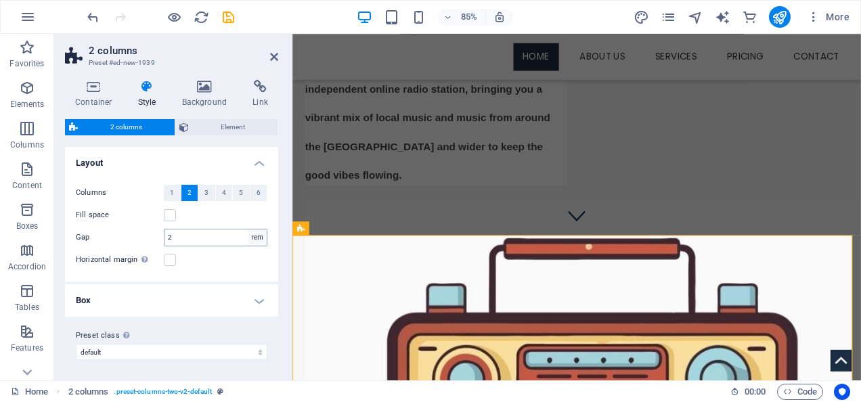
scroll to position [0, 0]
click at [271, 68] on header "2 columns Preset #ed-new-1939" at bounding box center [171, 51] width 213 height 35
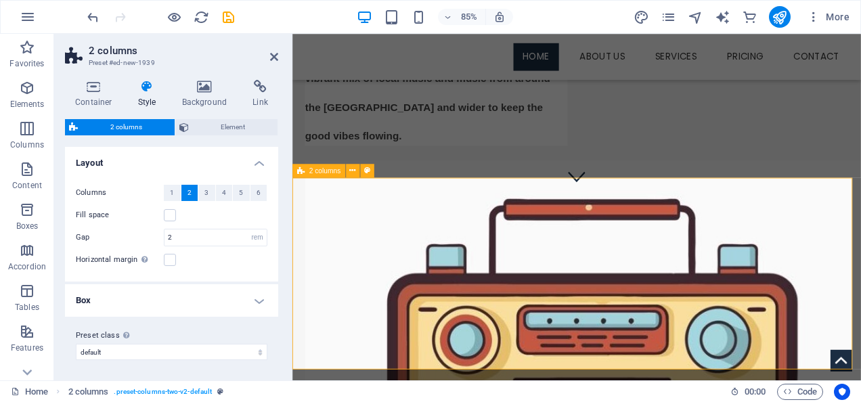
scroll to position [244, 0]
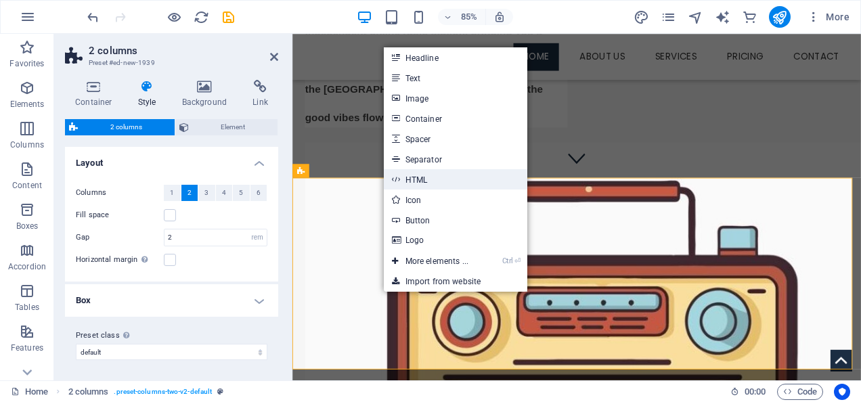
click at [422, 180] on link "HTML" at bounding box center [456, 179] width 144 height 20
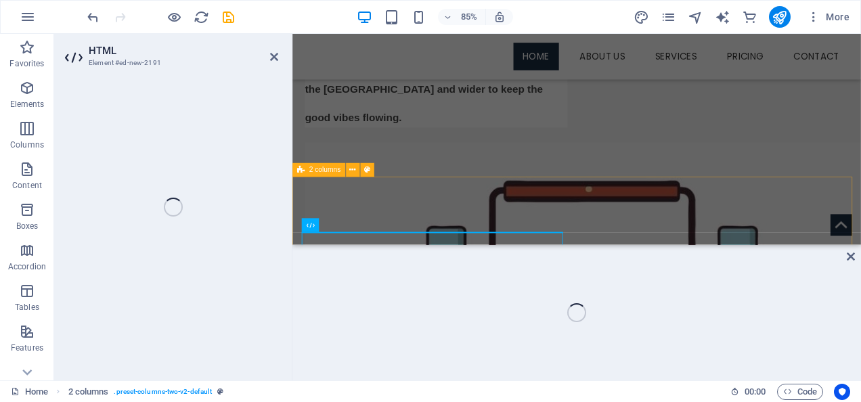
scroll to position [244, 0]
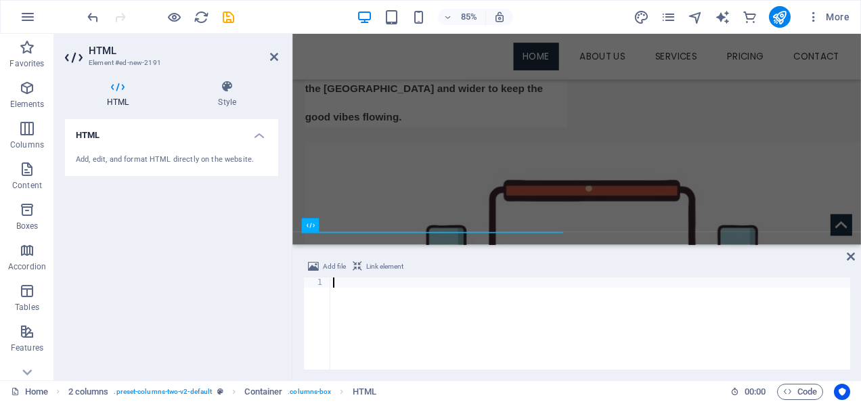
paste textarea "<iframe width="450" height="316" frameborder="0" src="https://live365.com/embed…"
type textarea "<iframe width="450" height="316" frameborder="0" src="https://live365.com/embed…"
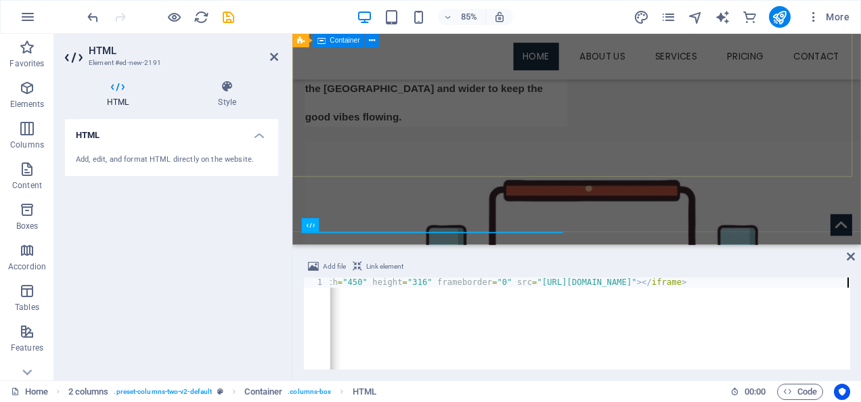
scroll to position [0, 60]
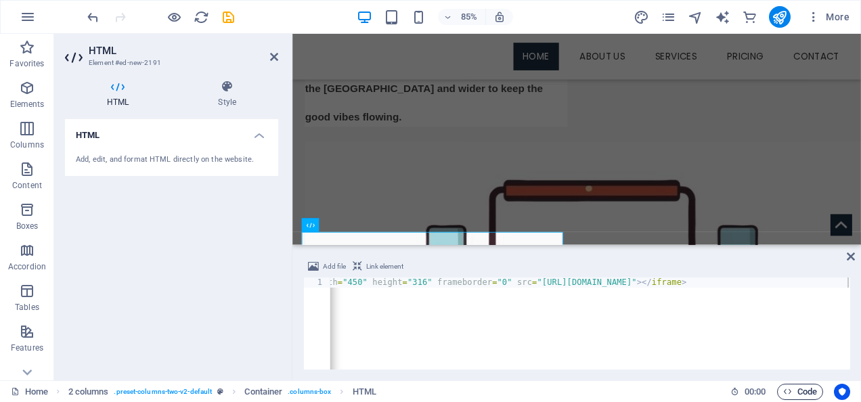
click at [801, 390] on span "Code" at bounding box center [801, 392] width 34 height 16
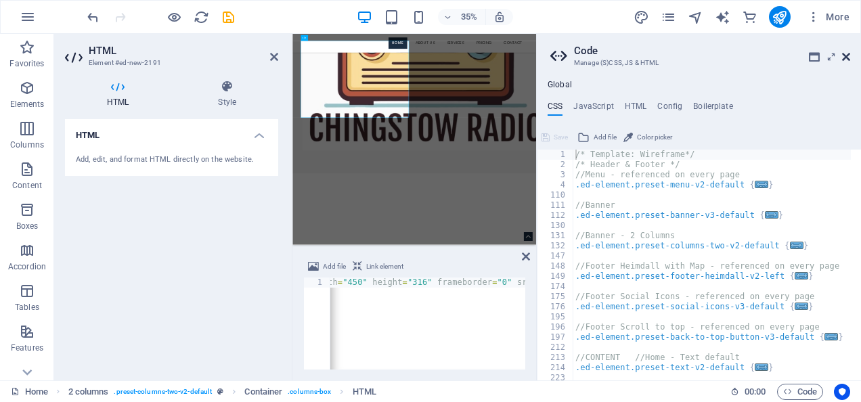
click at [848, 55] on icon at bounding box center [846, 56] width 8 height 11
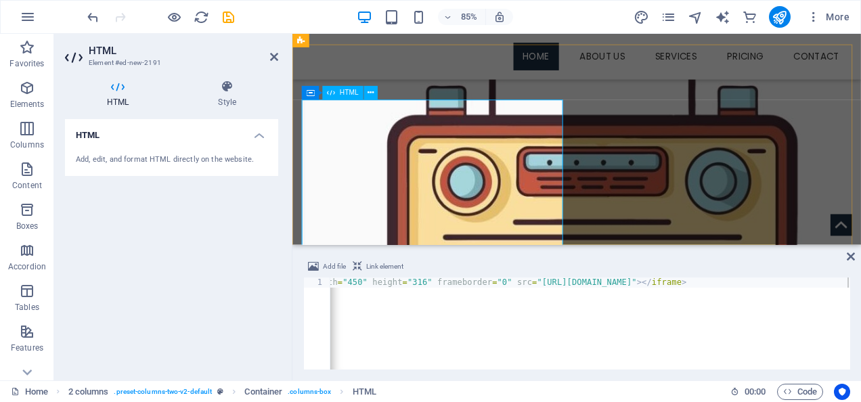
scroll to position [390, 0]
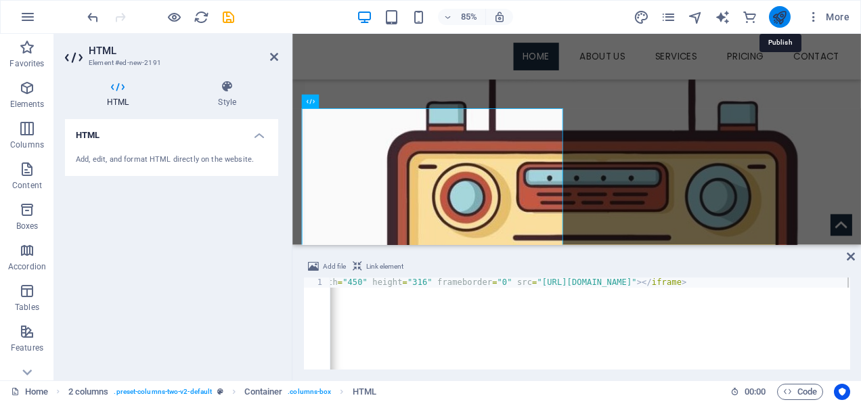
click at [780, 18] on icon "publish" at bounding box center [780, 17] width 16 height 16
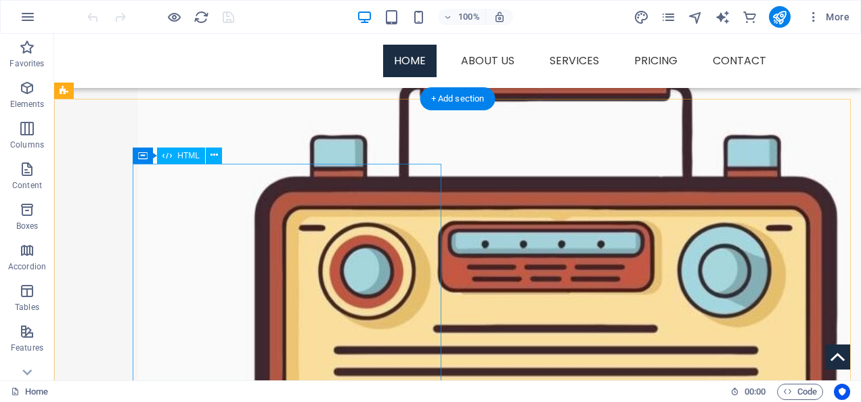
scroll to position [406, 0]
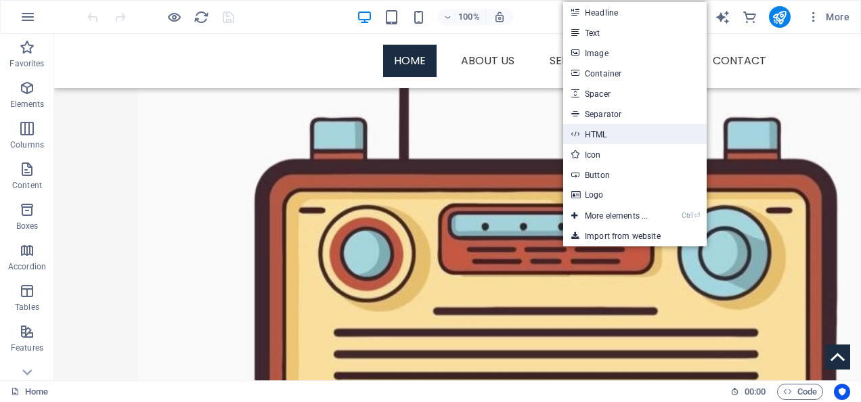
click at [593, 133] on link "HTML" at bounding box center [635, 134] width 144 height 20
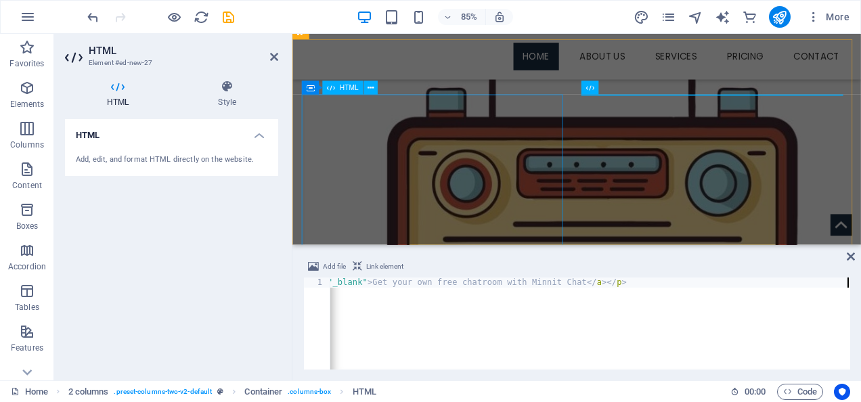
scroll to position [0, 1452]
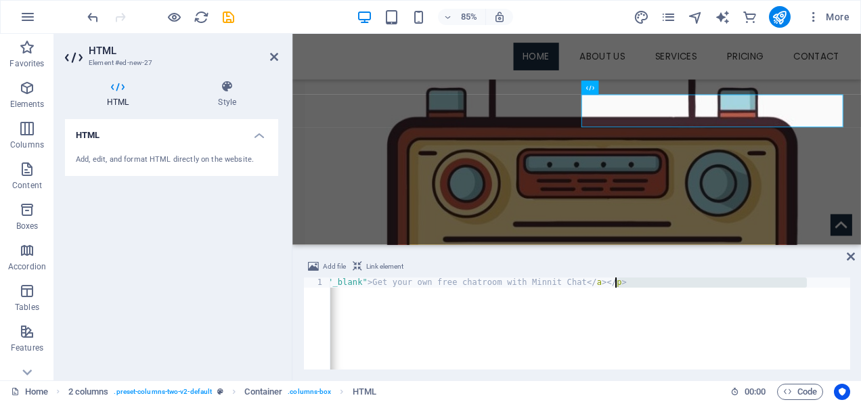
drag, startPoint x: 809, startPoint y: 282, endPoint x: 616, endPoint y: 282, distance: 192.3
type textarea "<script src="[URL][DOMAIN_NAME]" defer></script><span style="display: none;" cl…"
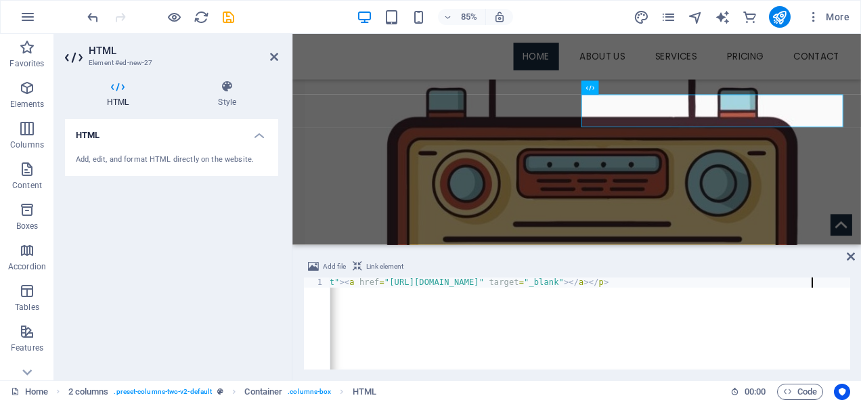
scroll to position [0, 1256]
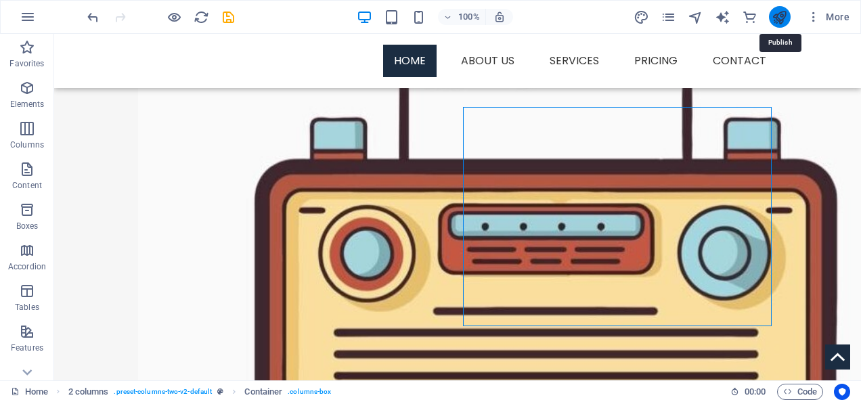
click at [779, 18] on icon "publish" at bounding box center [780, 17] width 16 height 16
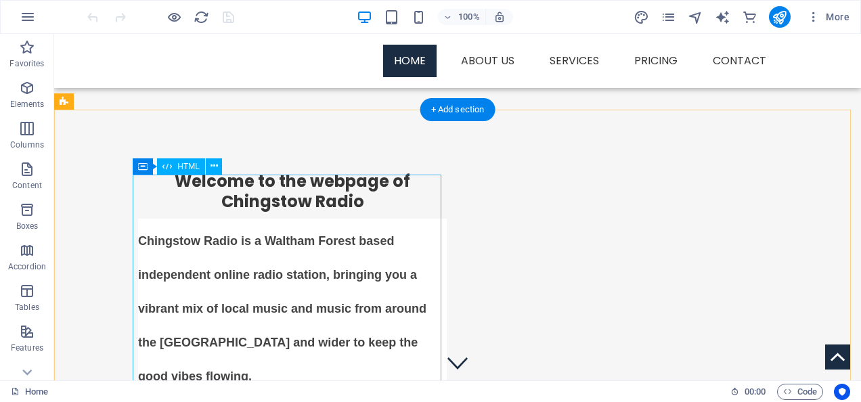
scroll to position [339, 0]
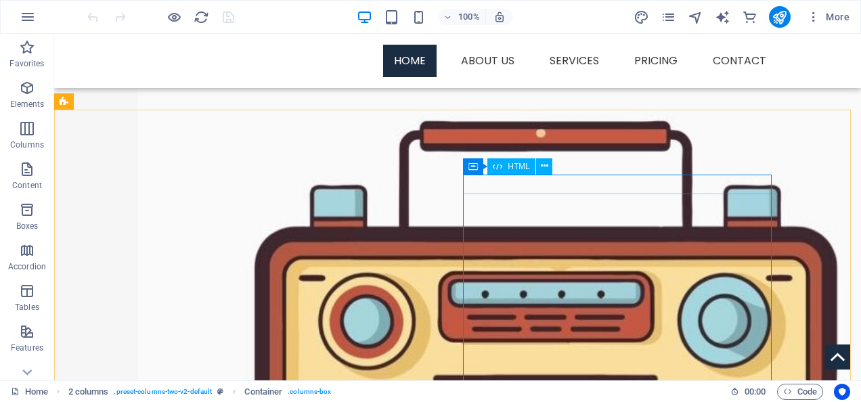
click at [515, 165] on span "HTML" at bounding box center [519, 167] width 22 height 8
click at [546, 163] on icon at bounding box center [544, 166] width 7 height 14
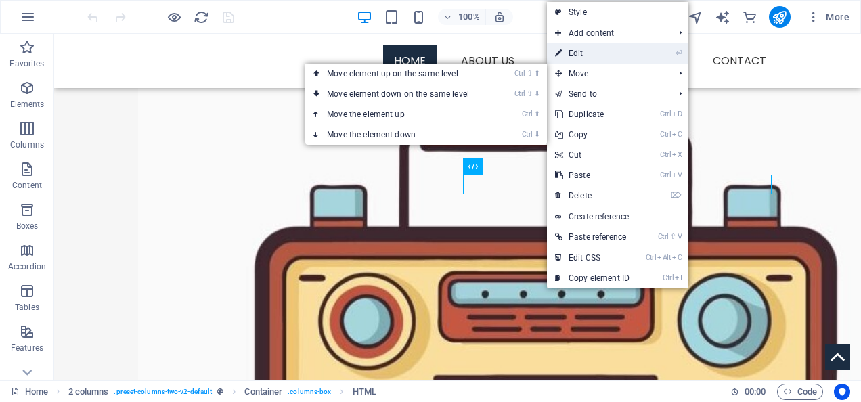
click at [587, 53] on link "⏎ Edit" at bounding box center [592, 53] width 91 height 20
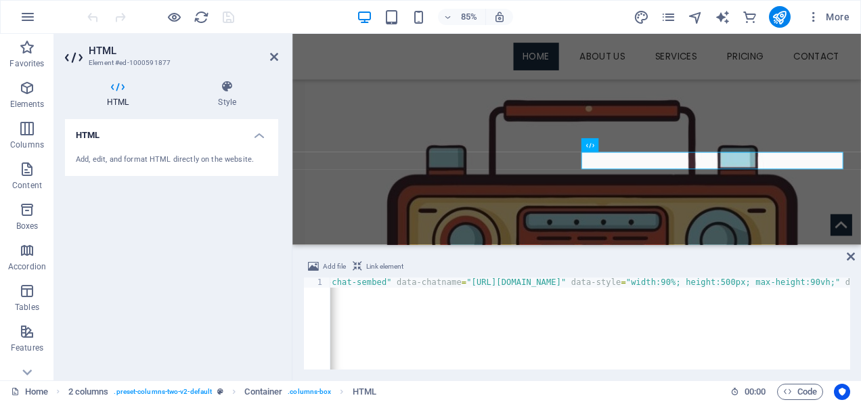
scroll to position [0, 910]
click at [562, 281] on div "< script src = "[URL][DOMAIN_NAME]" defer > </ script > < span style = "display…" at bounding box center [308, 333] width 1776 height 110
click at [568, 280] on div "< script src = "[URL][DOMAIN_NAME]" defer > </ script > < span style = "display…" at bounding box center [308, 333] width 1776 height 110
click at [507, 282] on div "< script src = "[URL][DOMAIN_NAME]" defer > </ script > < span style = "display…" at bounding box center [308, 333] width 1776 height 110
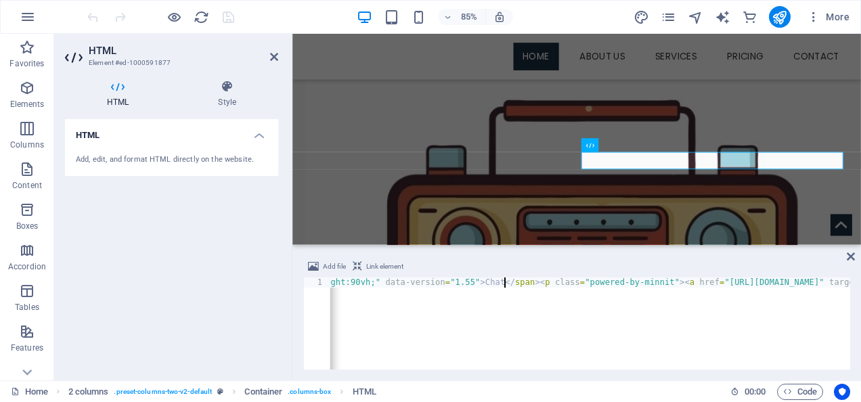
scroll to position [0, 89]
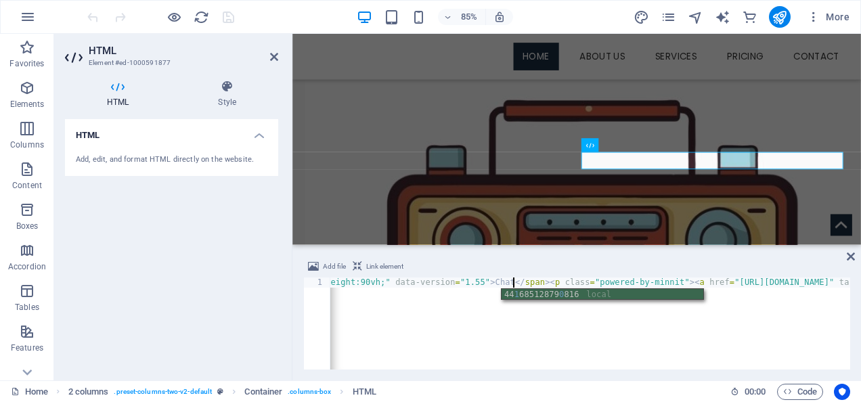
click at [476, 328] on div "< script src = "[URL][DOMAIN_NAME]" defer > </ script > < span style = "display…" at bounding box center [310, 333] width 1780 height 110
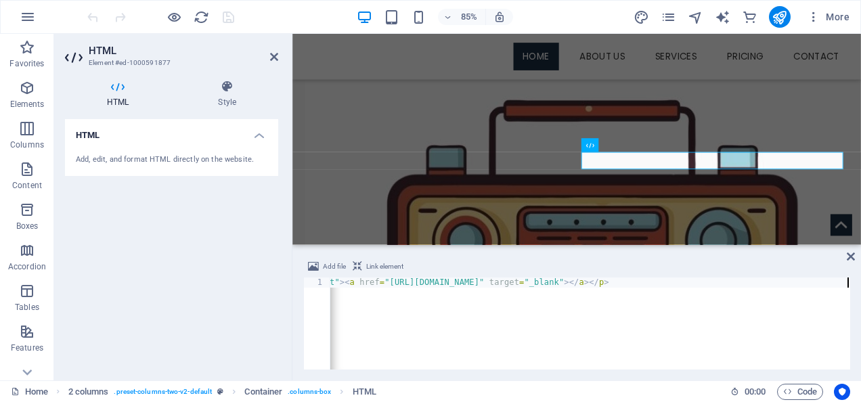
scroll to position [0, 1260]
type textarea "<script src="[URL][DOMAIN_NAME]" defer></script><span style="display: none;" cl…"
click at [850, 254] on icon at bounding box center [851, 256] width 8 height 11
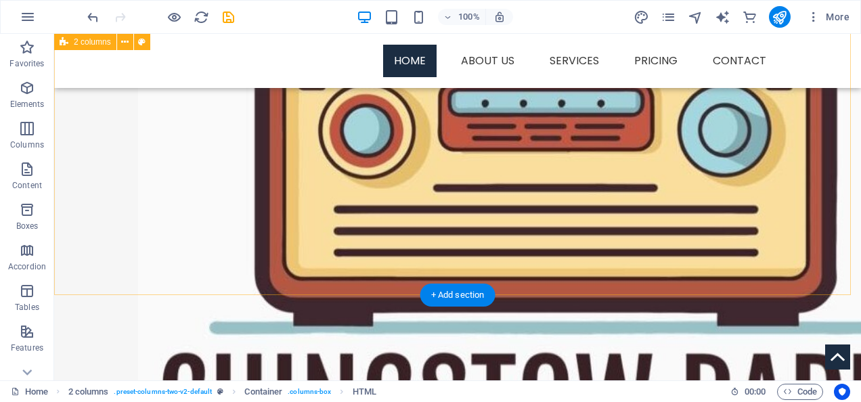
scroll to position [609, 0]
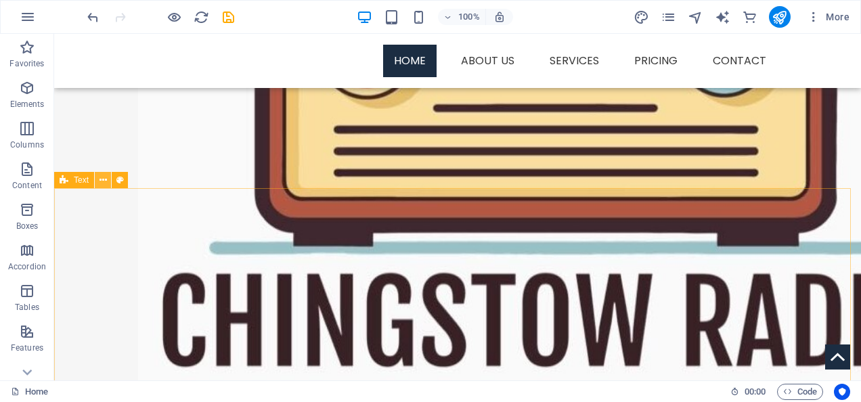
click at [100, 180] on icon at bounding box center [103, 180] width 7 height 14
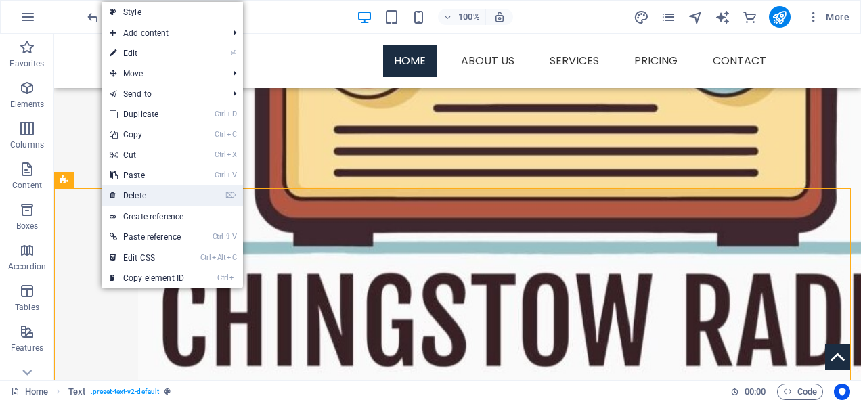
click at [154, 199] on link "⌦ Delete" at bounding box center [147, 196] width 91 height 20
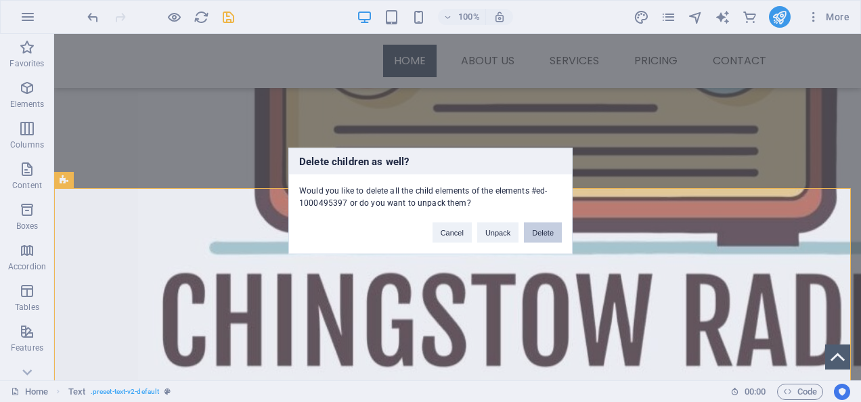
click at [528, 233] on button "Delete" at bounding box center [543, 233] width 38 height 20
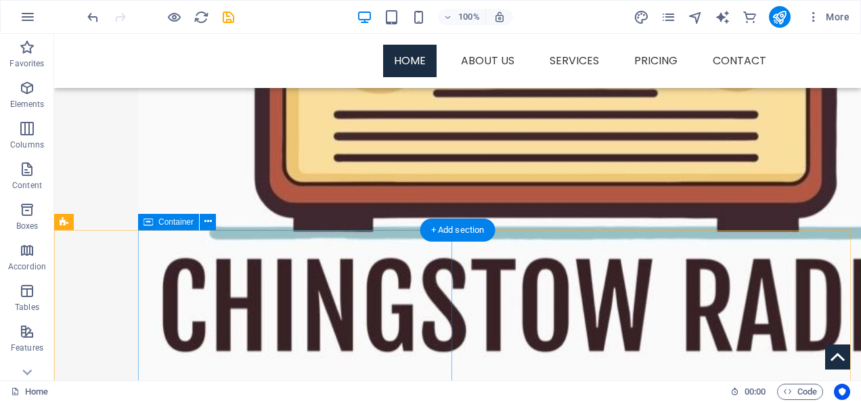
scroll to position [542, 0]
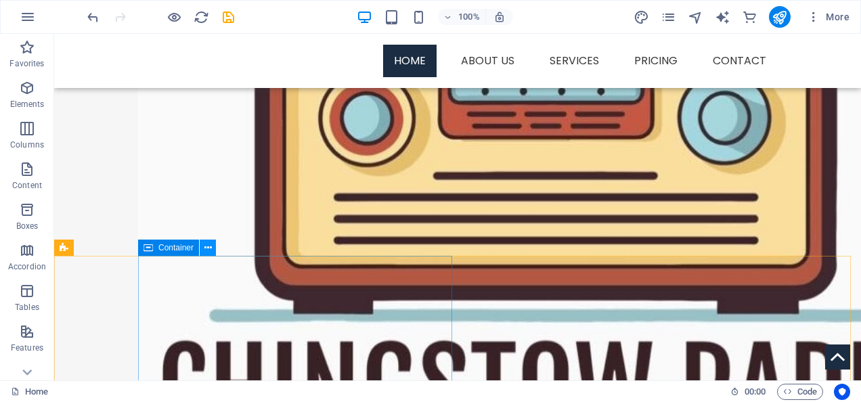
click at [203, 242] on button at bounding box center [208, 248] width 16 height 16
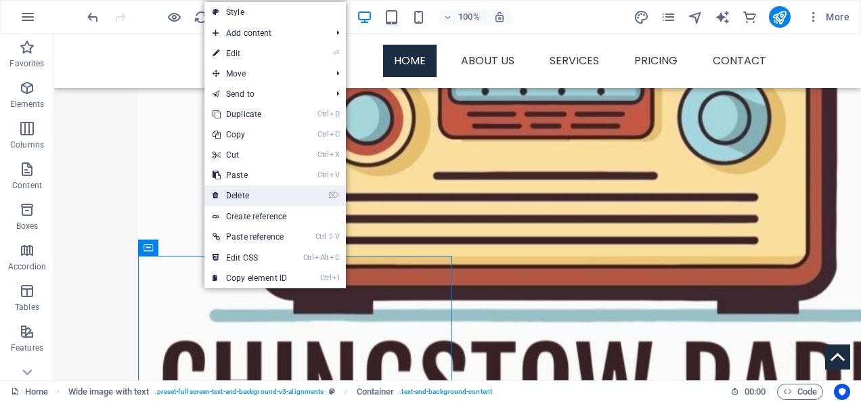
click at [234, 195] on link "⌦ Delete" at bounding box center [250, 196] width 91 height 20
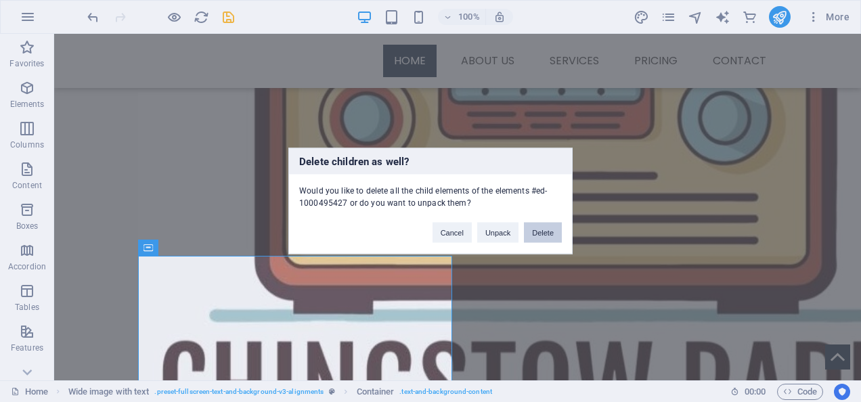
click at [546, 232] on button "Delete" at bounding box center [543, 233] width 38 height 20
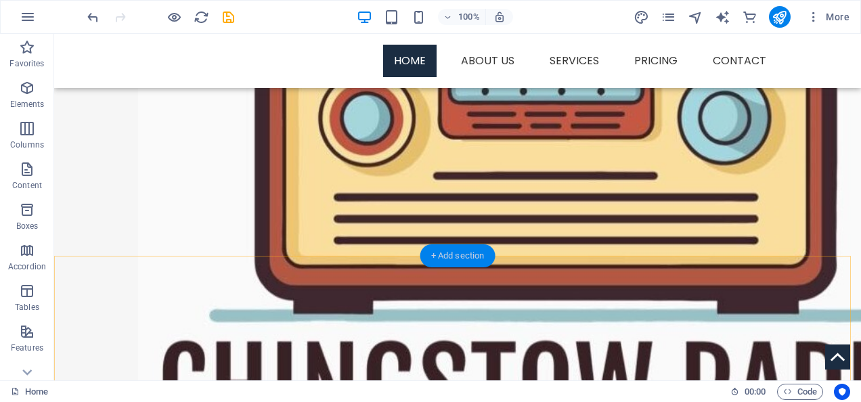
click at [448, 253] on div "+ Add section" at bounding box center [458, 255] width 75 height 23
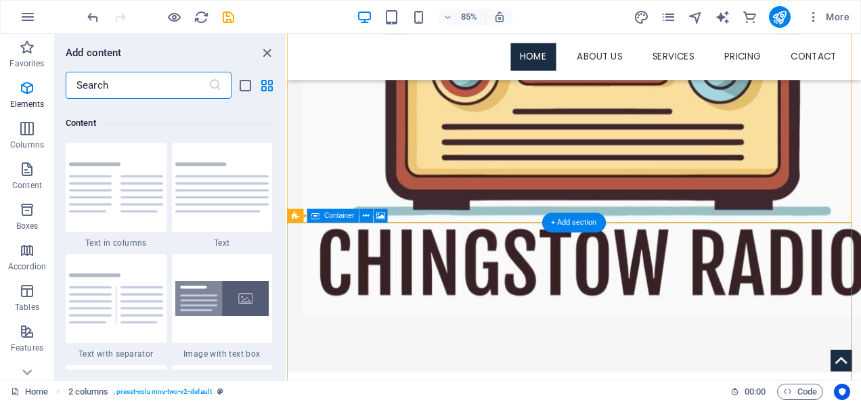
scroll to position [2370, 0]
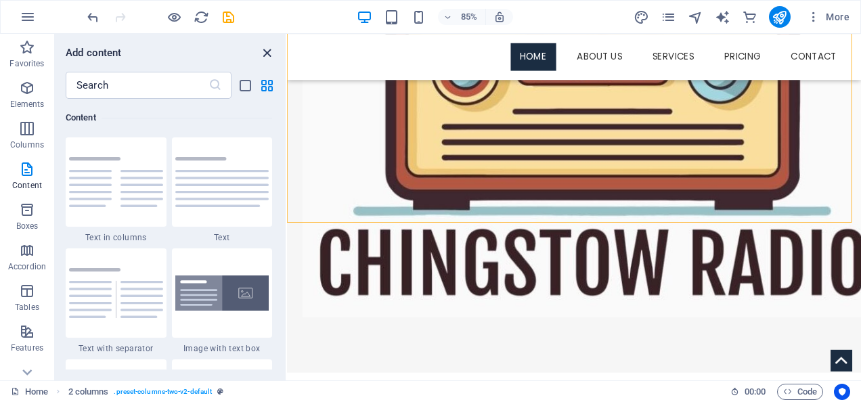
click at [271, 49] on icon "close panel" at bounding box center [267, 53] width 16 height 16
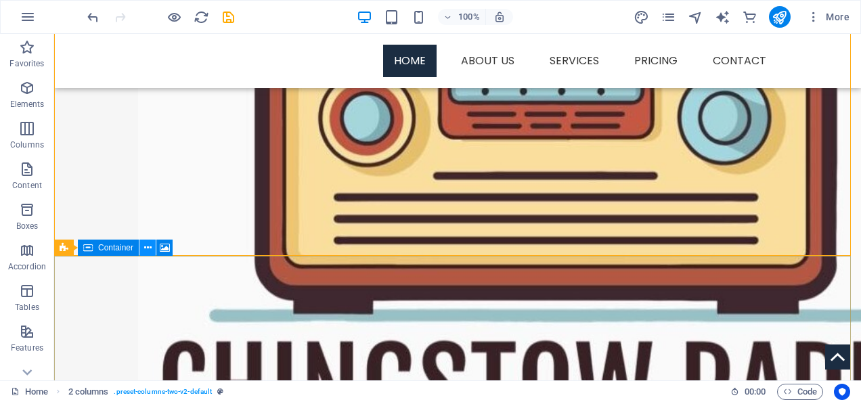
click at [145, 247] on icon at bounding box center [147, 248] width 7 height 14
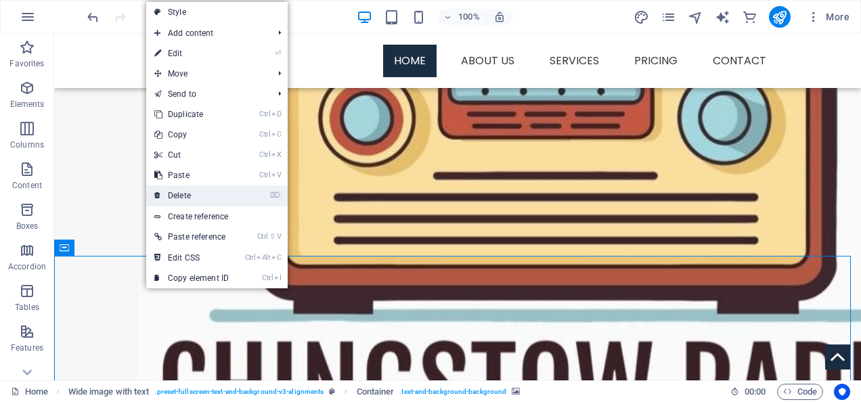
click at [188, 198] on link "⌦ Delete" at bounding box center [191, 196] width 91 height 20
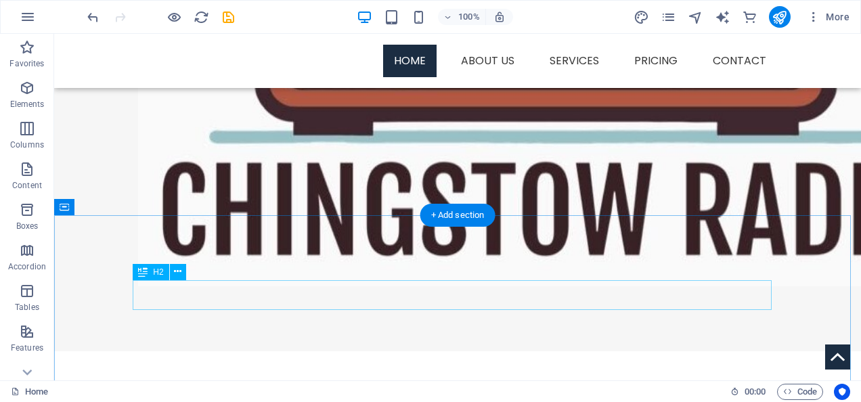
scroll to position [745, 0]
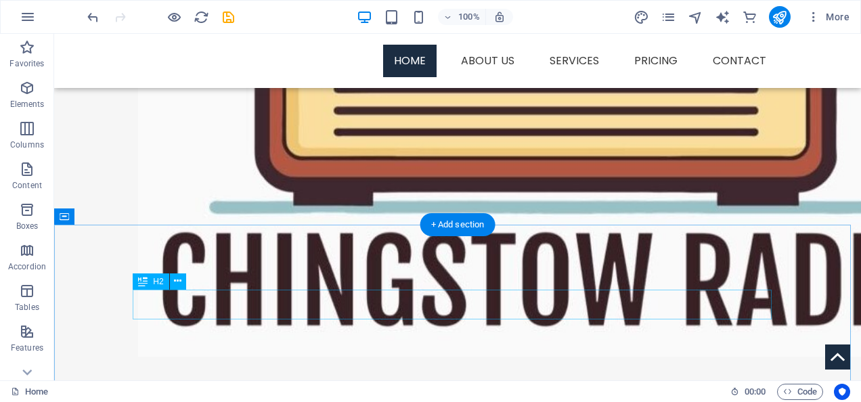
scroll to position [695, 0]
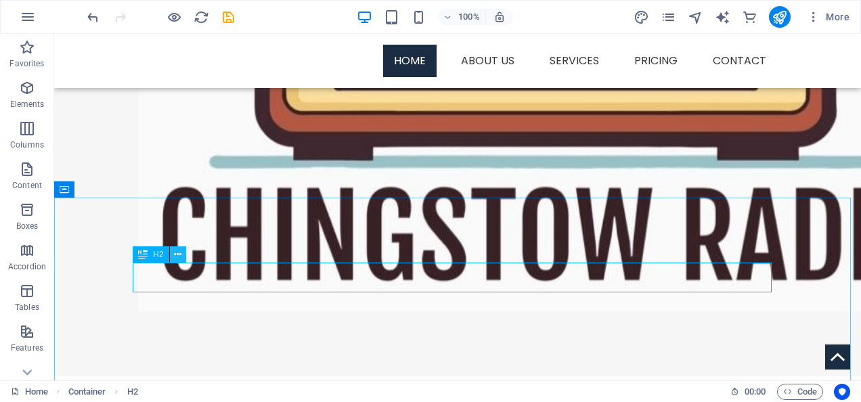
click at [174, 253] on icon at bounding box center [177, 255] width 7 height 14
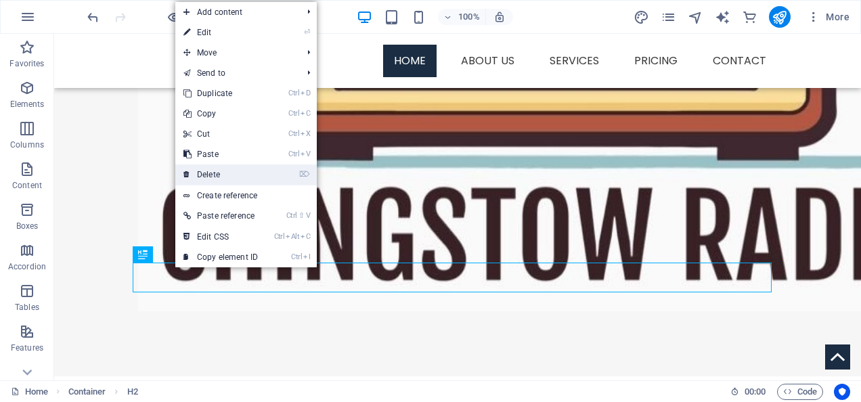
click at [231, 171] on link "⌦ Delete" at bounding box center [220, 175] width 91 height 20
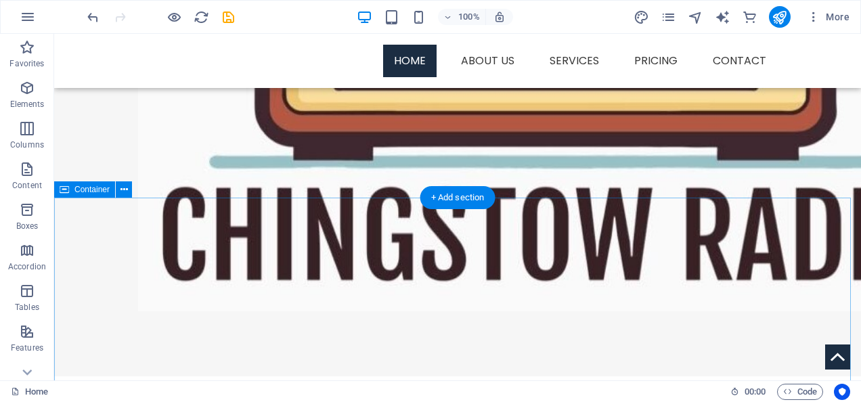
scroll to position [560, 0]
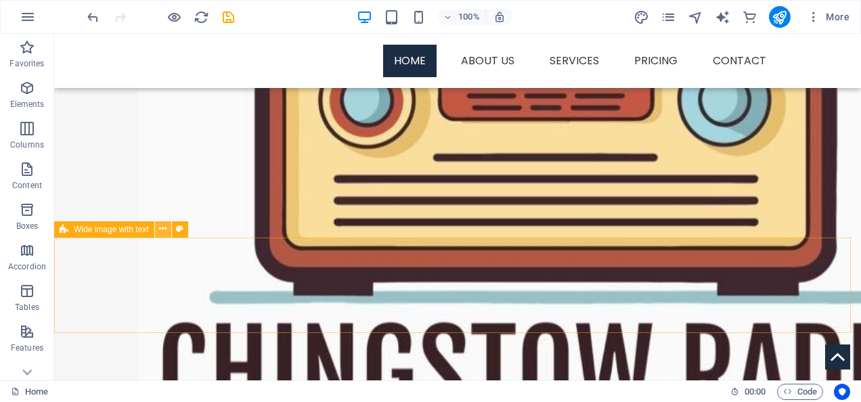
click at [159, 229] on icon at bounding box center [162, 229] width 7 height 14
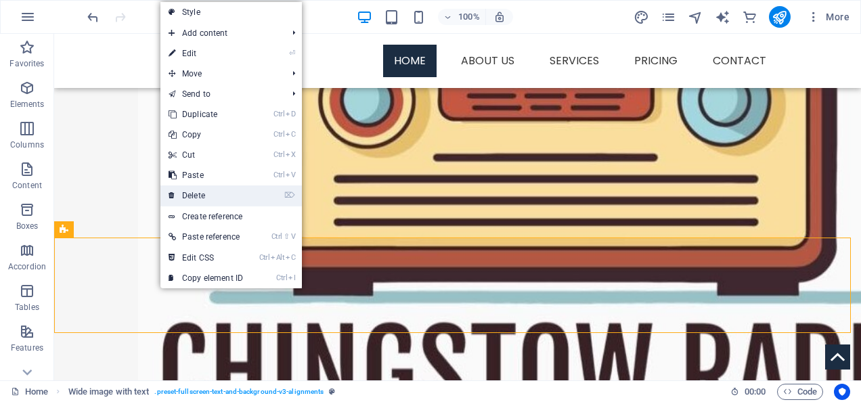
click at [206, 191] on link "⌦ Delete" at bounding box center [205, 196] width 91 height 20
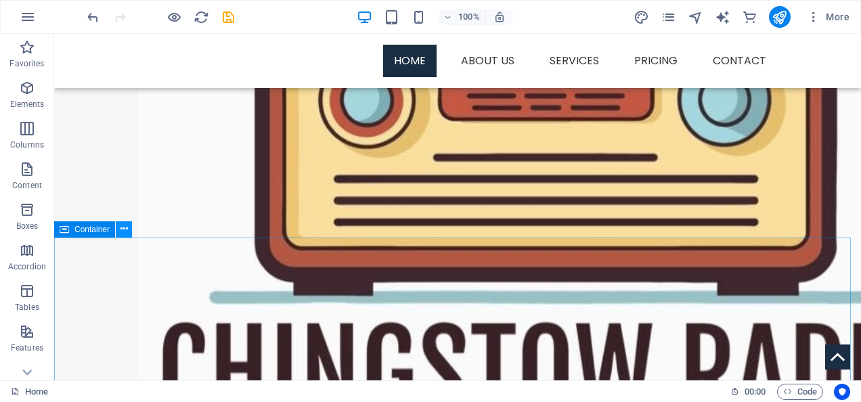
click at [123, 229] on icon at bounding box center [124, 229] width 7 height 14
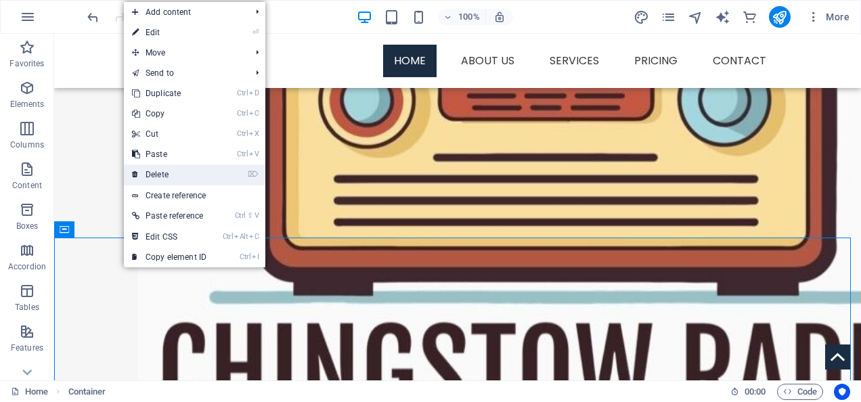
click at [181, 180] on link "⌦ Delete" at bounding box center [169, 175] width 91 height 20
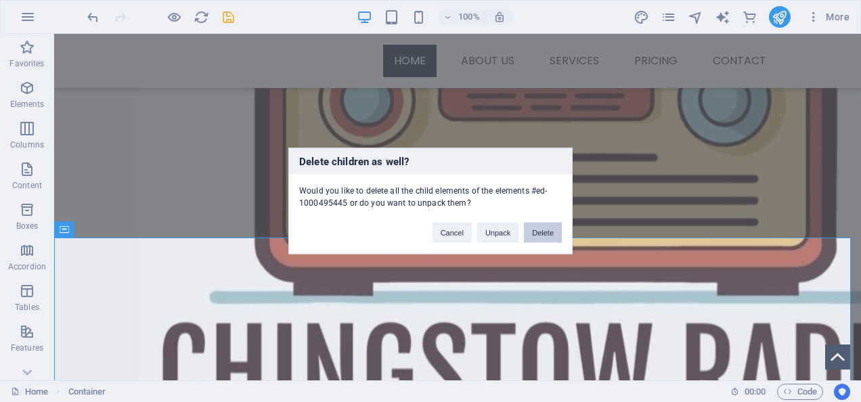
click at [540, 230] on button "Delete" at bounding box center [543, 233] width 38 height 20
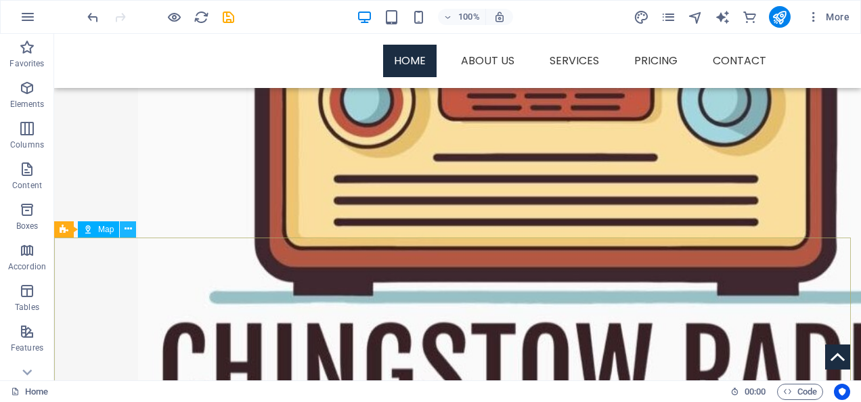
click at [130, 223] on icon at bounding box center [128, 229] width 7 height 14
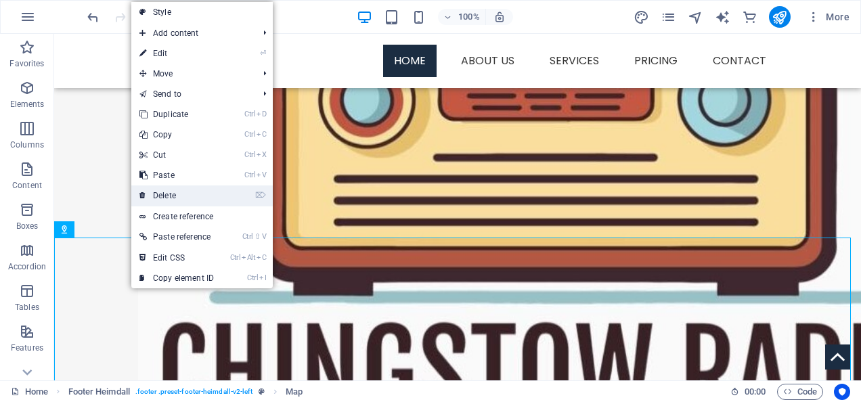
click at [165, 200] on link "⌦ Delete" at bounding box center [176, 196] width 91 height 20
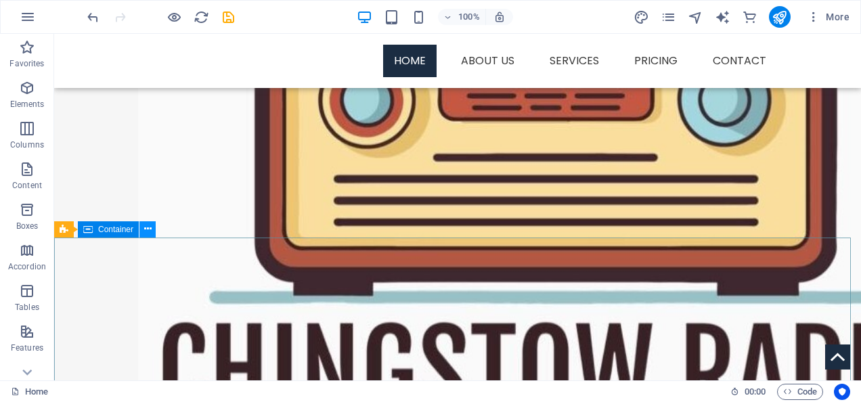
click at [145, 227] on icon at bounding box center [147, 229] width 7 height 14
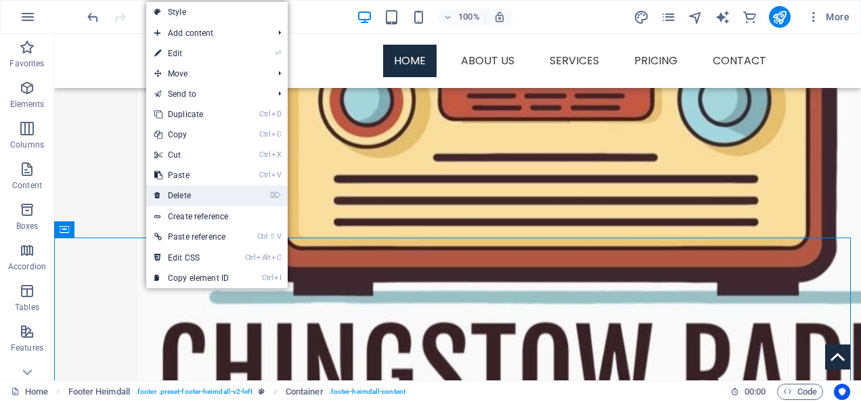
click at [183, 195] on link "⌦ Delete" at bounding box center [191, 196] width 91 height 20
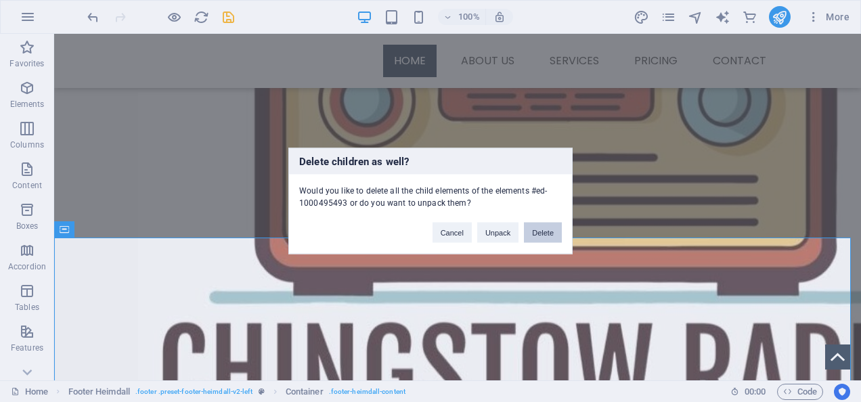
click at [544, 225] on button "Delete" at bounding box center [543, 233] width 38 height 20
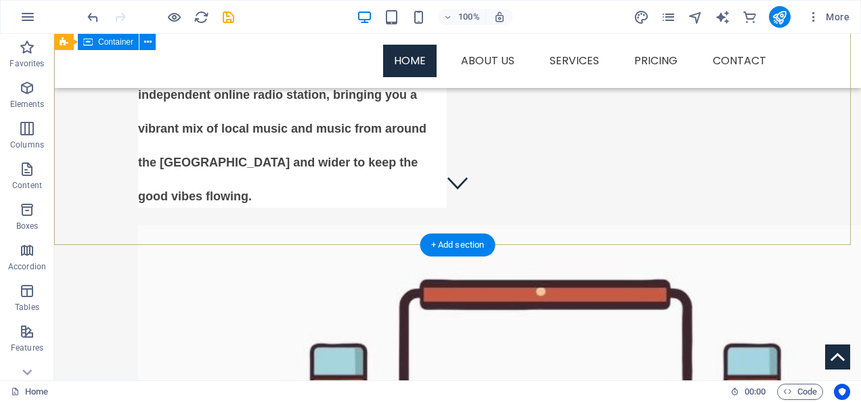
scroll to position [0, 0]
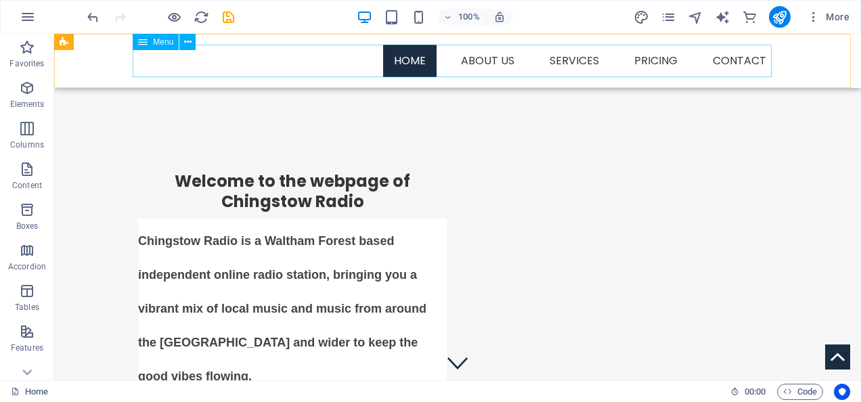
click at [478, 60] on nav "Home About us Services Service Detail Pricing Contact" at bounding box center [457, 61] width 639 height 33
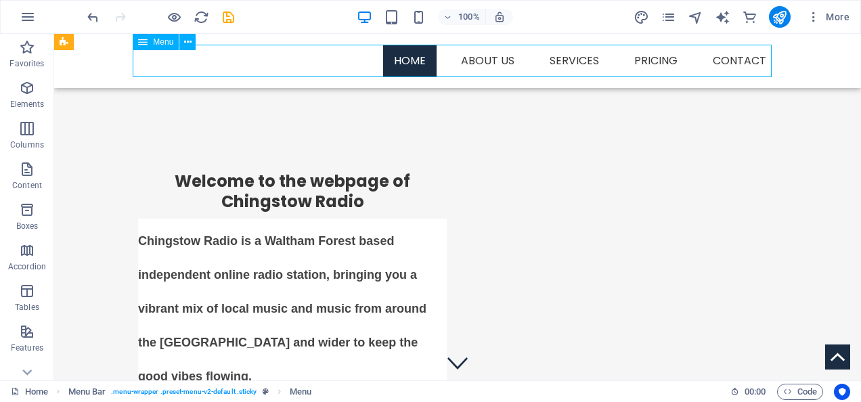
click at [478, 60] on nav "Home About us Services Service Detail Pricing Contact" at bounding box center [457, 61] width 639 height 33
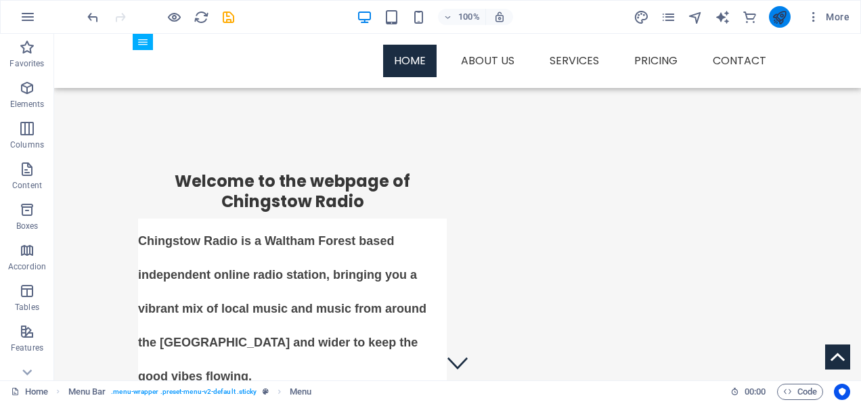
click at [771, 16] on button "publish" at bounding box center [780, 17] width 22 height 22
click at [22, 18] on icon "button" at bounding box center [28, 17] width 16 height 16
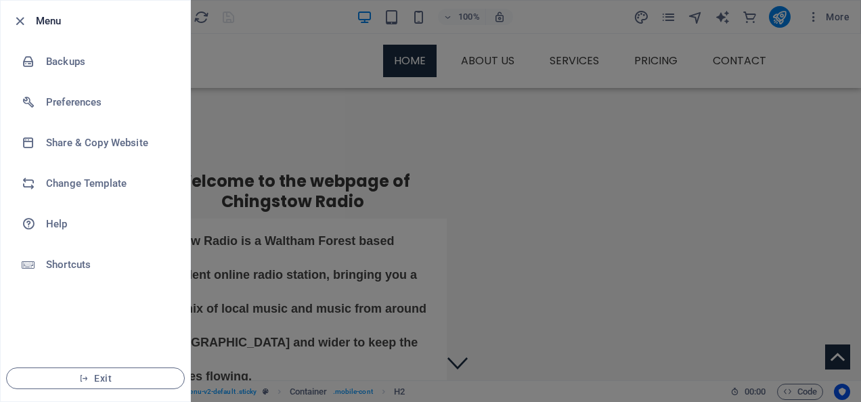
click at [226, 72] on div at bounding box center [430, 201] width 861 height 402
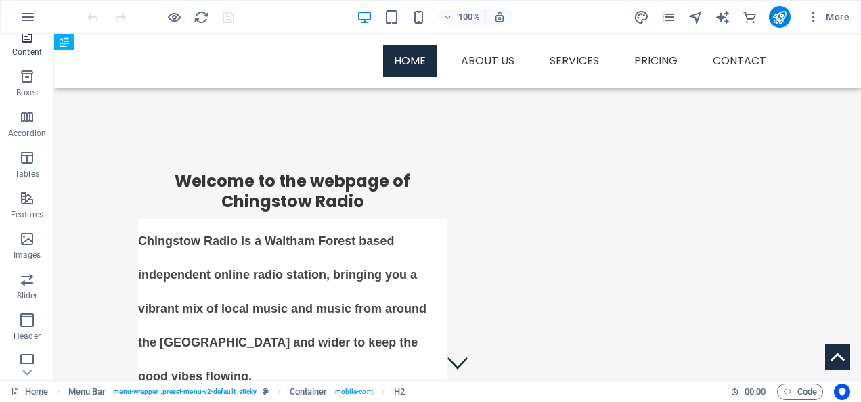
scroll to position [135, 0]
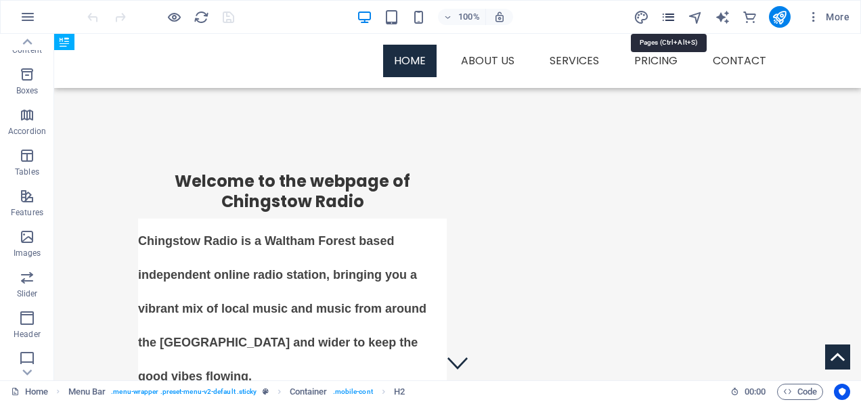
click at [670, 18] on icon "pages" at bounding box center [669, 17] width 16 height 16
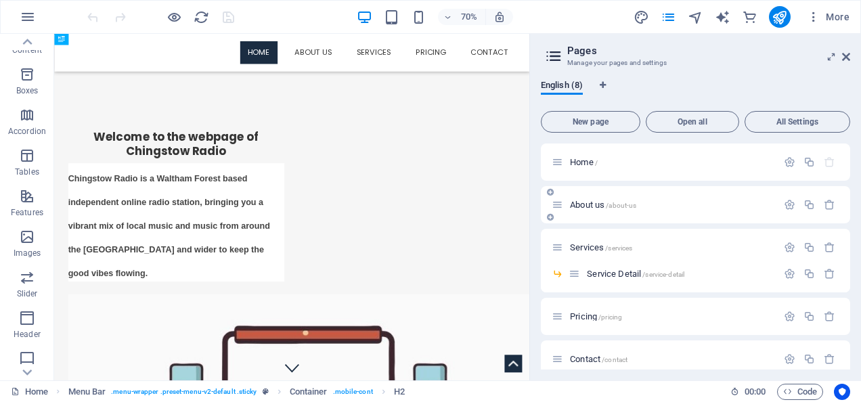
click at [588, 208] on span "About us /about-us" at bounding box center [603, 205] width 66 height 10
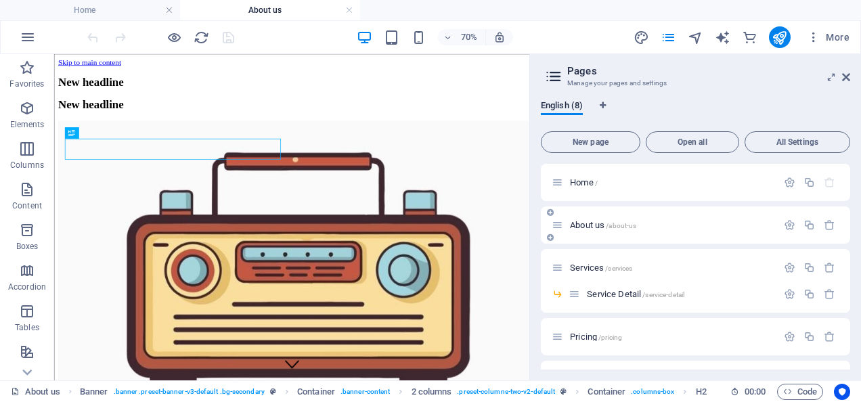
scroll to position [0, 0]
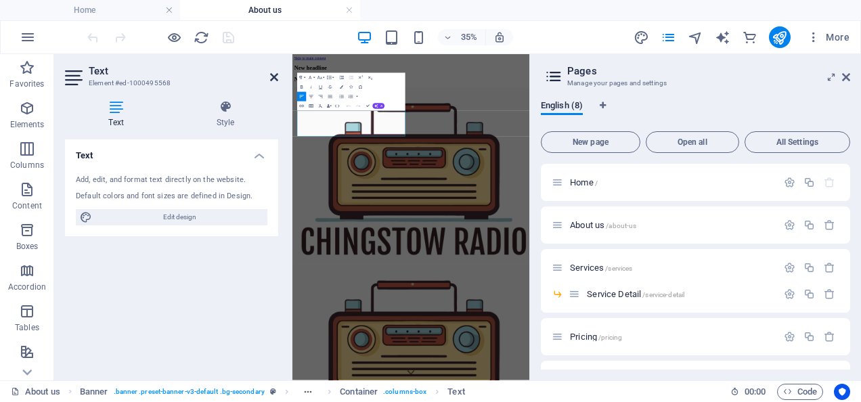
click at [272, 76] on icon at bounding box center [274, 77] width 8 height 11
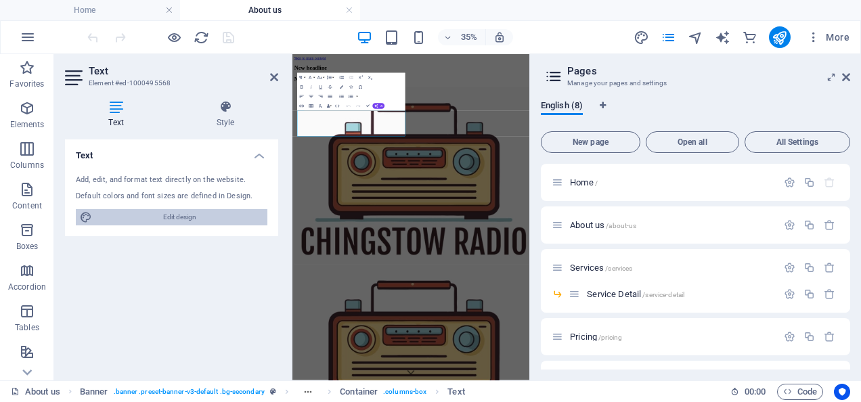
click at [205, 214] on span "Edit design" at bounding box center [179, 217] width 167 height 16
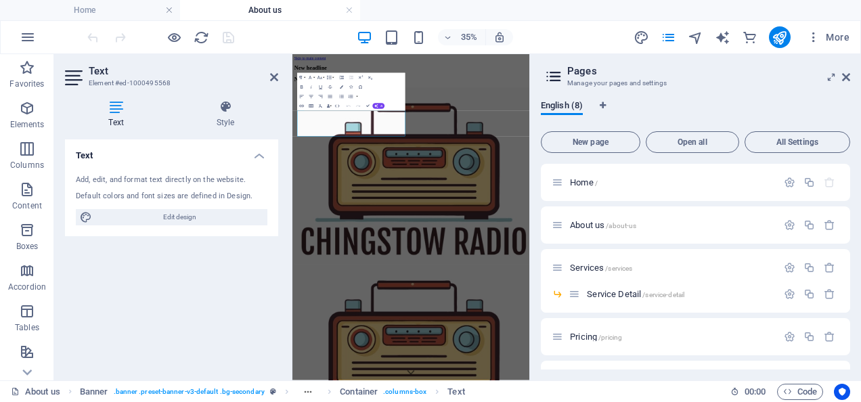
select select "px"
select select "300"
select select "px"
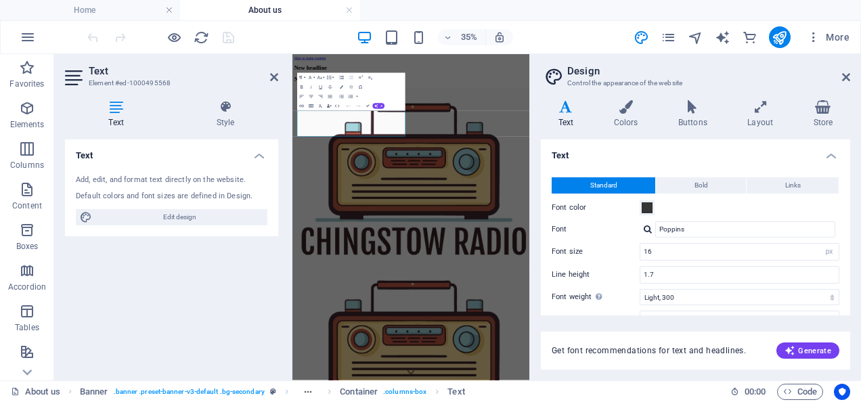
click at [104, 179] on div "Add, edit, and format text directly on the website." at bounding box center [172, 181] width 192 height 12
drag, startPoint x: 575, startPoint y: 280, endPoint x: 581, endPoint y: 165, distance: 114.6
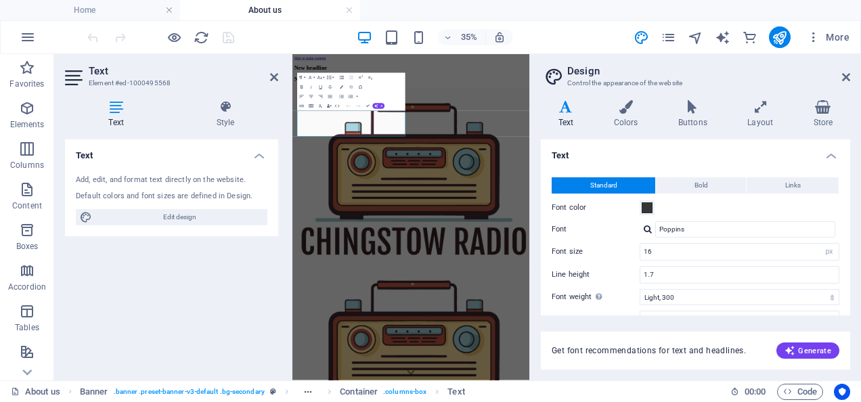
click at [270, 75] on h2 "Text" at bounding box center [184, 71] width 190 height 12
drag, startPoint x: 274, startPoint y: 74, endPoint x: 315, endPoint y: 28, distance: 61.9
click at [274, 74] on icon at bounding box center [274, 77] width 8 height 11
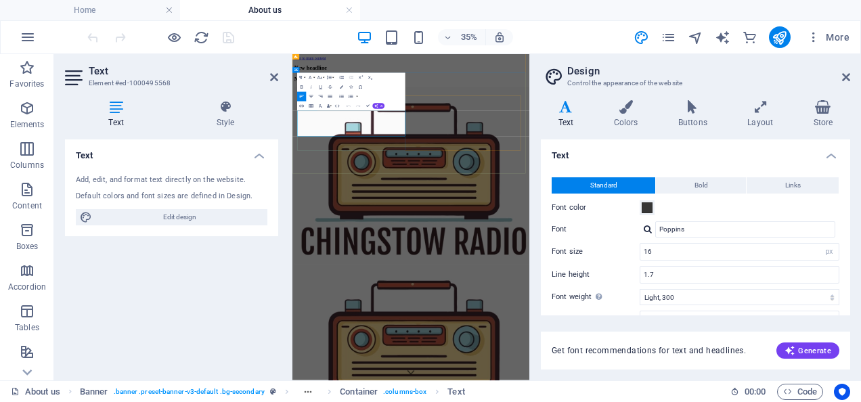
drag, startPoint x: 306, startPoint y: 221, endPoint x: 595, endPoint y: 281, distance: 295.2
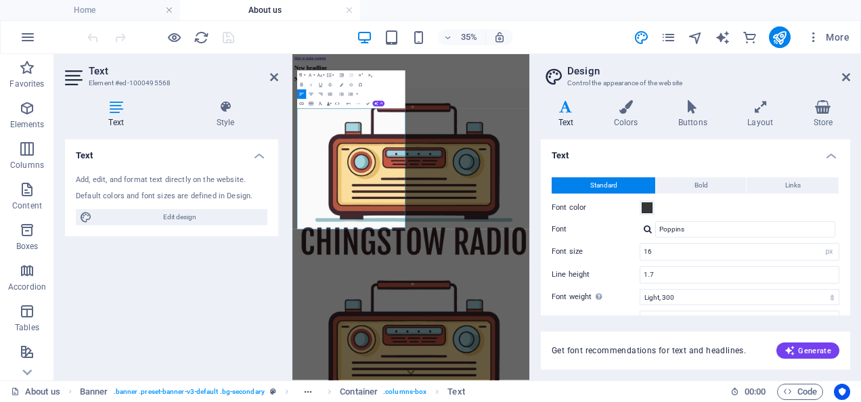
click at [148, 278] on div "Text Add, edit, and format text directly on the website. Default colors and fon…" at bounding box center [171, 255] width 213 height 230
click at [273, 77] on icon at bounding box center [274, 77] width 8 height 11
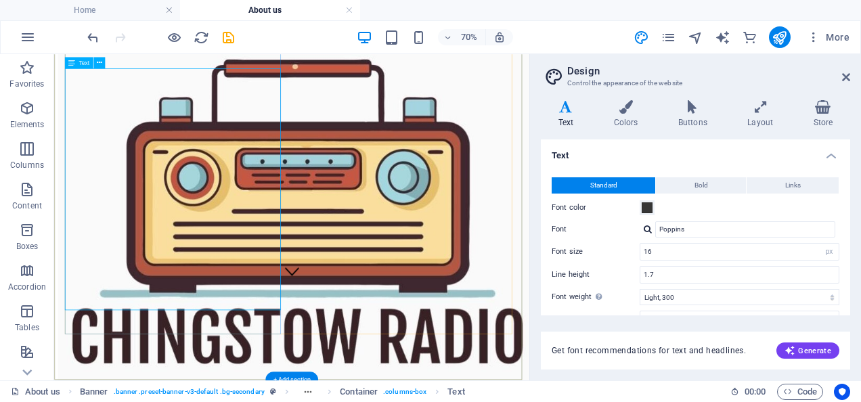
scroll to position [135, 0]
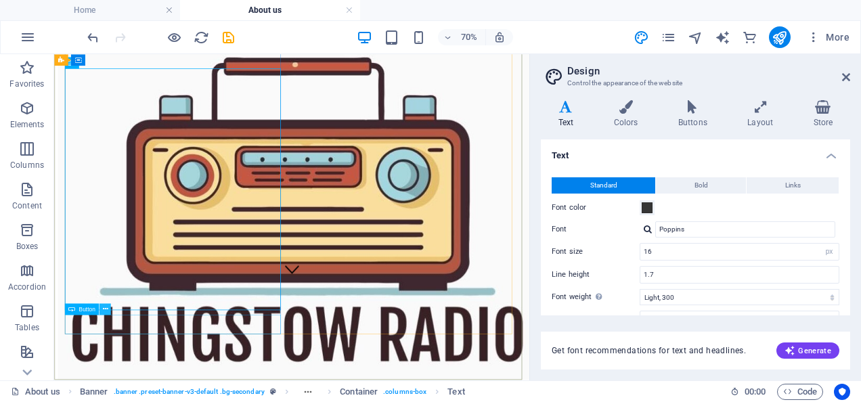
click at [106, 308] on icon at bounding box center [104, 309] width 5 height 10
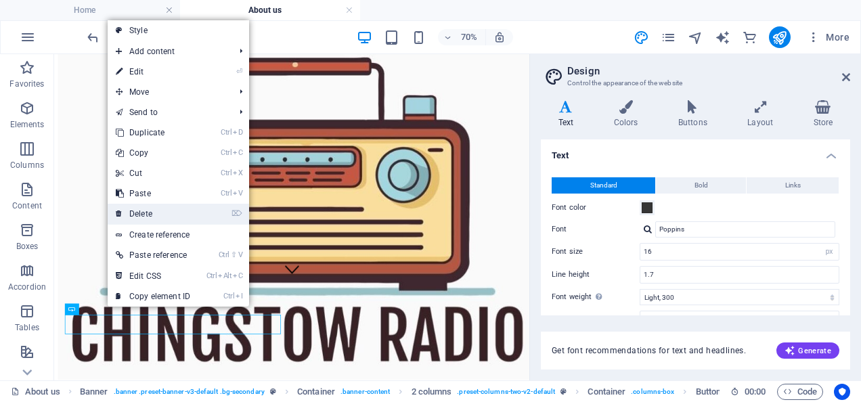
click at [157, 215] on link "⌦ Delete" at bounding box center [153, 214] width 91 height 20
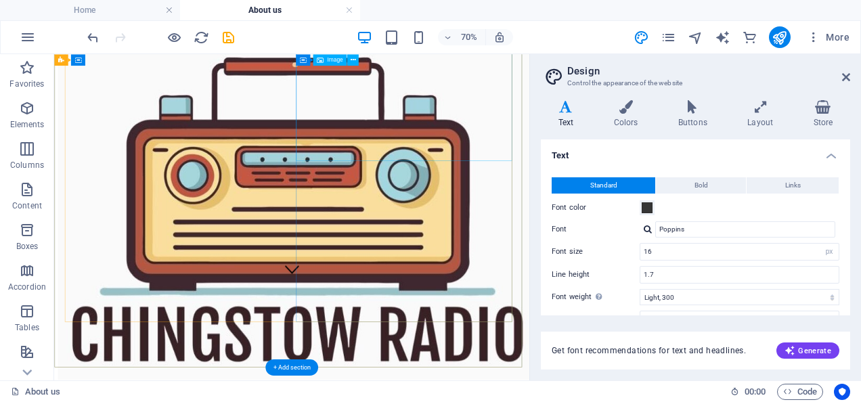
scroll to position [0, 0]
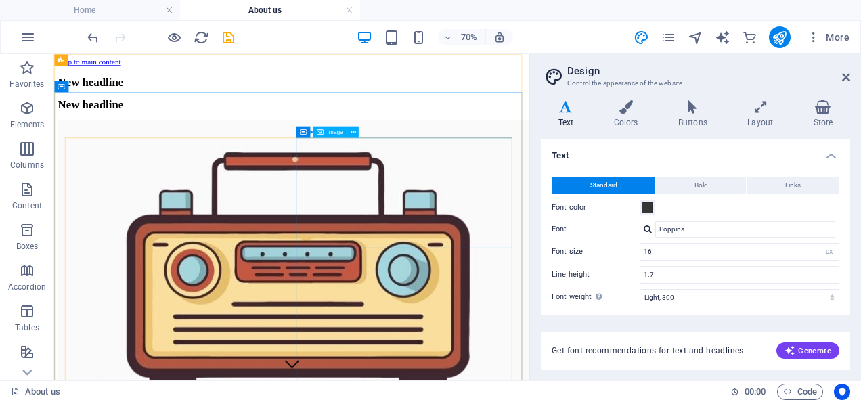
click at [335, 133] on span "Image" at bounding box center [335, 131] width 16 height 5
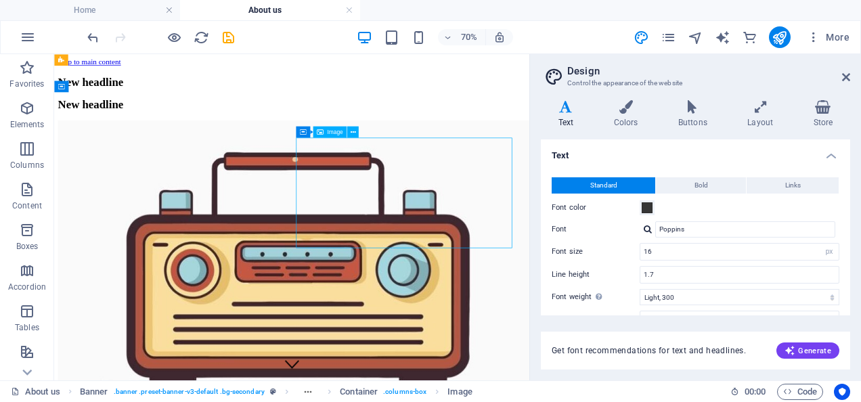
click at [335, 129] on span "Image" at bounding box center [335, 131] width 16 height 5
select select "%"
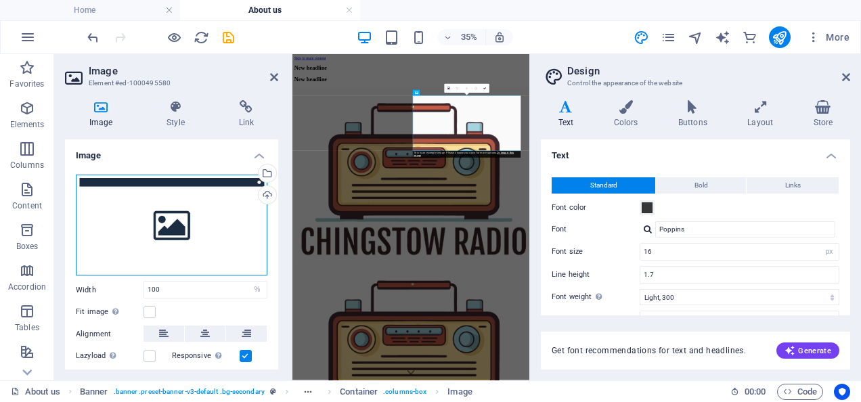
click at [181, 230] on div "Drag files here, click to choose files or select files from Files or our free s…" at bounding box center [172, 226] width 192 height 102
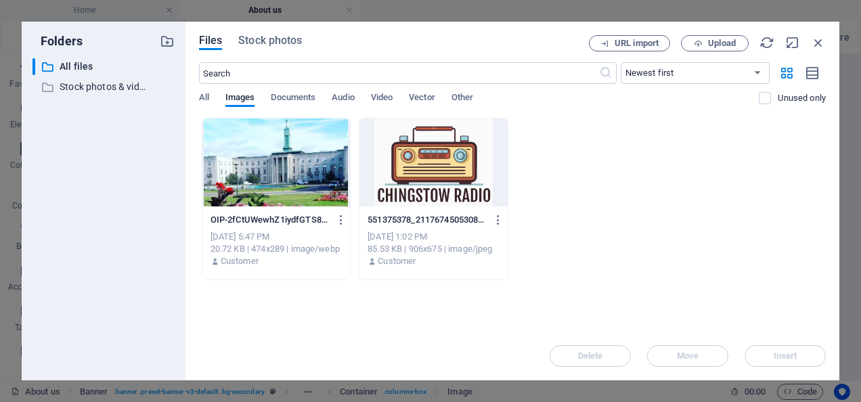
scroll to position [1271, 0]
click at [705, 41] on span "Upload" at bounding box center [715, 43] width 56 height 9
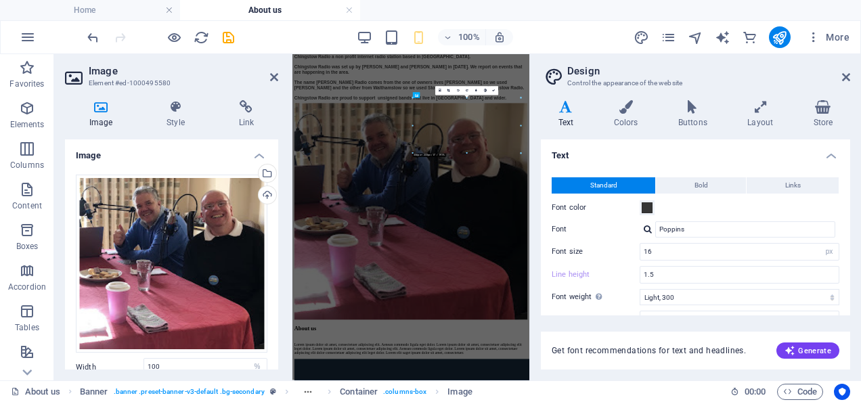
scroll to position [0, 0]
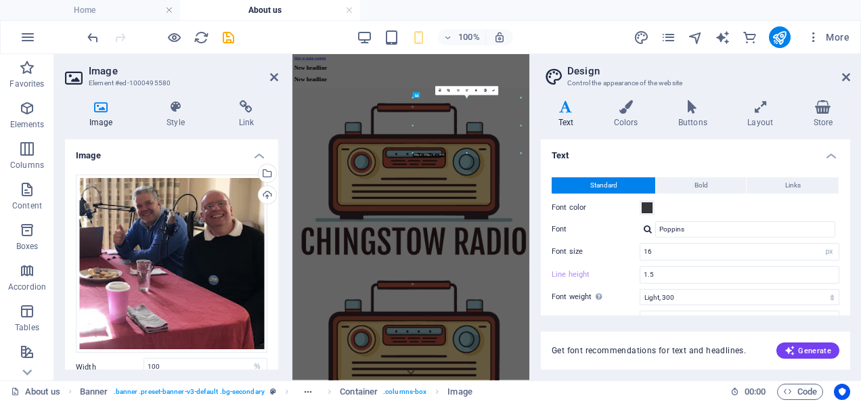
type input "1.7"
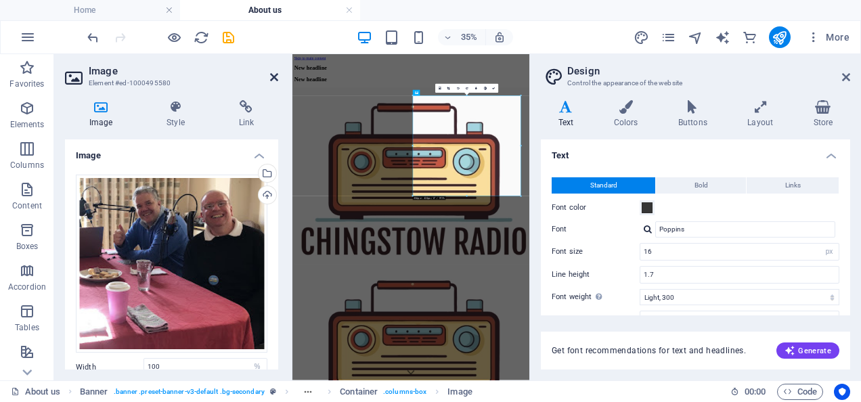
click at [273, 73] on icon at bounding box center [274, 77] width 8 height 11
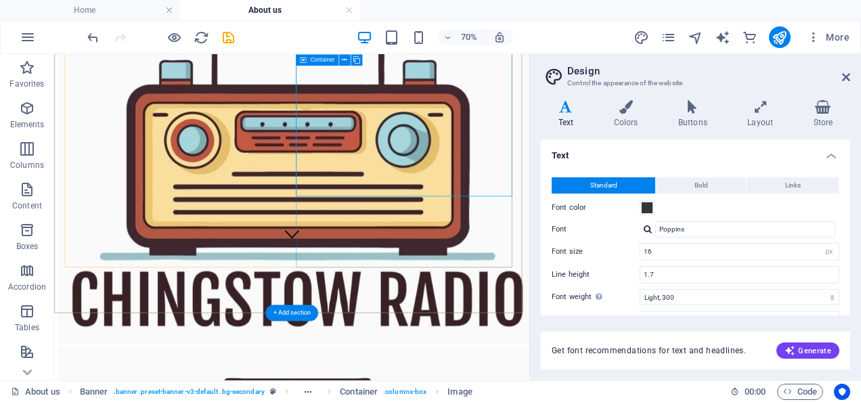
scroll to position [271, 0]
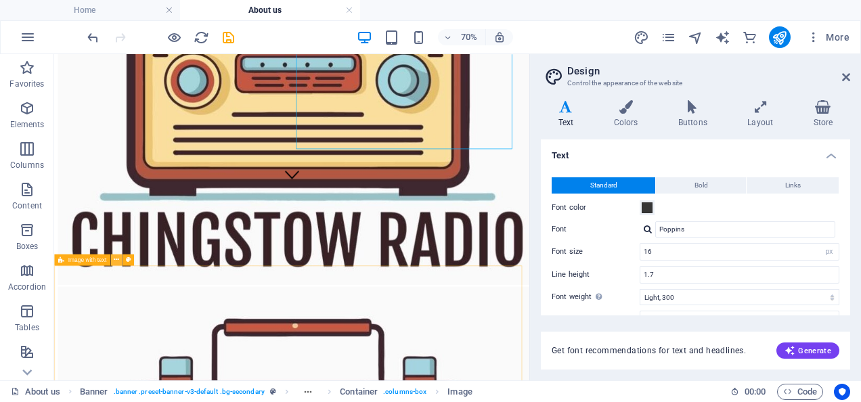
click at [114, 259] on icon at bounding box center [116, 260] width 5 height 10
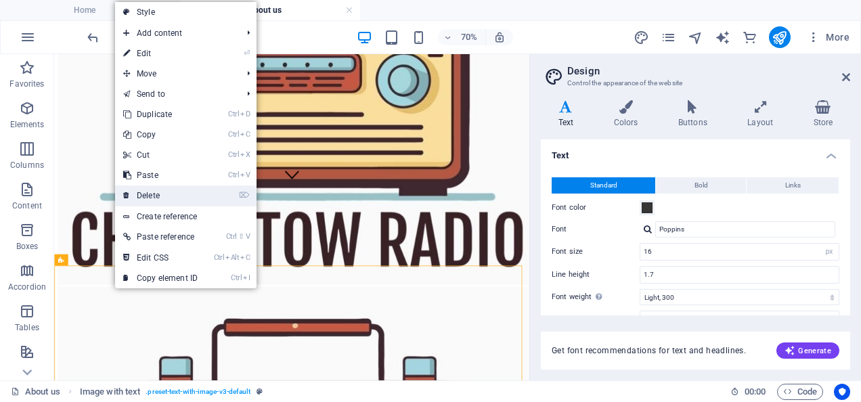
click at [169, 192] on link "⌦ Delete" at bounding box center [160, 196] width 91 height 20
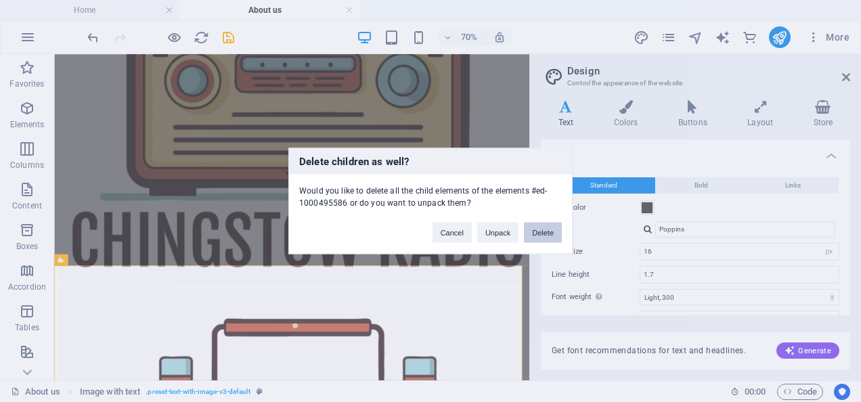
click at [555, 230] on button "Delete" at bounding box center [543, 233] width 38 height 20
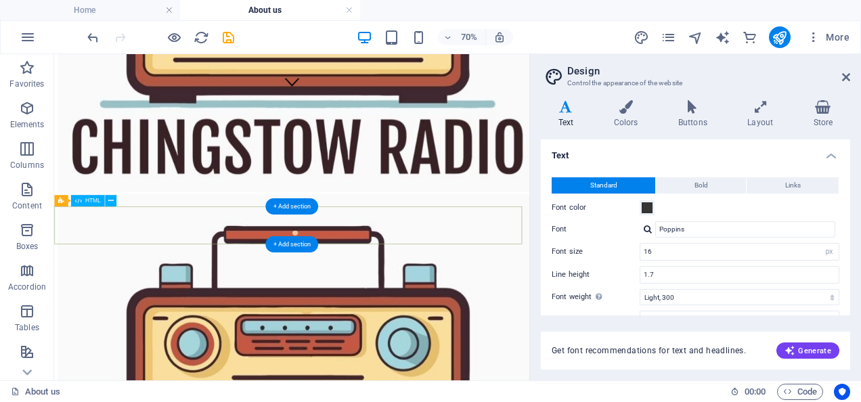
scroll to position [440, 0]
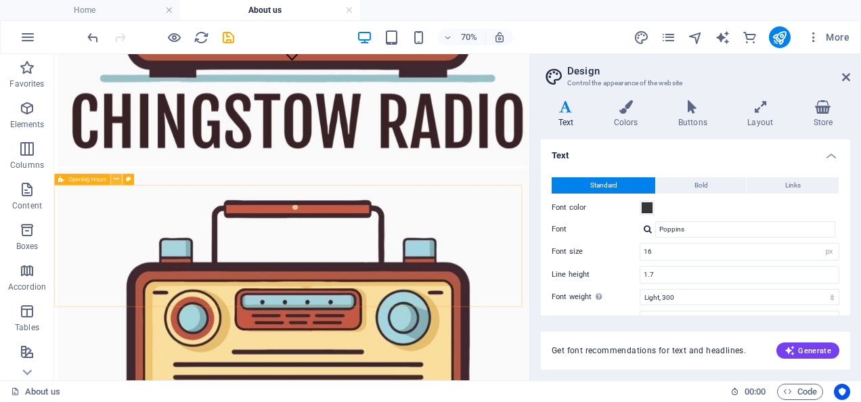
click at [115, 179] on icon at bounding box center [116, 179] width 5 height 10
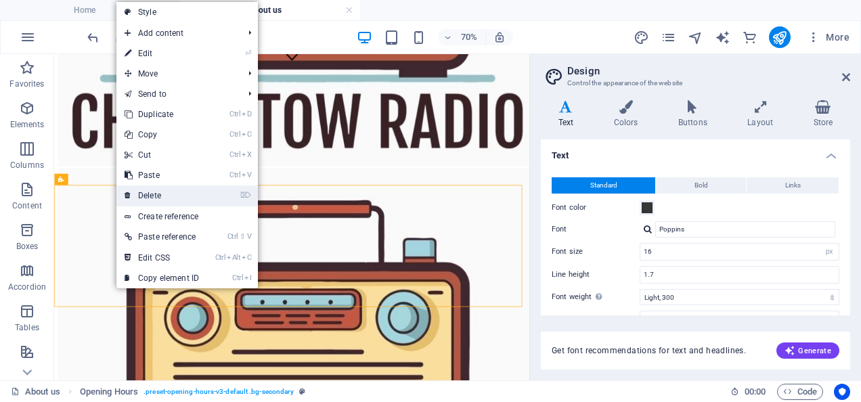
click at [158, 194] on link "⌦ Delete" at bounding box center [161, 196] width 91 height 20
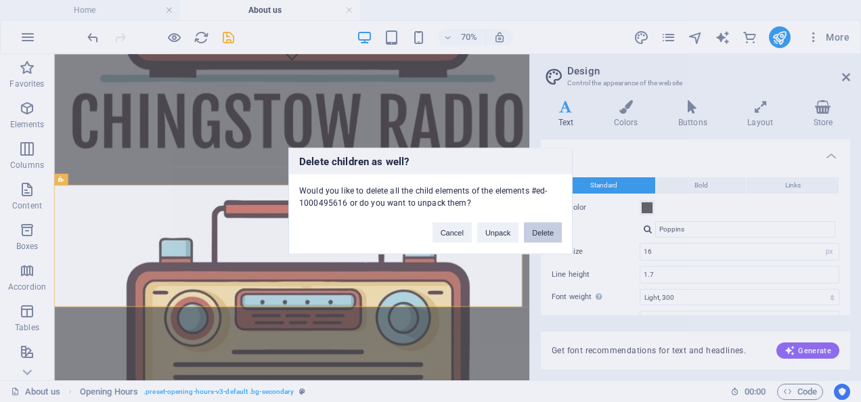
click at [534, 233] on button "Delete" at bounding box center [543, 233] width 38 height 20
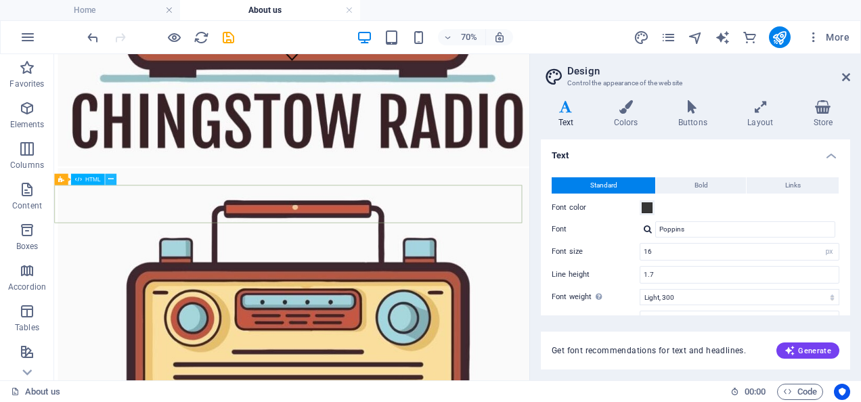
click at [108, 174] on icon at bounding box center [110, 179] width 5 height 10
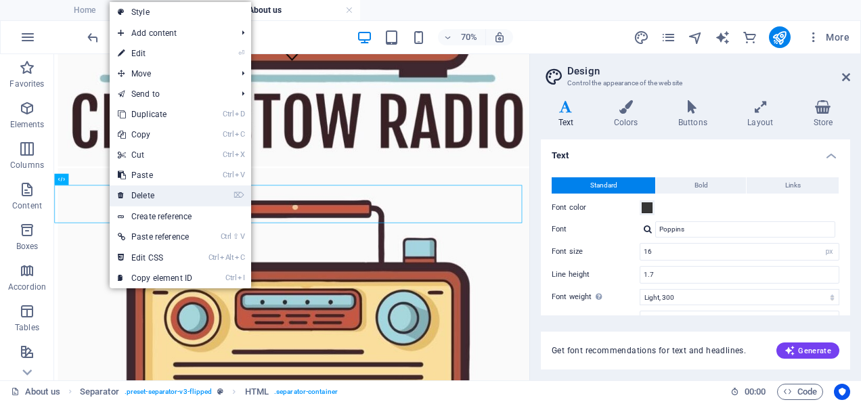
click at [163, 187] on link "⌦ Delete" at bounding box center [155, 196] width 91 height 20
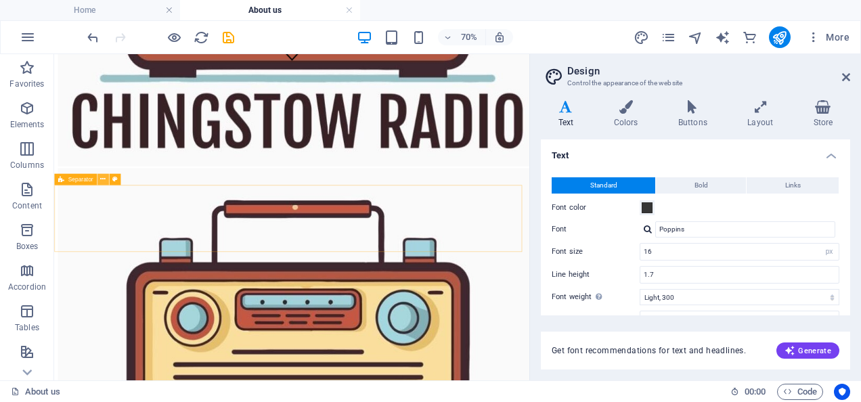
click at [104, 179] on icon at bounding box center [102, 179] width 5 height 10
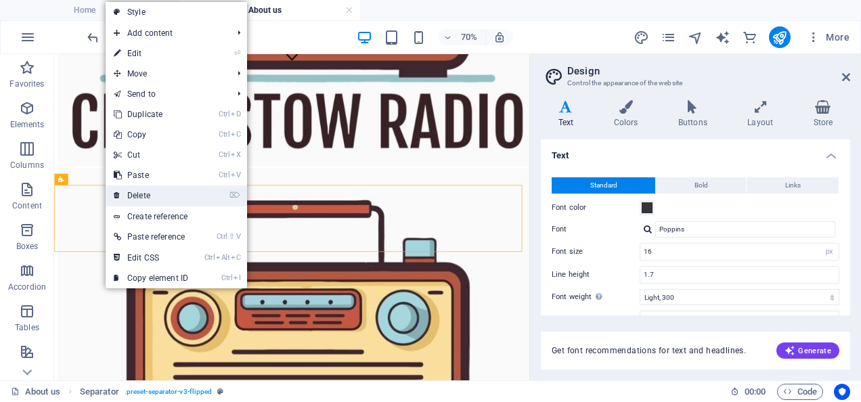
click at [138, 198] on link "⌦ Delete" at bounding box center [151, 196] width 91 height 20
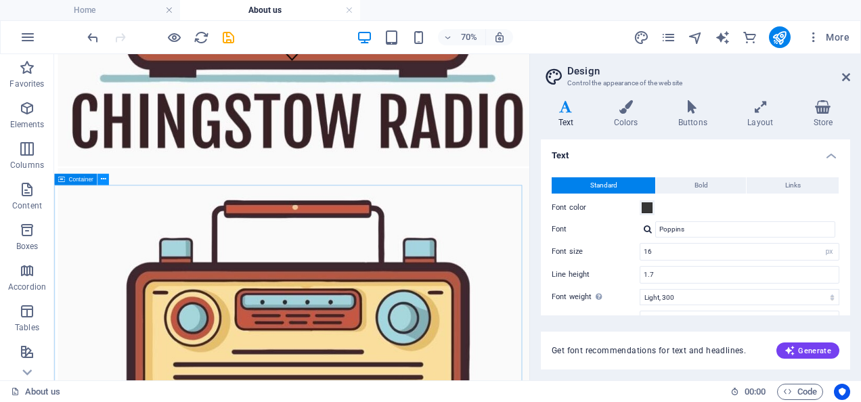
click at [102, 177] on icon at bounding box center [102, 179] width 5 height 10
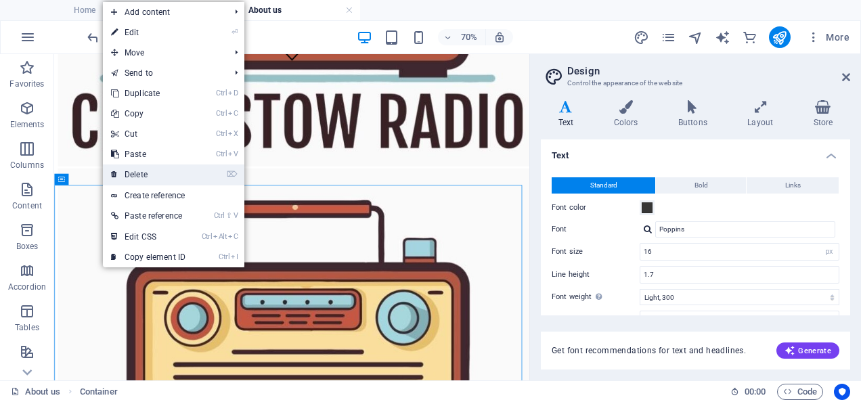
click at [129, 177] on link "⌦ Delete" at bounding box center [148, 175] width 91 height 20
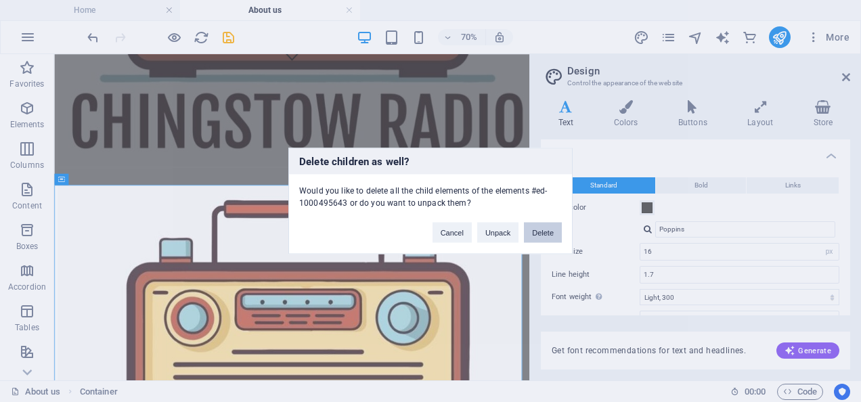
click at [540, 232] on button "Delete" at bounding box center [543, 233] width 38 height 20
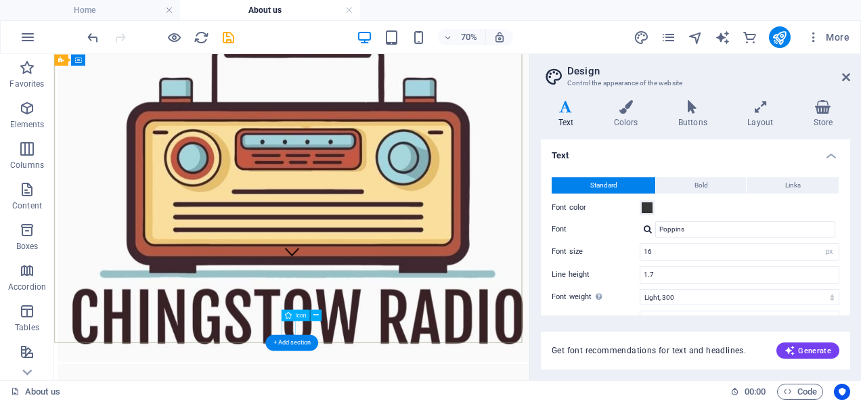
click at [391, 349] on figure at bounding box center [394, 337] width 20 height 23
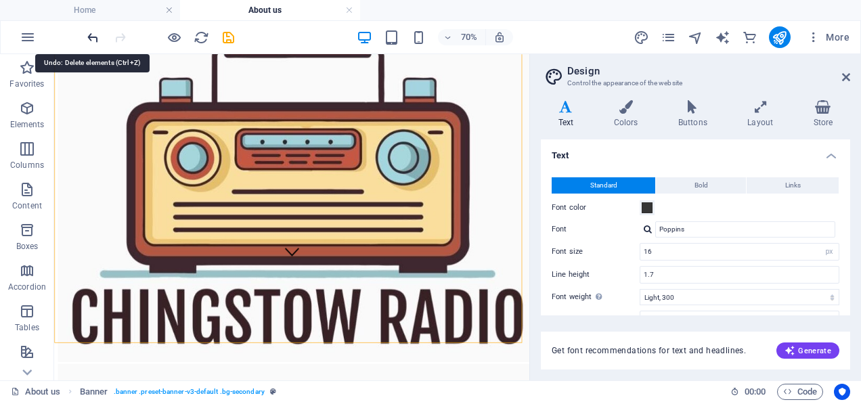
click at [95, 36] on icon "undo" at bounding box center [93, 38] width 16 height 16
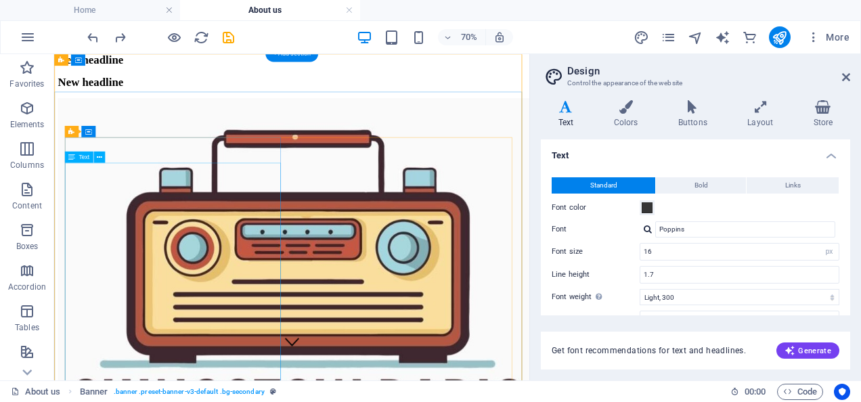
scroll to position [0, 0]
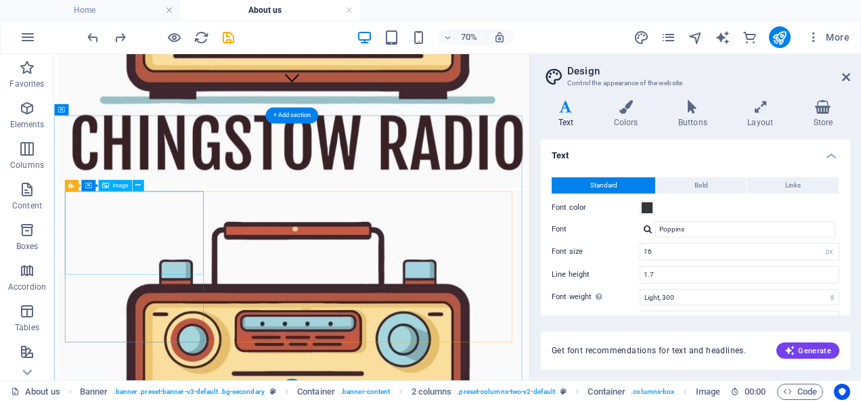
scroll to position [542, 0]
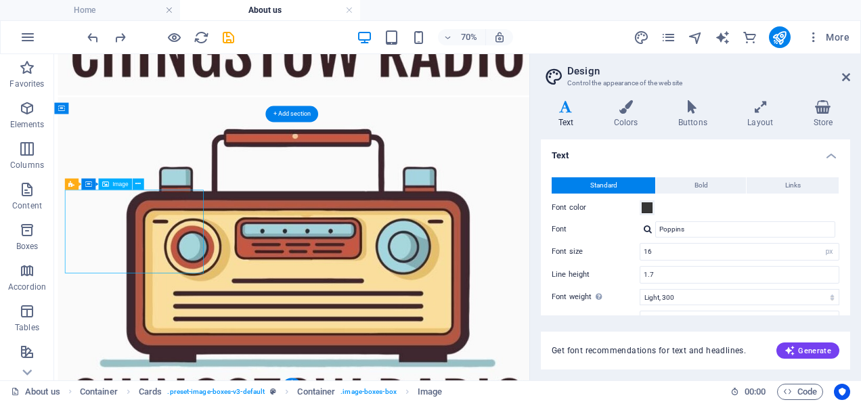
select select "%"
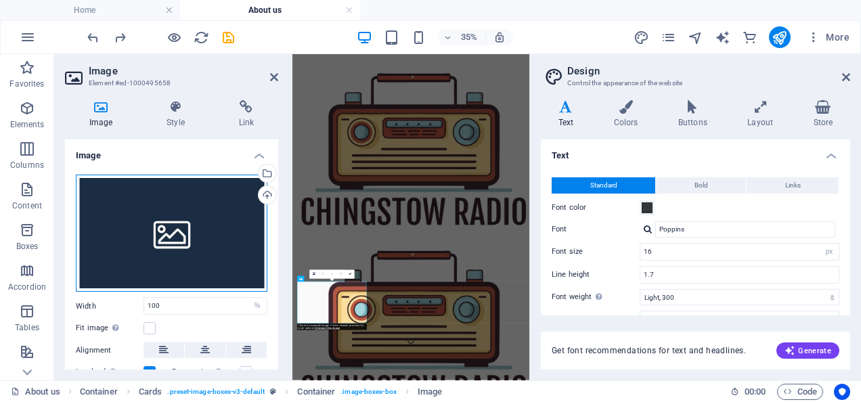
click at [171, 218] on div "Drag files here, click to choose files or select files from Files or our free s…" at bounding box center [172, 234] width 192 height 118
click at [171, 218] on body "Chingstow Radio Home About us Favorites Elements Columns Content Boxes Accordio…" at bounding box center [430, 201] width 861 height 402
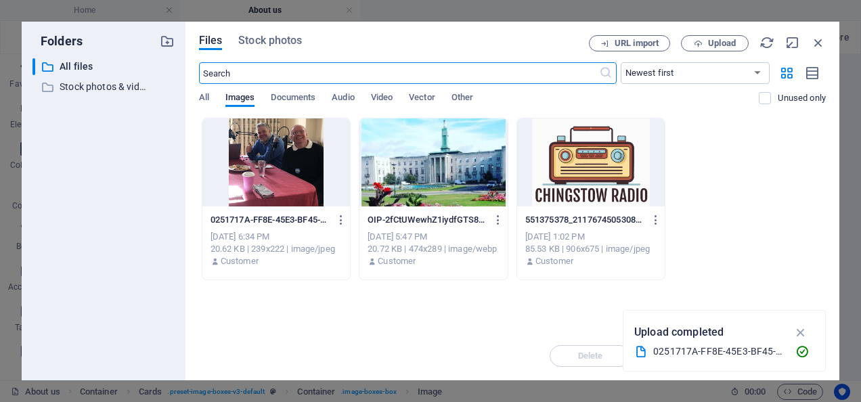
scroll to position [1437, 0]
click at [708, 37] on button "Upload" at bounding box center [715, 43] width 68 height 16
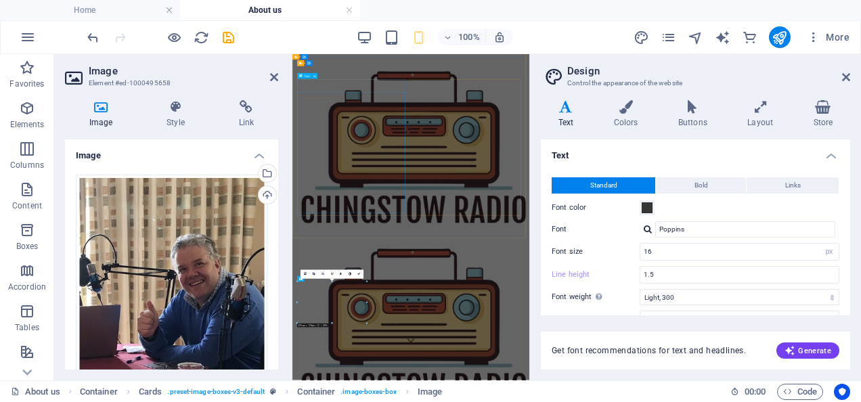
type input "1.7"
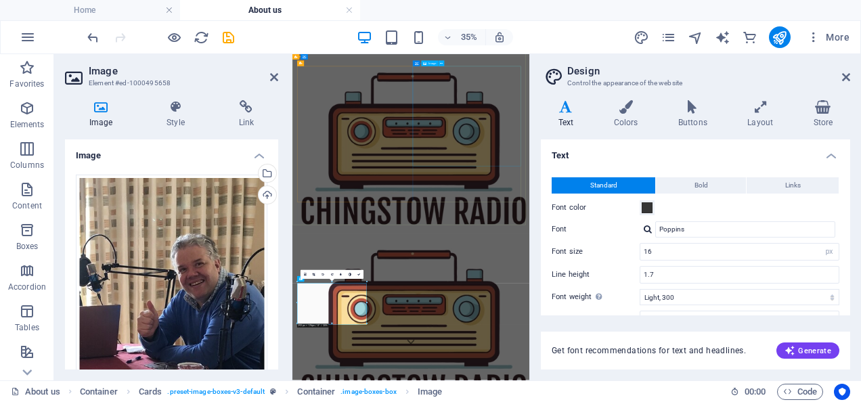
scroll to position [84, 0]
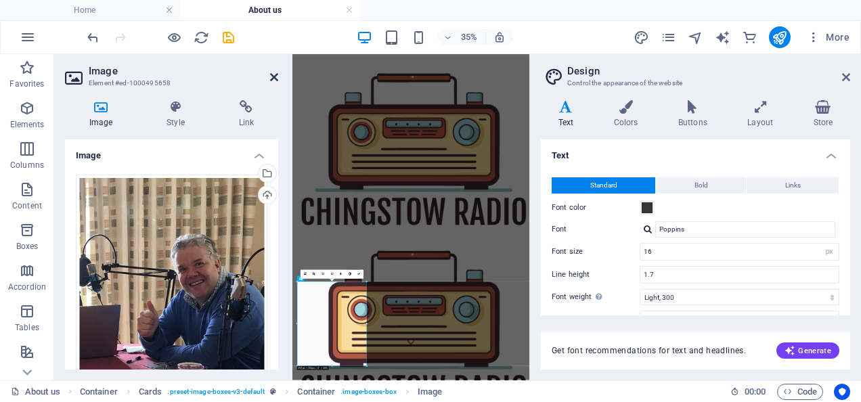
click at [274, 77] on icon at bounding box center [274, 77] width 8 height 11
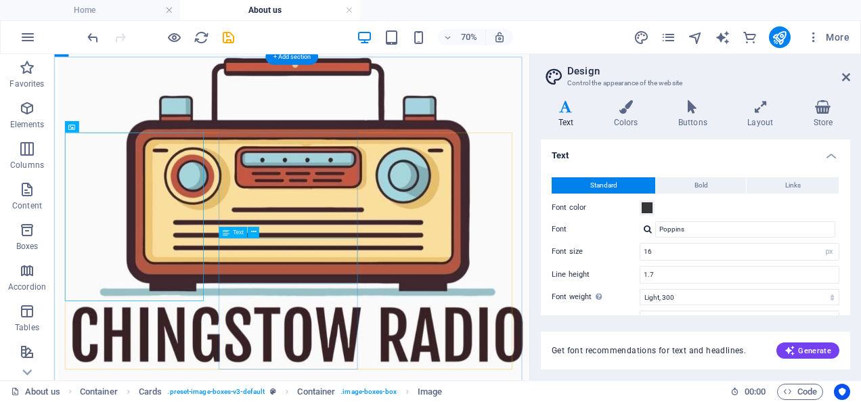
scroll to position [672, 0]
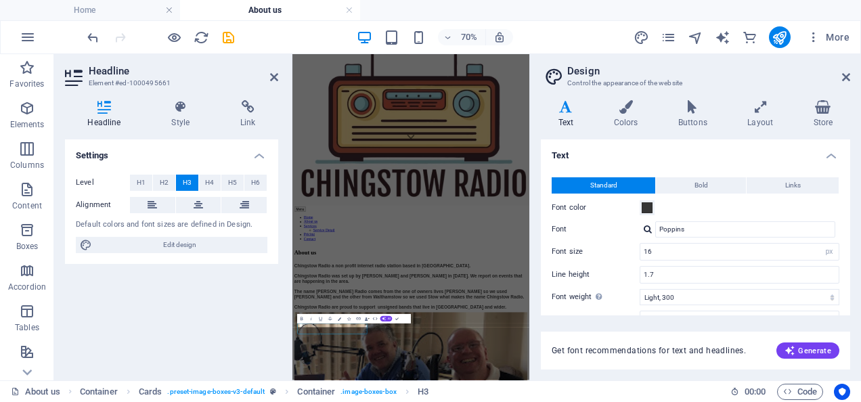
scroll to position [206, 0]
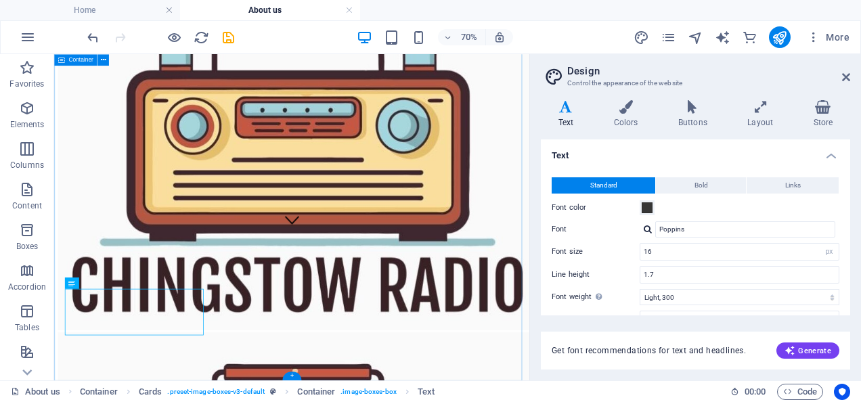
scroll to position [672, 0]
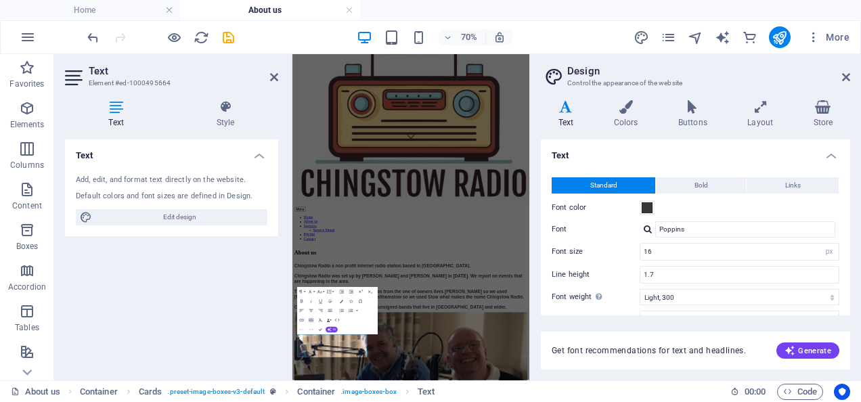
scroll to position [206, 0]
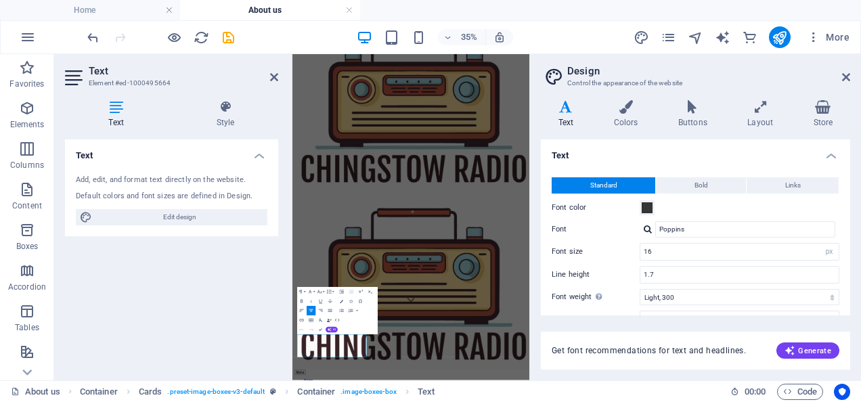
drag, startPoint x: 475, startPoint y: 905, endPoint x: 580, endPoint y: 389, distance: 526.5
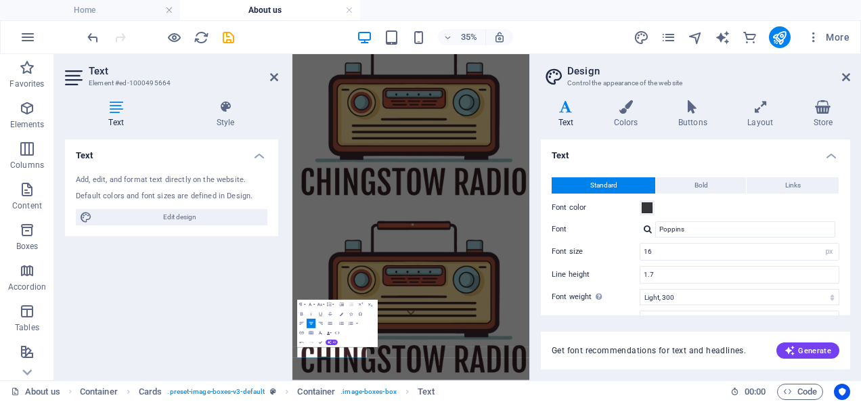
scroll to position [187, 0]
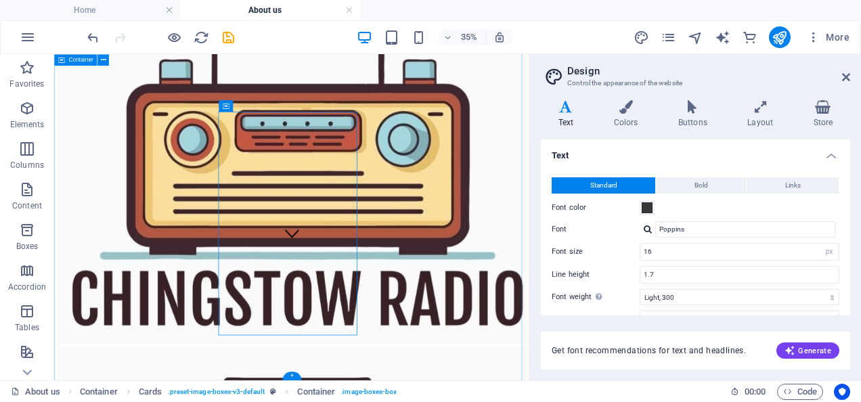
scroll to position [654, 0]
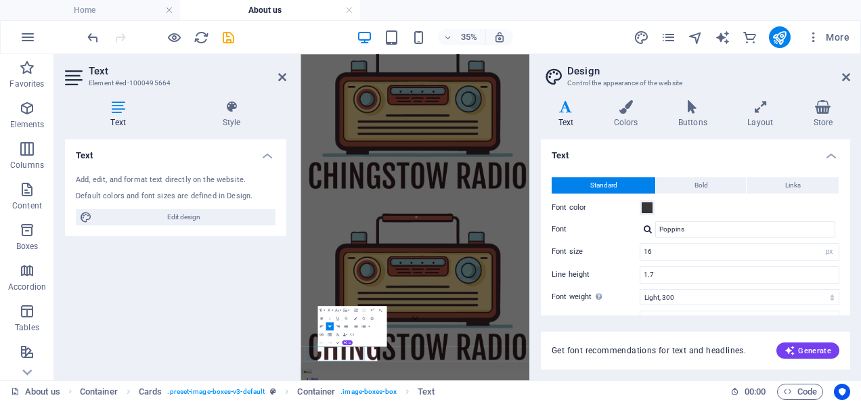
scroll to position [32, 0]
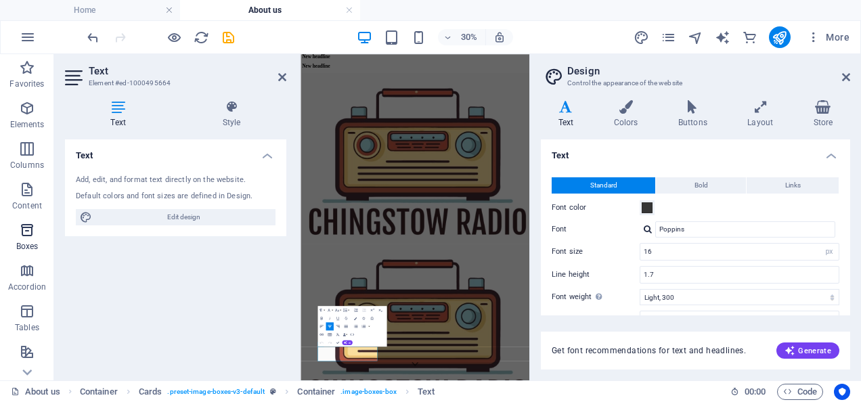
drag, startPoint x: 291, startPoint y: 230, endPoint x: 47, endPoint y: 232, distance: 243.8
click at [39, 226] on section "Favorites Elements Columns Content Boxes Accordion Tables Features Images Slide…" at bounding box center [265, 217] width 530 height 326
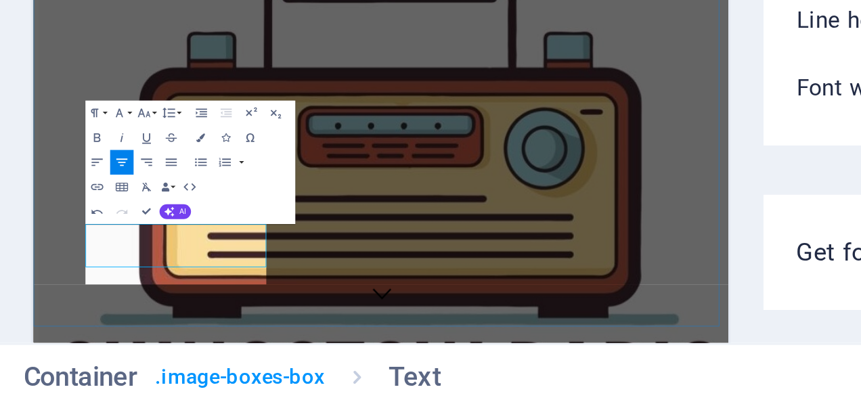
scroll to position [50, 0]
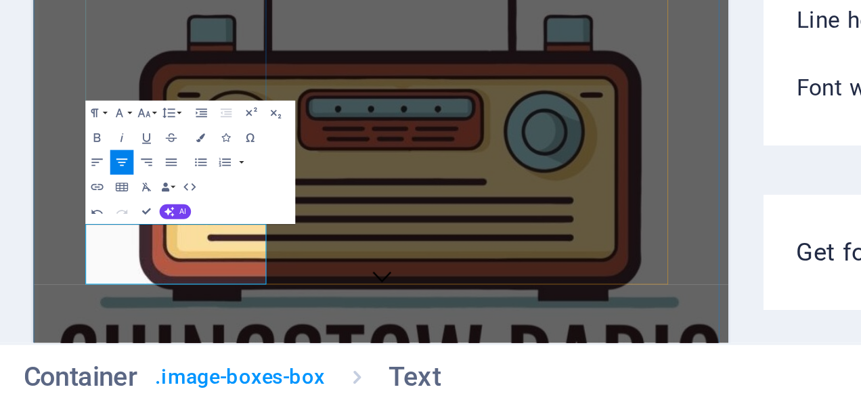
drag, startPoint x: 242, startPoint y: 358, endPoint x: 107, endPoint y: 318, distance: 140.6
click at [319, 312] on icon "button" at bounding box center [321, 312] width 5 height 5
click at [340, 305] on button "Font Size" at bounding box center [337, 305] width 7 height 8
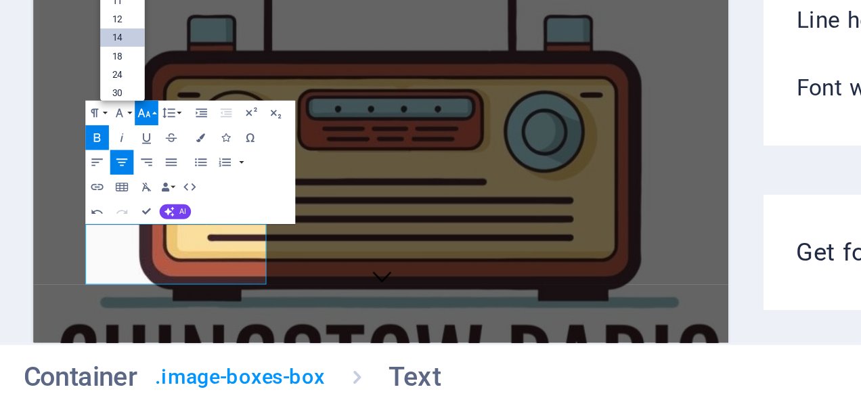
click at [330, 278] on link "14" at bounding box center [329, 280] width 15 height 6
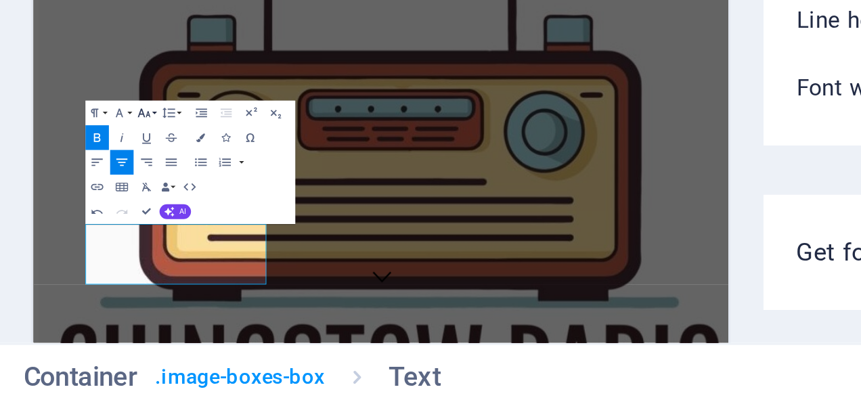
click at [339, 303] on icon "button" at bounding box center [337, 304] width 5 height 5
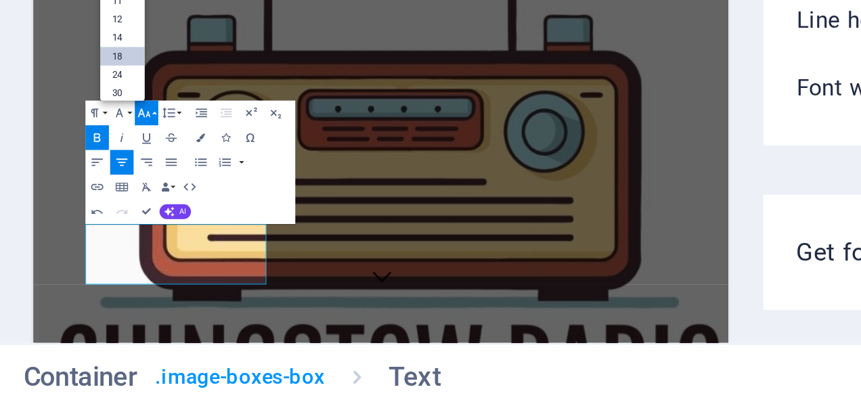
click at [330, 284] on link "18" at bounding box center [329, 286] width 15 height 6
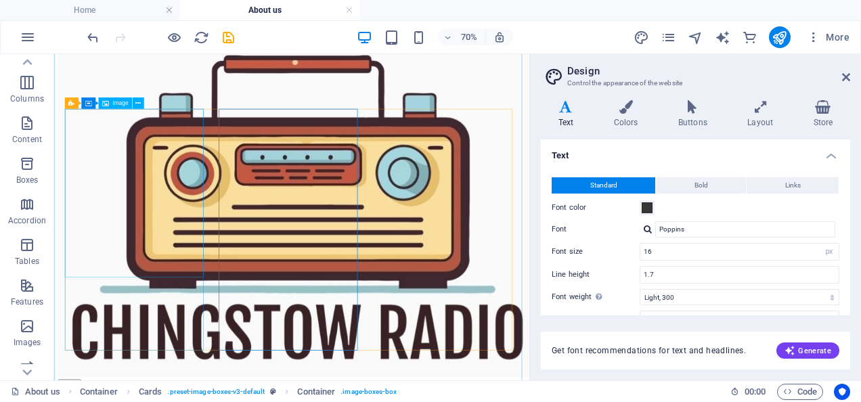
scroll to position [675, 0]
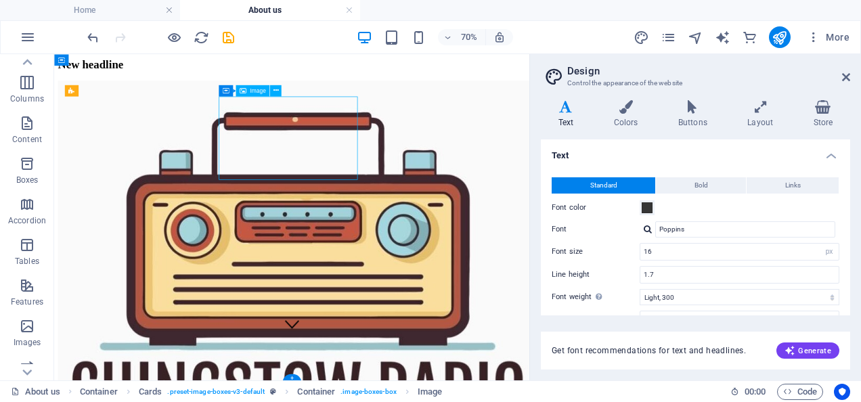
select select "%"
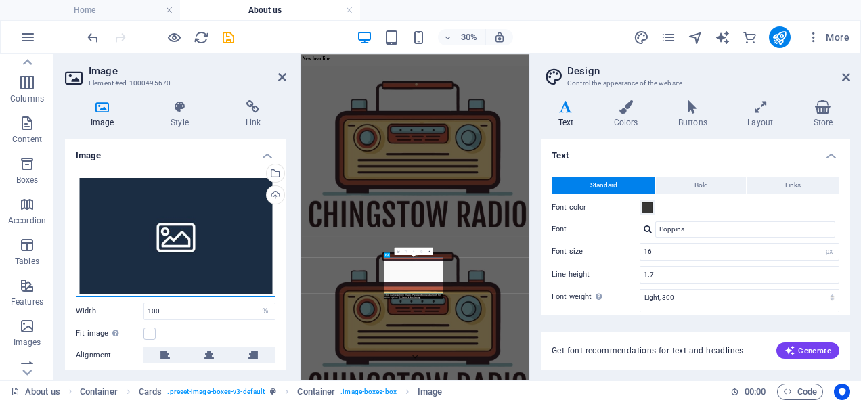
click at [196, 226] on div "Drag files here, click to choose files or select files from Files or our free s…" at bounding box center [176, 236] width 200 height 123
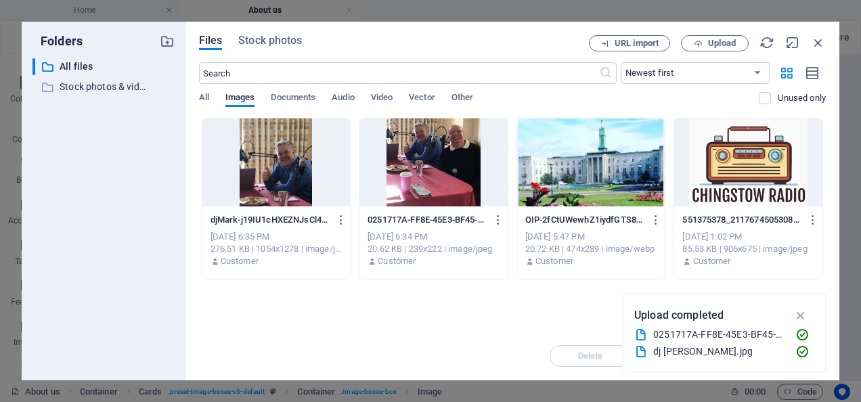
click at [196, 226] on div "Files Stock photos URL import Upload ​ Newest first Oldest first Name (A-Z) Nam…" at bounding box center [513, 201] width 654 height 359
click at [711, 37] on button "Upload" at bounding box center [715, 43] width 68 height 16
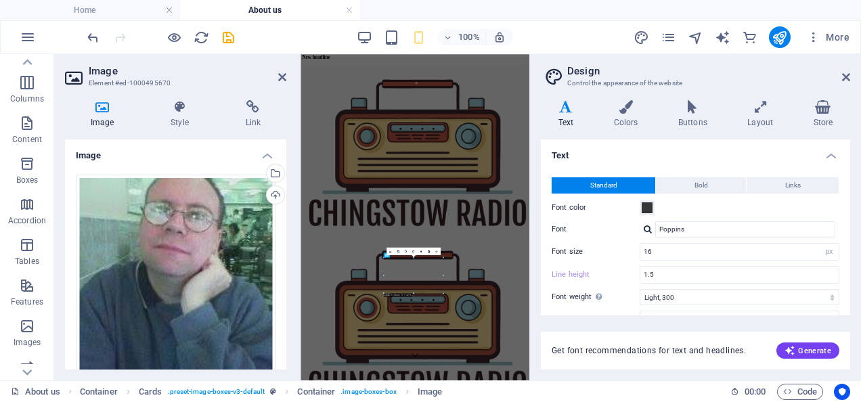
type input "1.7"
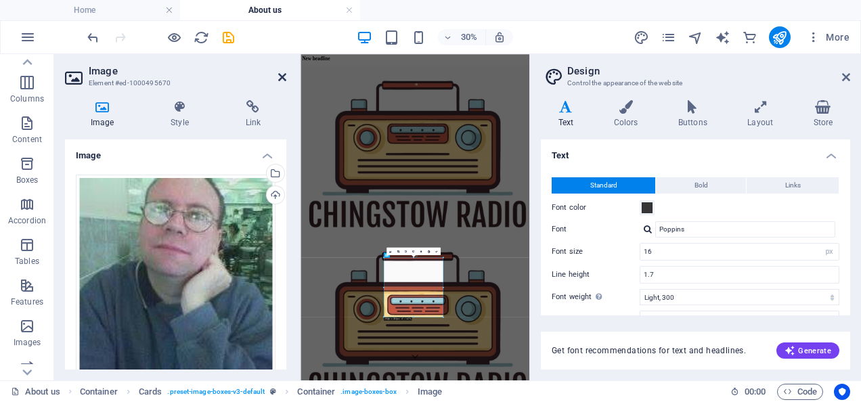
click at [282, 76] on icon at bounding box center [282, 77] width 8 height 11
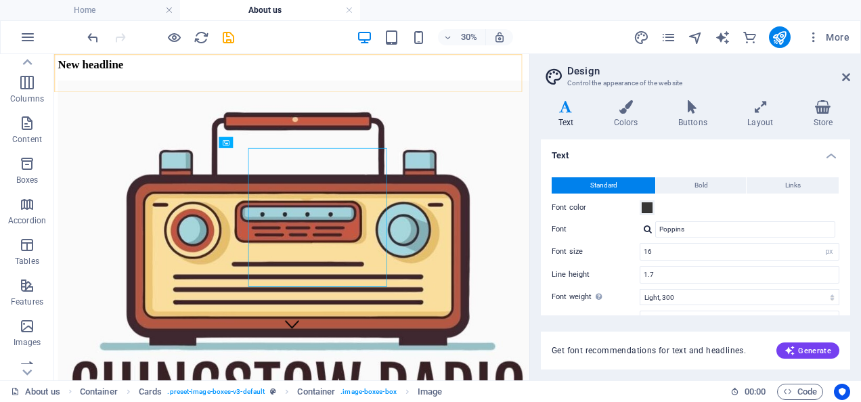
scroll to position [601, 0]
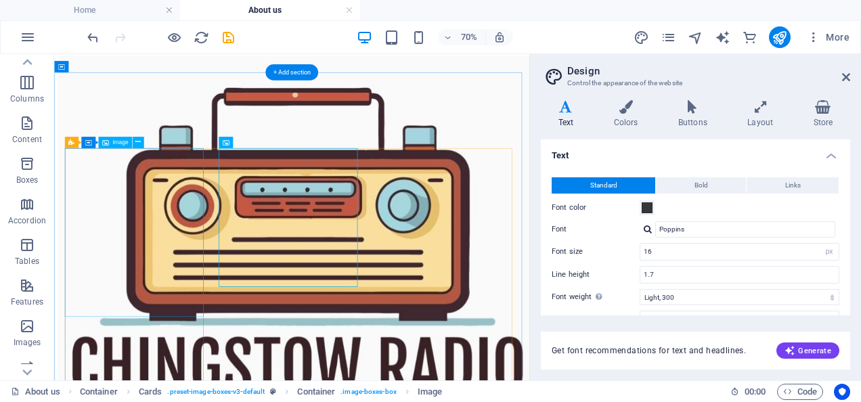
click at [115, 141] on span "Image" at bounding box center [120, 142] width 16 height 5
click at [116, 138] on div "Image" at bounding box center [115, 143] width 34 height 12
click at [135, 142] on icon at bounding box center [137, 142] width 5 height 10
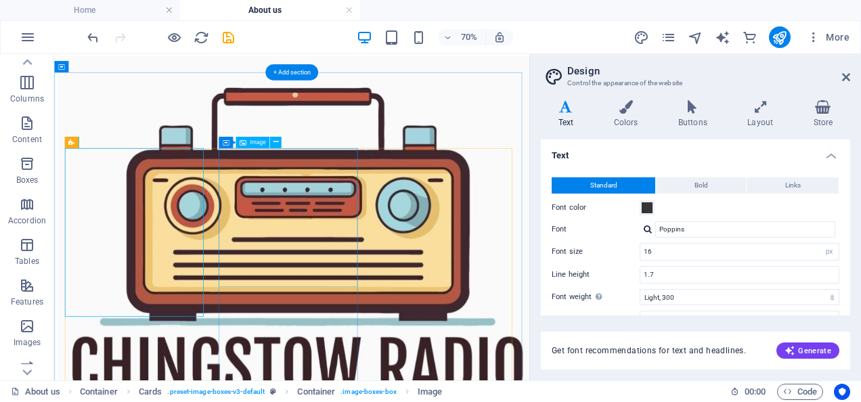
click at [135, 144] on icon at bounding box center [137, 142] width 5 height 10
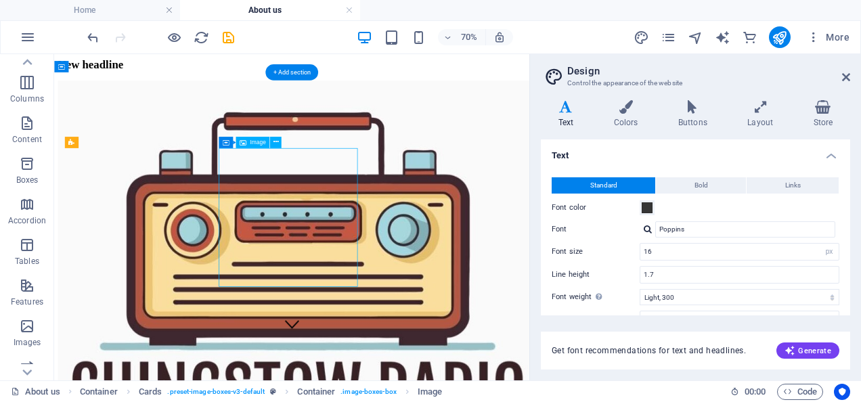
select select "%"
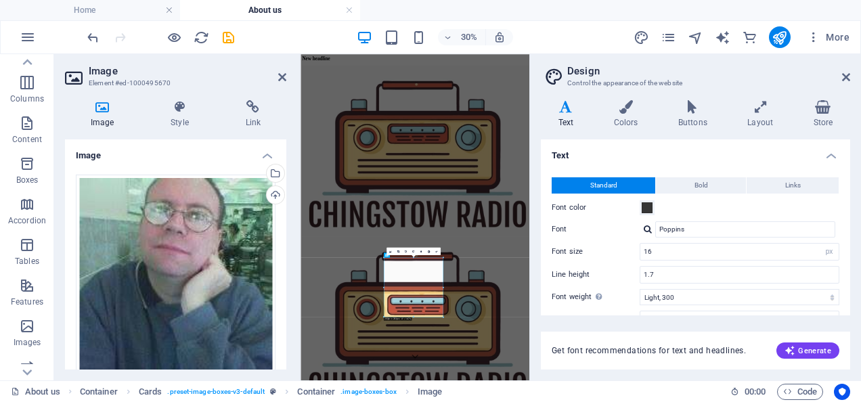
click at [261, 226] on div "Drag files here, click to choose files or select files from Files or our free s…" at bounding box center [176, 275] width 200 height 200
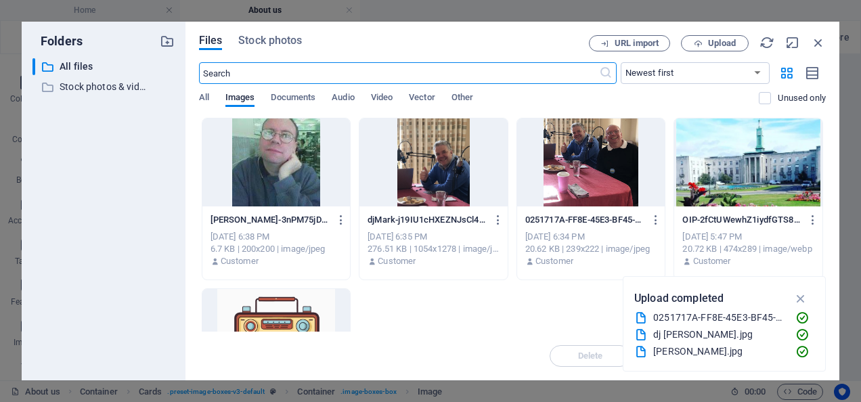
scroll to position [1617, 0]
click at [815, 37] on icon "button" at bounding box center [818, 42] width 15 height 15
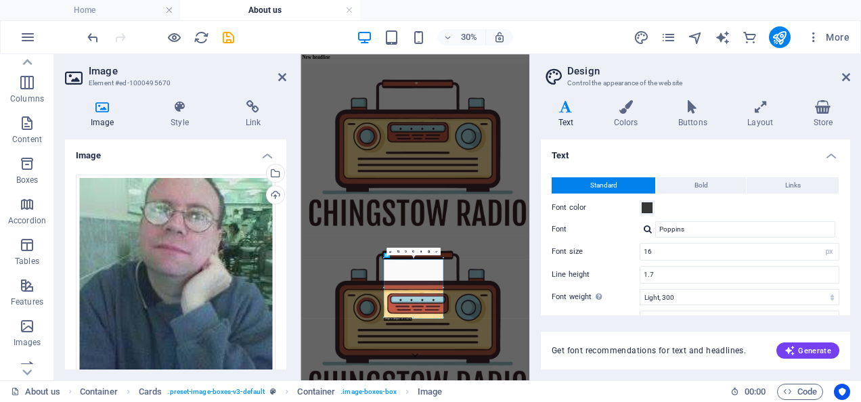
scroll to position [57, 0]
drag, startPoint x: 680, startPoint y: 928, endPoint x: 626, endPoint y: 909, distance: 57.6
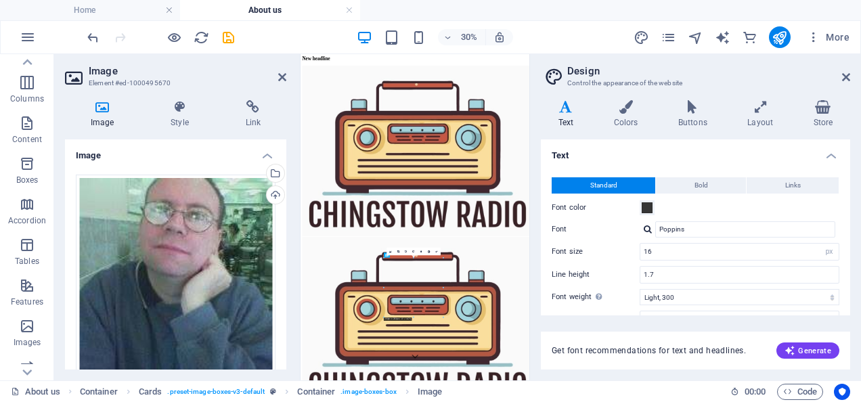
drag, startPoint x: 680, startPoint y: 926, endPoint x: 690, endPoint y: 850, distance: 77.2
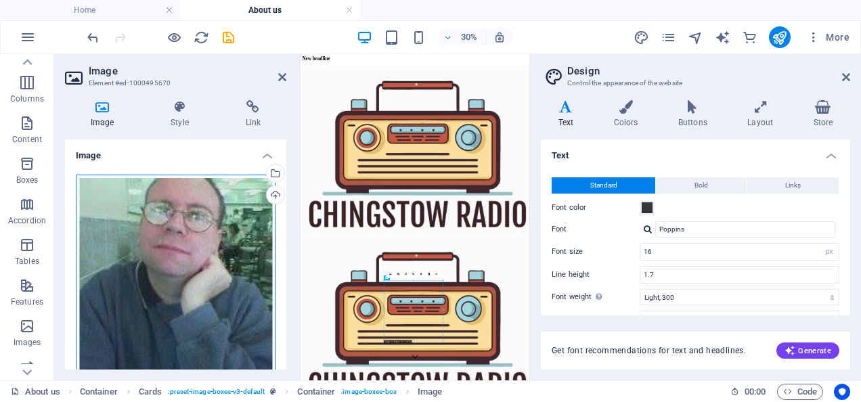
click at [178, 295] on div "Drag files here, click to choose files or select files from Files or our free s…" at bounding box center [176, 275] width 200 height 200
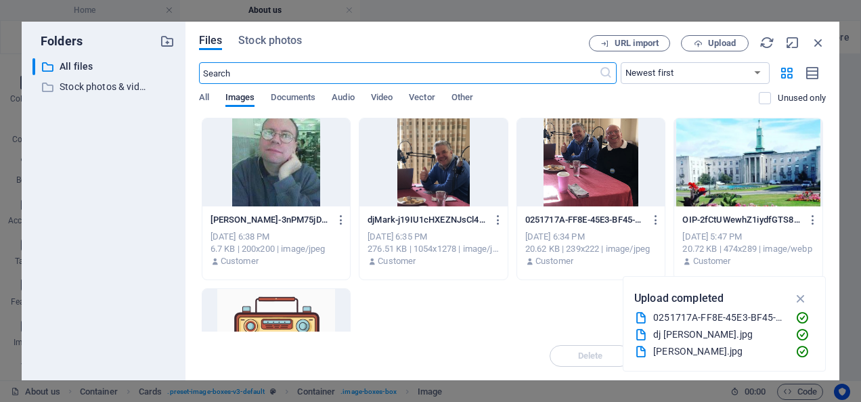
scroll to position [1807, 0]
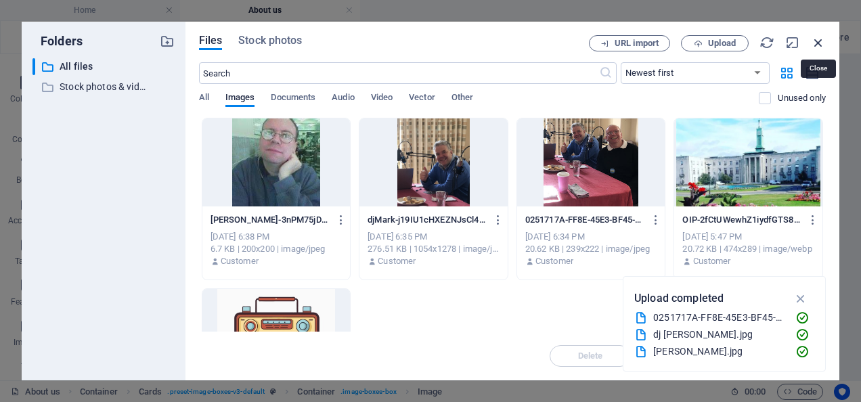
click at [822, 38] on icon "button" at bounding box center [818, 42] width 15 height 15
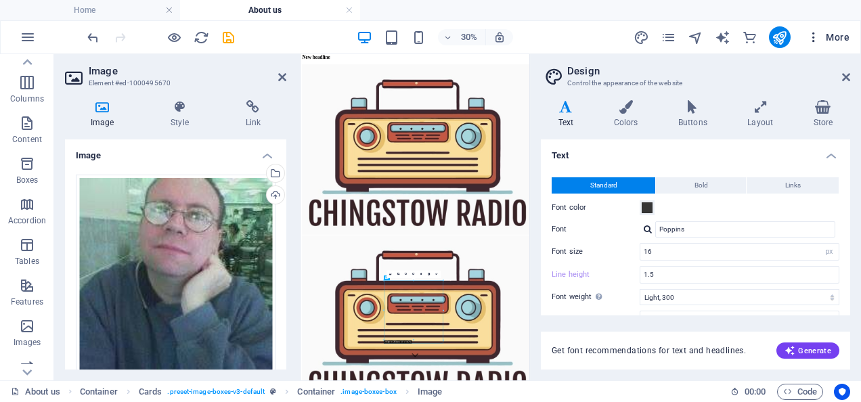
type input "1.7"
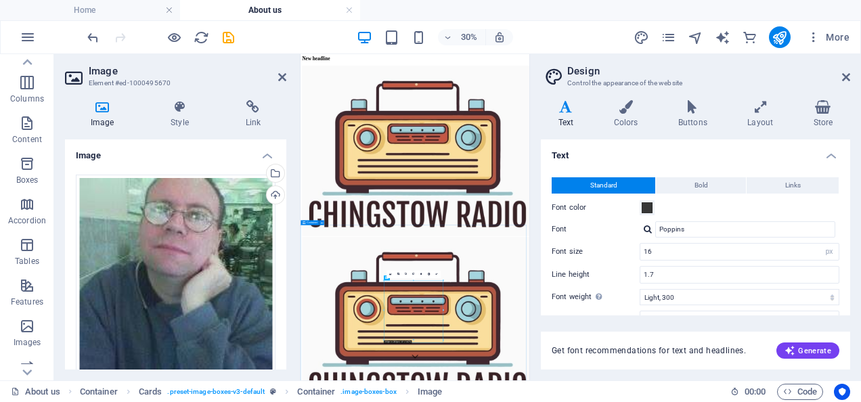
scroll to position [57, 0]
drag, startPoint x: 734, startPoint y: 394, endPoint x: 714, endPoint y: 903, distance: 509.0
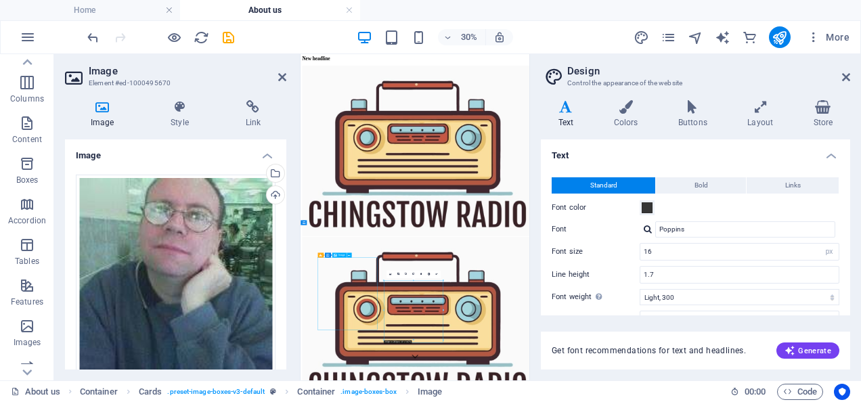
scroll to position [622, 0]
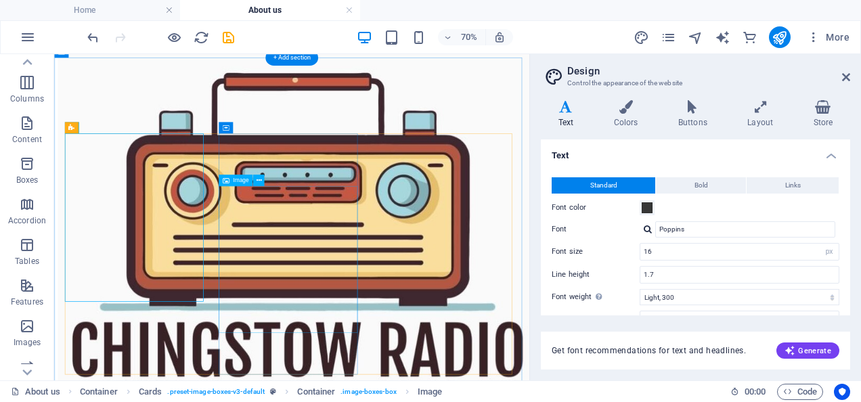
select select "%"
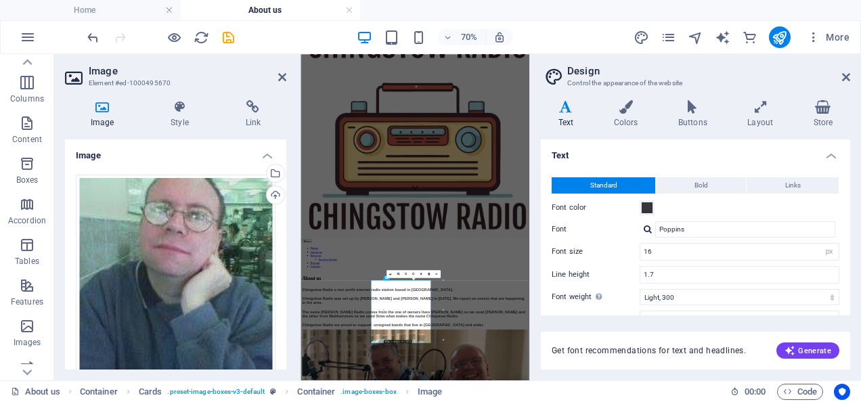
scroll to position [57, 0]
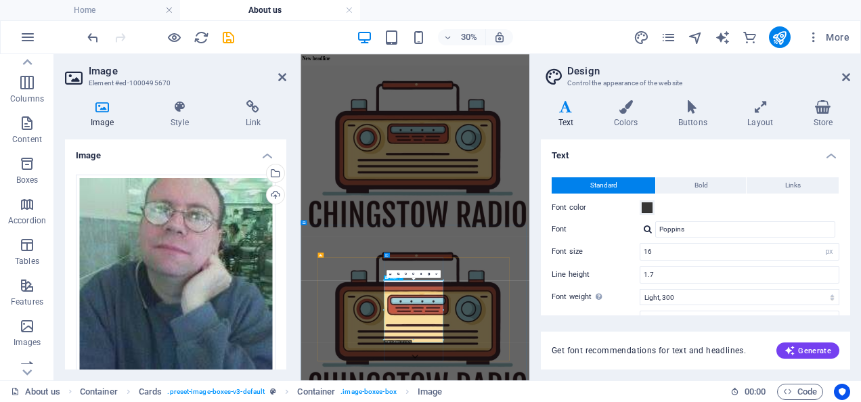
drag, startPoint x: 743, startPoint y: 393, endPoint x: 622, endPoint y: 844, distance: 466.9
drag, startPoint x: 744, startPoint y: 377, endPoint x: 685, endPoint y: 924, distance: 549.6
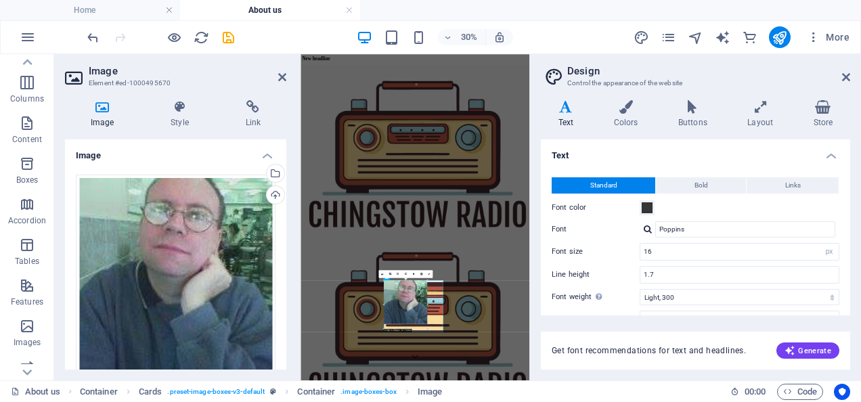
drag, startPoint x: 442, startPoint y: 344, endPoint x: 400, endPoint y: 286, distance: 71.4
type input "215"
select select "px"
click at [280, 74] on icon at bounding box center [282, 77] width 8 height 11
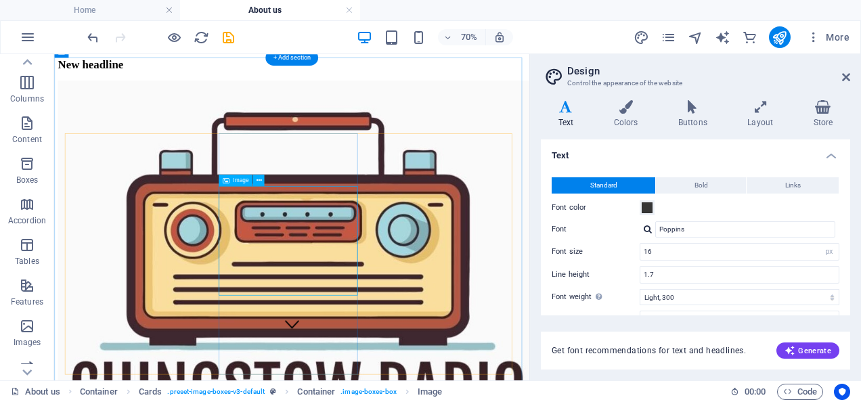
select select "px"
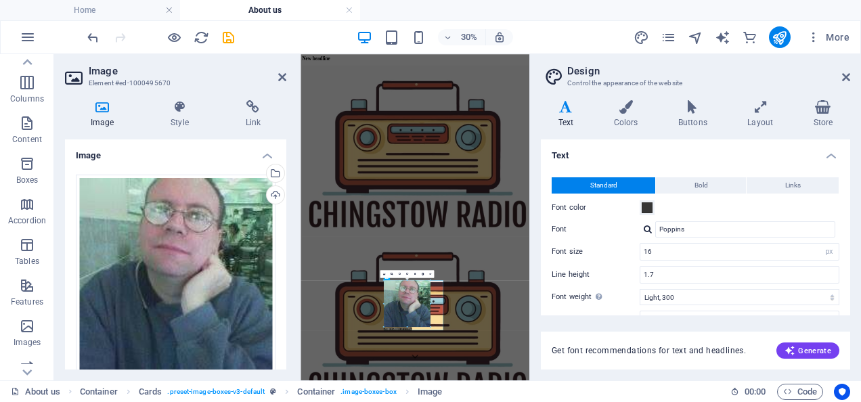
drag, startPoint x: 428, startPoint y: 322, endPoint x: 442, endPoint y: 337, distance: 19.6
type input "230"
click at [282, 76] on icon at bounding box center [282, 77] width 8 height 11
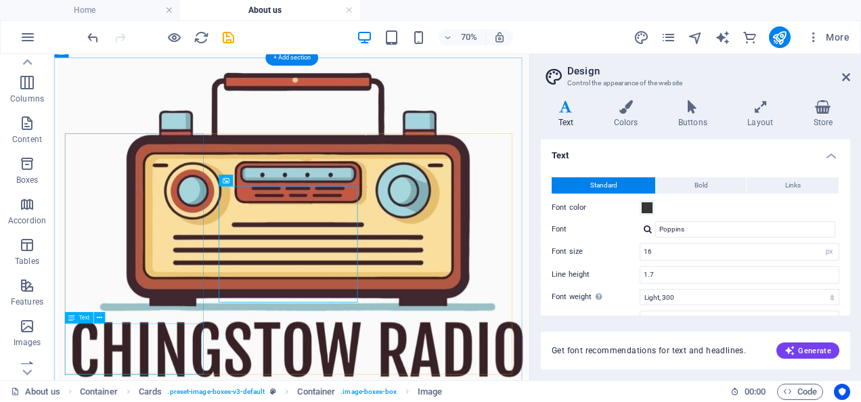
select select "px"
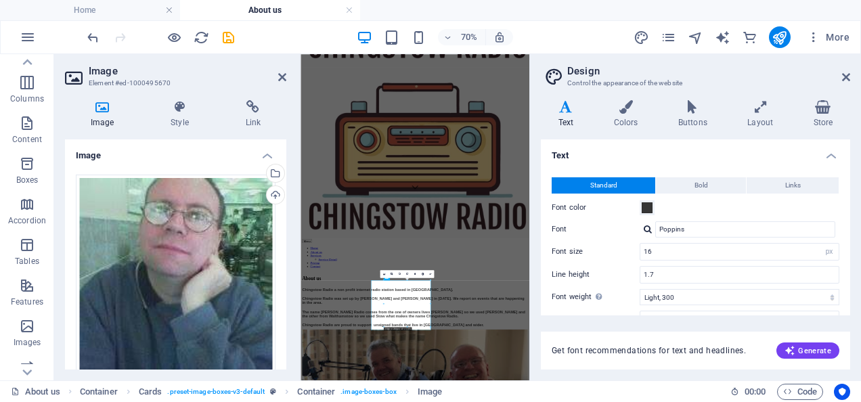
scroll to position [57, 0]
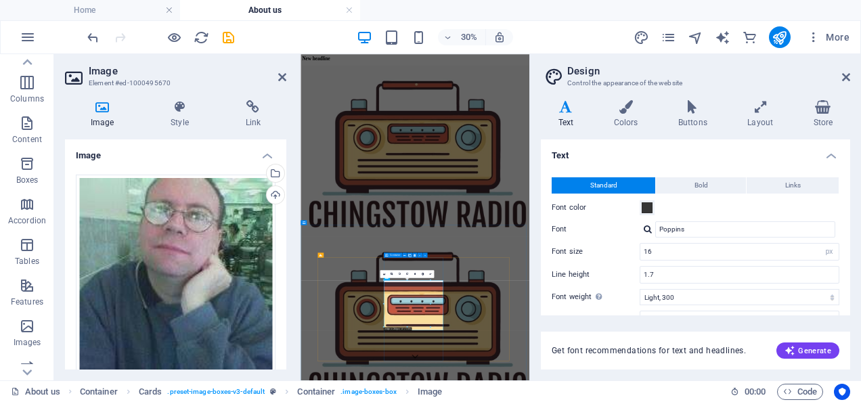
drag, startPoint x: 725, startPoint y: 382, endPoint x: 701, endPoint y: 990, distance: 608.6
drag, startPoint x: 419, startPoint y: 324, endPoint x: 418, endPoint y: 335, distance: 10.9
type input "238"
click at [280, 76] on icon at bounding box center [282, 77] width 8 height 11
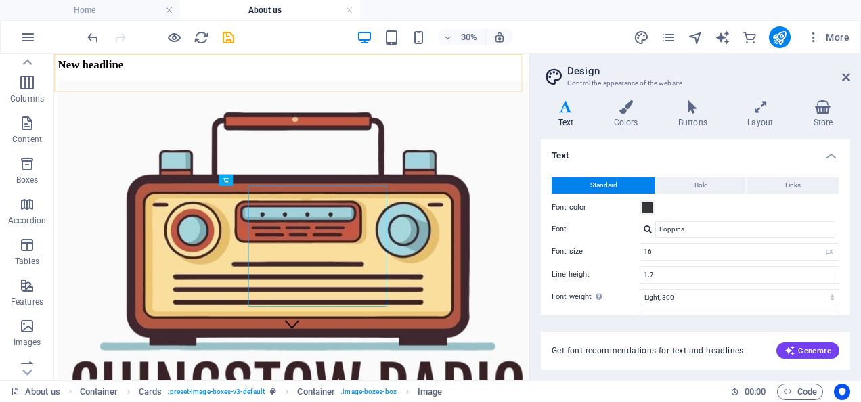
scroll to position [622, 0]
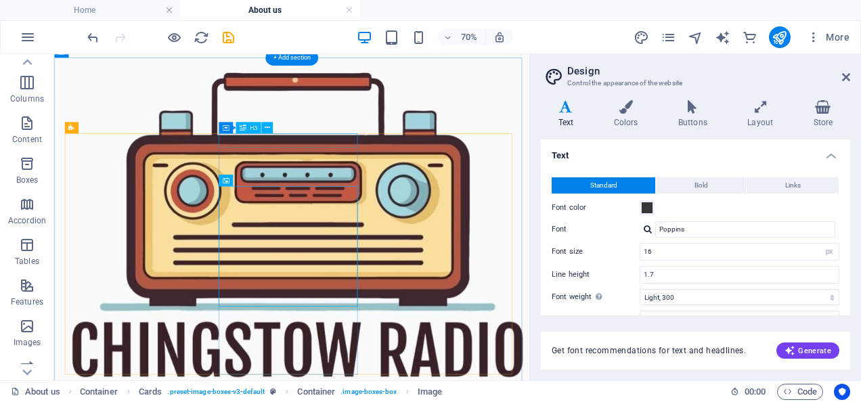
click at [272, 140] on icon at bounding box center [269, 142] width 5 height 10
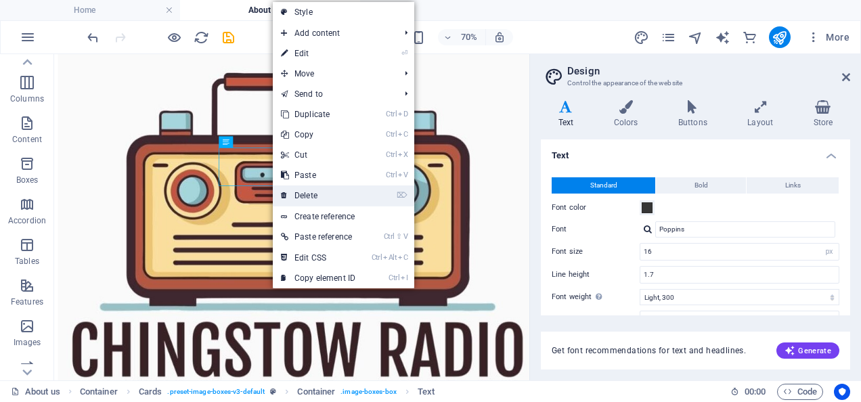
click at [307, 190] on link "⌦ Delete" at bounding box center [318, 196] width 91 height 20
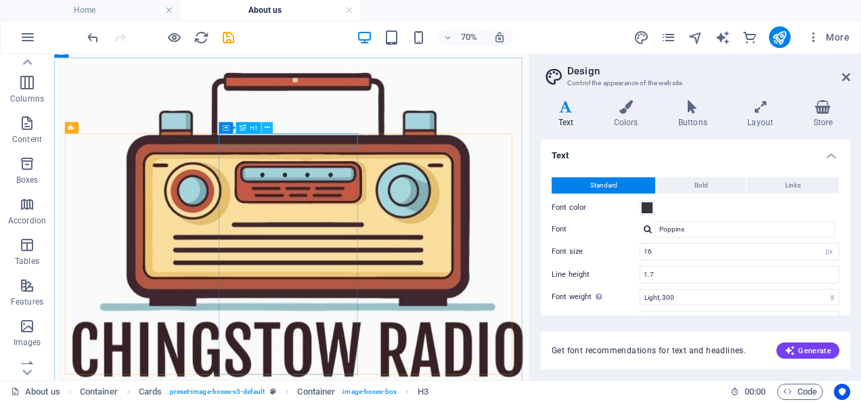
click at [265, 126] on icon at bounding box center [267, 128] width 5 height 10
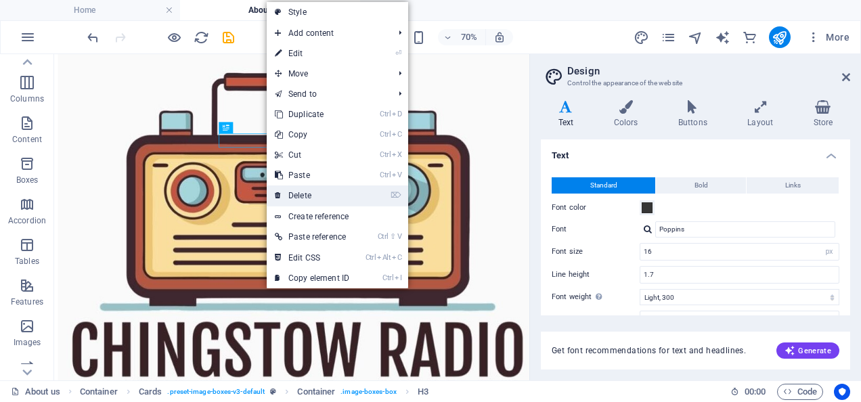
click at [298, 198] on link "⌦ Delete" at bounding box center [312, 196] width 91 height 20
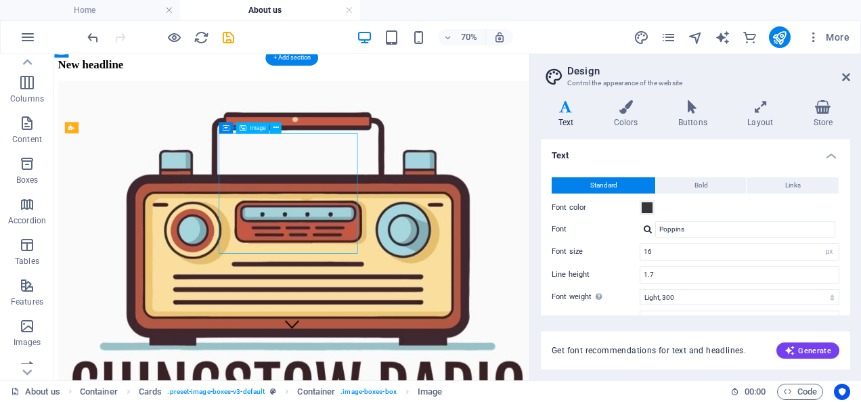
select select "px"
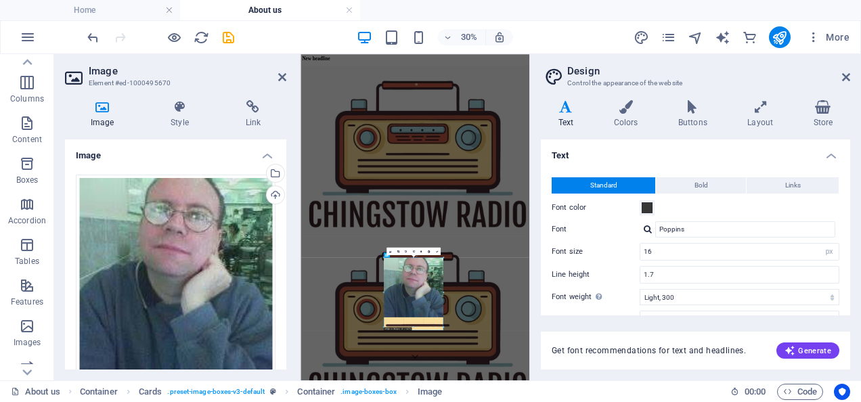
drag, startPoint x: 408, startPoint y: 305, endPoint x: 408, endPoint y: 375, distance: 70.4
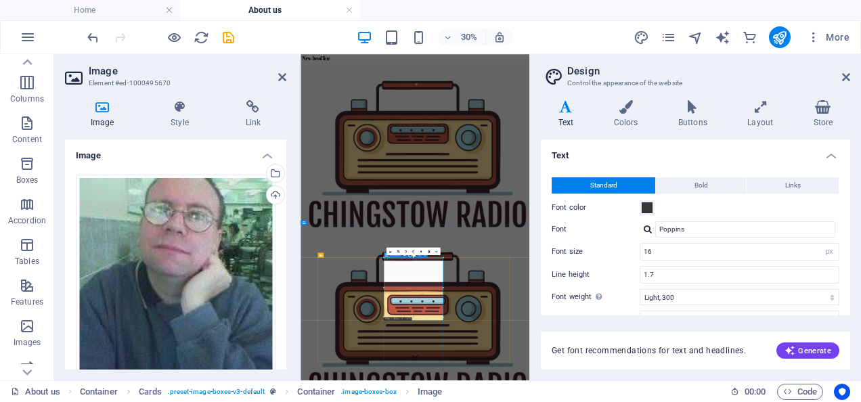
drag, startPoint x: 714, startPoint y: 372, endPoint x: 695, endPoint y: 1047, distance: 675.4
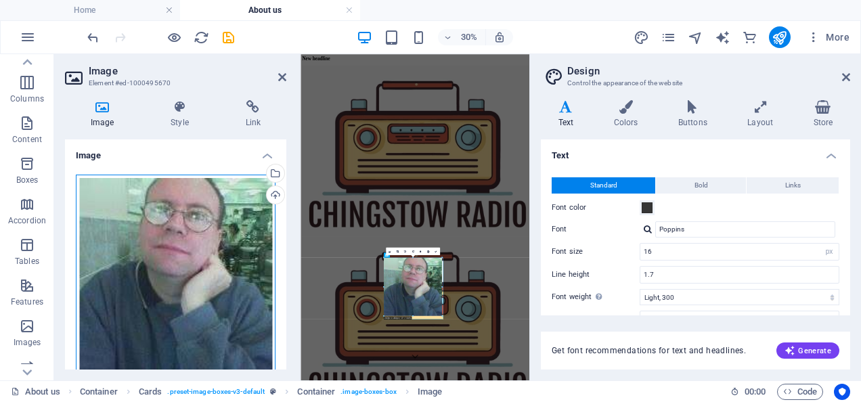
click at [194, 314] on div "Drag files here, click to choose files or select files from Files or our free s…" at bounding box center [176, 275] width 200 height 200
type input "285"
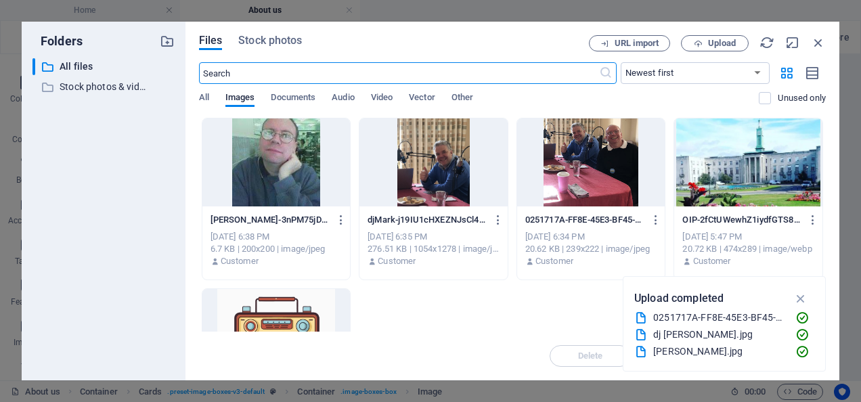
scroll to position [1617, 0]
drag, startPoint x: 817, startPoint y: 38, endPoint x: 810, endPoint y: 41, distance: 7.6
click at [815, 39] on icon "button" at bounding box center [818, 42] width 15 height 15
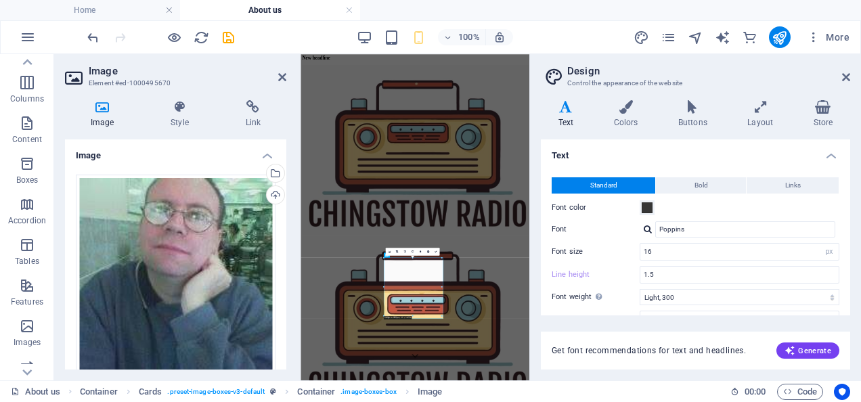
type input "1.7"
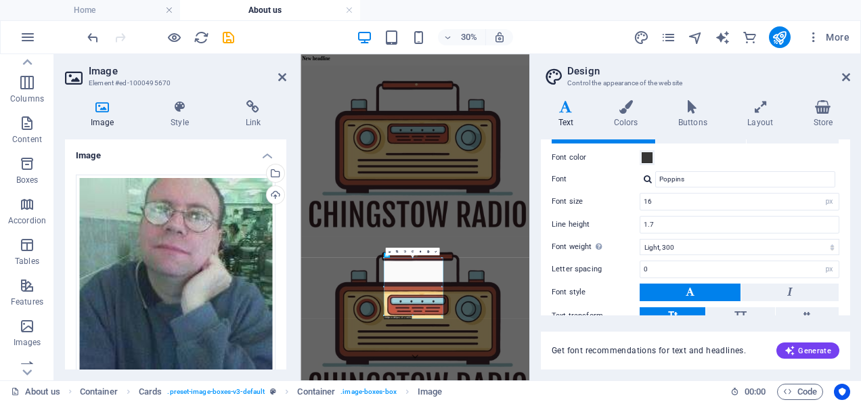
scroll to position [68, 0]
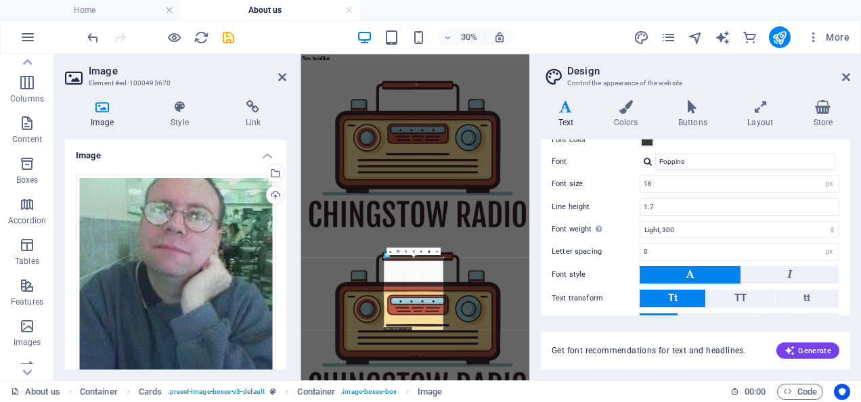
drag, startPoint x: 432, startPoint y: 316, endPoint x: 458, endPoint y: 999, distance: 683.8
type input "293"
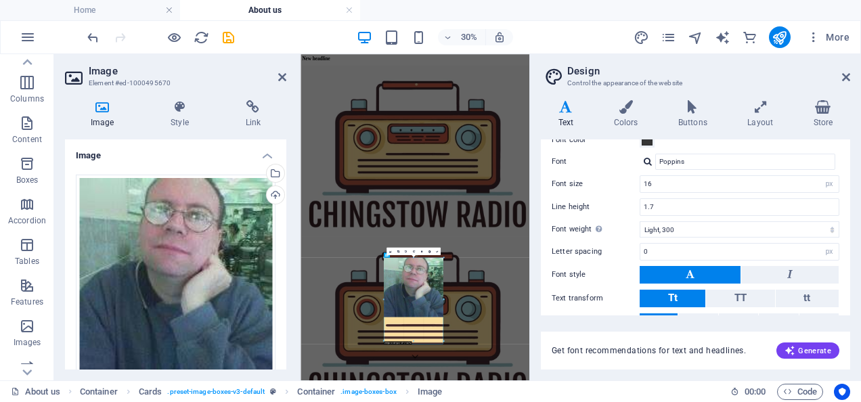
drag, startPoint x: 430, startPoint y: 317, endPoint x: 447, endPoint y: 397, distance: 81.7
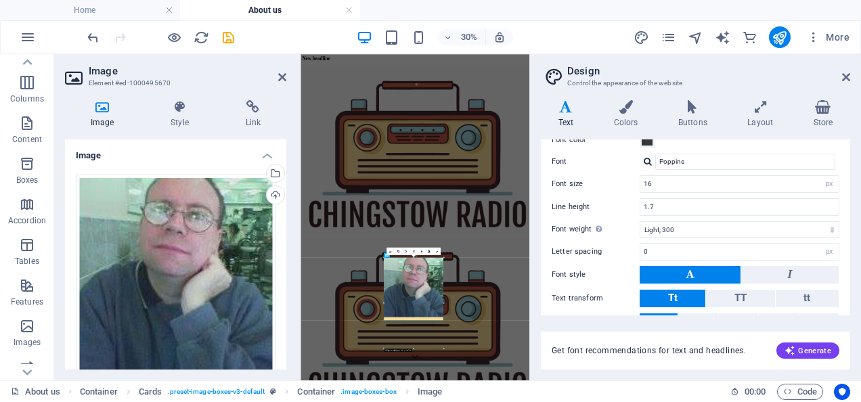
drag, startPoint x: 420, startPoint y: 316, endPoint x: 434, endPoint y: 427, distance: 111.3
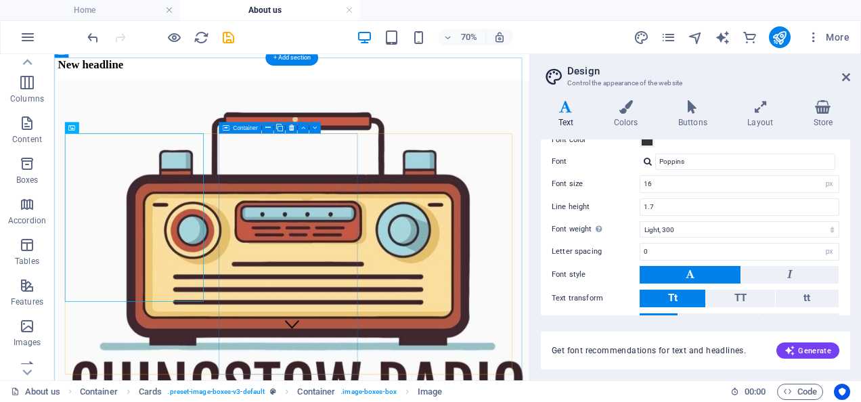
scroll to position [622, 0]
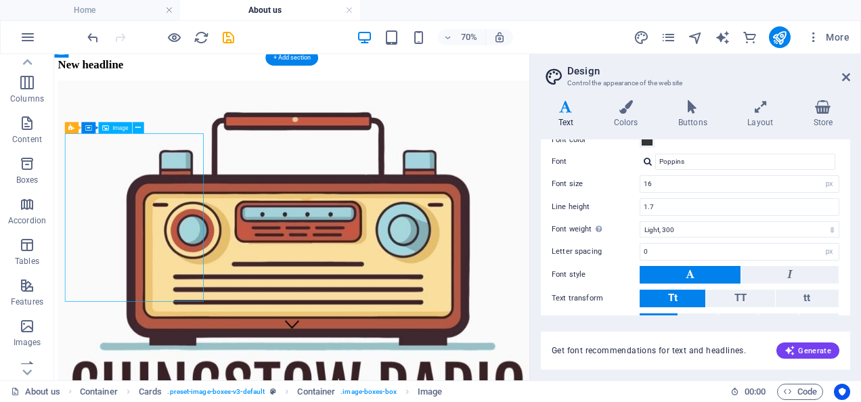
select select "%"
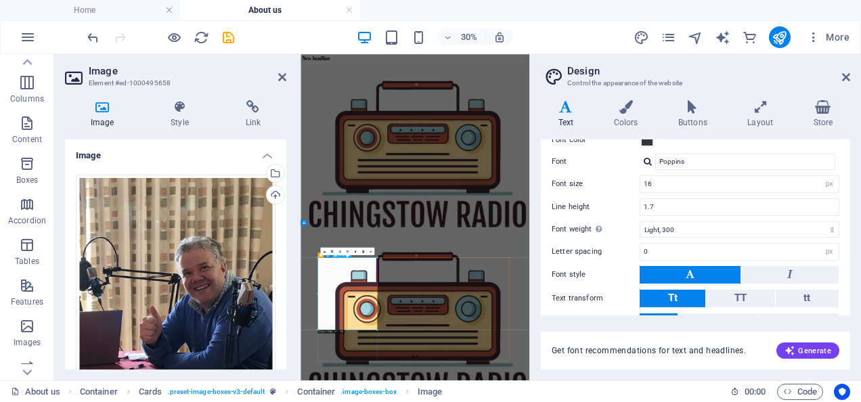
drag, startPoint x: 650, startPoint y: 383, endPoint x: 439, endPoint y: 832, distance: 495.6
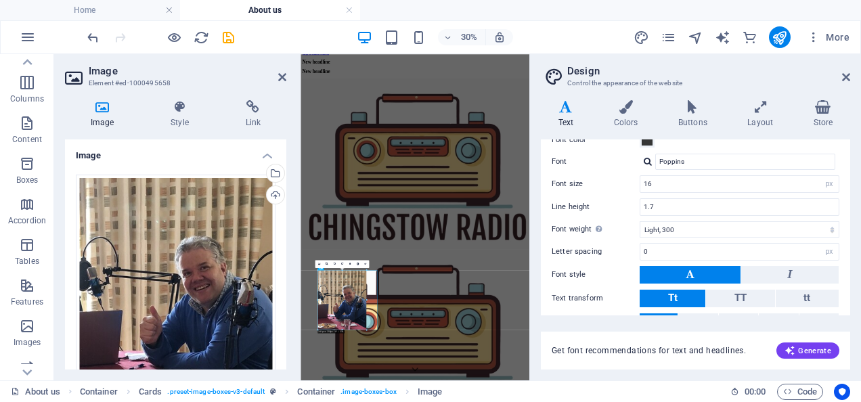
drag, startPoint x: 377, startPoint y: 329, endPoint x: 341, endPoint y: 286, distance: 55.8
type input "239"
select select "px"
click at [280, 72] on icon at bounding box center [282, 77] width 8 height 11
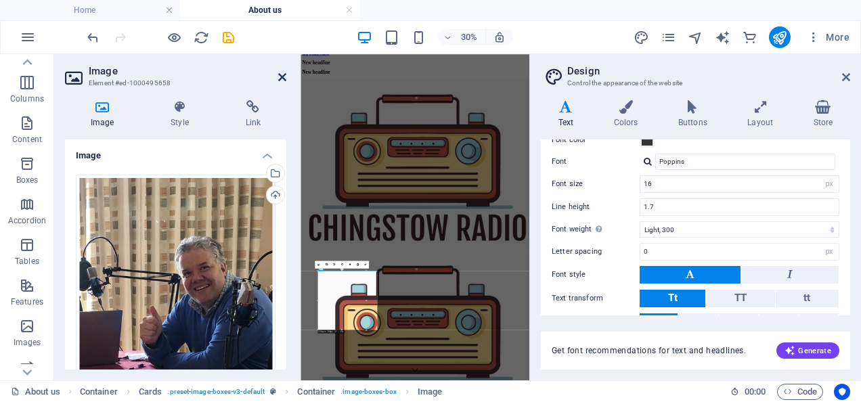
scroll to position [622, 0]
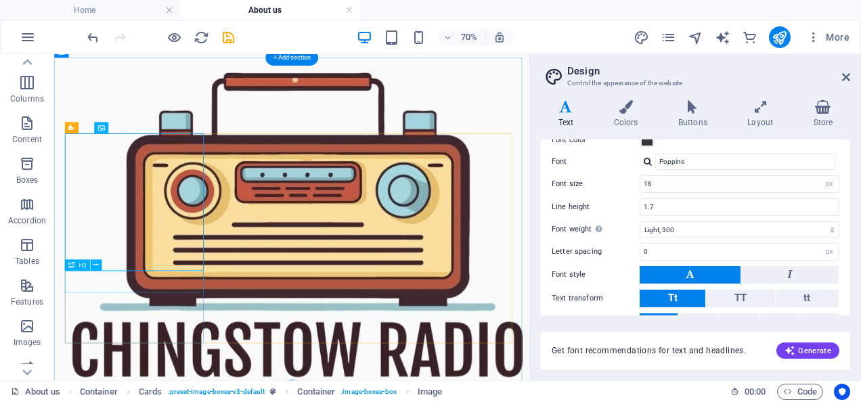
click at [93, 265] on icon at bounding box center [95, 265] width 5 height 10
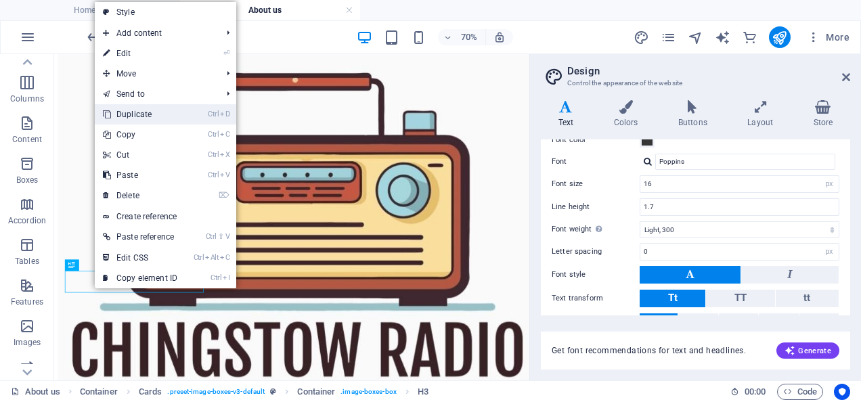
click at [158, 116] on link "Ctrl D Duplicate" at bounding box center [140, 114] width 91 height 20
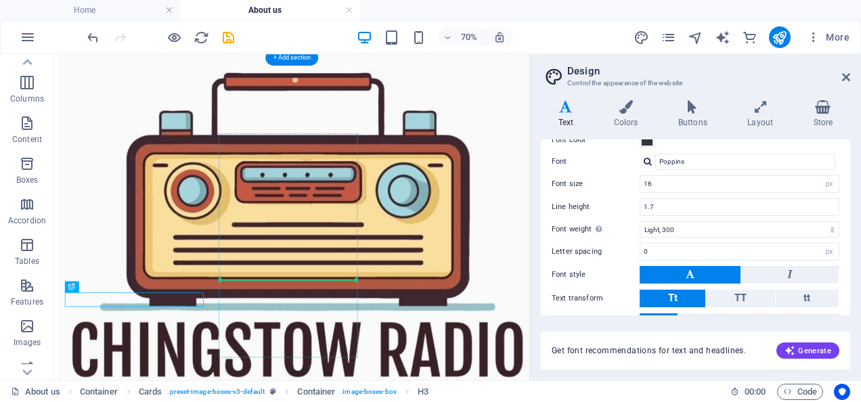
drag, startPoint x: 100, startPoint y: 401, endPoint x: 368, endPoint y: 374, distance: 269.5
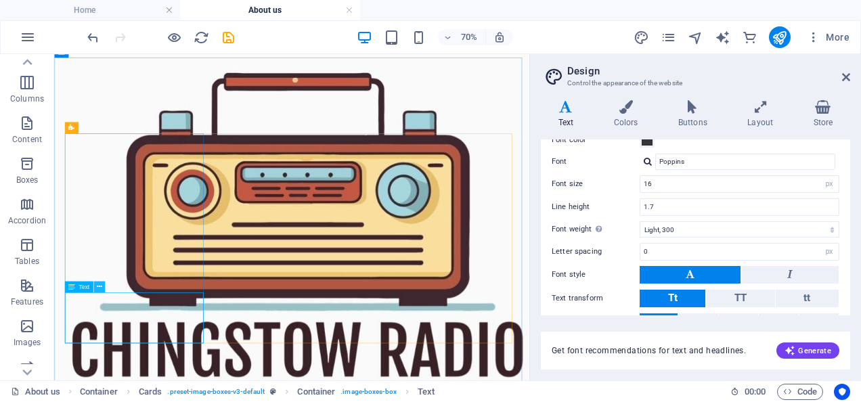
click at [99, 288] on icon at bounding box center [98, 287] width 5 height 10
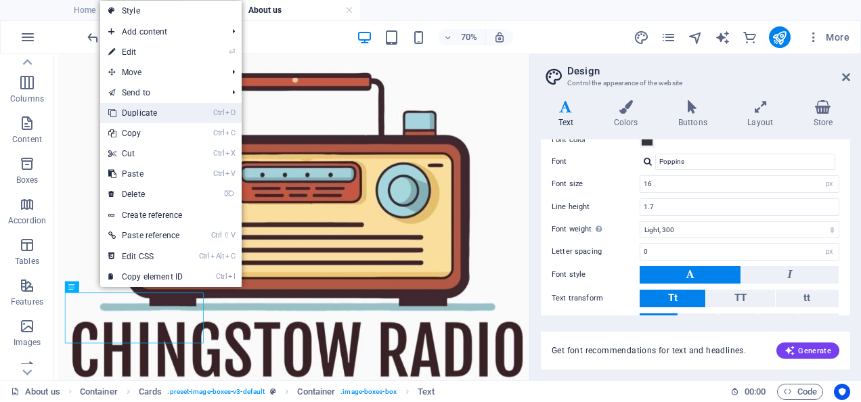
click at [150, 121] on link "Ctrl D Duplicate" at bounding box center [145, 113] width 91 height 20
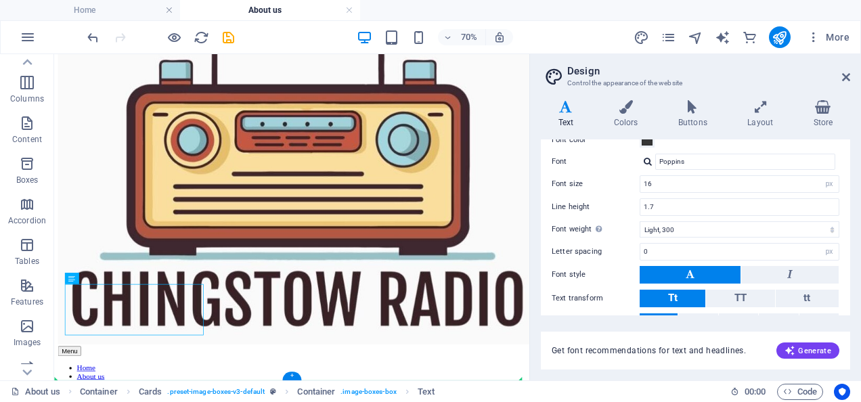
scroll to position [696, 0]
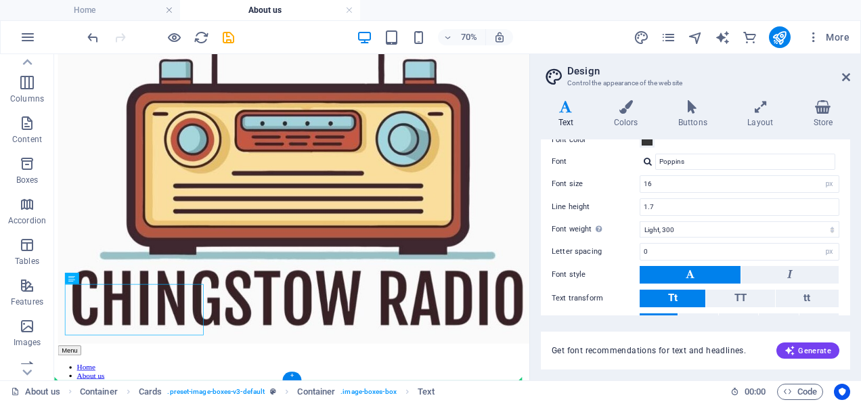
drag, startPoint x: 109, startPoint y: 465, endPoint x: 219, endPoint y: 465, distance: 109.7
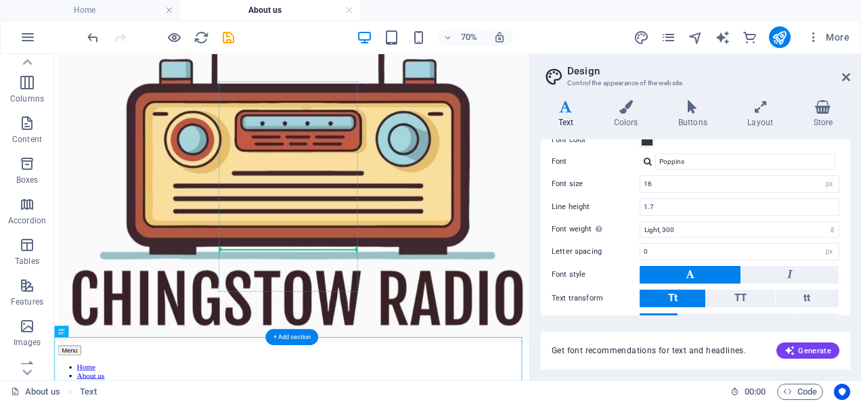
drag, startPoint x: 305, startPoint y: 494, endPoint x: 360, endPoint y: 342, distance: 161.7
drag, startPoint x: 123, startPoint y: 384, endPoint x: 414, endPoint y: 318, distance: 298.5
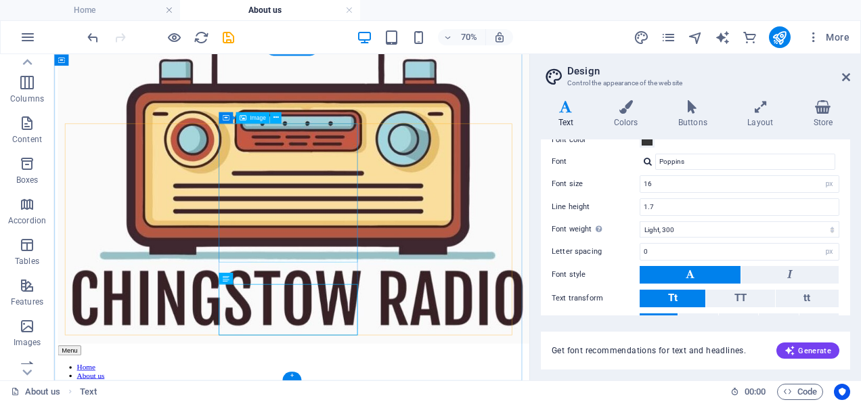
scroll to position [637, 0]
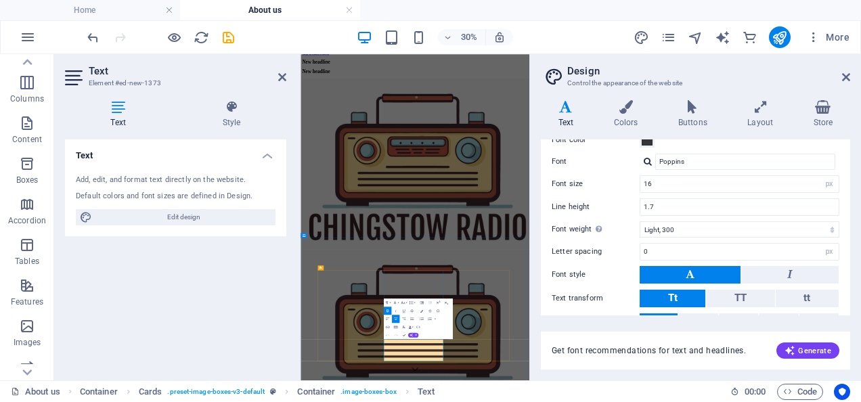
drag, startPoint x: 743, startPoint y: 1050, endPoint x: 620, endPoint y: 1064, distance: 124.0
drag, startPoint x: 750, startPoint y: 1050, endPoint x: 541, endPoint y: 1004, distance: 214.4
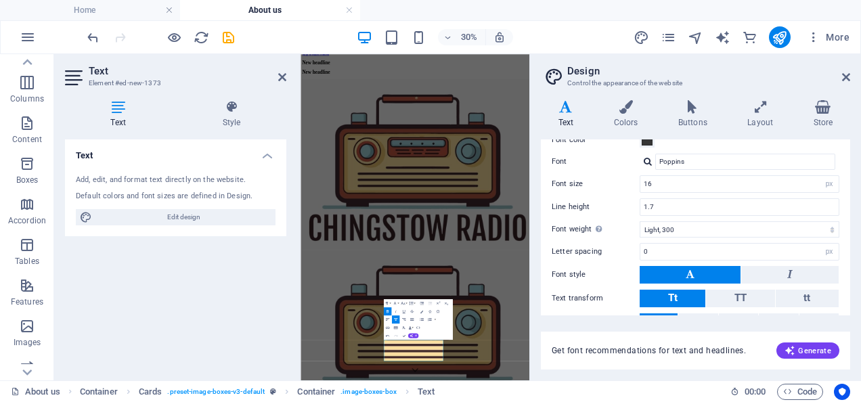
scroll to position [0, 0]
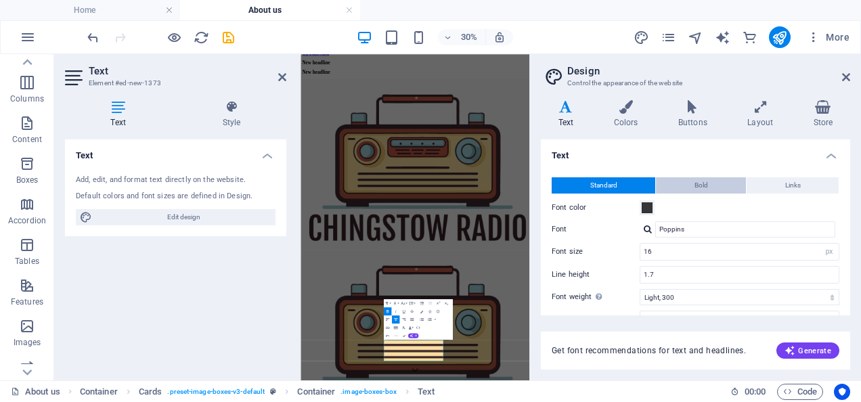
drag, startPoint x: 691, startPoint y: 177, endPoint x: 698, endPoint y: 183, distance: 9.6
click at [691, 177] on button "Bold" at bounding box center [701, 185] width 90 height 16
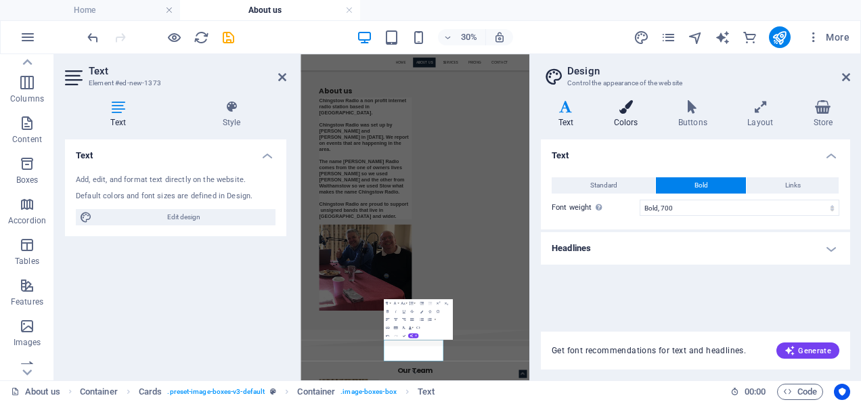
click at [626, 106] on icon at bounding box center [626, 107] width 59 height 14
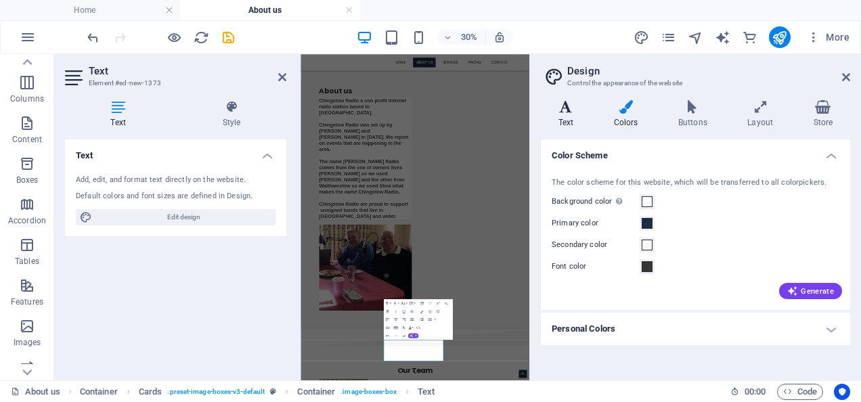
click at [586, 113] on icon at bounding box center [566, 107] width 50 height 14
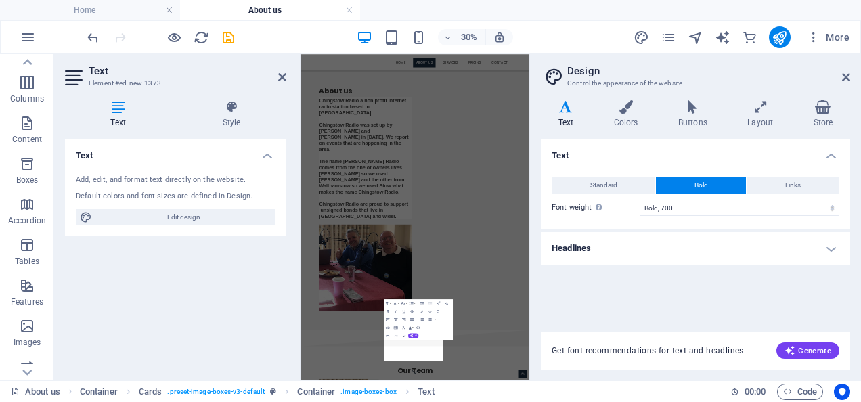
click at [695, 184] on span "Bold" at bounding box center [702, 185] width 14 height 16
click at [834, 207] on select "Thin, 100 Extra-light, 200 Light, 300 Regular, 400 Medium, 500 Semi-bold, 600 B…" at bounding box center [740, 208] width 200 height 16
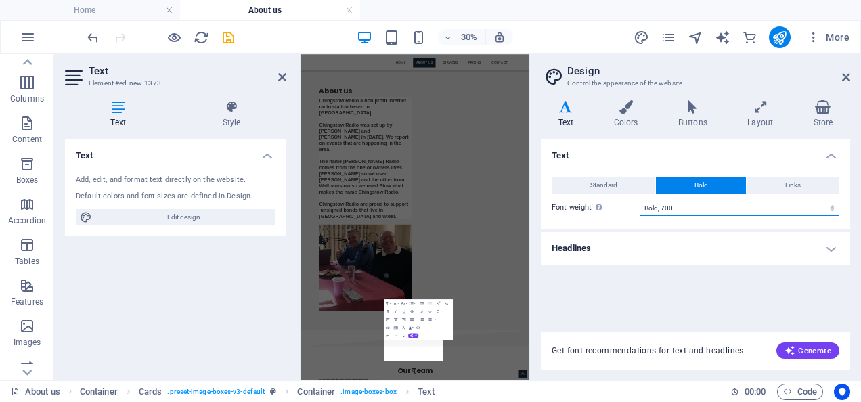
click at [834, 207] on select "Thin, 100 Extra-light, 200 Light, 300 Regular, 400 Medium, 500 Semi-bold, 600 B…" at bounding box center [740, 208] width 200 height 16
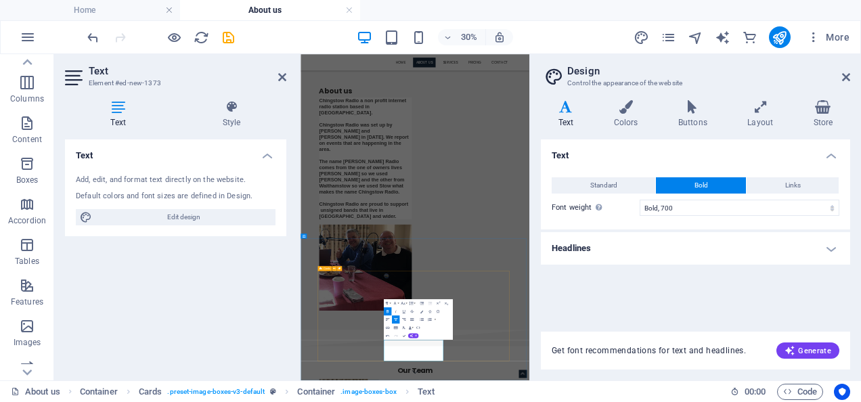
drag, startPoint x: 758, startPoint y: 1054, endPoint x: 573, endPoint y: 1012, distance: 189.6
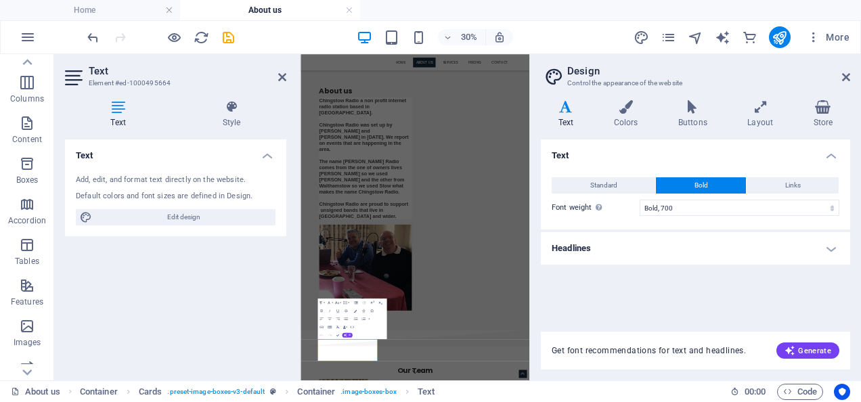
click at [145, 290] on div "Text Add, edit, and format text directly on the website. Default colors and fon…" at bounding box center [175, 255] width 221 height 230
drag, startPoint x: 529, startPoint y: 1056, endPoint x: 407, endPoint y: 1014, distance: 129.1
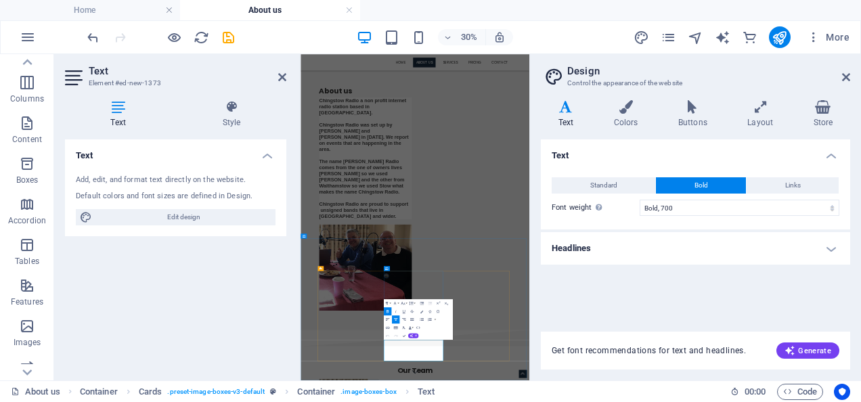
drag, startPoint x: 758, startPoint y: 1052, endPoint x: 723, endPoint y: 386, distance: 666.6
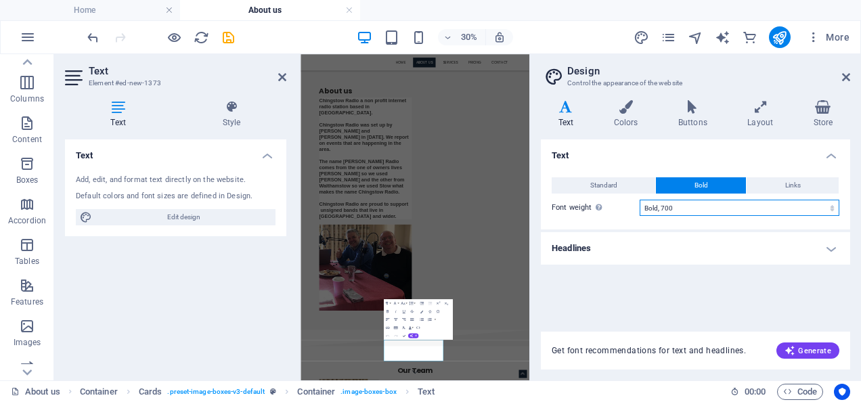
click at [673, 209] on select "Thin, 100 Extra-light, 200 Light, 300 Regular, 400 Medium, 500 Semi-bold, 600 B…" at bounding box center [740, 208] width 200 height 16
click at [640, 200] on select "Thin, 100 Extra-light, 200 Light, 300 Regular, 400 Medium, 500 Semi-bold, 600 B…" at bounding box center [740, 208] width 200 height 16
click at [278, 70] on h2 "Text" at bounding box center [188, 71] width 198 height 12
click at [286, 76] on icon at bounding box center [282, 77] width 8 height 11
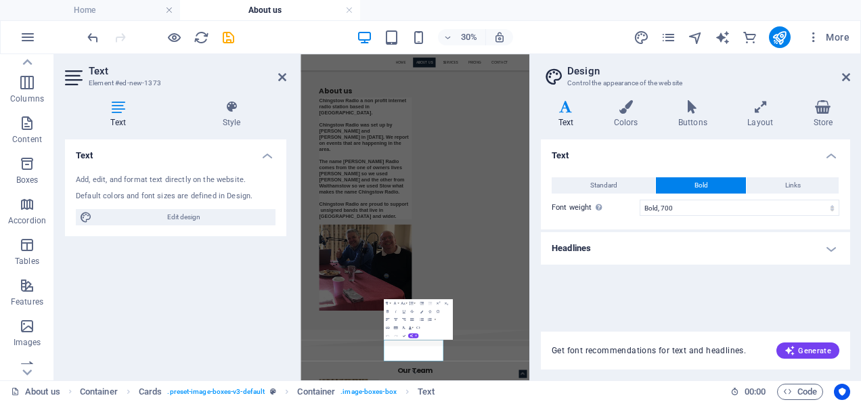
scroll to position [635, 0]
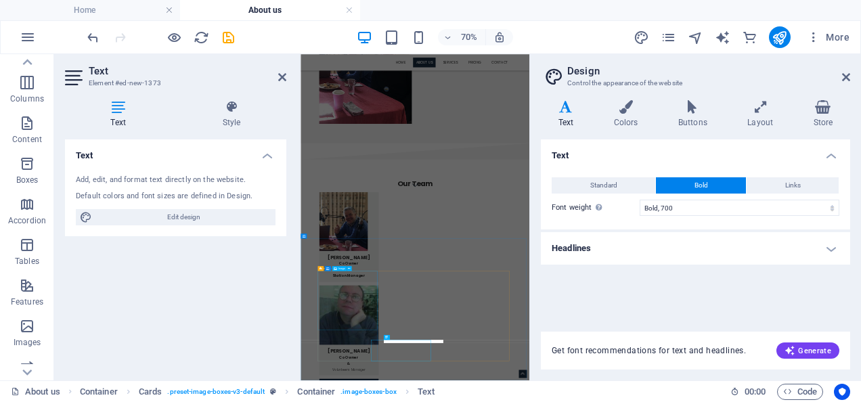
scroll to position [13, 0]
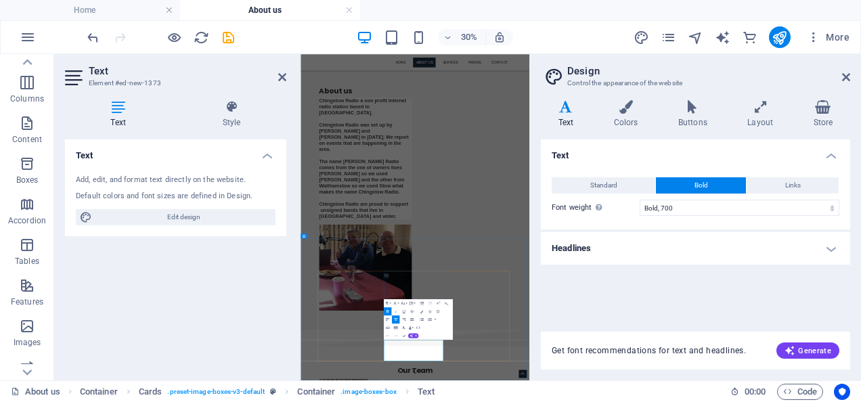
drag, startPoint x: 749, startPoint y: 1054, endPoint x: 599, endPoint y: 1014, distance: 155.7
click at [679, 204] on select "Thin, 100 Extra-light, 200 Light, 300 Regular, 400 Medium, 500 Semi-bold, 600 B…" at bounding box center [740, 208] width 200 height 16
click at [640, 200] on select "Thin, 100 Extra-light, 200 Light, 300 Regular, 400 Medium, 500 Semi-bold, 600 B…" at bounding box center [740, 208] width 200 height 16
click at [702, 209] on select "Thin, 100 Extra-light, 200 Light, 300 Regular, 400 Medium, 500 Semi-bold, 600 B…" at bounding box center [740, 208] width 200 height 16
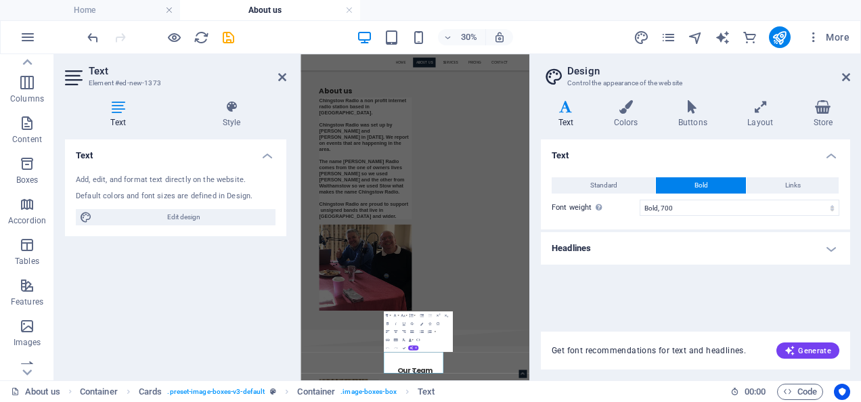
click at [640, 200] on select "Thin, 100 Extra-light, 200 Light, 300 Regular, 400 Medium, 500 Semi-bold, 600 B…" at bounding box center [740, 208] width 200 height 16
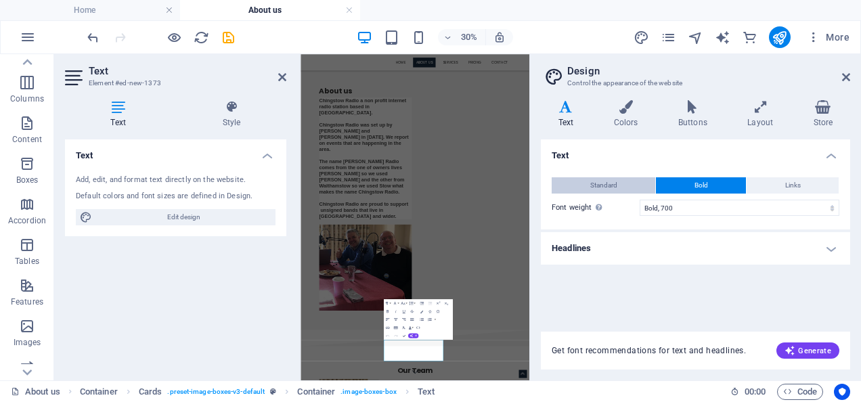
click at [612, 186] on span "Standard" at bounding box center [604, 185] width 27 height 16
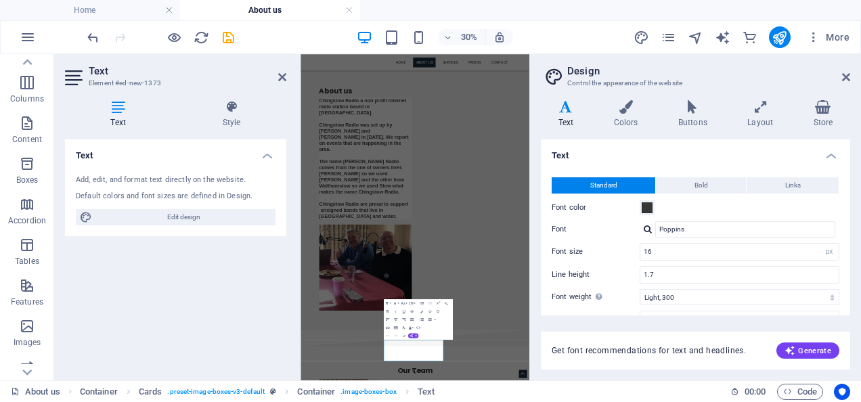
click at [779, 176] on div "Standard Bold Links Font color Font Poppins Font size 16 rem px Line height 1.7…" at bounding box center [695, 288] width 315 height 249
click at [712, 183] on button "Bold" at bounding box center [701, 185] width 90 height 16
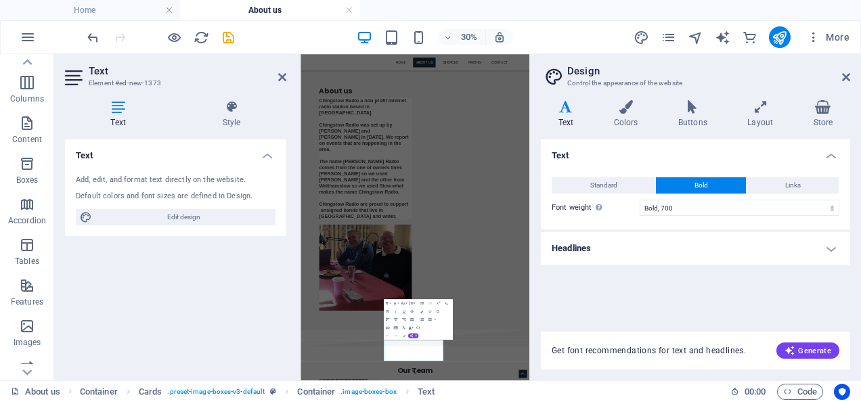
click at [119, 107] on icon at bounding box center [118, 107] width 106 height 14
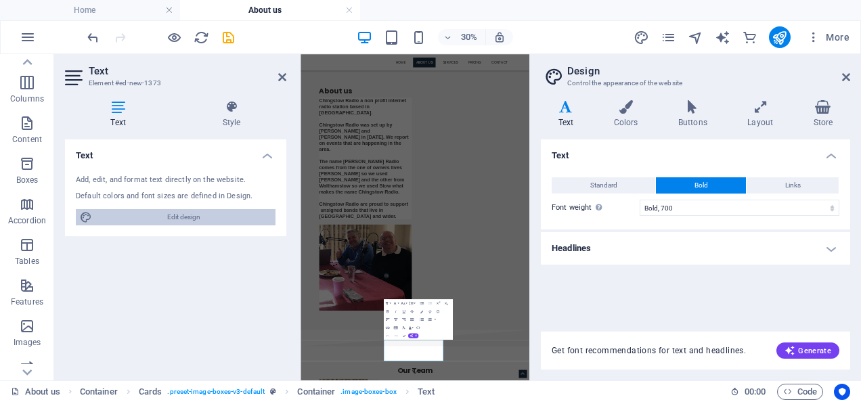
click at [210, 214] on span "Edit design" at bounding box center [183, 217] width 175 height 16
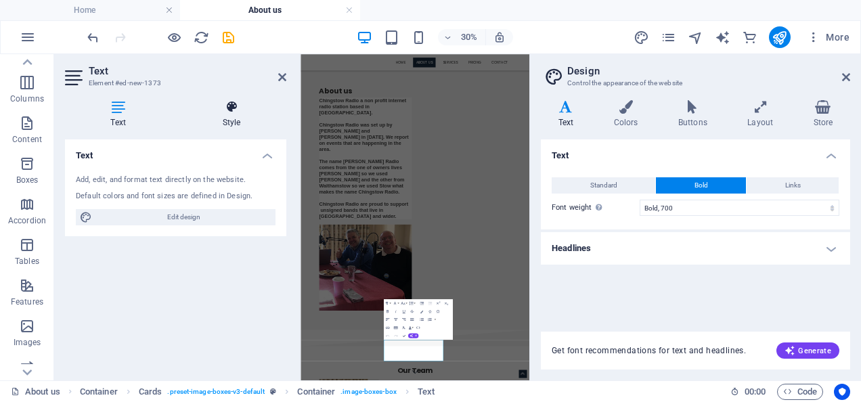
click at [225, 114] on h4 "Style" at bounding box center [232, 114] width 110 height 28
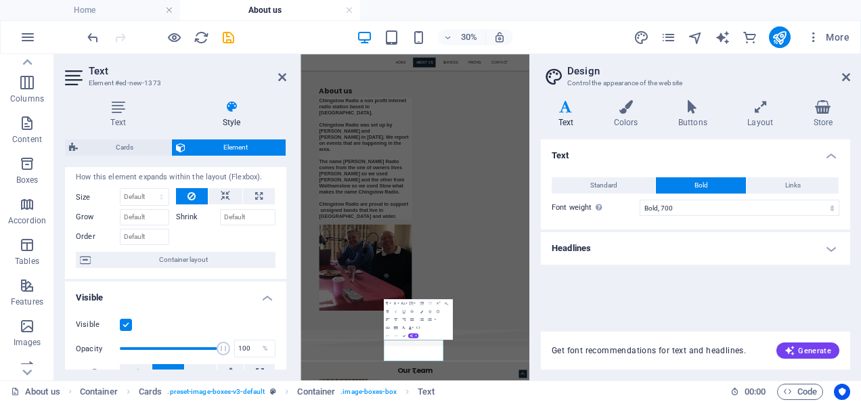
scroll to position [0, 0]
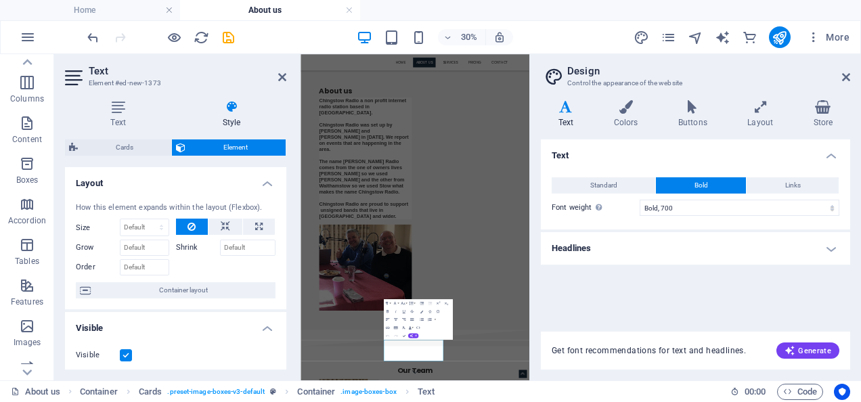
click at [232, 108] on icon at bounding box center [232, 107] width 110 height 14
click at [121, 110] on icon at bounding box center [118, 107] width 106 height 14
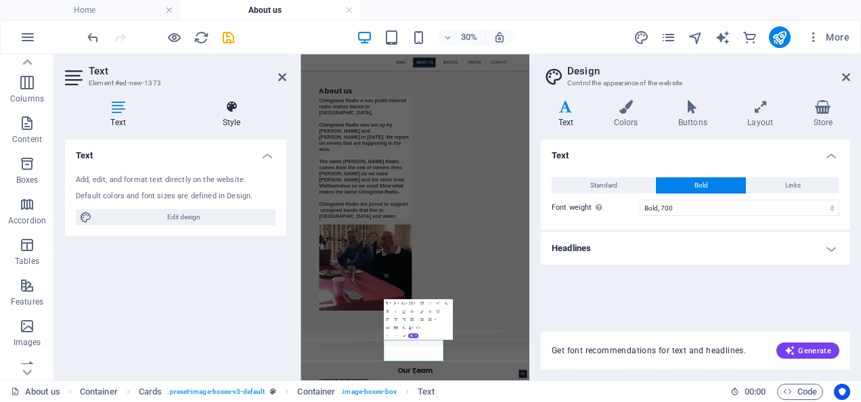
click at [219, 110] on icon at bounding box center [232, 107] width 110 height 14
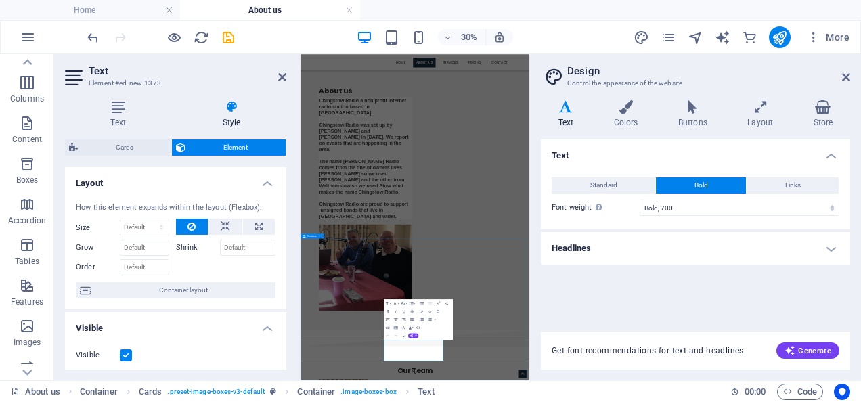
drag, startPoint x: 918, startPoint y: 1086, endPoint x: 918, endPoint y: 495, distance: 591.2
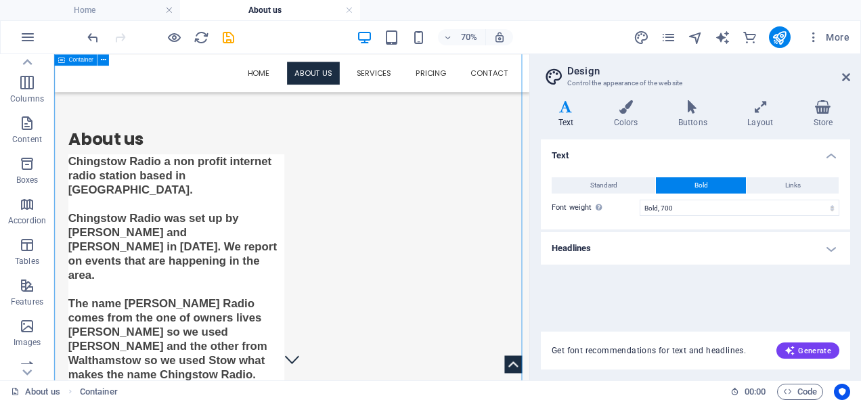
scroll to position [630, 0]
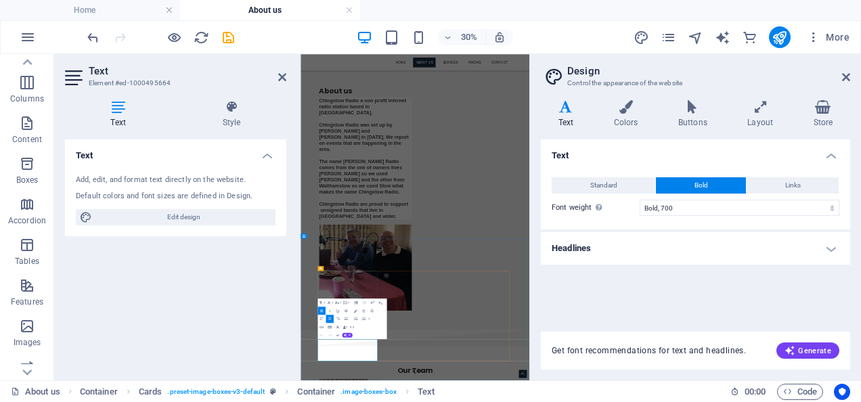
drag, startPoint x: 523, startPoint y: 1062, endPoint x: 624, endPoint y: 389, distance: 680.1
click at [653, 204] on select "Thin, 100 Extra-light, 200 Light, 300 Regular, 400 Medium, 500 Semi-bold, 600 B…" at bounding box center [740, 208] width 200 height 16
click at [640, 200] on select "Thin, 100 Extra-light, 200 Light, 300 Regular, 400 Medium, 500 Semi-bold, 600 B…" at bounding box center [740, 208] width 200 height 16
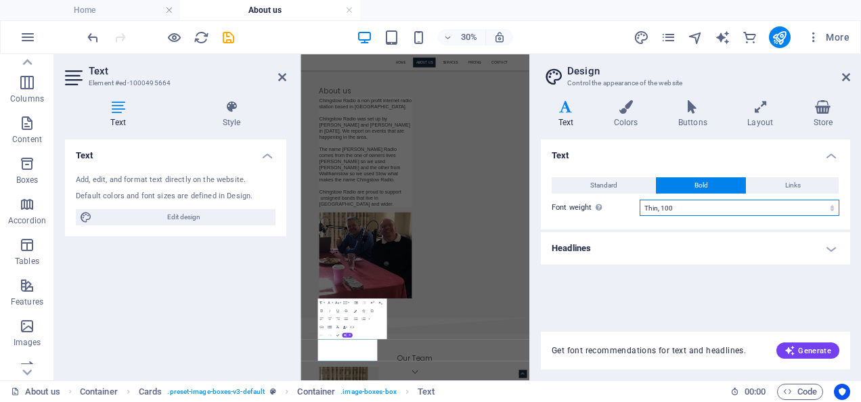
scroll to position [0, 0]
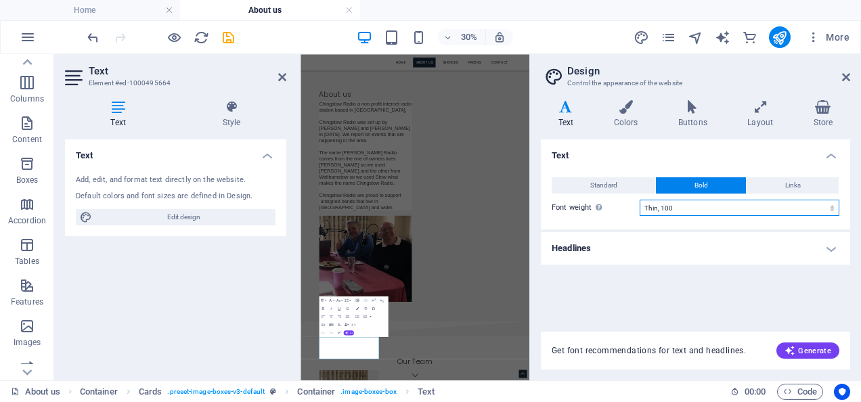
click at [666, 202] on select "Thin, 100 Extra-light, 200 Light, 300 Regular, 400 Medium, 500 Semi-bold, 600 B…" at bounding box center [740, 208] width 200 height 16
click at [640, 200] on select "Thin, 100 Extra-light, 200 Light, 300 Regular, 400 Medium, 500 Semi-bold, 600 B…" at bounding box center [740, 208] width 200 height 16
click at [683, 204] on select "Thin, 100 Extra-light, 200 Light, 300 Regular, 400 Medium, 500 Semi-bold, 600 B…" at bounding box center [740, 208] width 200 height 16
click at [640, 200] on select "Thin, 100 Extra-light, 200 Light, 300 Regular, 400 Medium, 500 Semi-bold, 600 B…" at bounding box center [740, 208] width 200 height 16
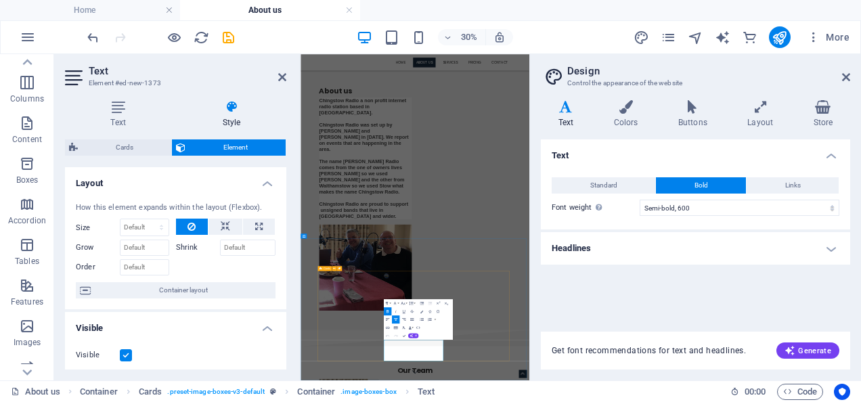
drag, startPoint x: 755, startPoint y: 1062, endPoint x: 574, endPoint y: 1012, distance: 187.5
click at [663, 206] on select "Thin, 100 Extra-light, 200 Light, 300 Regular, 400 Medium, 500 Semi-bold, 600 B…" at bounding box center [740, 208] width 200 height 16
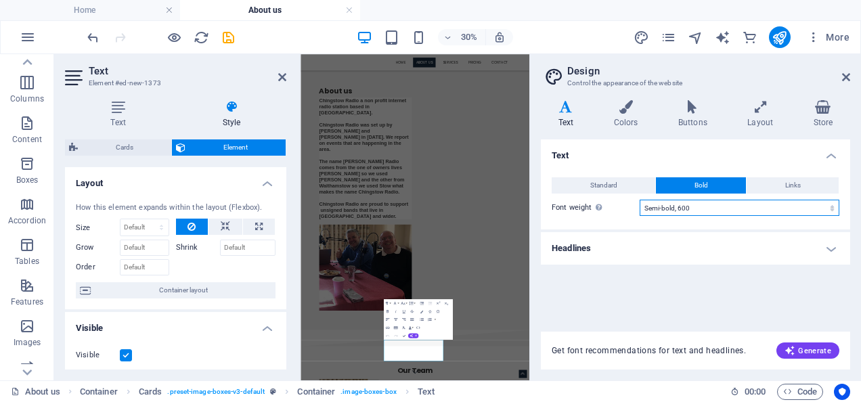
click at [640, 200] on select "Thin, 100 Extra-light, 200 Light, 300 Regular, 400 Medium, 500 Semi-bold, 600 B…" at bounding box center [740, 208] width 200 height 16
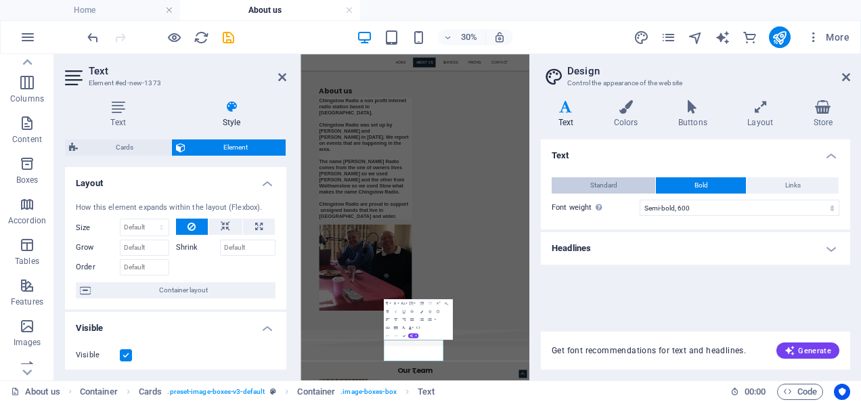
click at [620, 187] on button "Standard" at bounding box center [604, 185] width 104 height 16
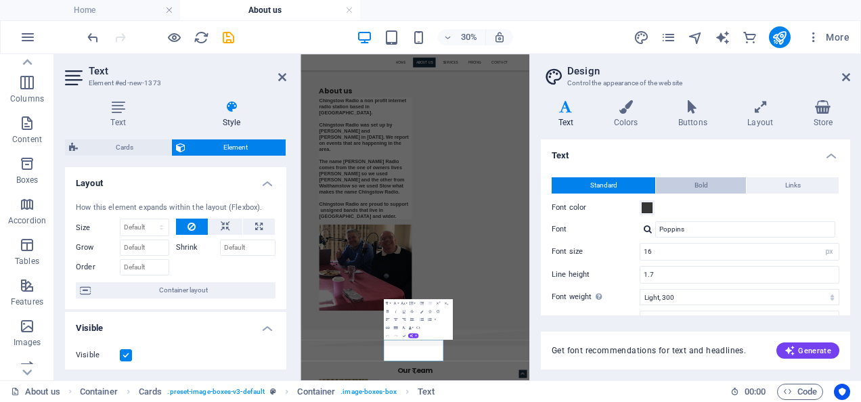
click at [665, 184] on button "Bold" at bounding box center [701, 185] width 90 height 16
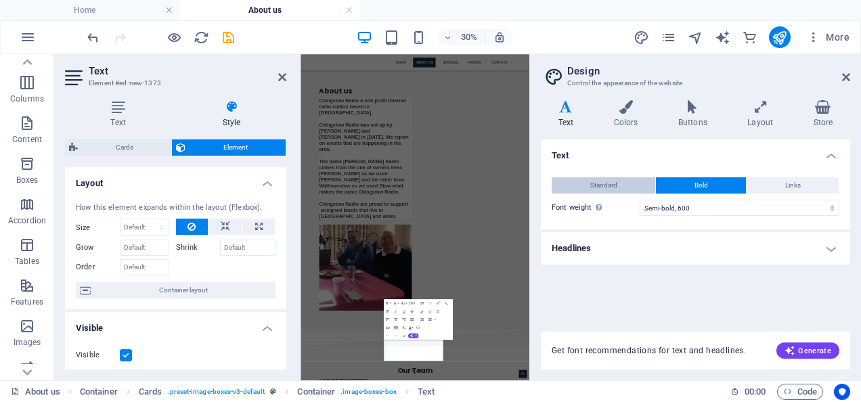
click at [616, 184] on span "Standard" at bounding box center [604, 185] width 27 height 16
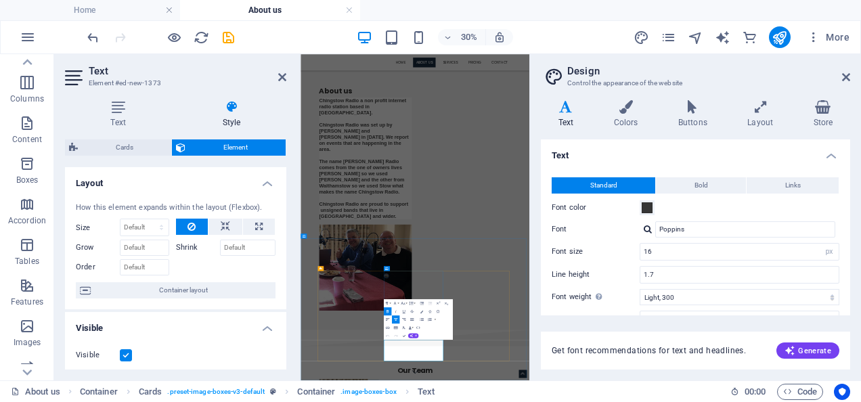
drag, startPoint x: 748, startPoint y: 1053, endPoint x: 600, endPoint y: 1048, distance: 147.7
click at [691, 177] on button "Bold" at bounding box center [701, 185] width 90 height 16
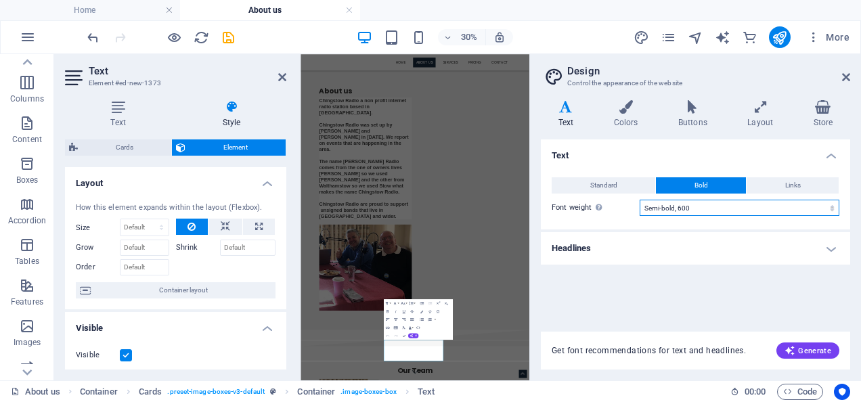
click at [666, 207] on select "Thin, 100 Extra-light, 200 Light, 300 Regular, 400 Medium, 500 Semi-bold, 600 B…" at bounding box center [740, 208] width 200 height 16
click at [640, 200] on select "Thin, 100 Extra-light, 200 Light, 300 Regular, 400 Medium, 500 Semi-bold, 600 B…" at bounding box center [740, 208] width 200 height 16
click at [687, 211] on select "Thin, 100 Extra-light, 200 Light, 300 Regular, 400 Medium, 500 Semi-bold, 600 B…" at bounding box center [740, 208] width 200 height 16
select select "600"
click at [640, 200] on select "Thin, 100 Extra-light, 200 Light, 300 Regular, 400 Medium, 500 Semi-bold, 600 B…" at bounding box center [740, 208] width 200 height 16
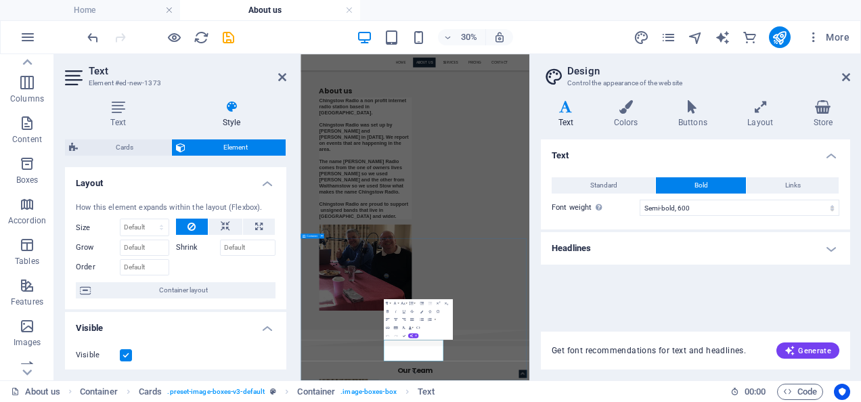
drag, startPoint x: 899, startPoint y: 1080, endPoint x: 909, endPoint y: 494, distance: 586.6
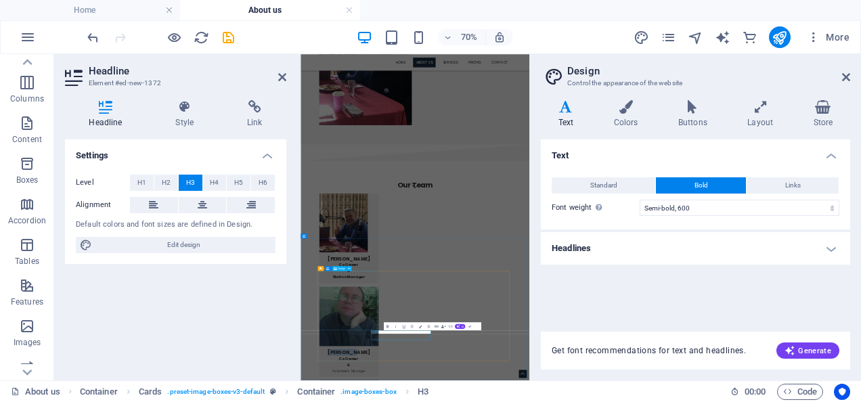
scroll to position [13, 0]
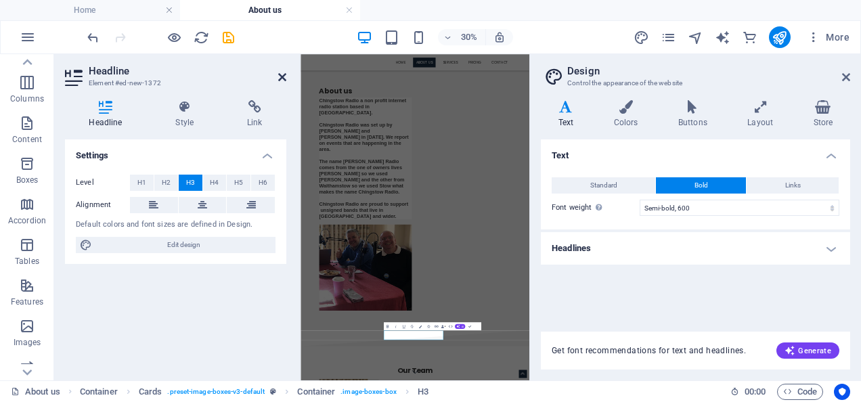
click at [280, 76] on icon at bounding box center [282, 77] width 8 height 11
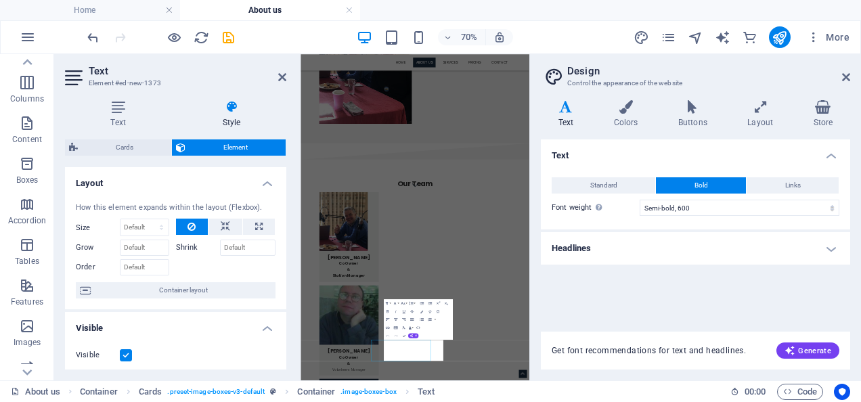
scroll to position [13, 0]
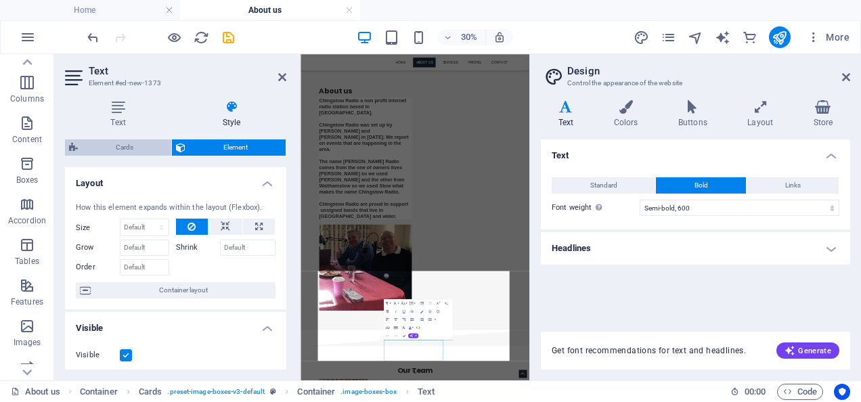
click at [130, 141] on span "Cards" at bounding box center [124, 148] width 85 height 16
select select "rem"
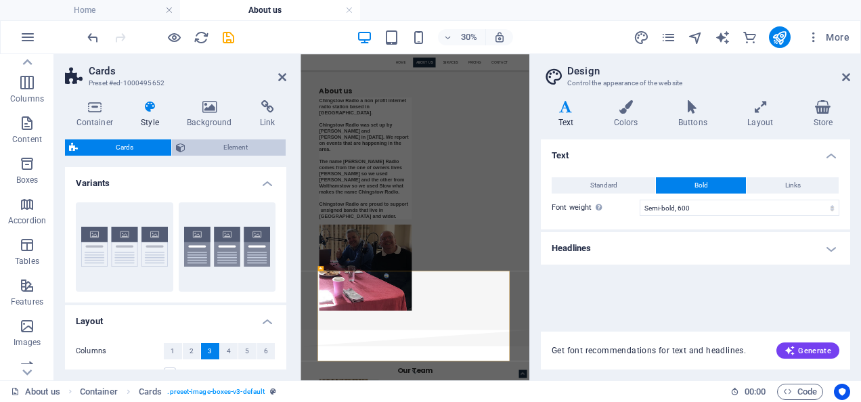
click at [222, 144] on span "Element" at bounding box center [236, 148] width 92 height 16
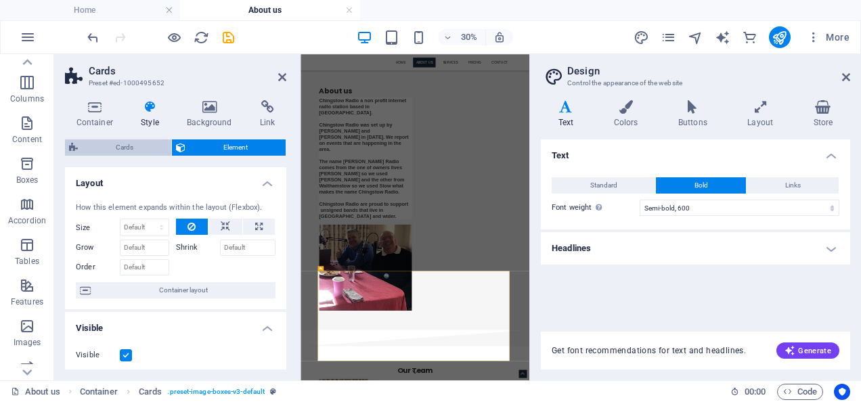
click at [124, 140] on span "Cards" at bounding box center [124, 148] width 85 height 16
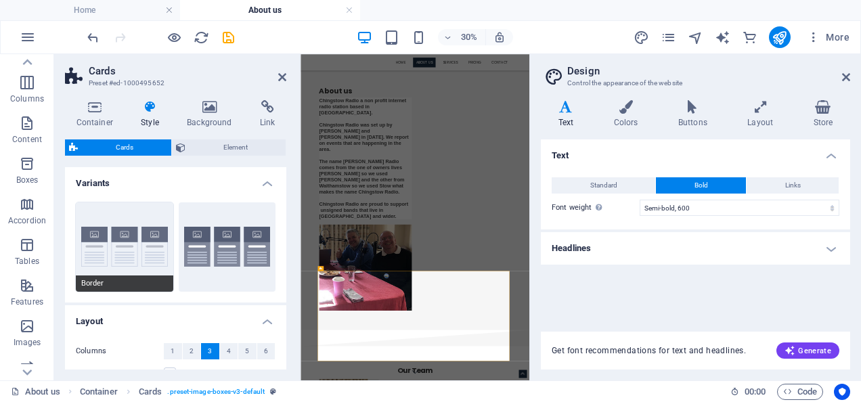
click at [138, 243] on button "Border" at bounding box center [125, 246] width 98 height 89
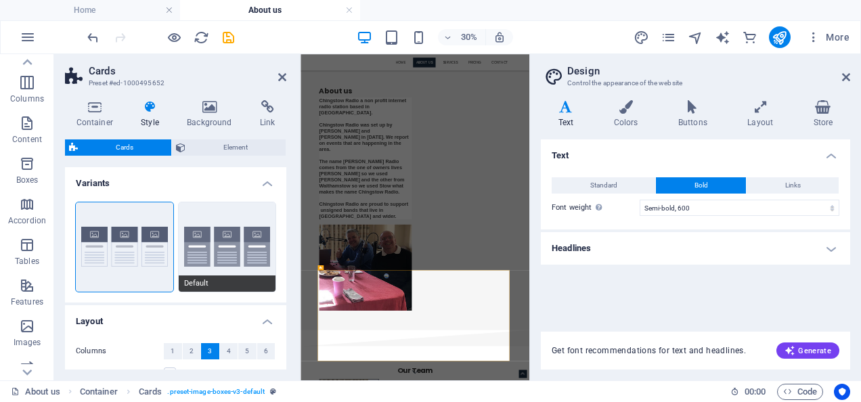
scroll to position [16, 0]
click at [215, 244] on button "Default" at bounding box center [228, 246] width 98 height 89
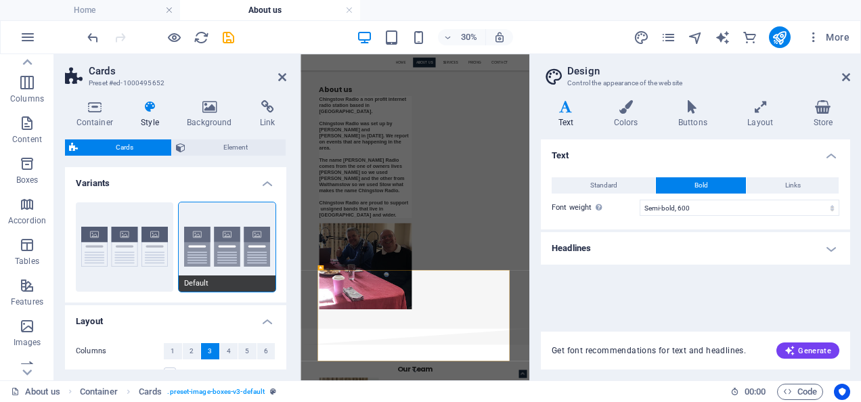
scroll to position [13, 0]
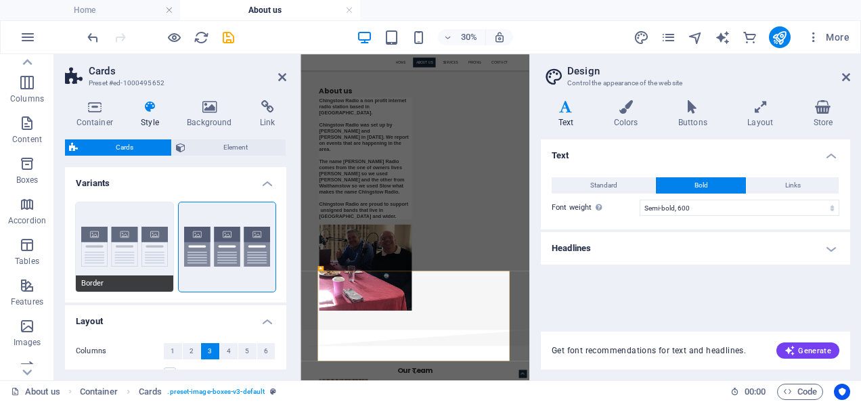
click at [114, 244] on button "Border" at bounding box center [125, 246] width 98 height 89
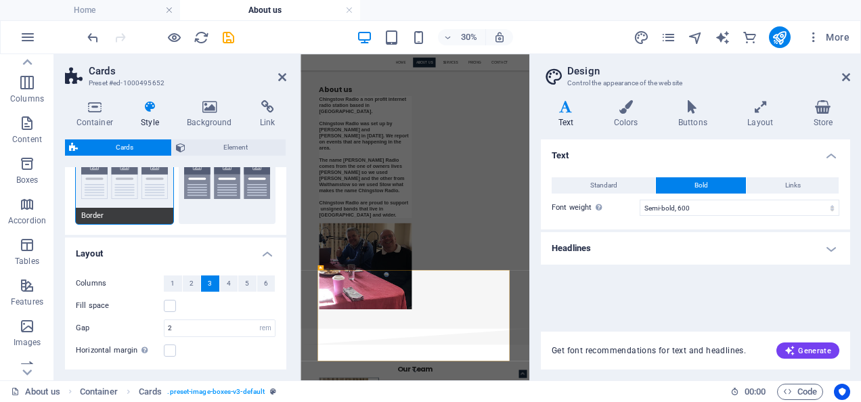
scroll to position [0, 0]
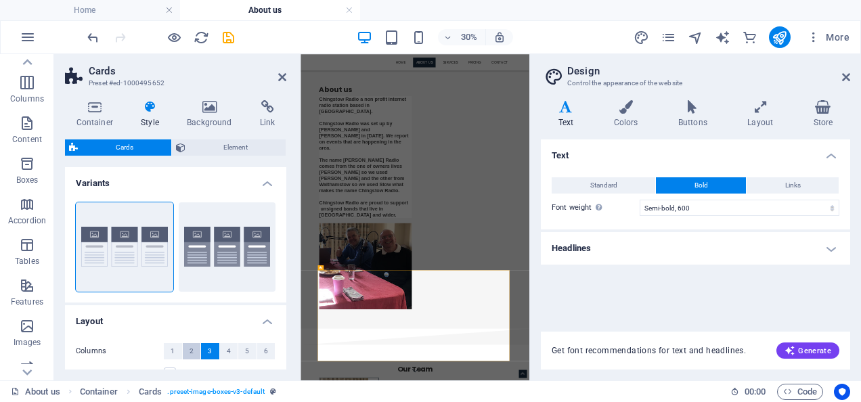
click at [188, 348] on button "2" at bounding box center [192, 351] width 18 height 16
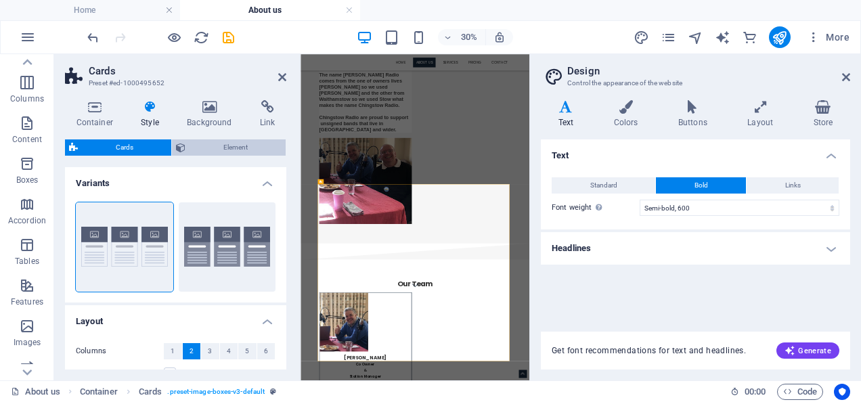
click at [248, 142] on span "Element" at bounding box center [236, 148] width 92 height 16
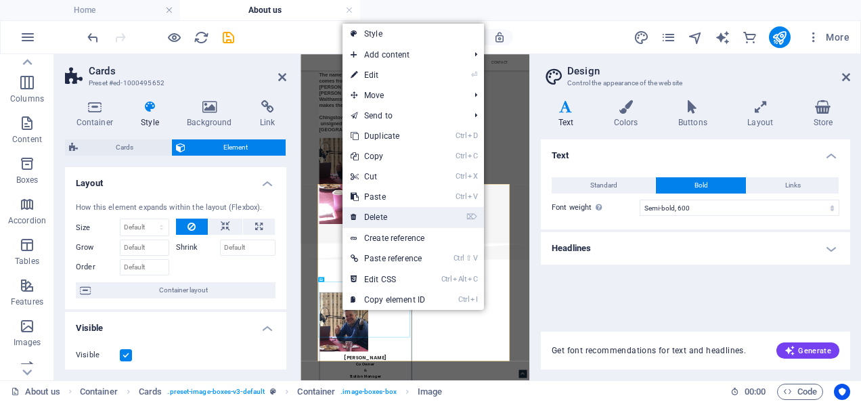
click at [381, 217] on link "⌦ Delete" at bounding box center [388, 217] width 91 height 20
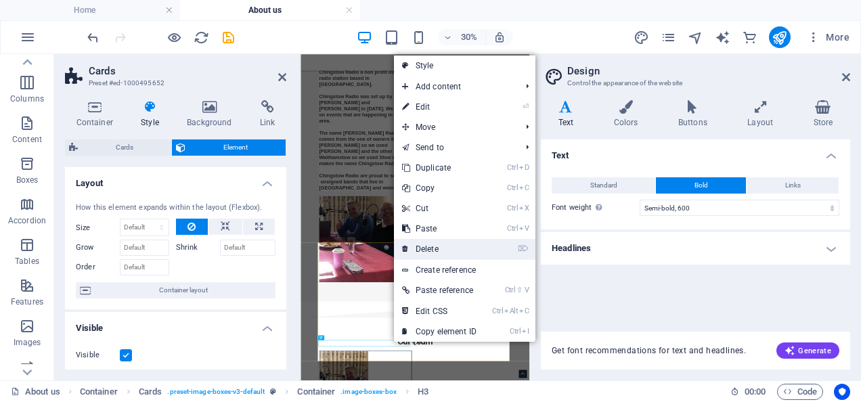
click at [433, 245] on link "⌦ Delete" at bounding box center [439, 249] width 91 height 20
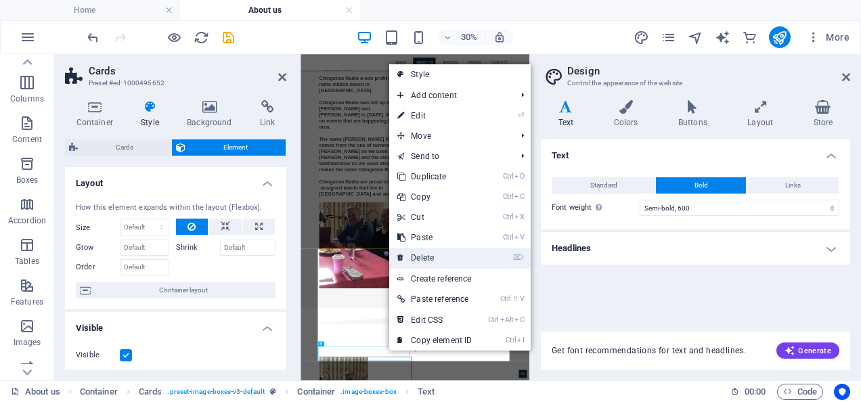
click at [429, 252] on link "⌦ Delete" at bounding box center [434, 258] width 91 height 20
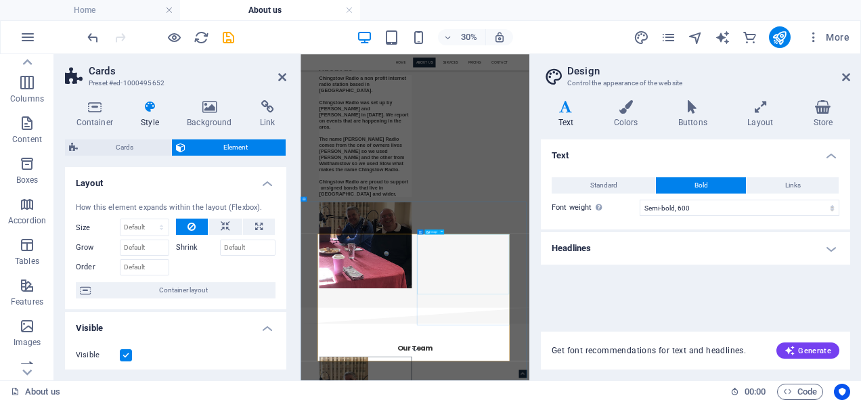
scroll to position [135, 0]
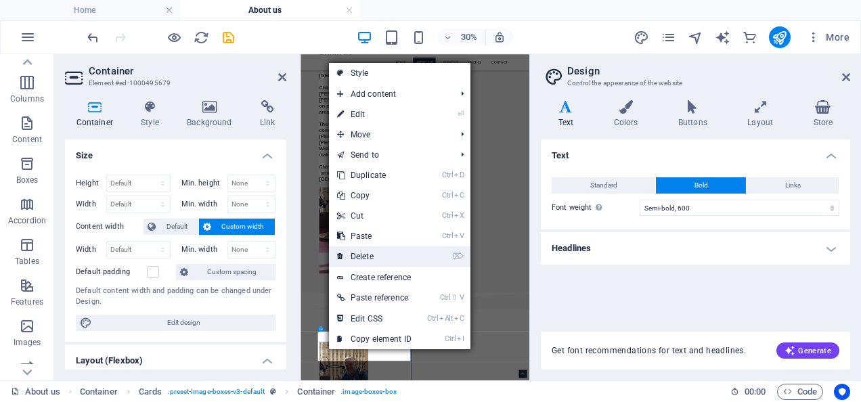
click at [374, 249] on link "⌦ Delete" at bounding box center [374, 257] width 91 height 20
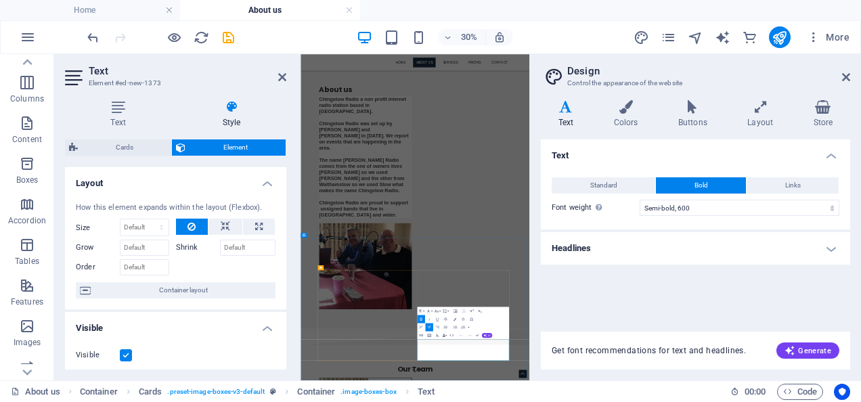
drag, startPoint x: 782, startPoint y: 1050, endPoint x: 922, endPoint y: 1054, distance: 139.6
click at [672, 205] on select "Thin, 100 Extra-light, 200 Light, 300 Regular, 400 Medium, 500 Semi-bold, 600 B…" at bounding box center [740, 208] width 200 height 16
click at [640, 200] on select "Thin, 100 Extra-light, 200 Light, 300 Regular, 400 Medium, 500 Semi-bold, 600 B…" at bounding box center [740, 208] width 200 height 16
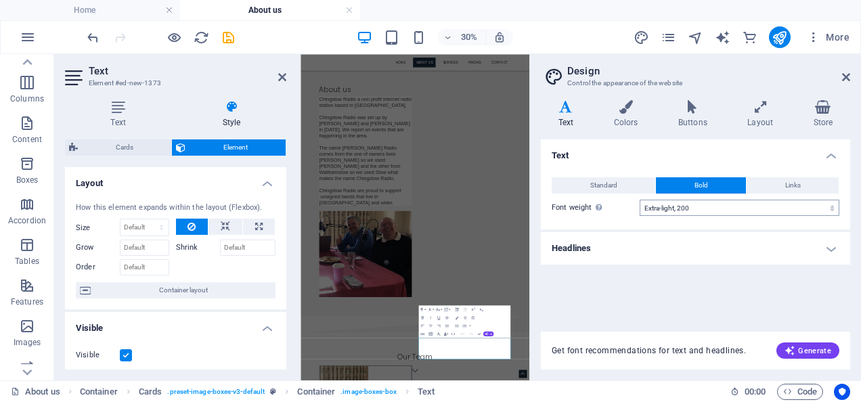
scroll to position [0, 0]
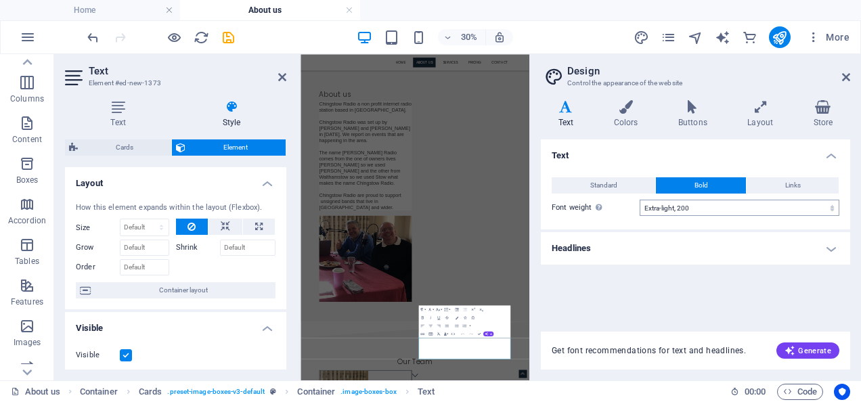
click at [670, 202] on select "Thin, 100 Extra-light, 200 Light, 300 Regular, 400 Medium, 500 Semi-bold, 600 B…" at bounding box center [740, 208] width 200 height 16
click at [640, 200] on select "Thin, 100 Extra-light, 200 Light, 300 Regular, 400 Medium, 500 Semi-bold, 600 B…" at bounding box center [740, 208] width 200 height 16
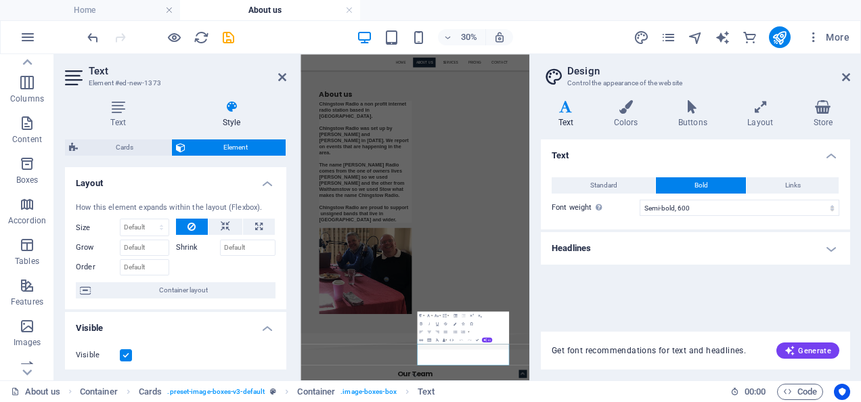
click at [570, 284] on div "Text Standard Bold Links Font color Font Poppins Font size 16 rem px Line heigh…" at bounding box center [695, 228] width 309 height 176
click at [284, 77] on icon at bounding box center [282, 77] width 8 height 11
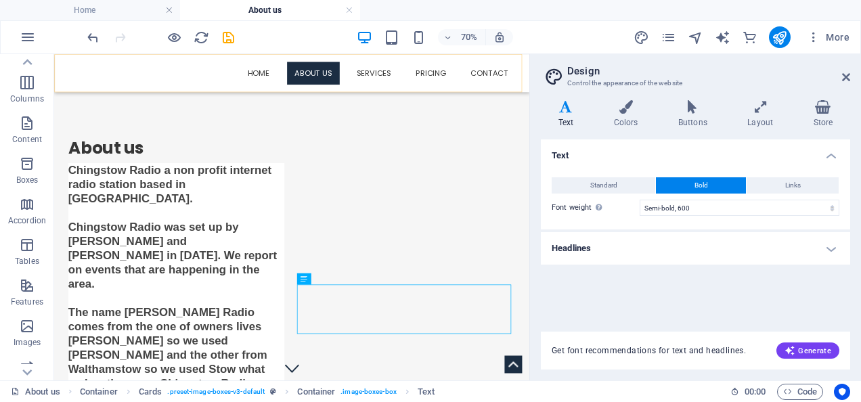
scroll to position [637, 0]
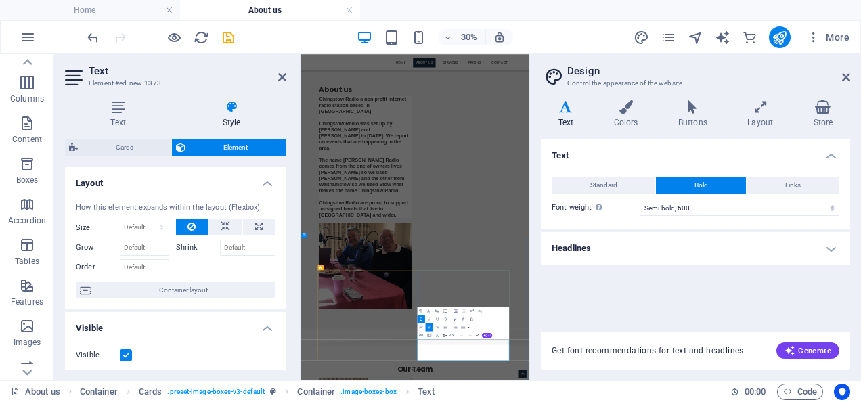
drag, startPoint x: 935, startPoint y: 1058, endPoint x: 773, endPoint y: 370, distance: 706.8
click at [680, 209] on select "Thin, 100 Extra-light, 200 Light, 300 Regular, 400 Medium, 500 Semi-bold, 600 B…" at bounding box center [740, 208] width 200 height 16
select select "100"
click at [640, 200] on select "Thin, 100 Extra-light, 200 Light, 300 Regular, 400 Medium, 500 Semi-bold, 600 B…" at bounding box center [740, 208] width 200 height 16
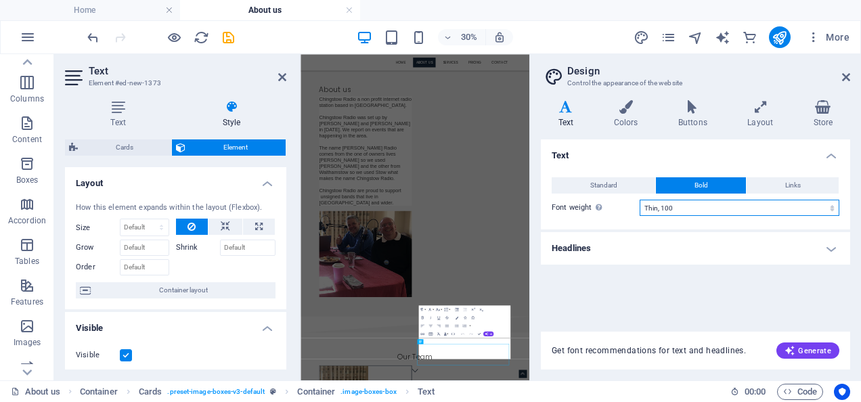
scroll to position [0, 0]
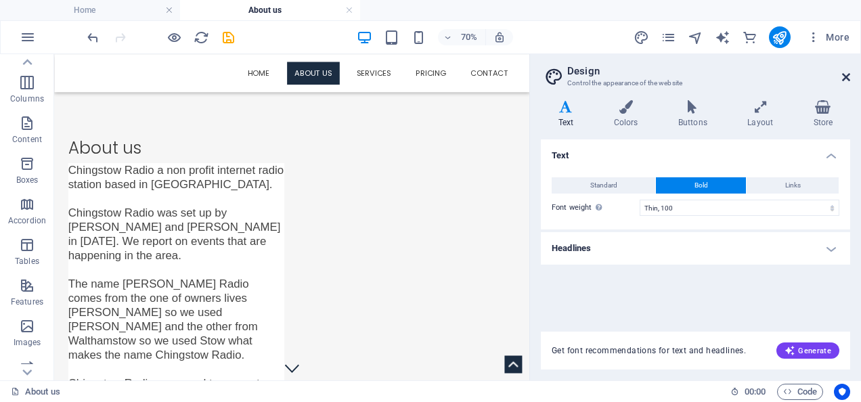
click at [844, 76] on icon at bounding box center [846, 77] width 8 height 11
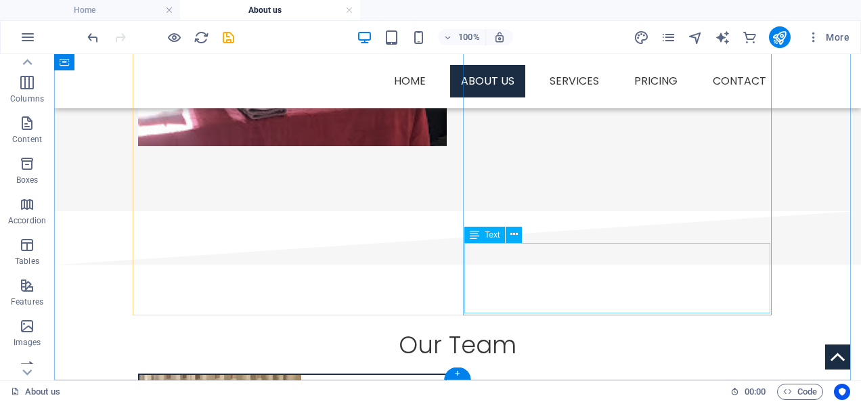
scroll to position [757, 0]
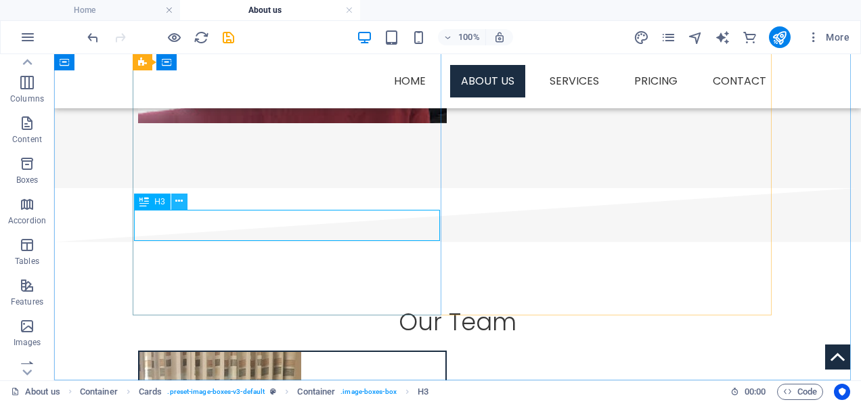
click at [177, 201] on icon at bounding box center [178, 201] width 7 height 14
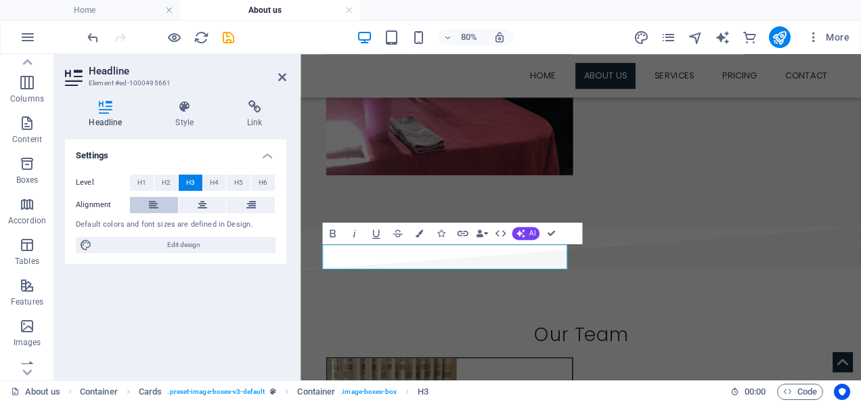
click at [150, 197] on icon at bounding box center [153, 205] width 9 height 16
click at [192, 198] on button at bounding box center [203, 205] width 48 height 16
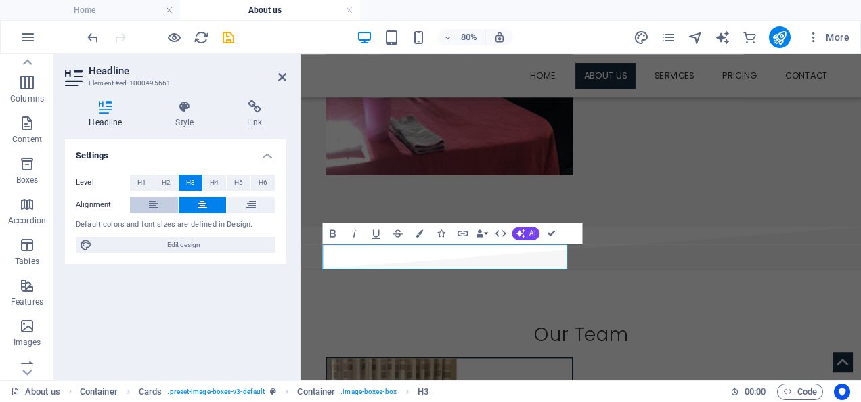
click at [152, 198] on icon at bounding box center [153, 205] width 9 height 16
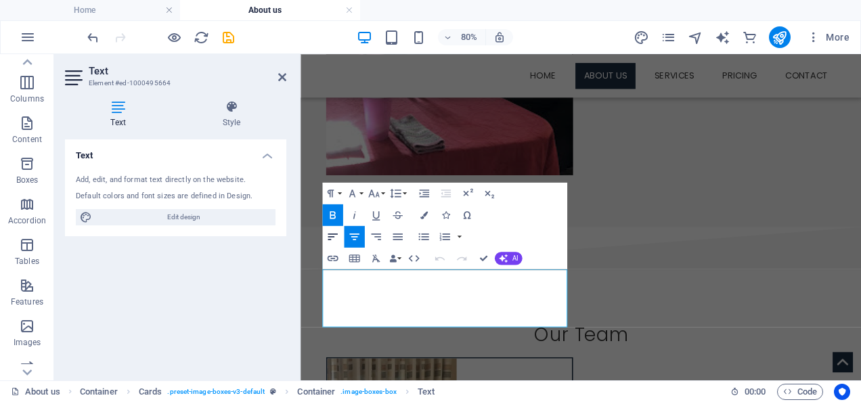
click at [333, 236] on icon "button" at bounding box center [332, 236] width 13 height 13
drag, startPoint x: 341, startPoint y: 335, endPoint x: 609, endPoint y: 379, distance: 271.8
click at [348, 238] on icon "button" at bounding box center [354, 236] width 13 height 13
click at [330, 239] on icon "button" at bounding box center [332, 237] width 9 height 7
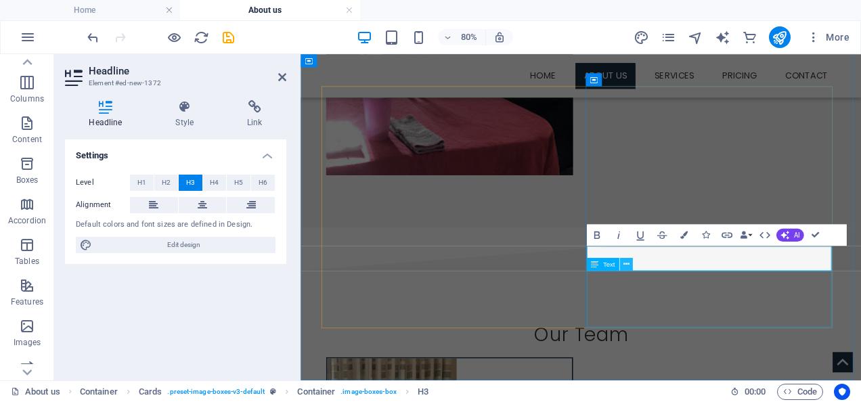
click at [623, 261] on icon at bounding box center [626, 265] width 6 height 12
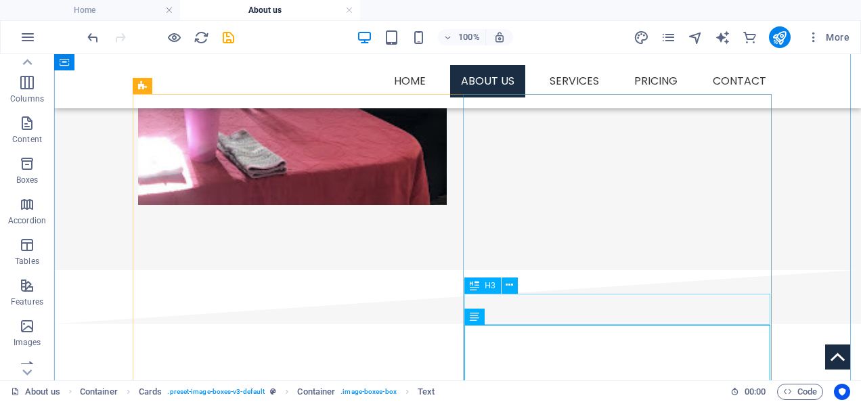
click at [475, 288] on icon at bounding box center [474, 286] width 9 height 16
click at [490, 287] on span "H3" at bounding box center [490, 286] width 10 height 8
click at [506, 286] on icon at bounding box center [509, 285] width 7 height 14
drag, startPoint x: 454, startPoint y: 270, endPoint x: 509, endPoint y: 324, distance: 76.6
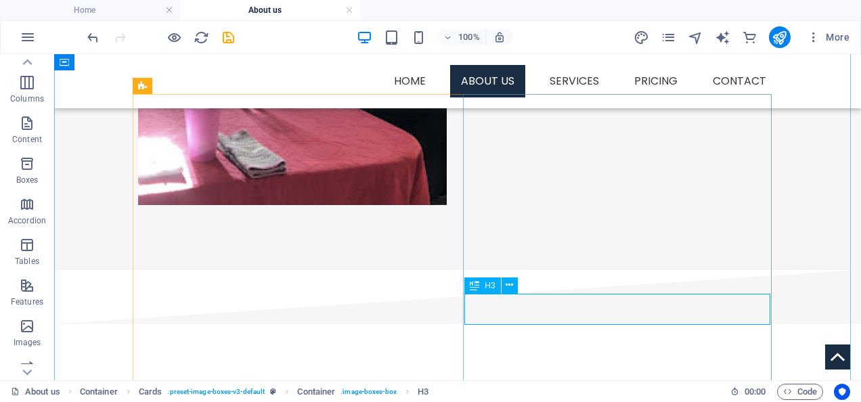
click at [0, 0] on button at bounding box center [0, 0] width 0 height 0
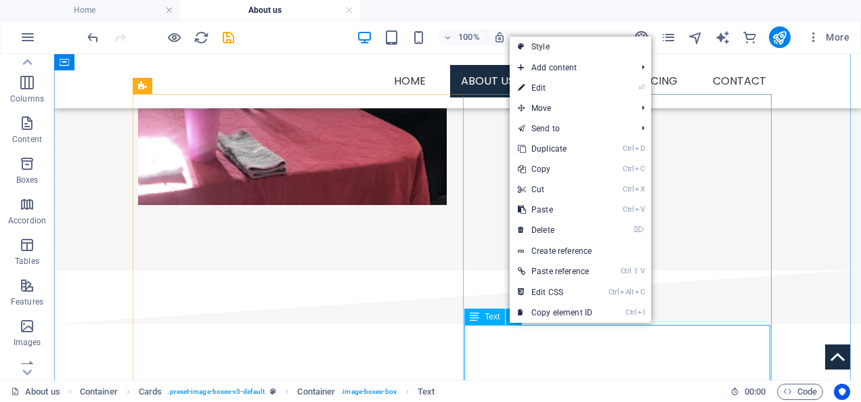
click at [479, 320] on icon at bounding box center [474, 317] width 9 height 16
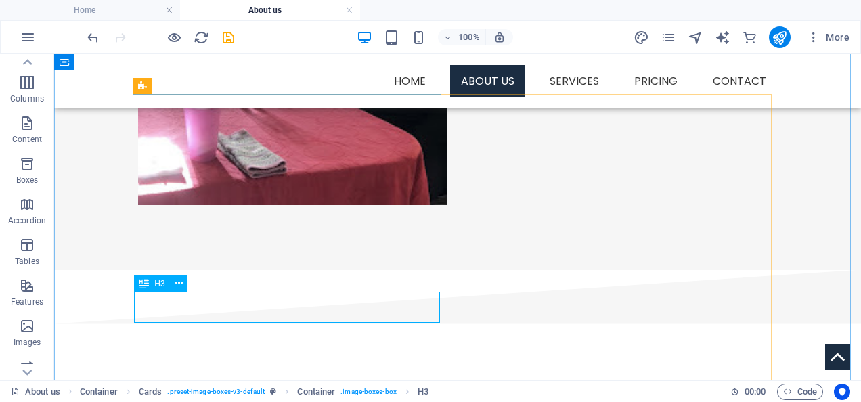
click at [161, 281] on span "H3" at bounding box center [159, 284] width 10 height 8
click at [145, 285] on icon at bounding box center [144, 284] width 9 height 16
click at [181, 286] on icon at bounding box center [178, 283] width 7 height 14
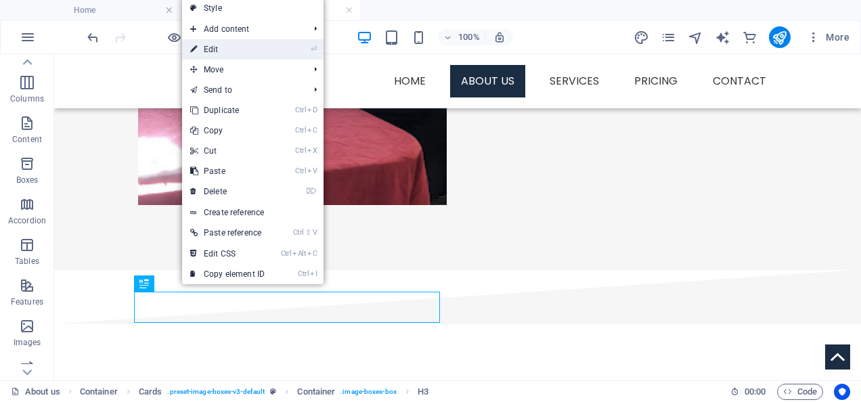
click at [237, 53] on link "⏎ Edit" at bounding box center [227, 49] width 91 height 20
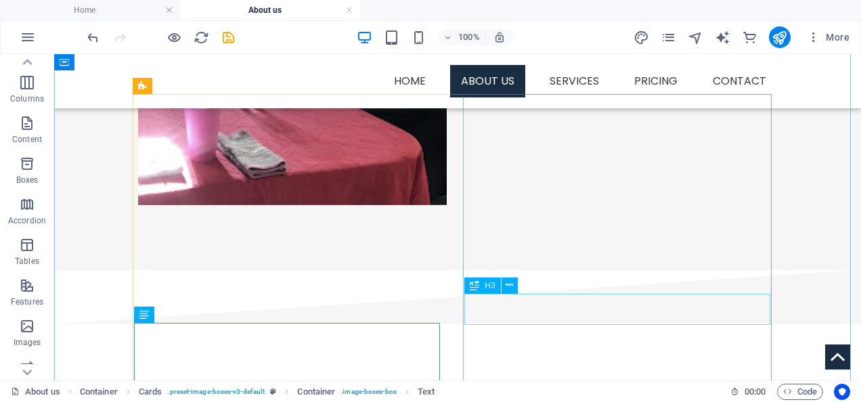
click at [506, 282] on icon at bounding box center [509, 285] width 7 height 14
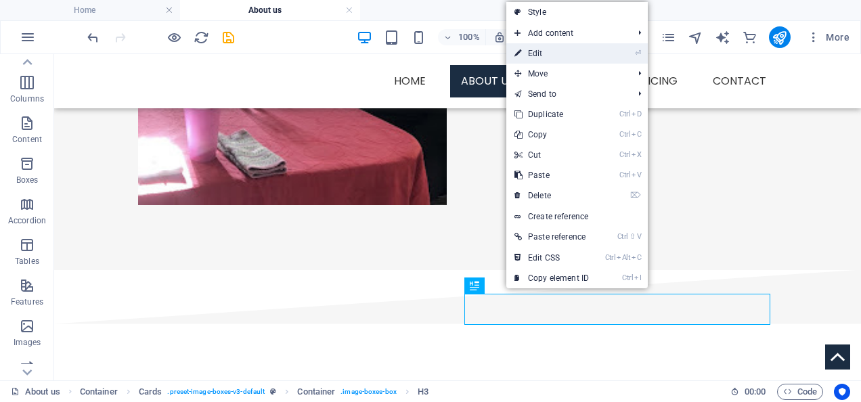
click at [532, 58] on link "⏎ Edit" at bounding box center [552, 53] width 91 height 20
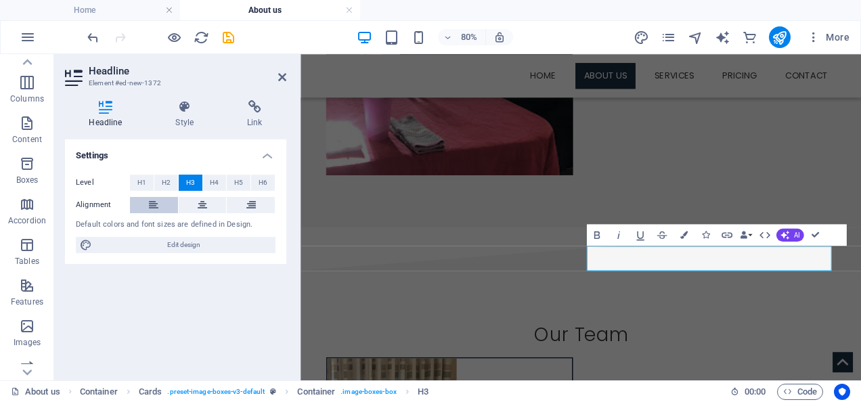
click at [152, 206] on icon at bounding box center [153, 205] width 9 height 16
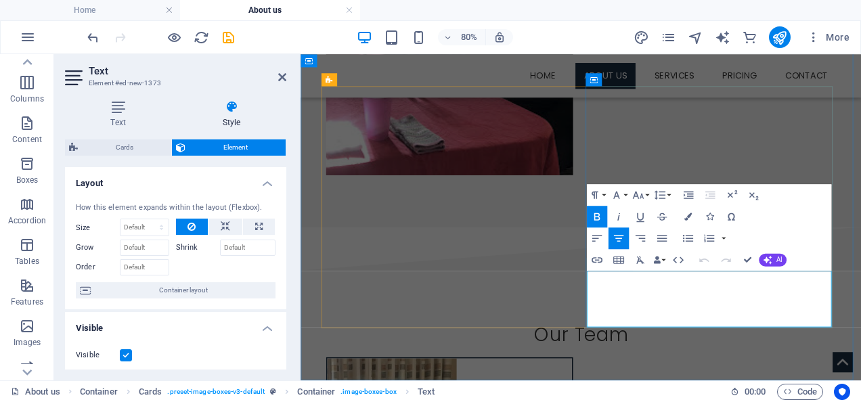
drag, startPoint x: 877, startPoint y: 383, endPoint x: 741, endPoint y: 333, distance: 145.3
click at [596, 235] on icon "button" at bounding box center [596, 238] width 9 height 7
